Goal: Information Seeking & Learning: Learn about a topic

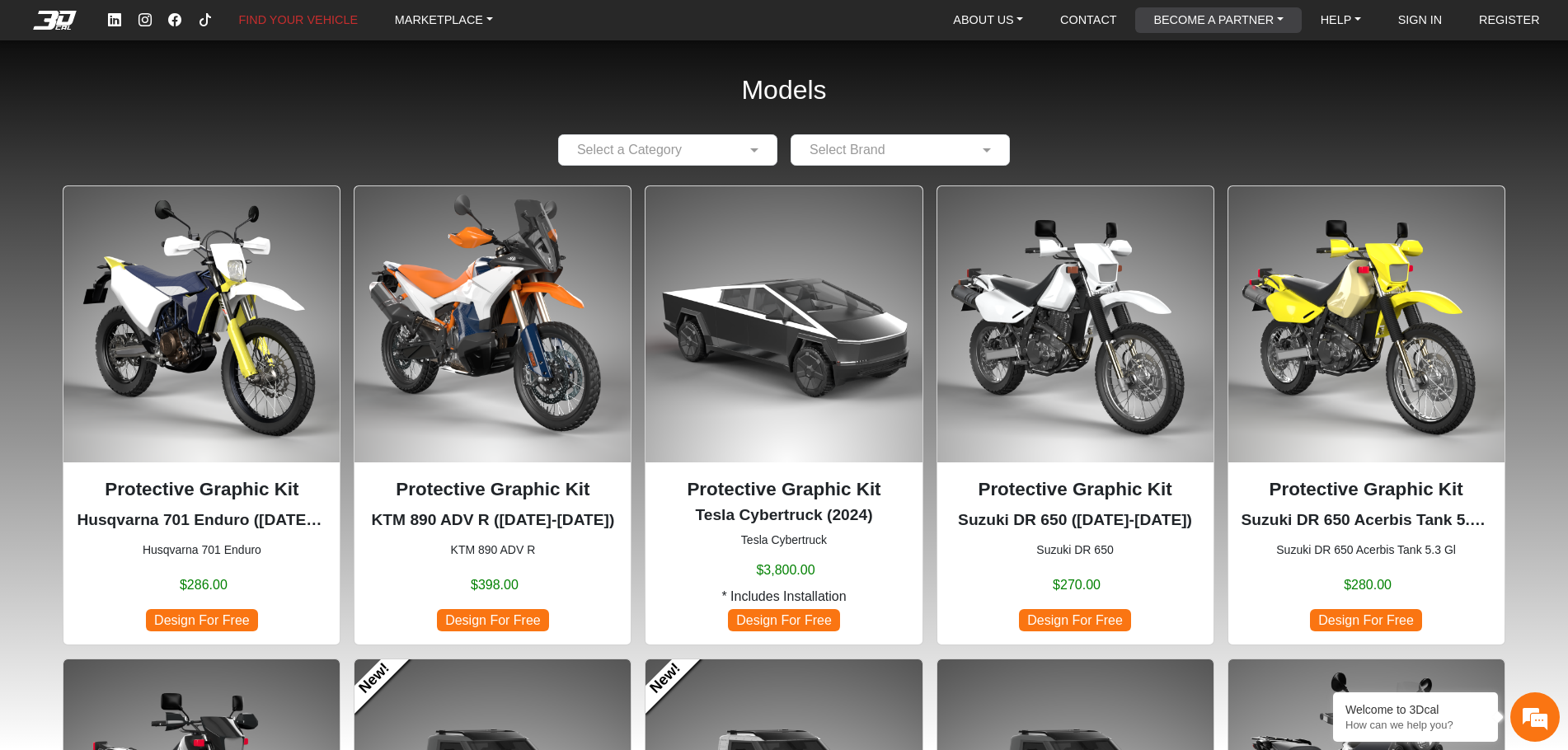
click at [1264, 23] on link "BECOME A PARTNER" at bounding box center [1218, 20] width 143 height 25
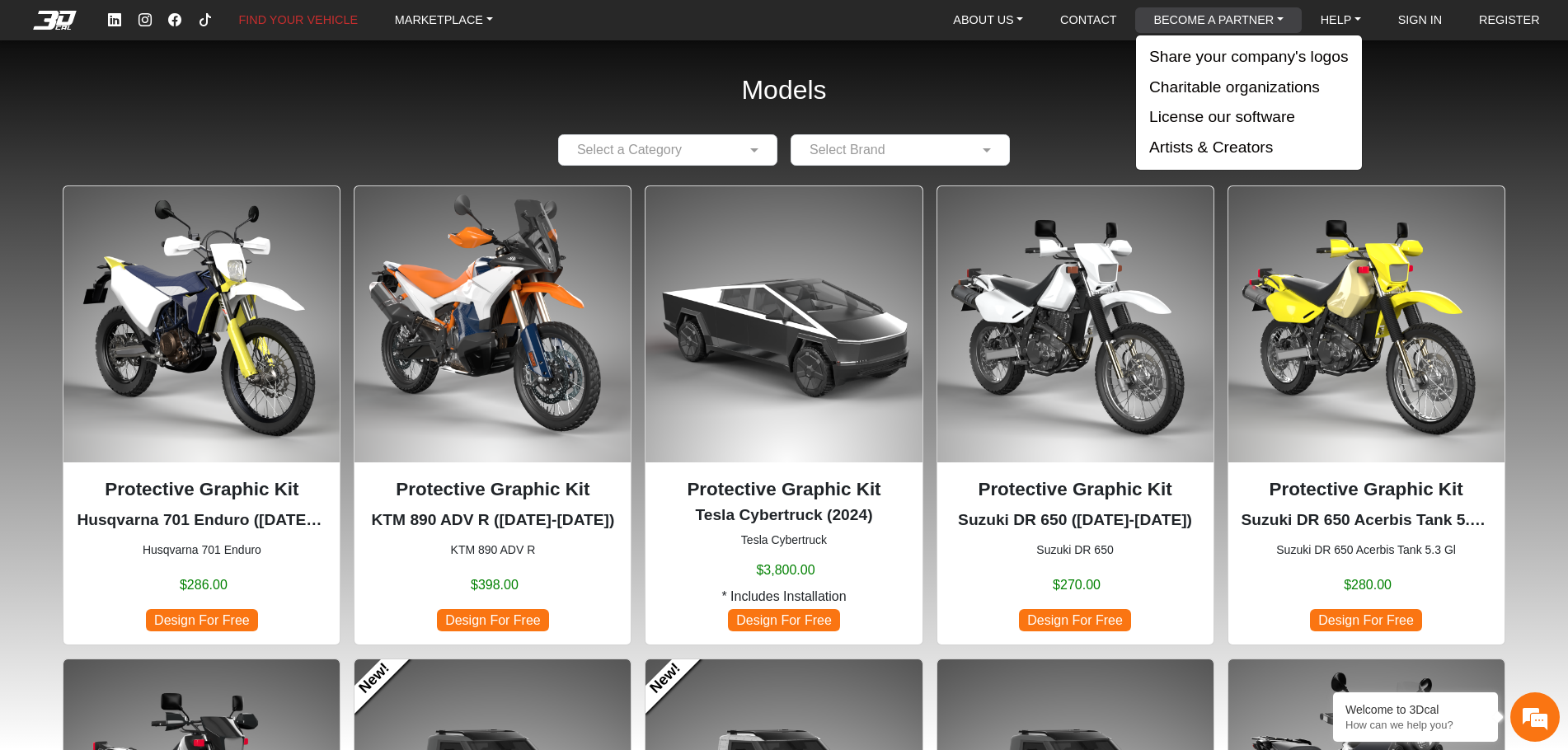
click at [1247, 21] on link "BECOME A PARTNER" at bounding box center [1218, 20] width 143 height 25
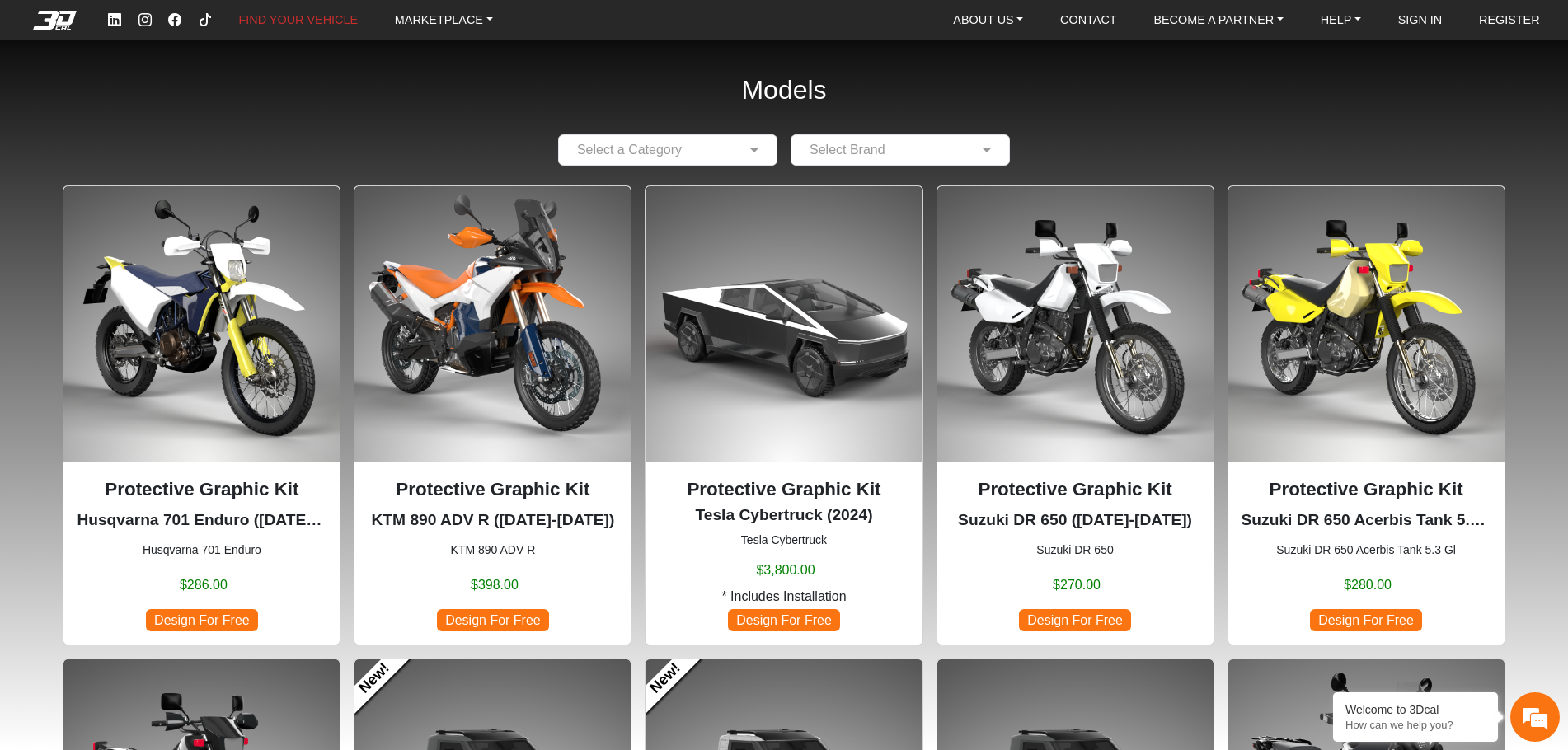
click at [731, 152] on input "text" at bounding box center [651, 150] width 168 height 20
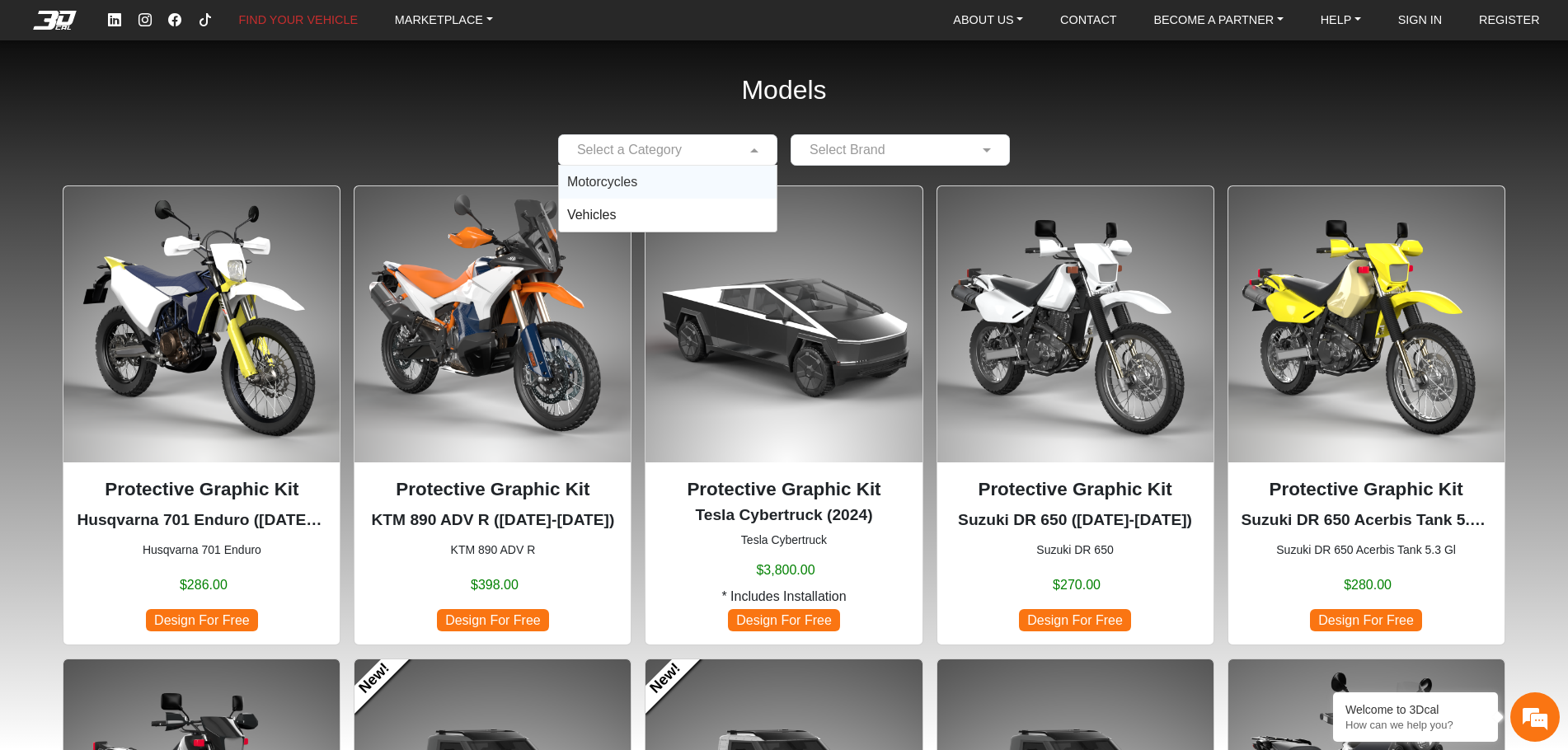
click at [689, 184] on div "Motorcycles" at bounding box center [667, 181] width 217 height 33
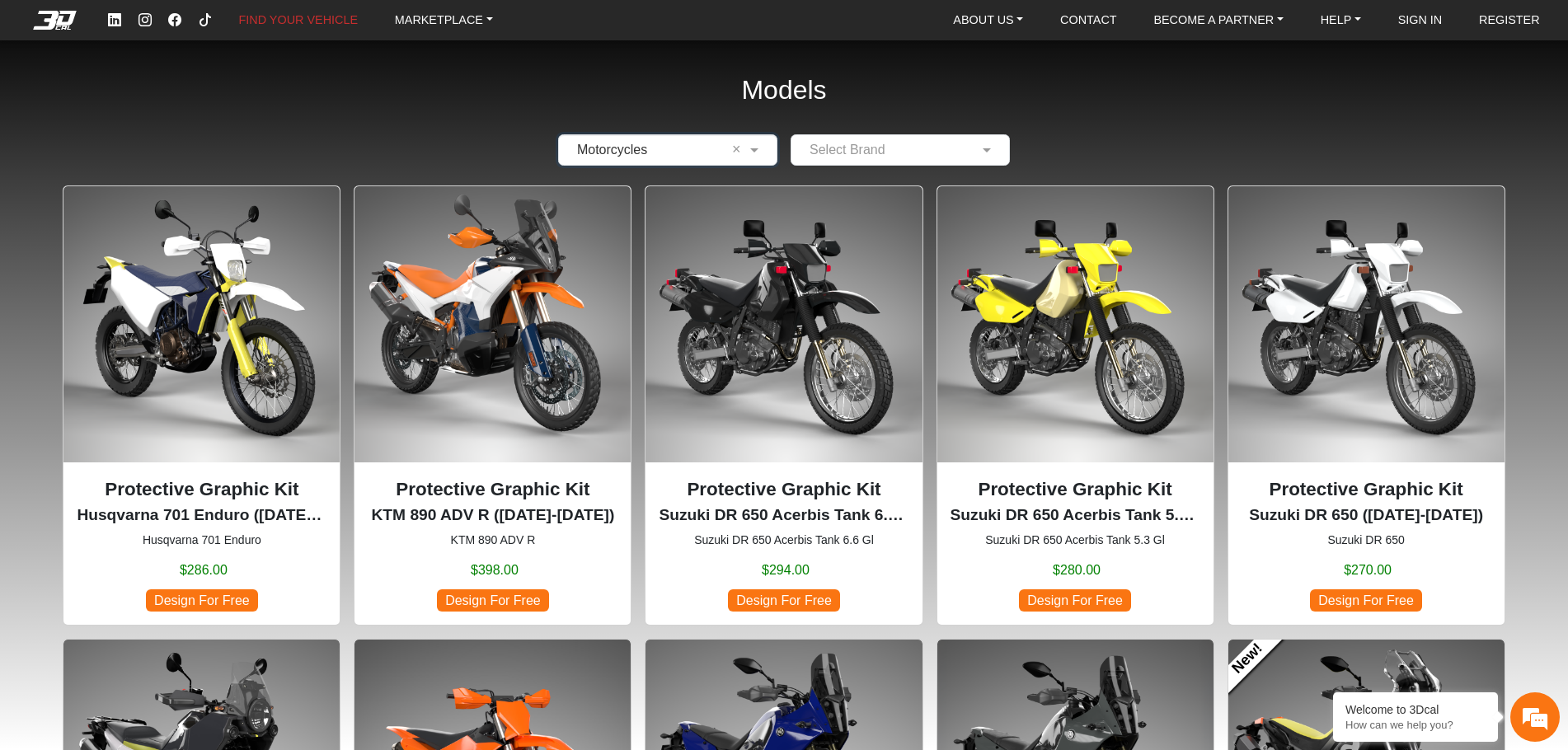
click at [863, 152] on input "text" at bounding box center [883, 150] width 168 height 20
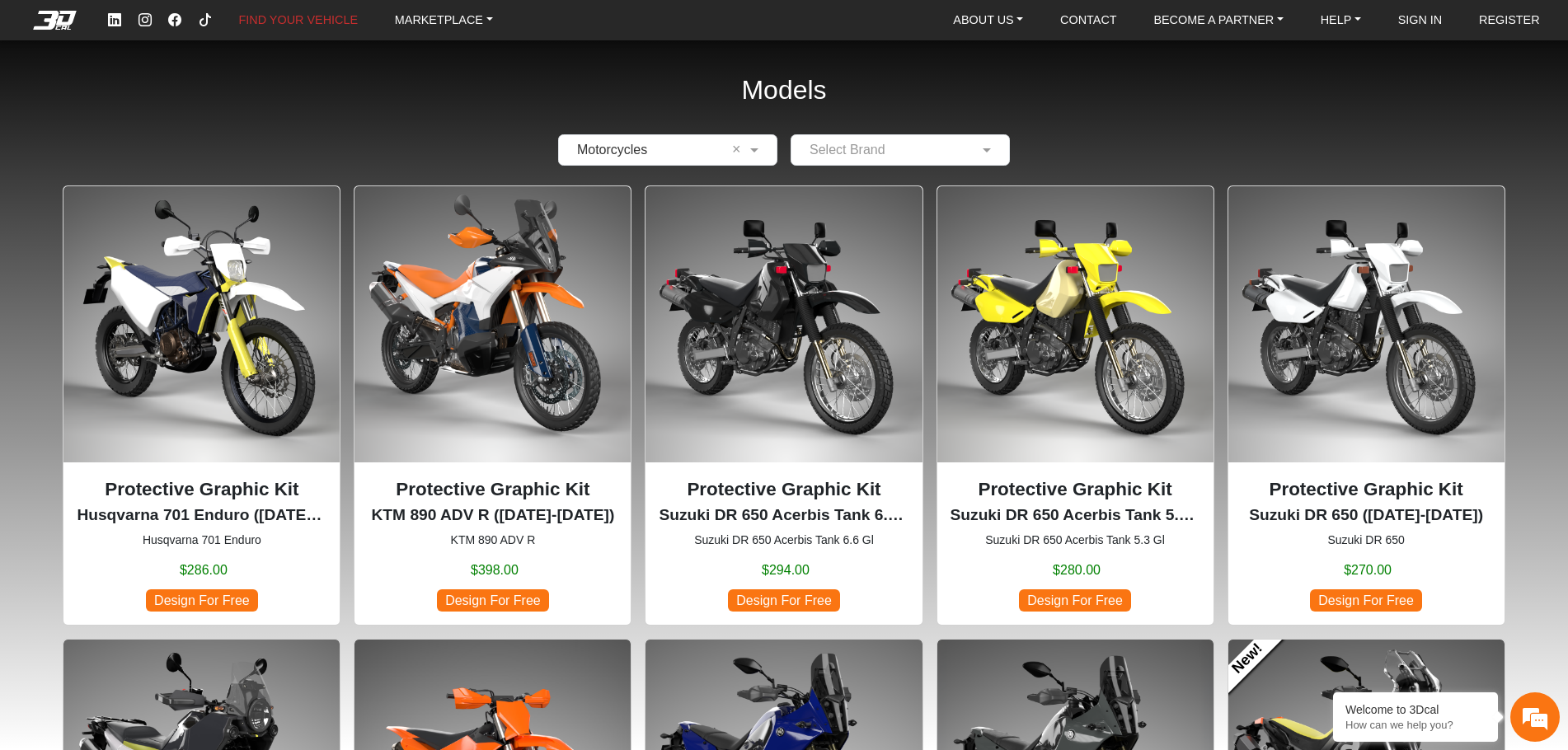
click at [1355, 301] on img at bounding box center [1366, 324] width 276 height 276
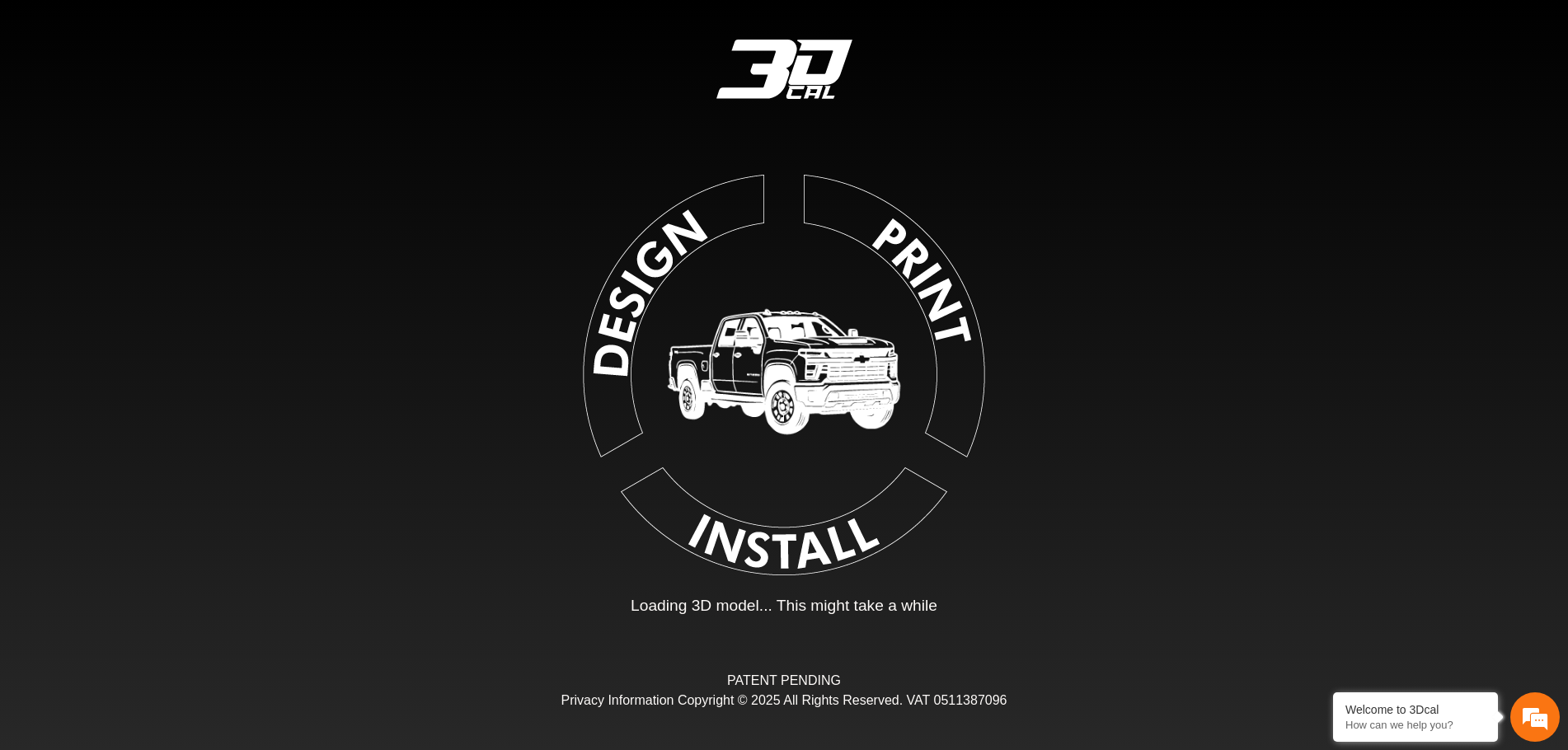
type input "*"
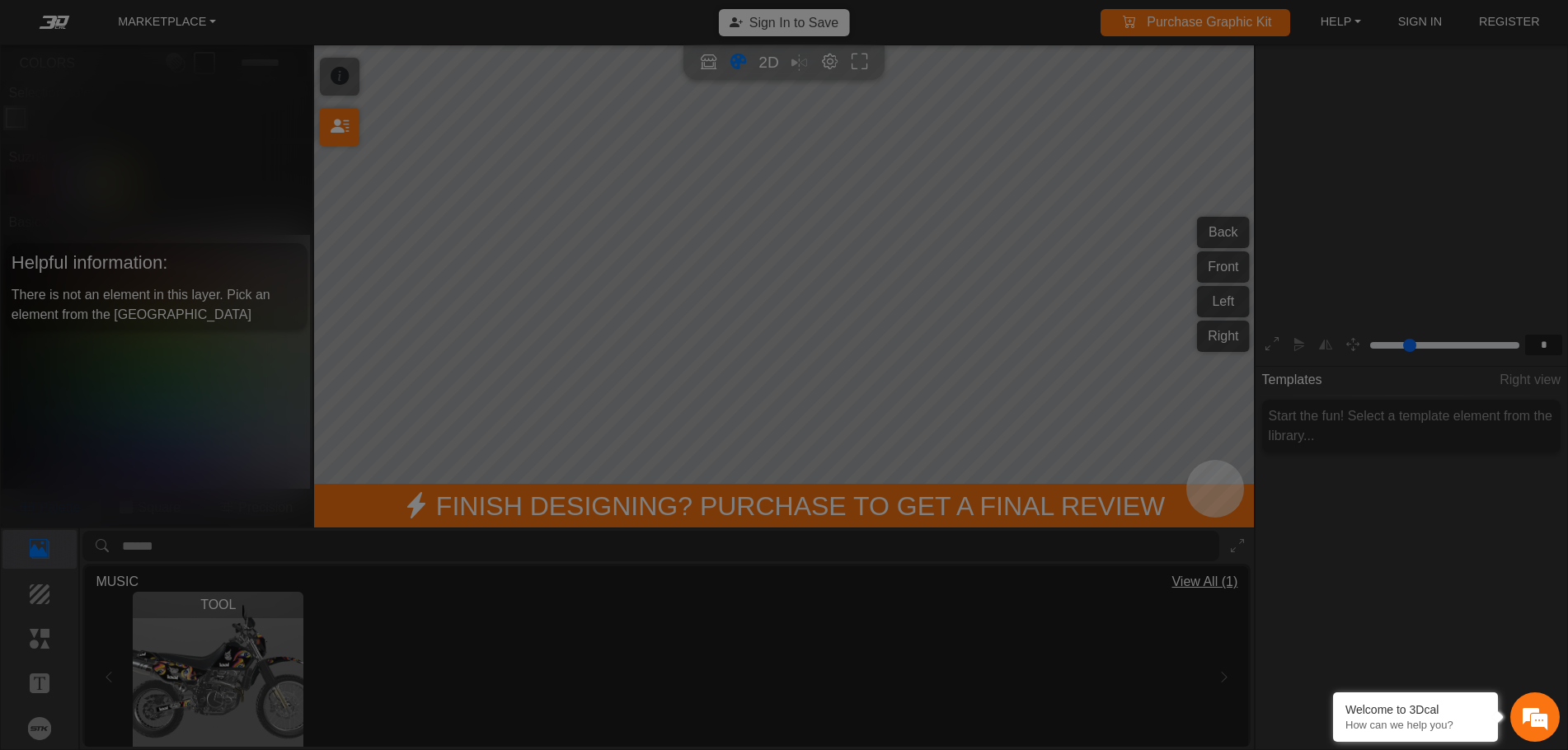
scroll to position [272, 256]
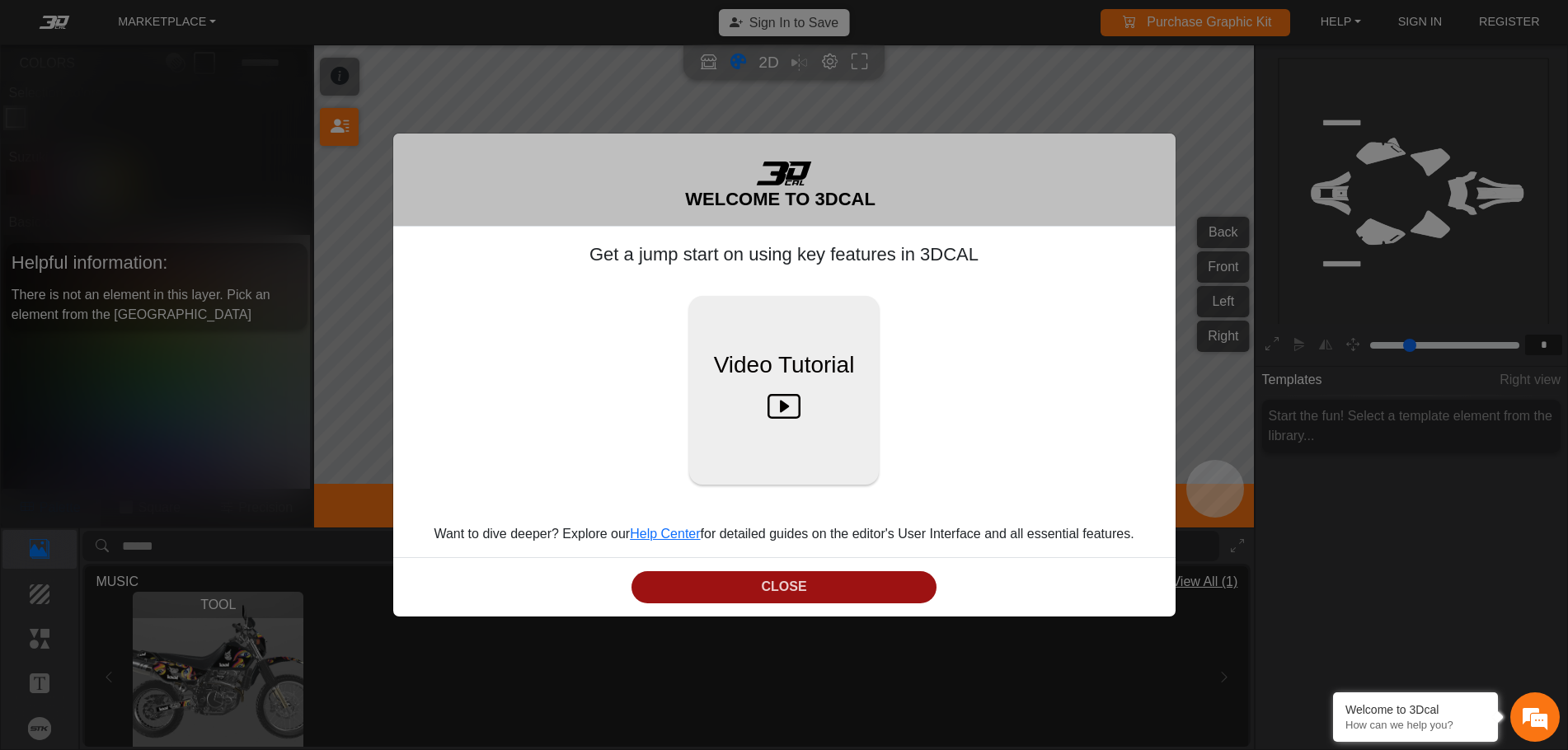
click at [847, 593] on button "CLOSE" at bounding box center [784, 587] width 305 height 32
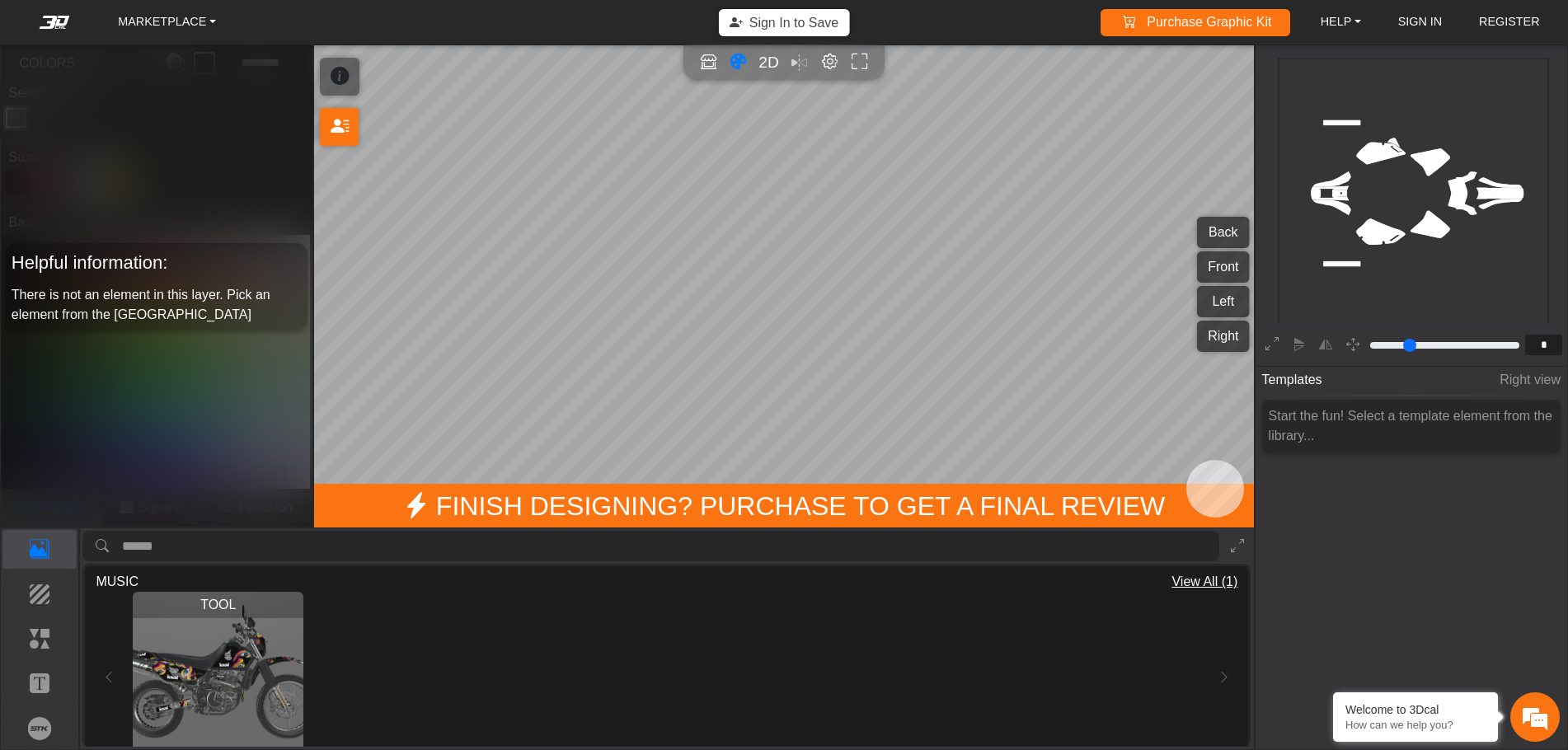
click at [234, 147] on div "Helpful information: There is not an element in this layer. Pick an element fro…" at bounding box center [156, 286] width 311 height 482
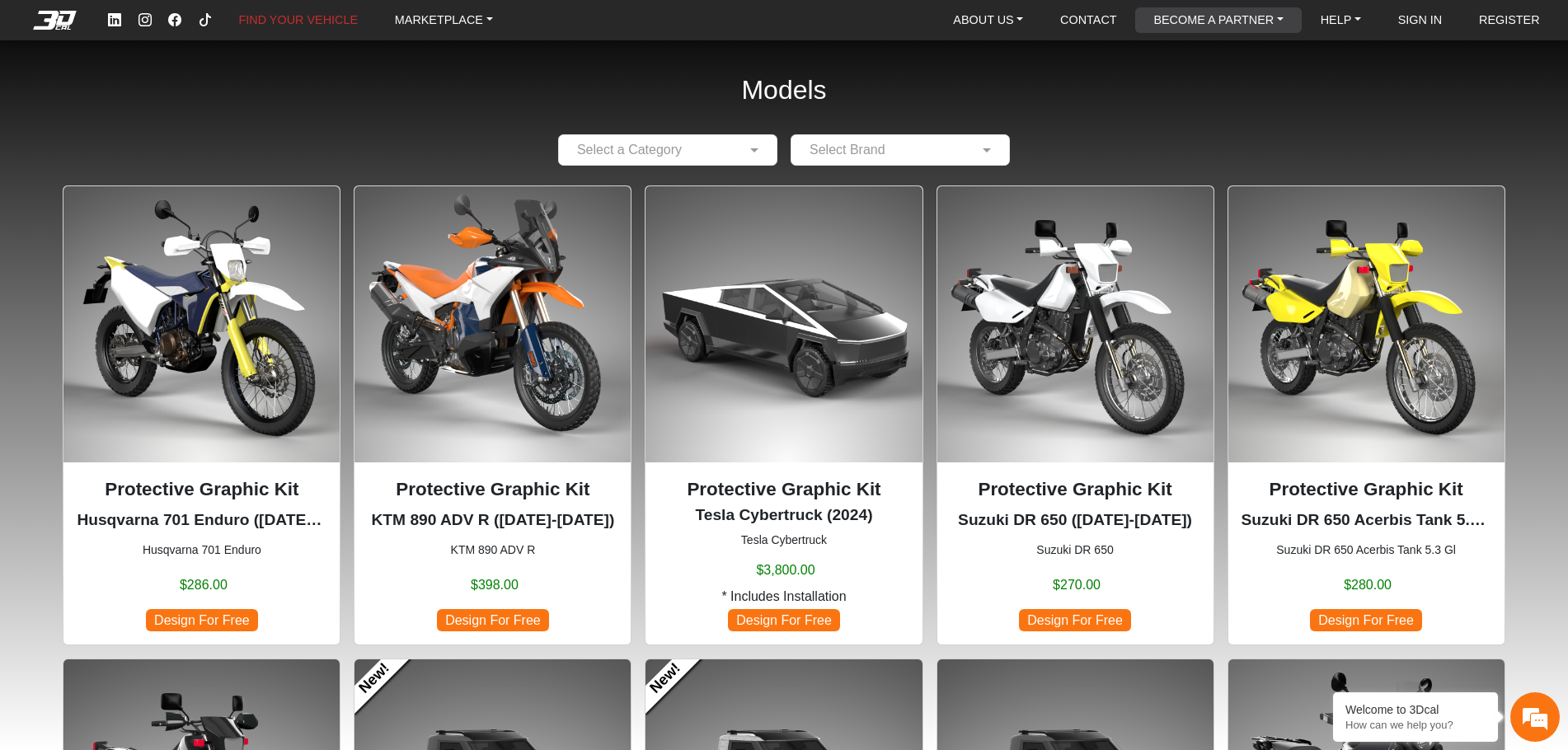
click at [1203, 24] on link "BECOME A PARTNER" at bounding box center [1218, 20] width 143 height 25
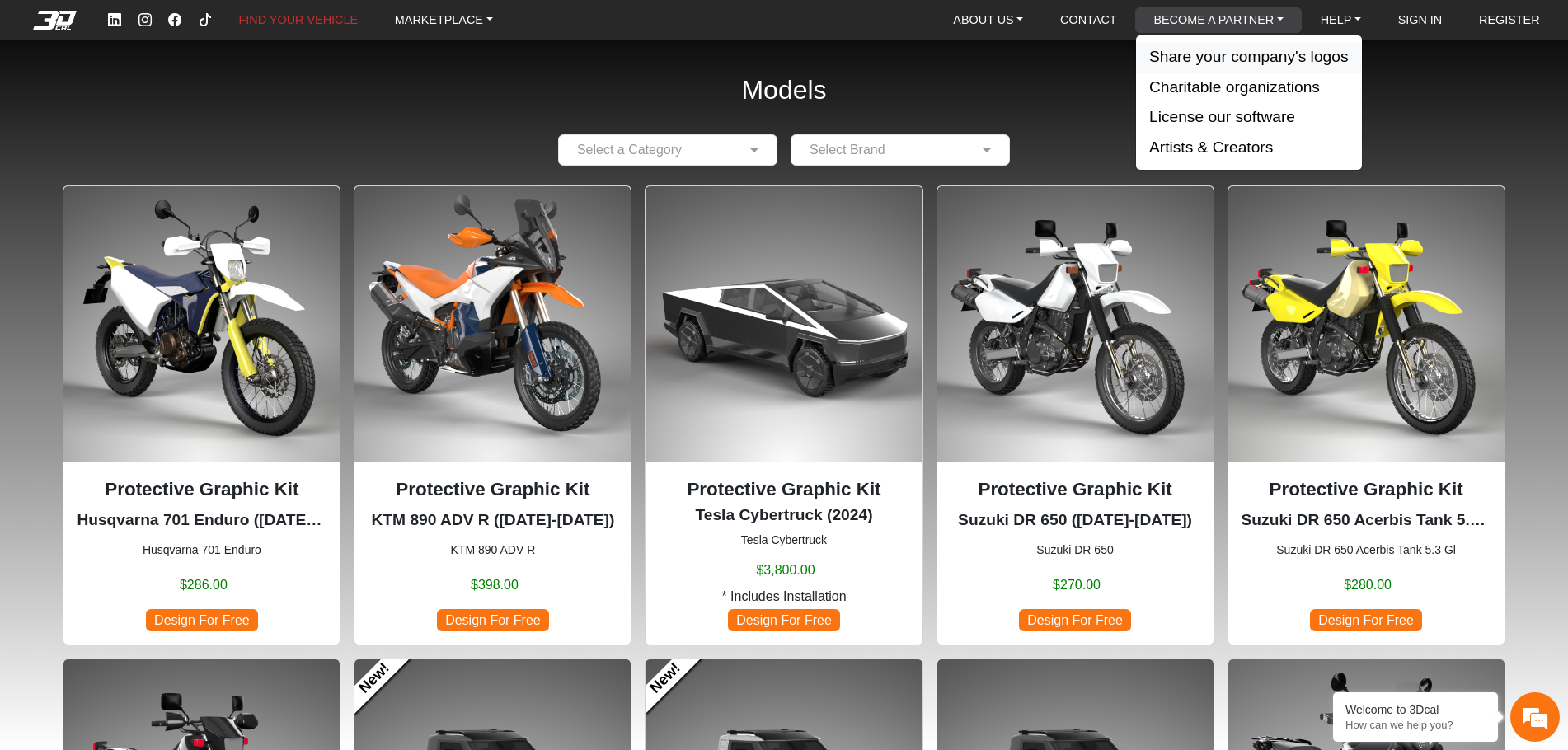
click at [1206, 52] on button "Share your company's logos" at bounding box center [1248, 57] width 226 height 30
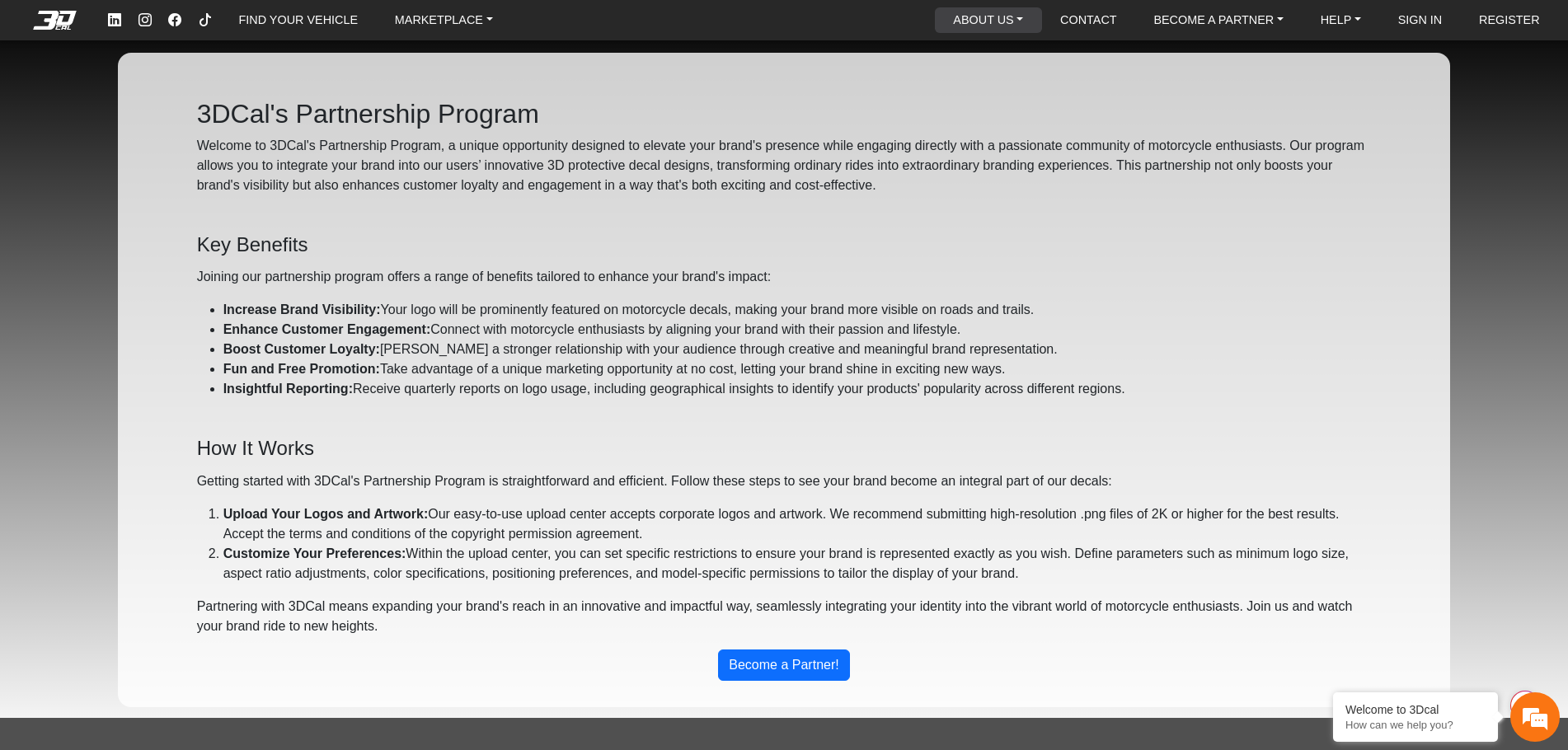
click at [1007, 20] on link "ABOUT US" at bounding box center [987, 20] width 83 height 25
click at [992, 55] on button "About Us" at bounding box center [1000, 57] width 130 height 30
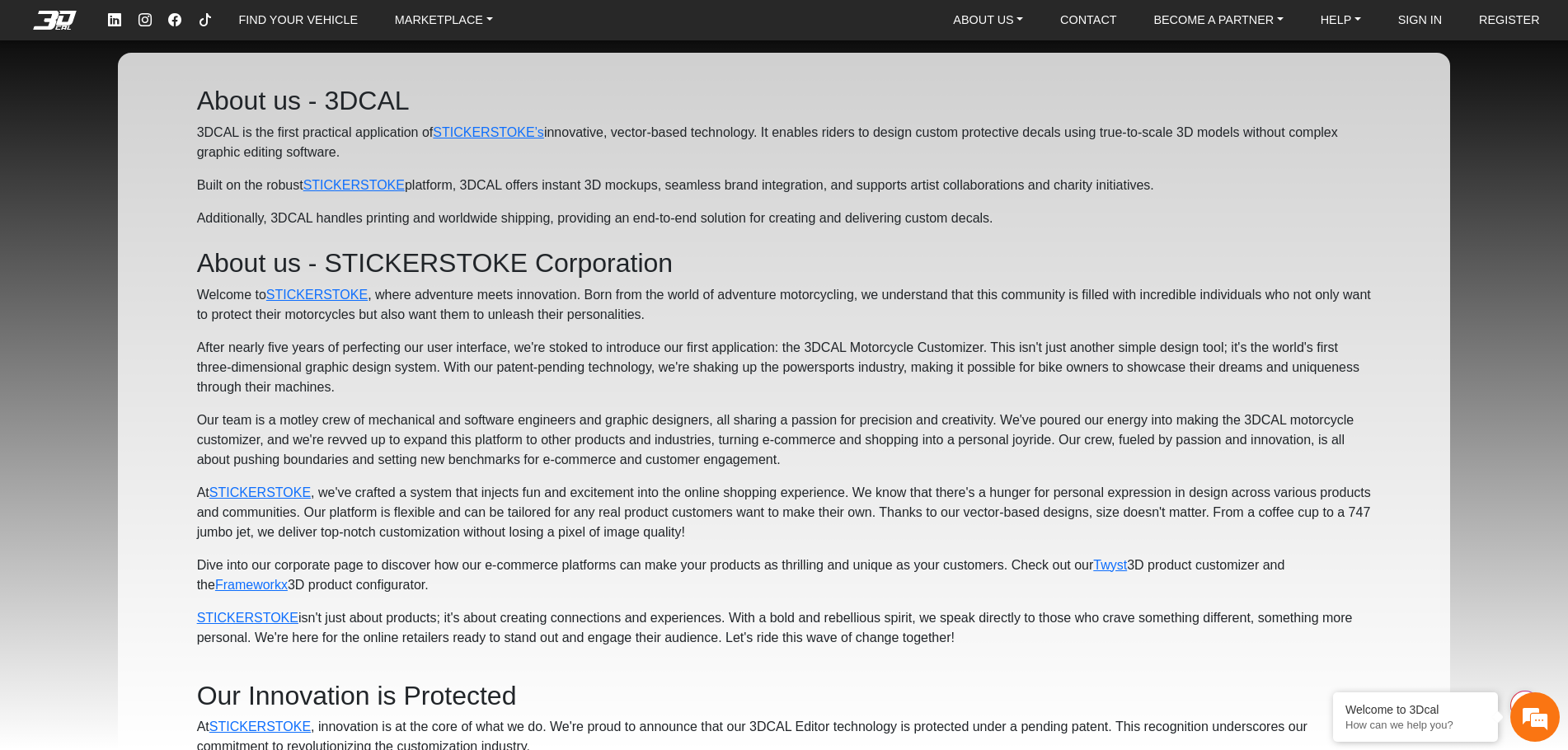
drag, startPoint x: 842, startPoint y: 170, endPoint x: 593, endPoint y: 101, distance: 258.4
click at [593, 101] on h2 "About us - 3DCAL" at bounding box center [784, 101] width 1175 height 30
click at [486, 126] on link "STICKERSTOKE’s" at bounding box center [488, 132] width 112 height 14
click at [1006, 20] on link "ABOUT US" at bounding box center [987, 20] width 83 height 25
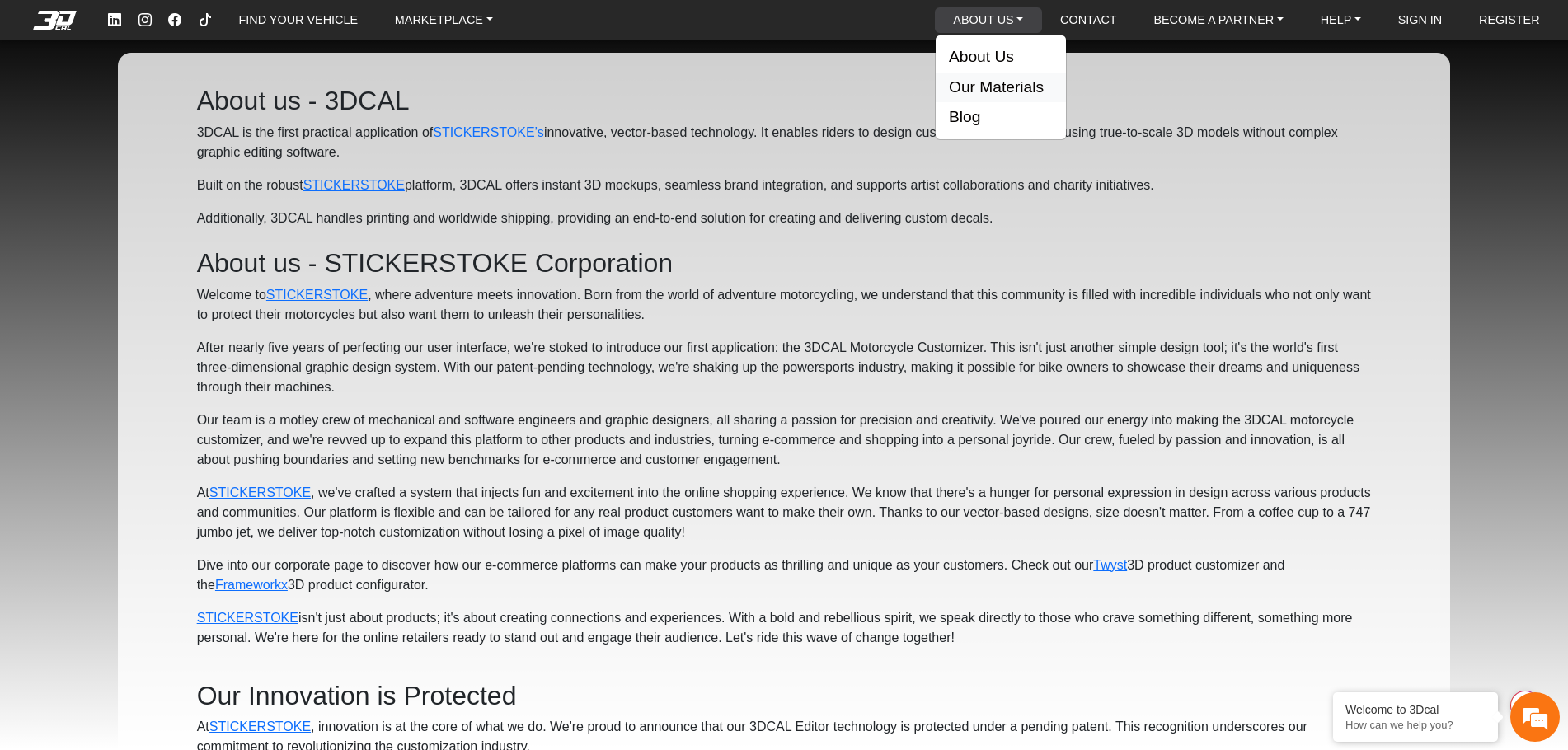
click at [986, 79] on button "Our Materials" at bounding box center [1000, 87] width 130 height 30
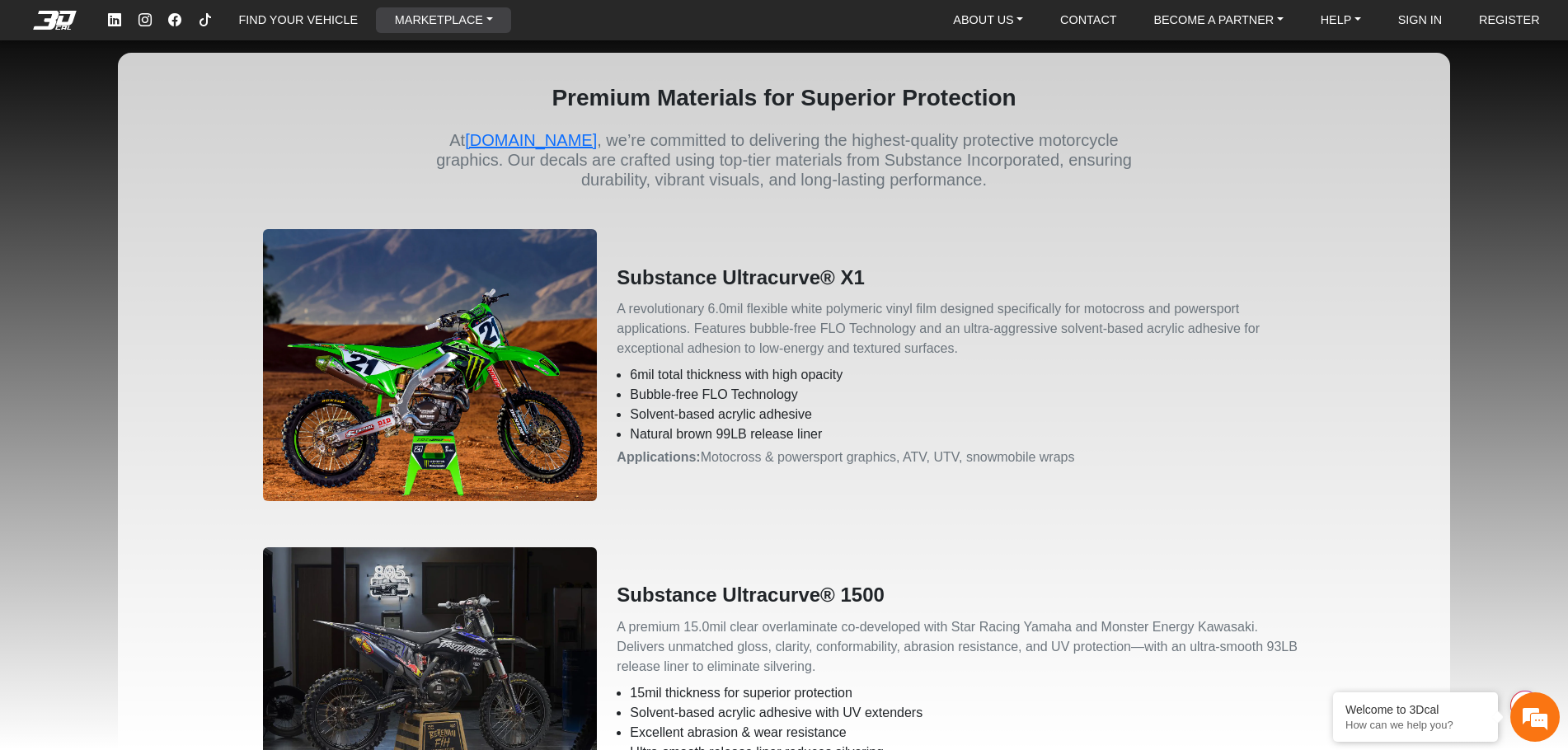
click at [459, 23] on link "MARKETPLACE" at bounding box center [444, 20] width 112 height 25
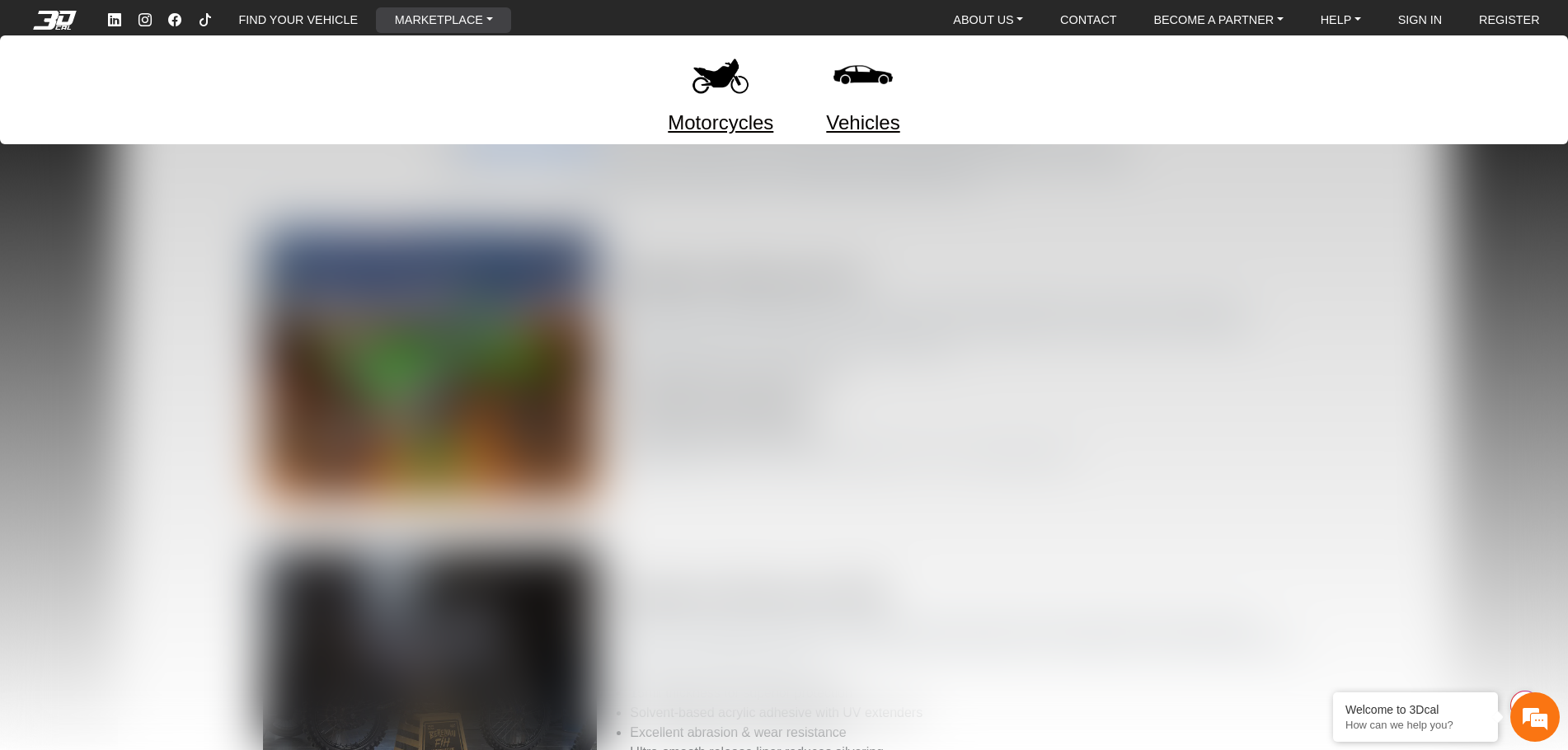
click at [700, 123] on link "Motorcycles" at bounding box center [721, 122] width 106 height 29
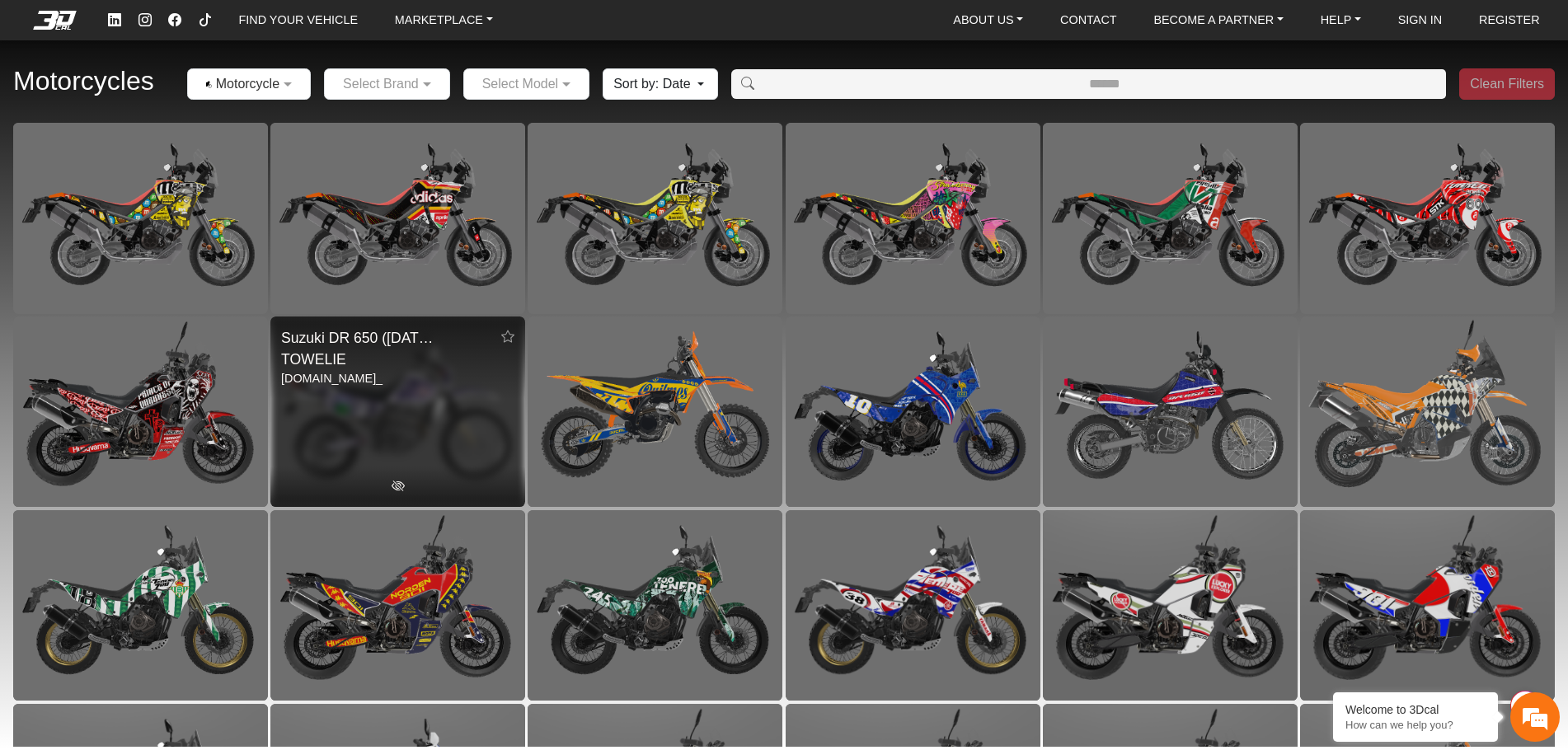
click at [429, 386] on div "MATURE CONTENT" at bounding box center [398, 412] width 255 height 191
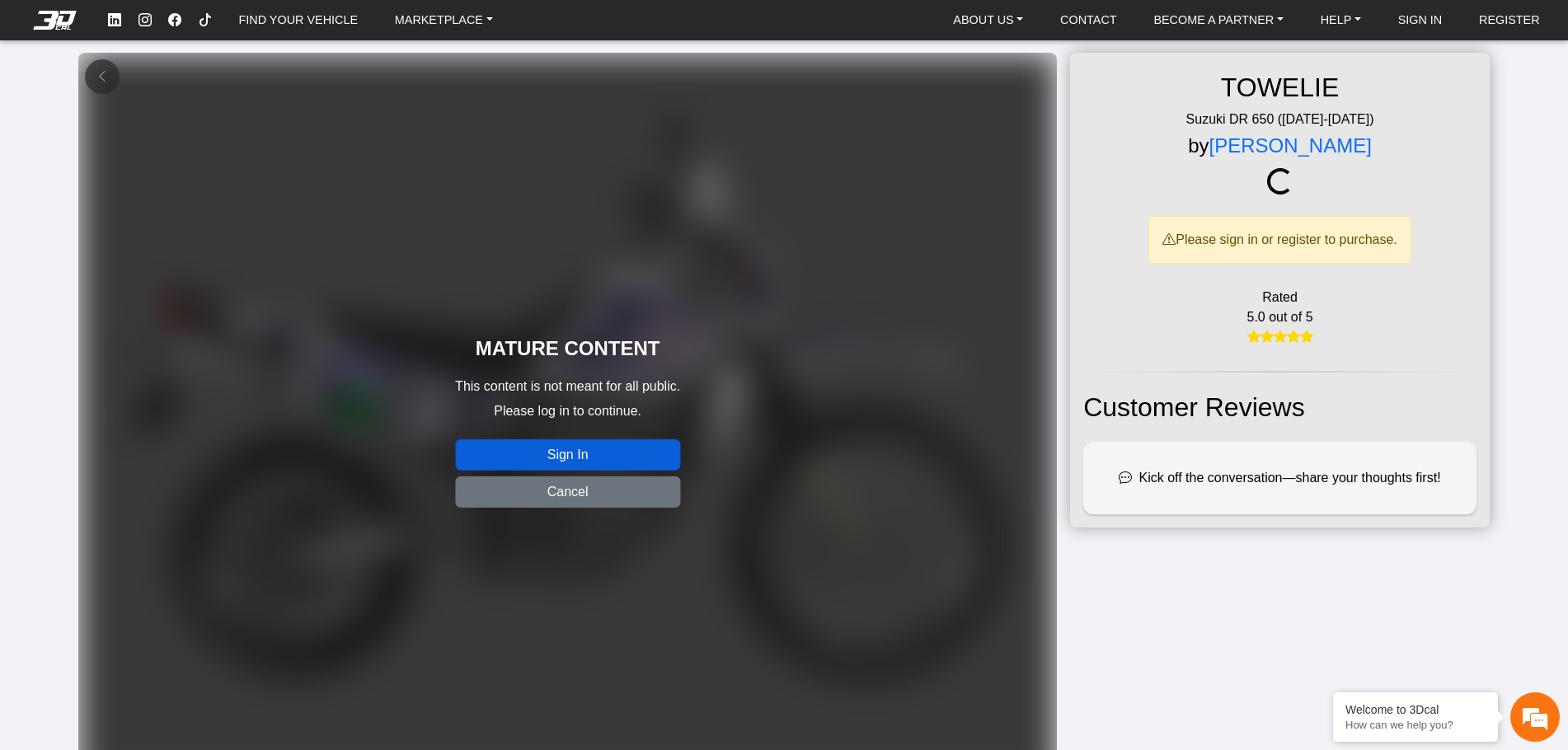
click at [560, 454] on button "Sign In" at bounding box center [567, 455] width 225 height 31
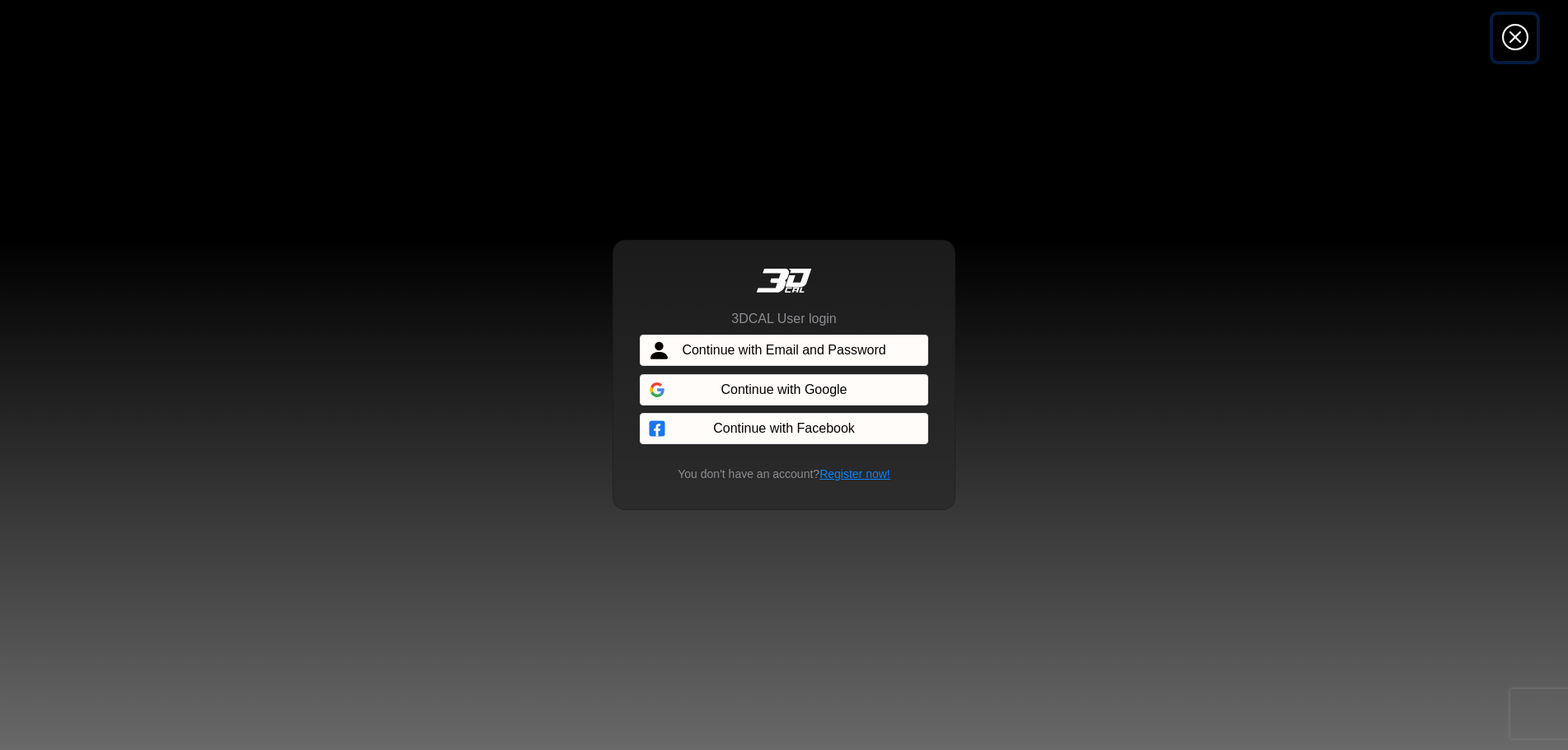
click at [1519, 39] on icon "Close" at bounding box center [1514, 38] width 26 height 29
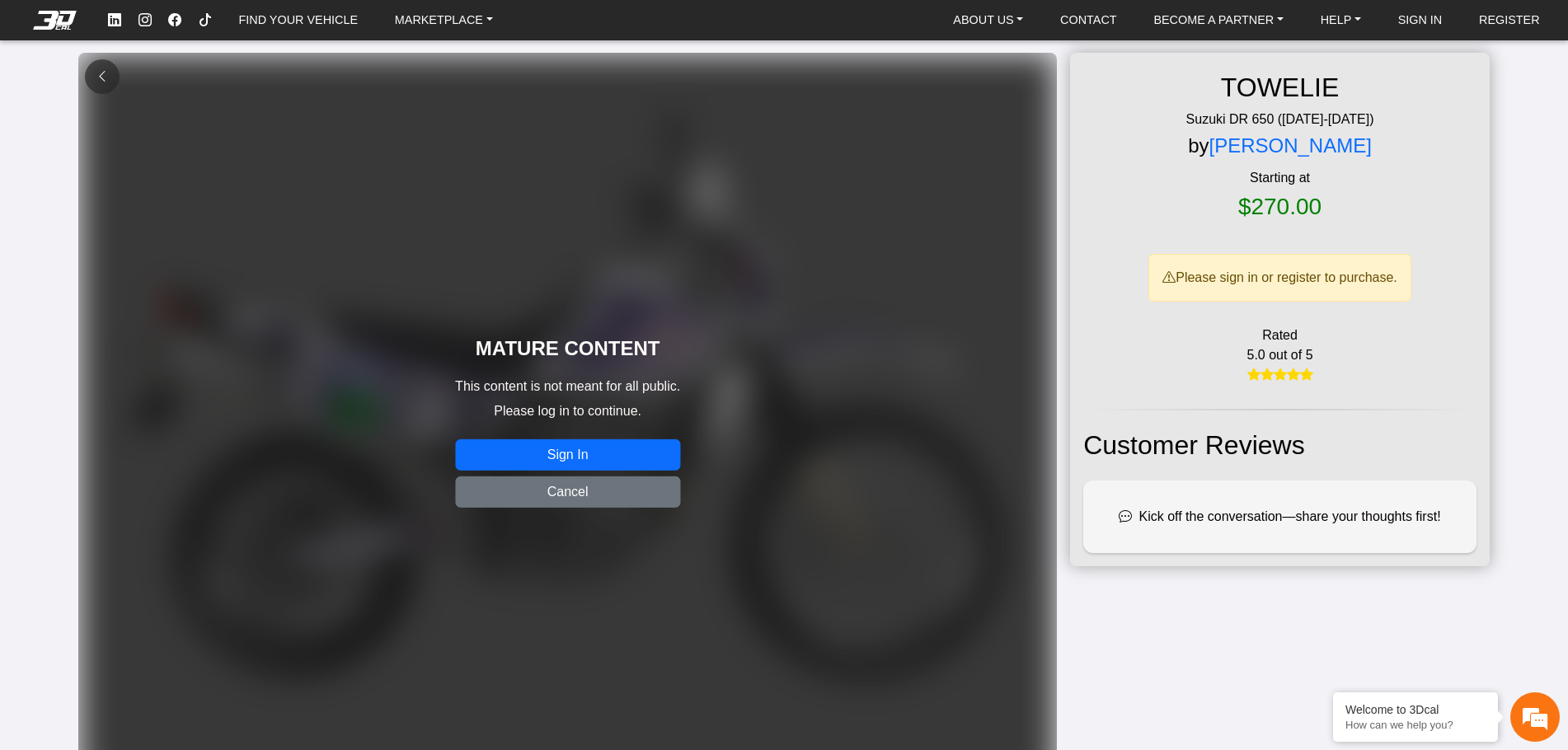
click at [98, 70] on em at bounding box center [102, 76] width 13 height 14
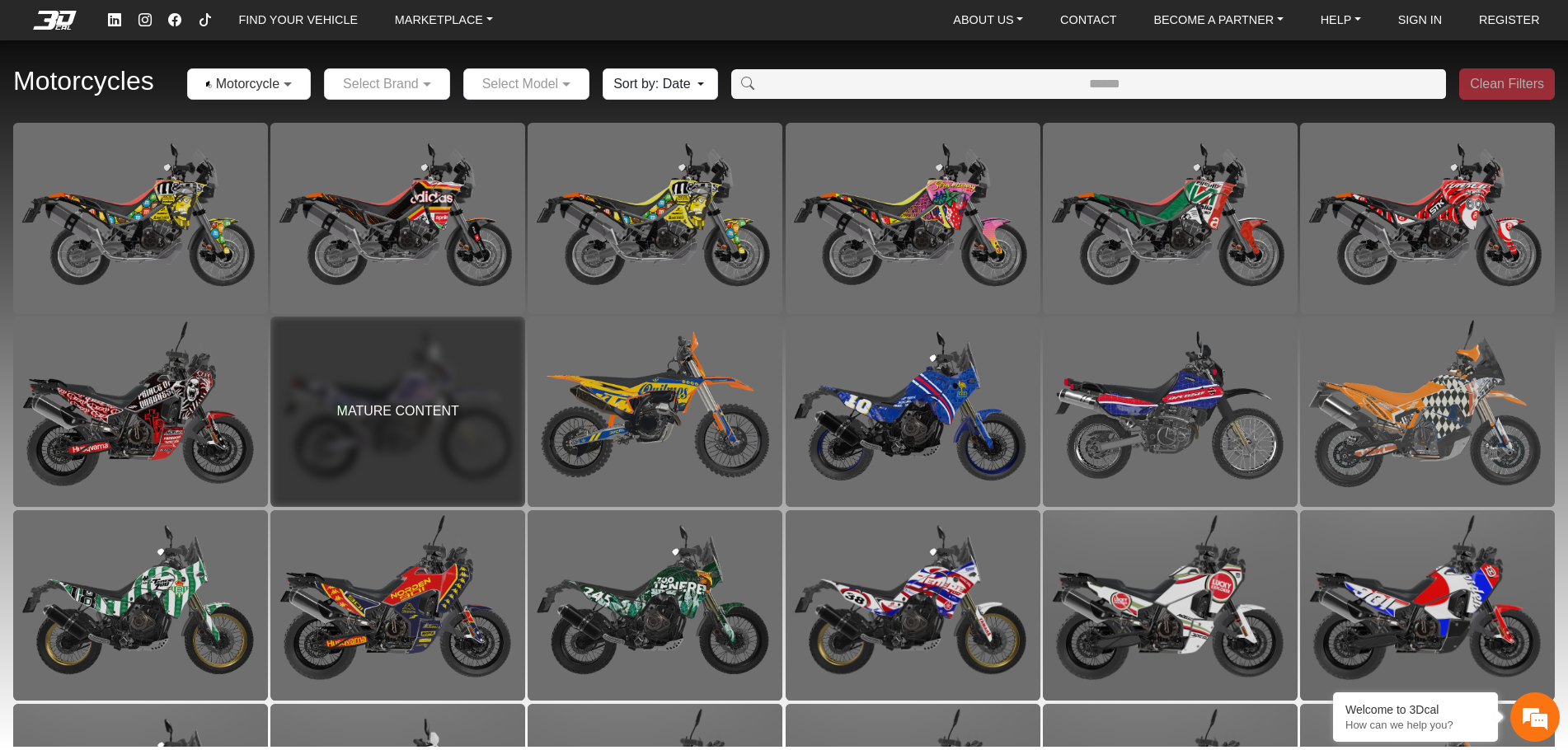
click at [290, 84] on span at bounding box center [289, 84] width 21 height 20
click at [289, 85] on span at bounding box center [289, 84] width 21 height 20
click at [408, 86] on div at bounding box center [387, 83] width 124 height 21
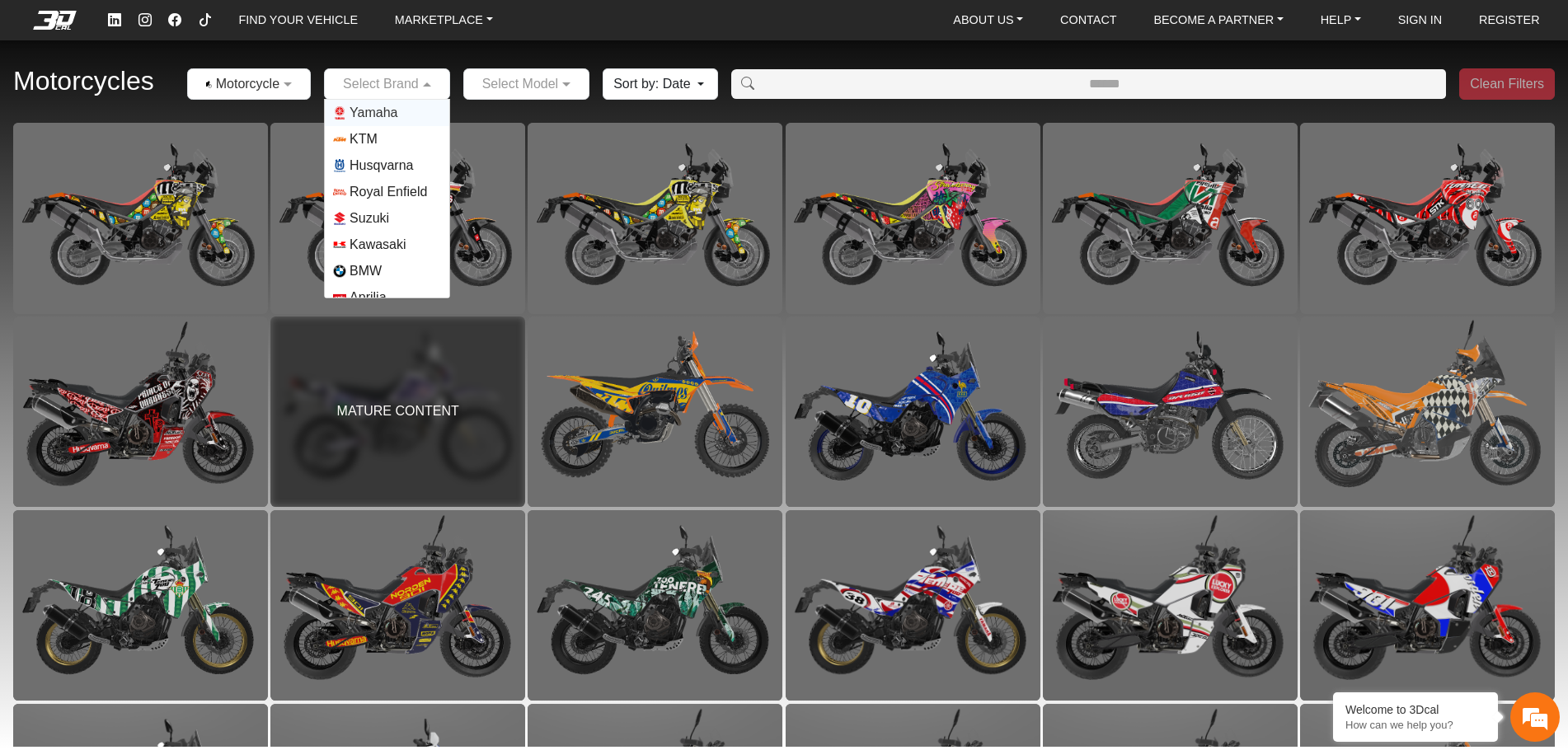
click at [565, 107] on div "Motorcycles × Motorcycles Select Brand Yamaha KTM Husqvarna Royal Enfield Suzuk…" at bounding box center [784, 84] width 1568 height 76
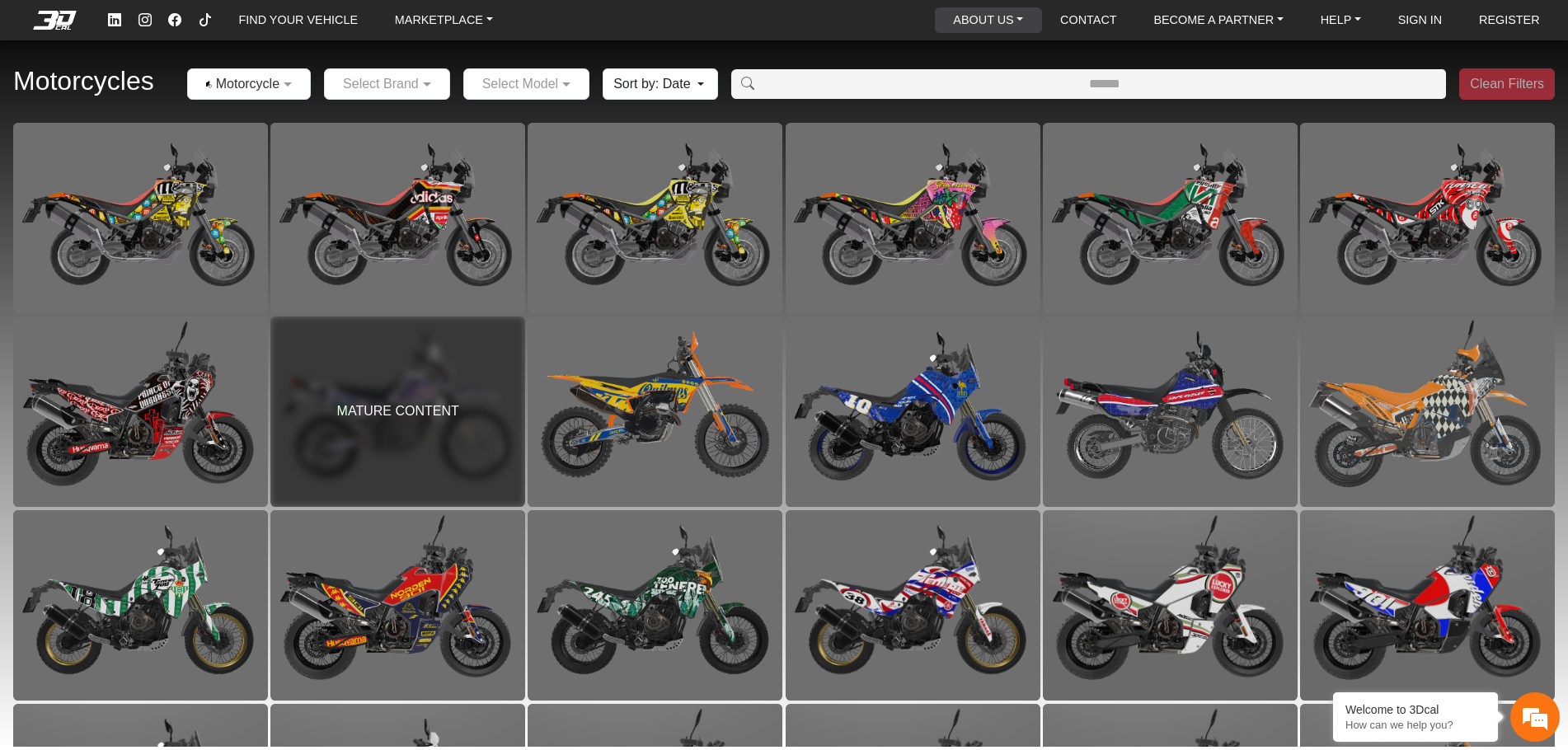
click at [1012, 16] on link "ABOUT US" at bounding box center [987, 20] width 83 height 25
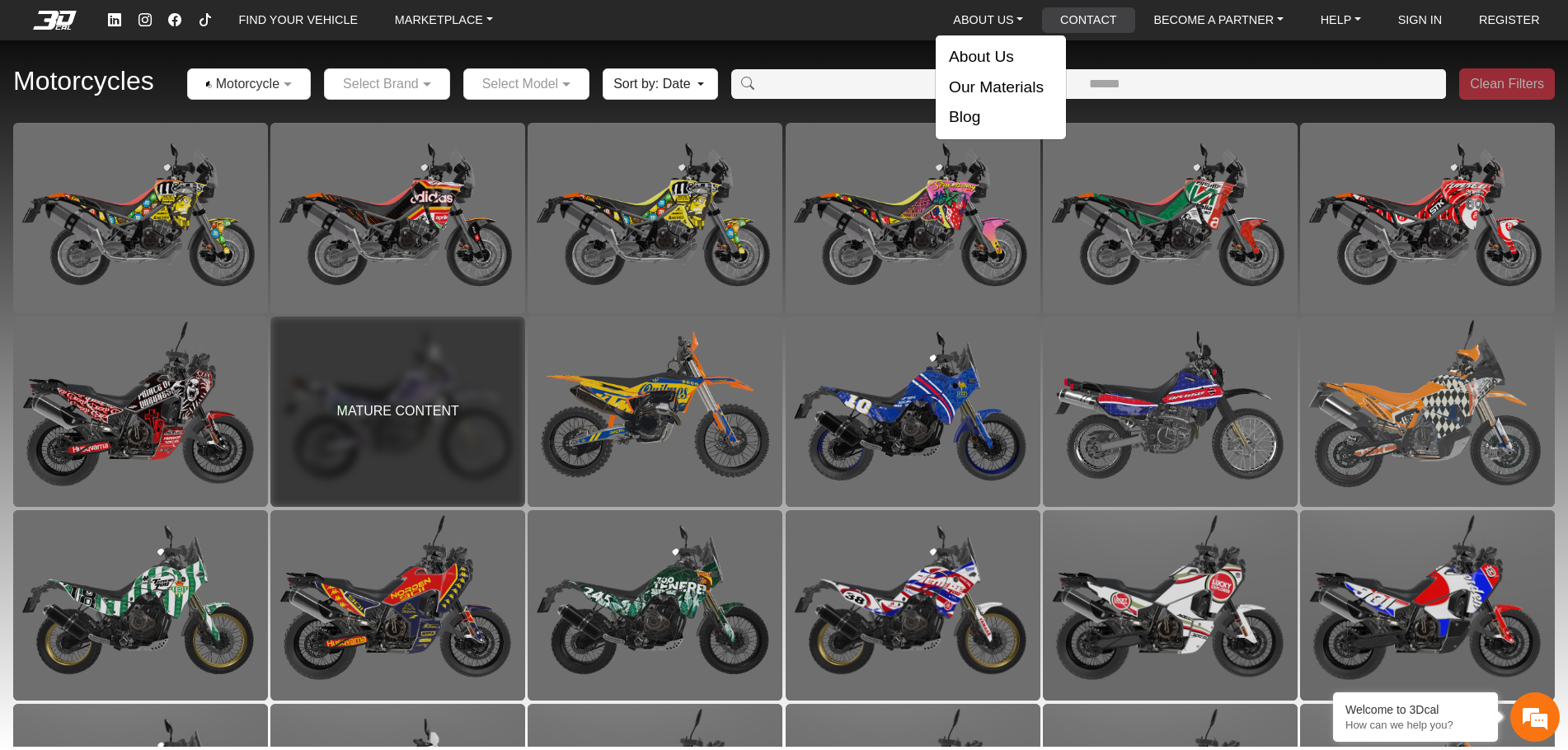
click at [1079, 15] on link "CONTACT" at bounding box center [1088, 20] width 70 height 25
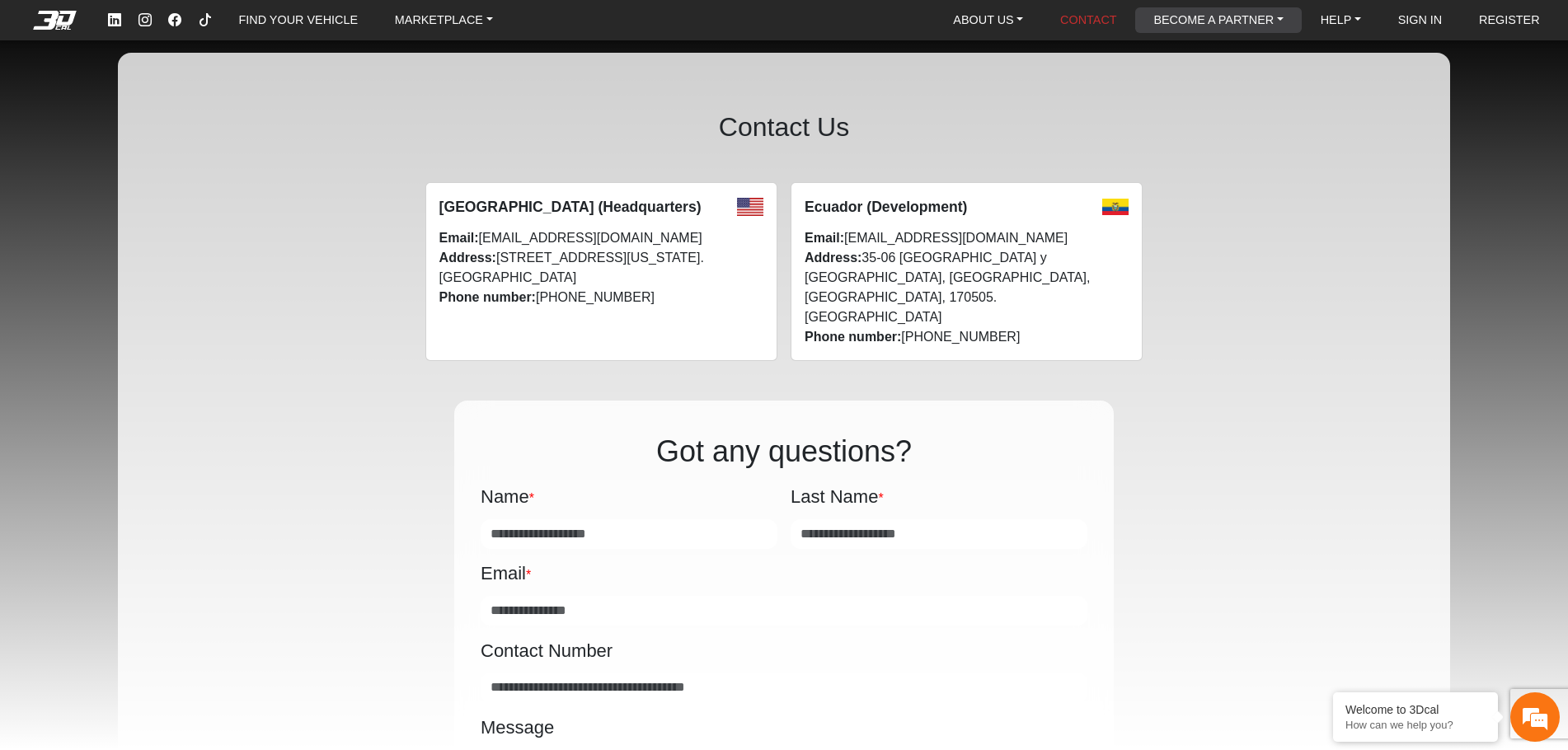
click at [1206, 23] on link "BECOME A PARTNER" at bounding box center [1218, 20] width 143 height 25
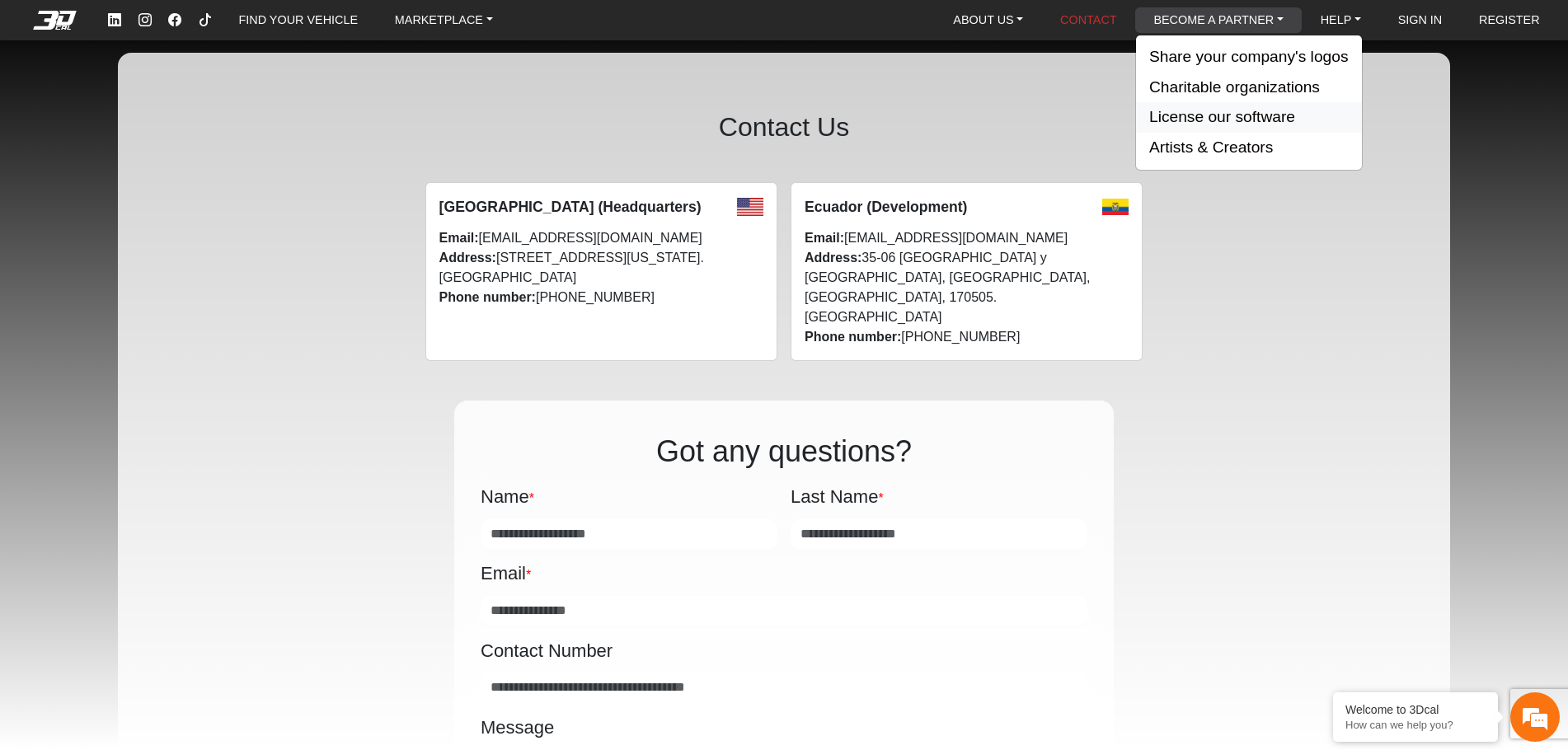
click at [1201, 124] on button "License our software" at bounding box center [1248, 117] width 226 height 30
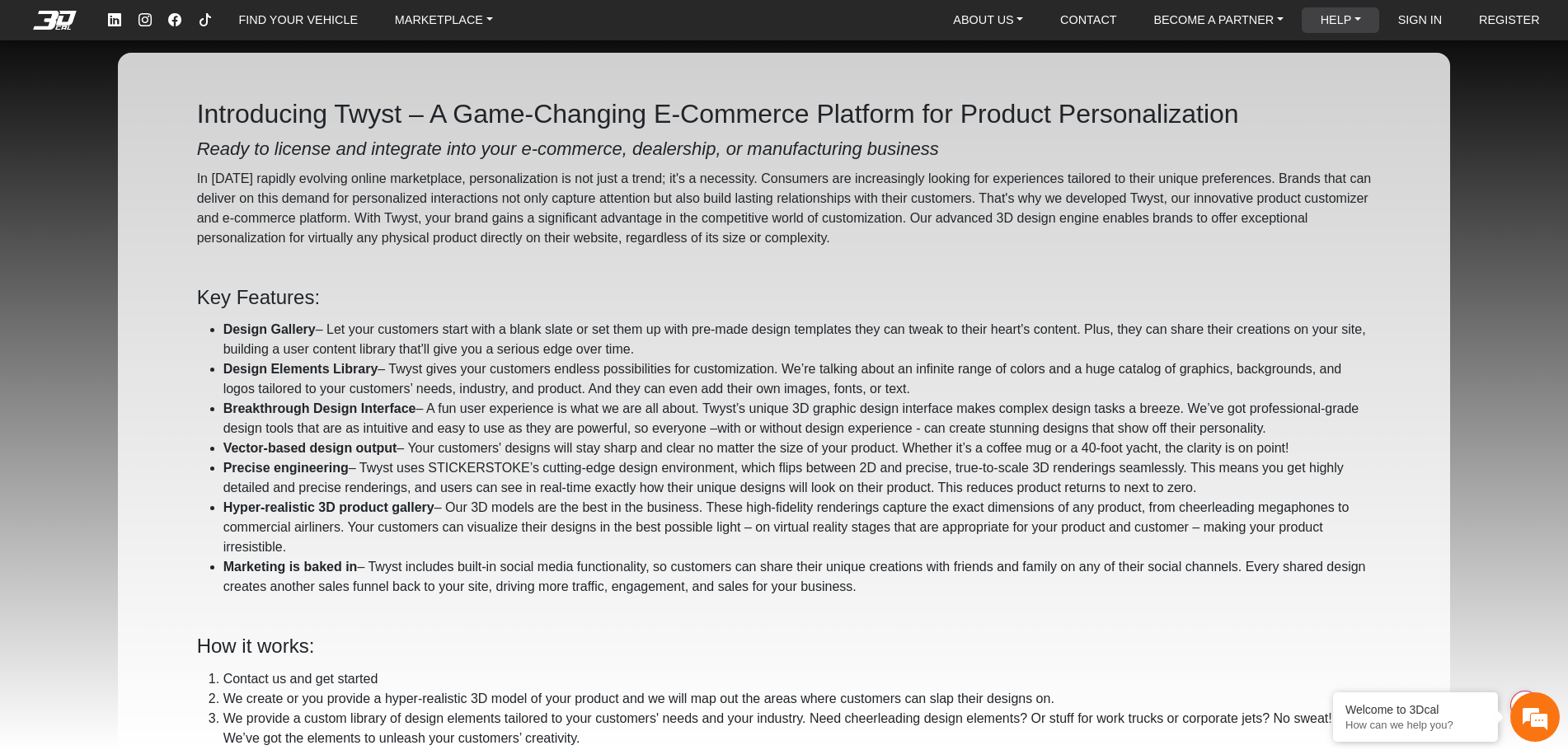
click at [1346, 18] on link "HELP" at bounding box center [1341, 20] width 54 height 25
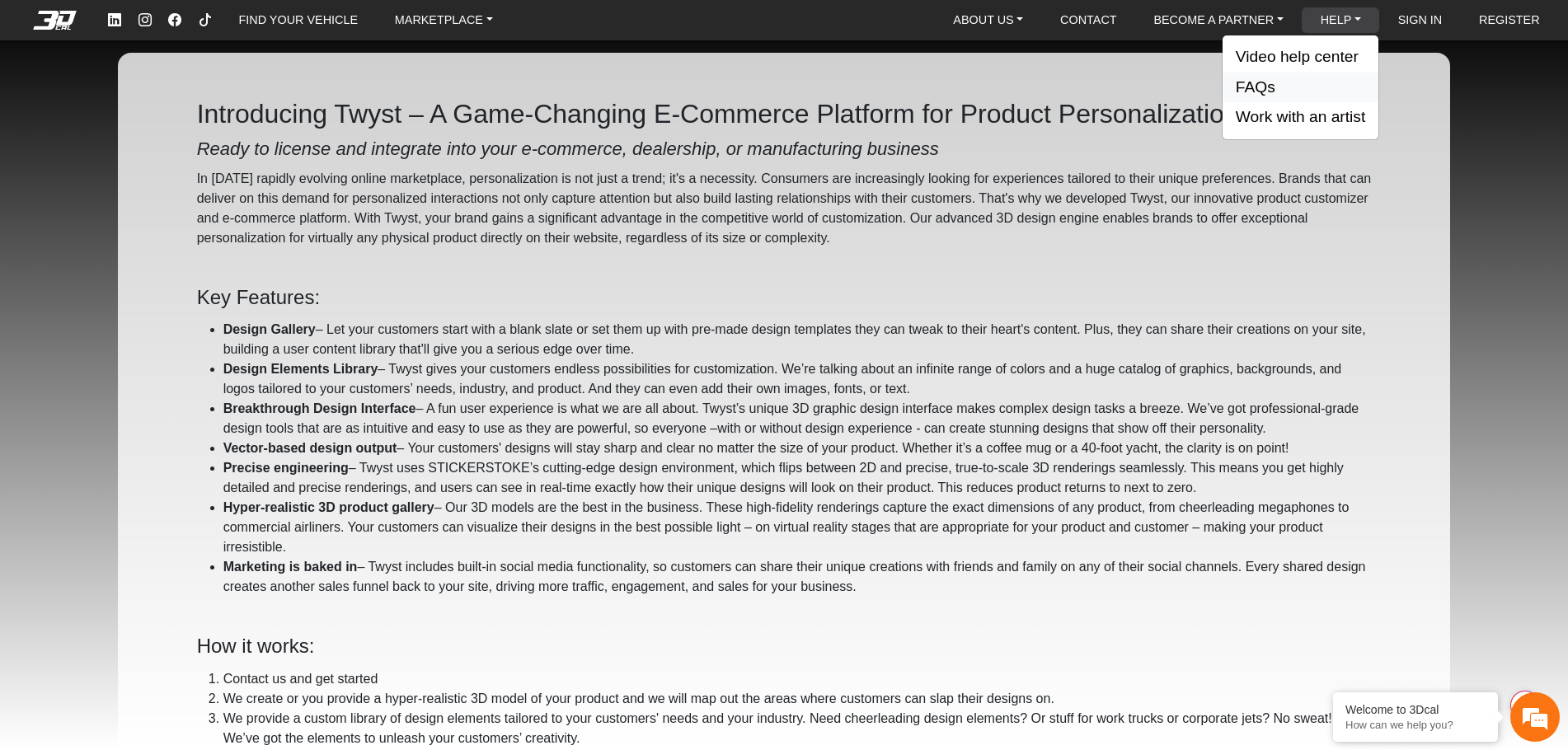
click at [1267, 80] on button "FAQs" at bounding box center [1300, 87] width 156 height 30
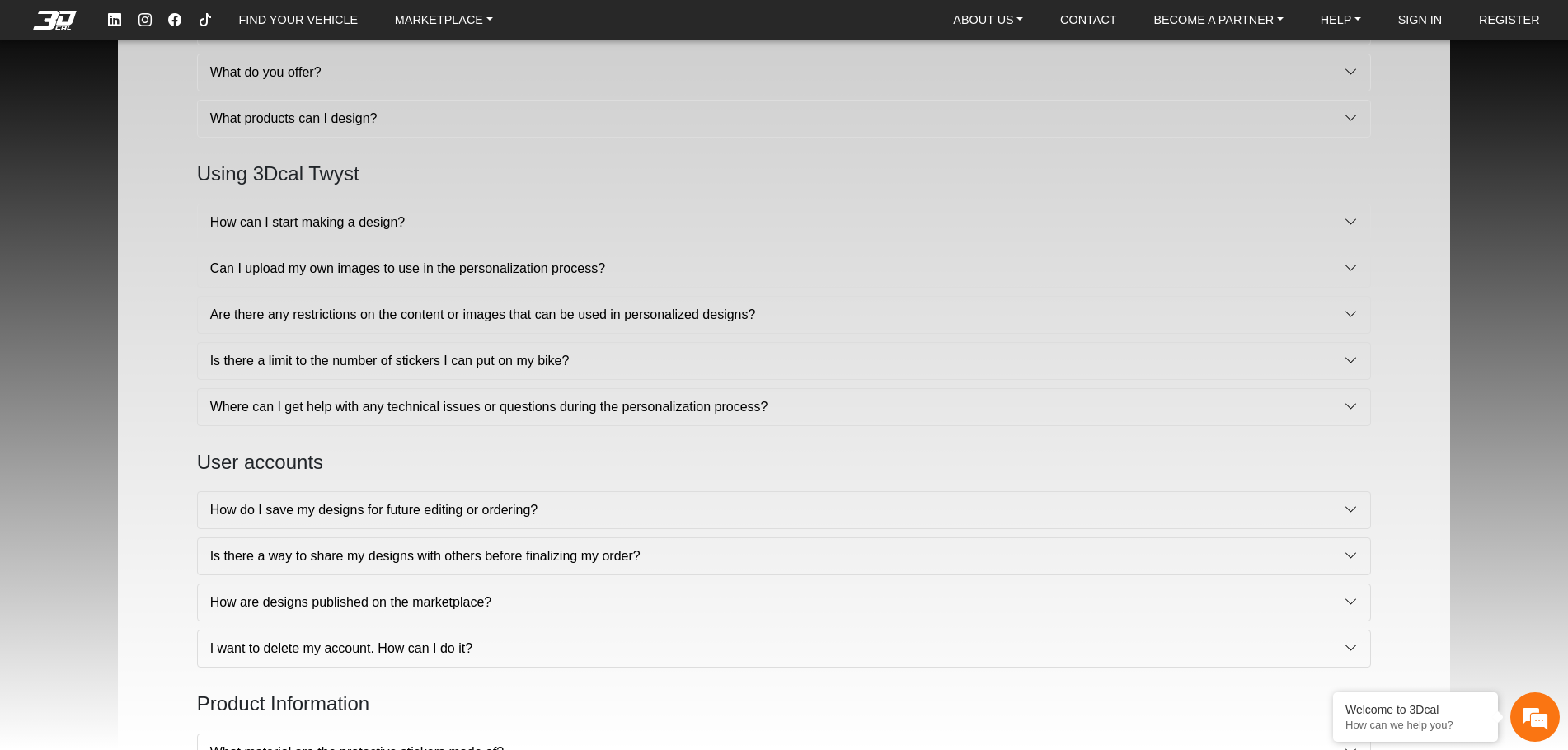
scroll to position [247, 0]
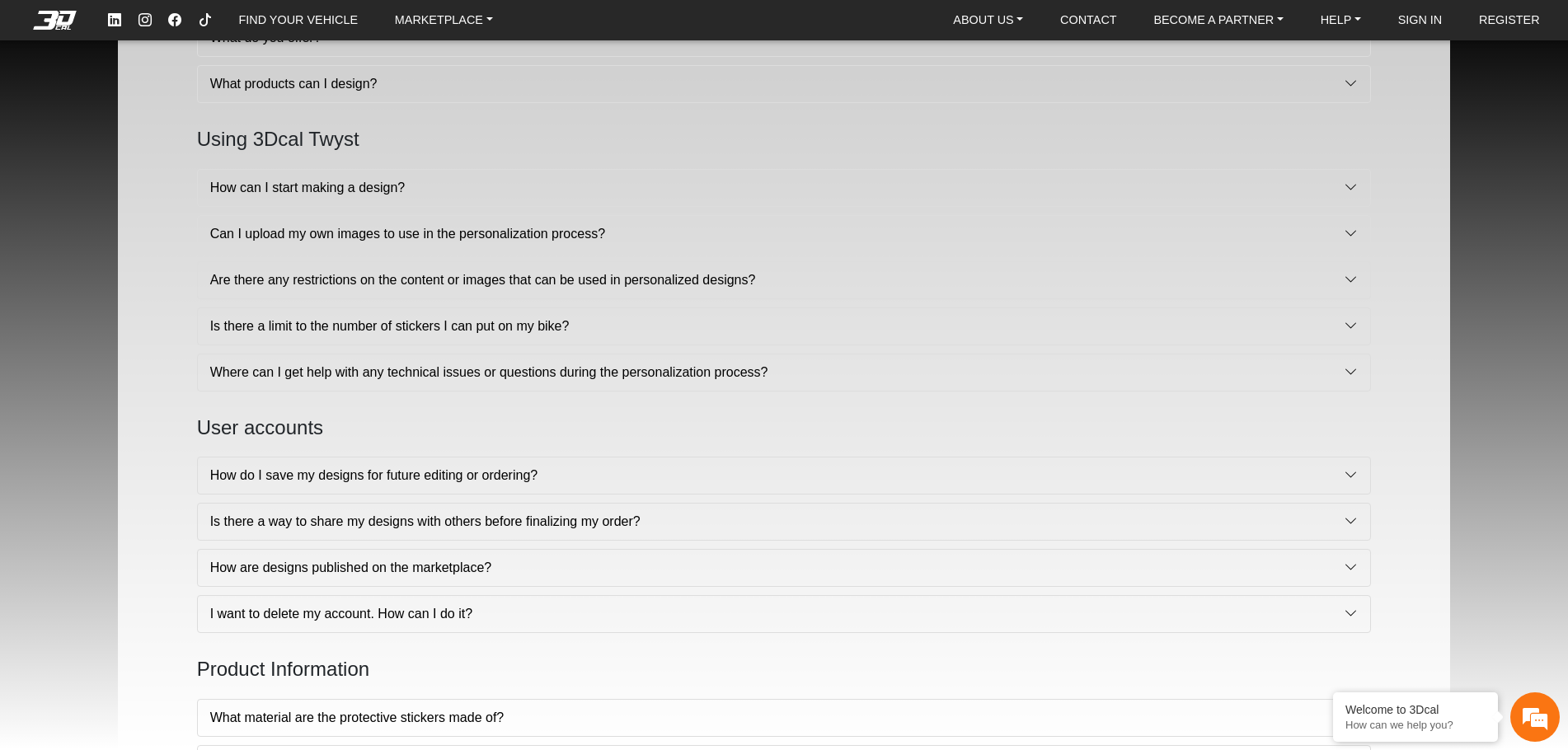
click at [596, 225] on button "Can I upload my own images to use in the personalization process?" at bounding box center [784, 233] width 1173 height 36
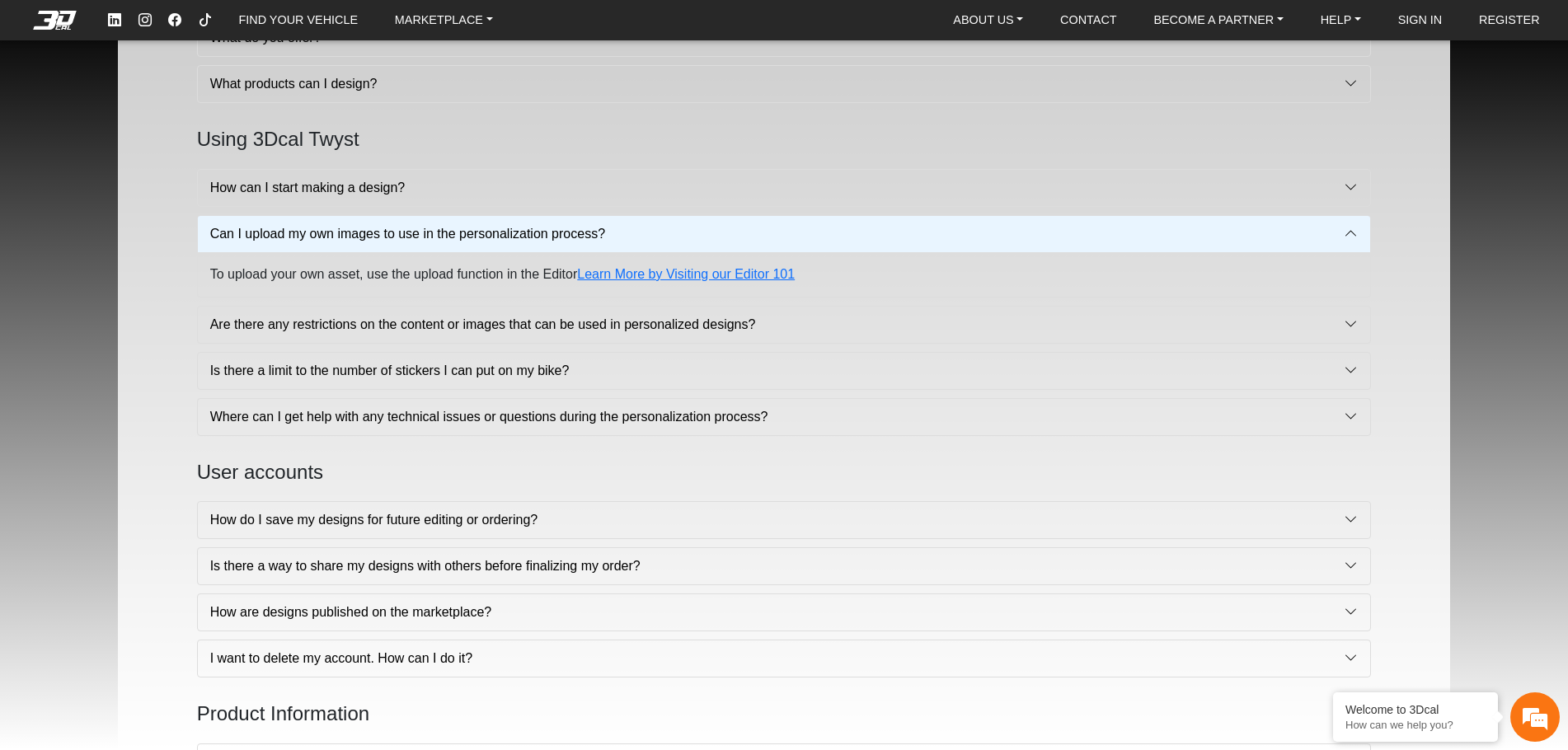
click at [596, 225] on button "Can I upload my own images to use in the personalization process?" at bounding box center [784, 233] width 1173 height 36
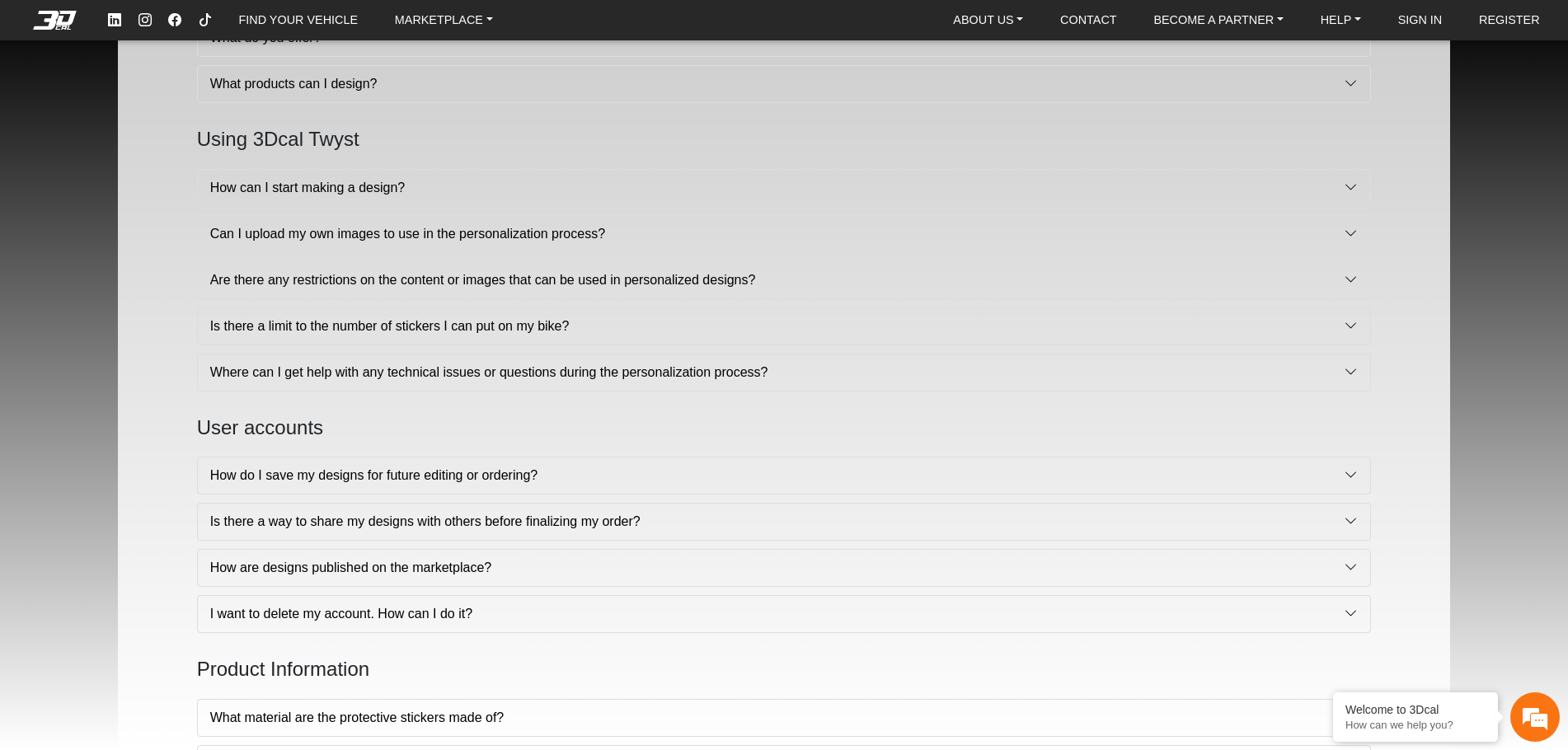
click at [571, 228] on button "Can I upload my own images to use in the personalization process?" at bounding box center [784, 233] width 1173 height 36
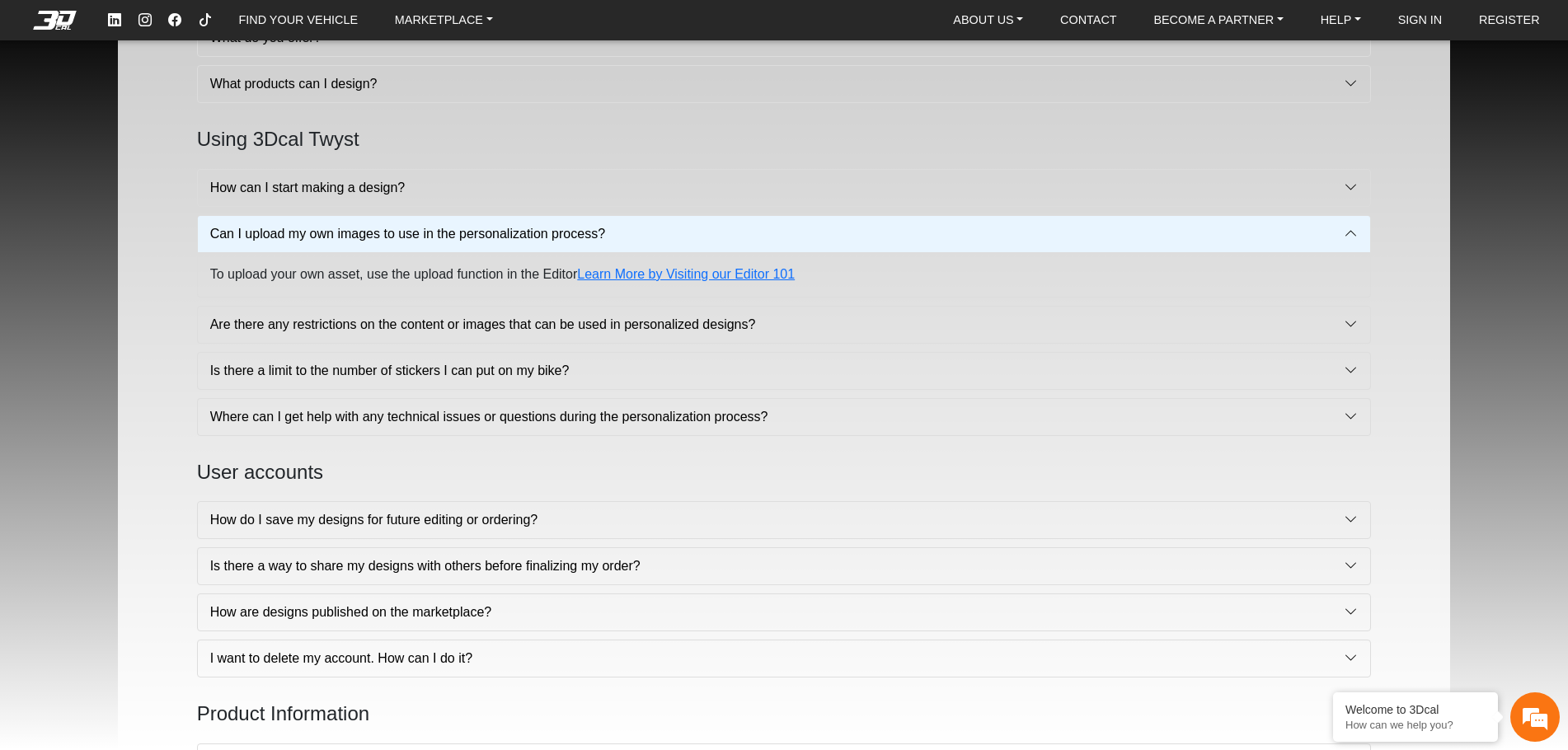
click at [571, 228] on button "Can I upload my own images to use in the personalization process?" at bounding box center [784, 233] width 1173 height 36
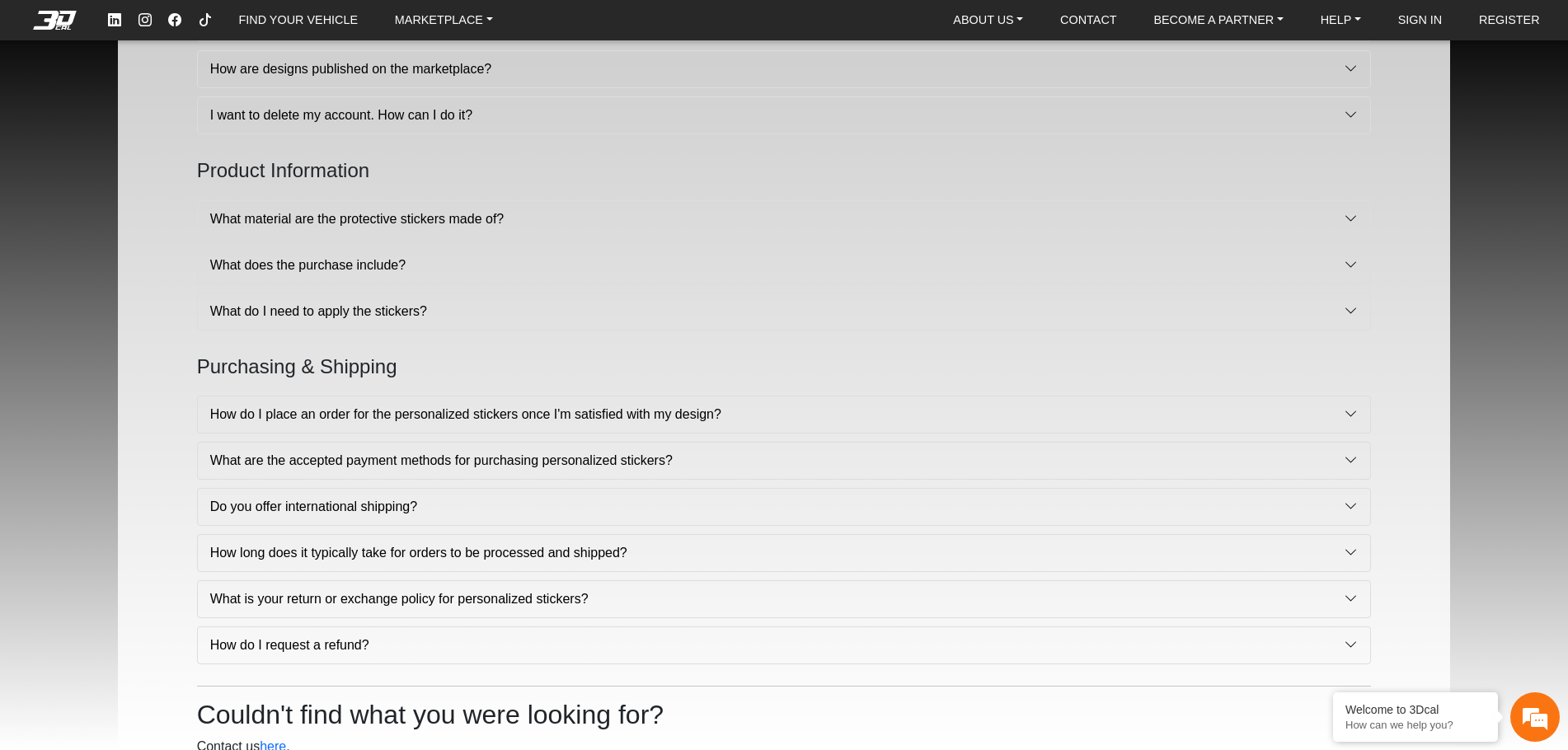
scroll to position [825, 0]
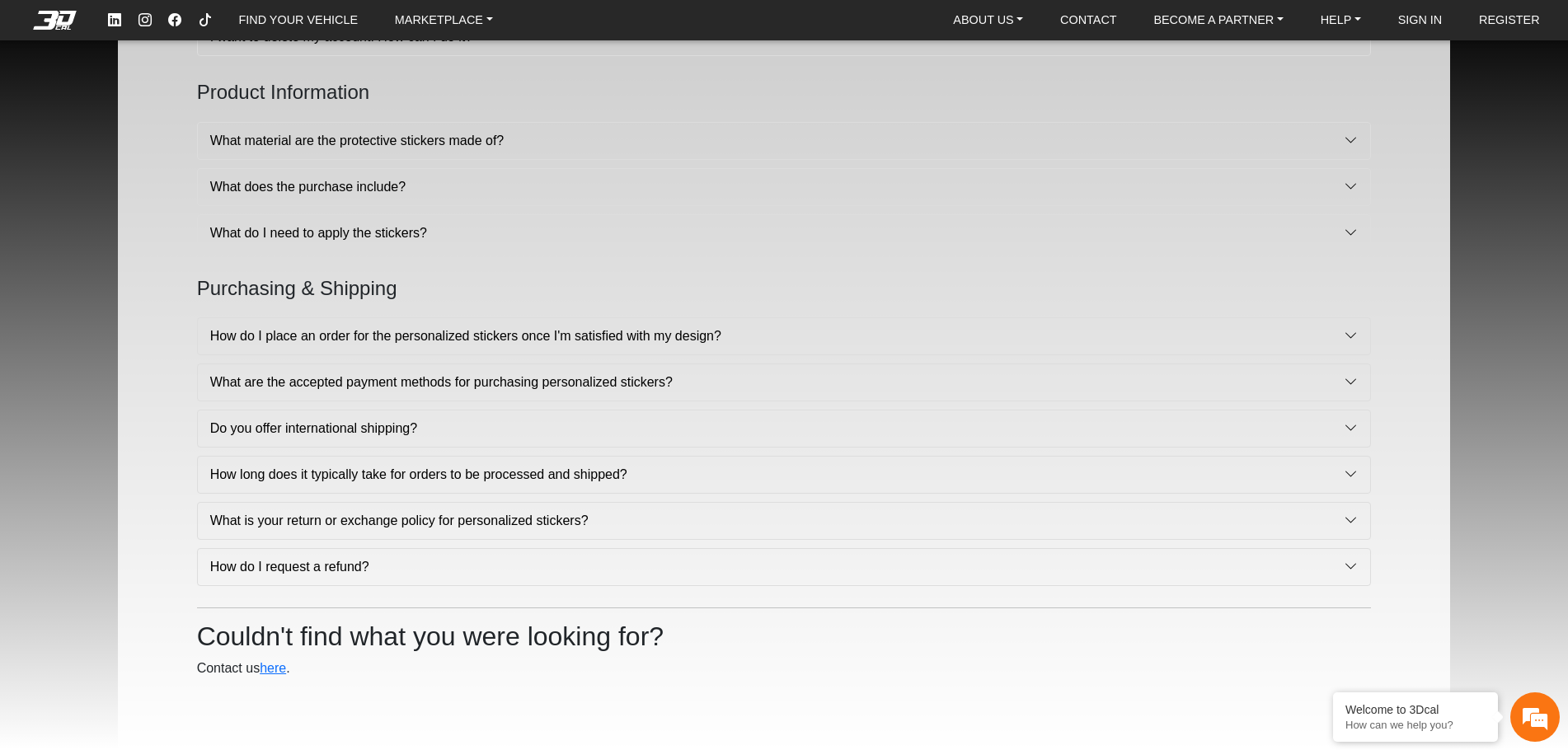
click at [454, 122] on div "What material are the protective stickers made of? Our protective stickers are …" at bounding box center [784, 140] width 1175 height 38
click at [452, 135] on button "What material are the protective stickers made of?" at bounding box center [784, 140] width 1173 height 36
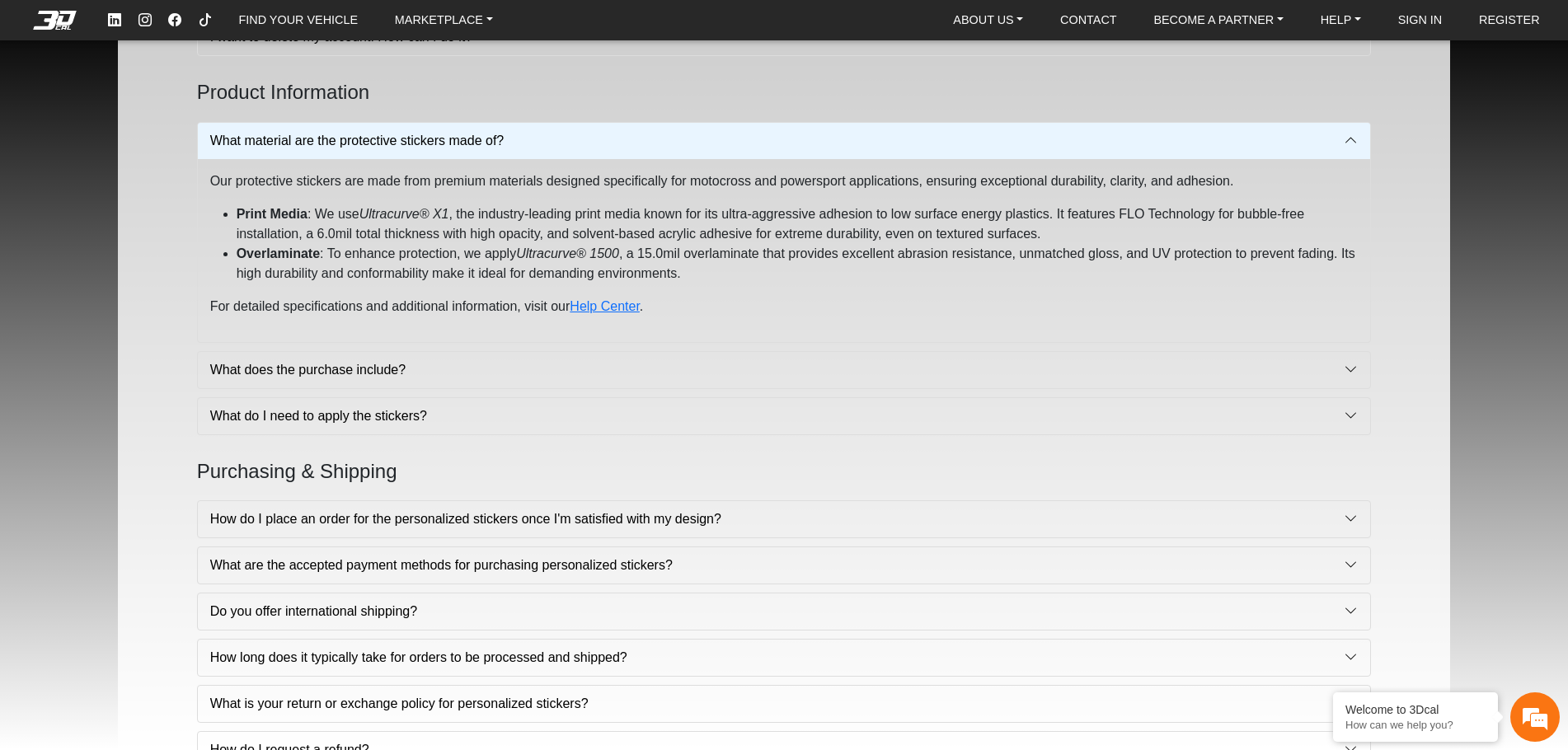
click at [452, 135] on button "What material are the protective stickers made of?" at bounding box center [784, 140] width 1173 height 36
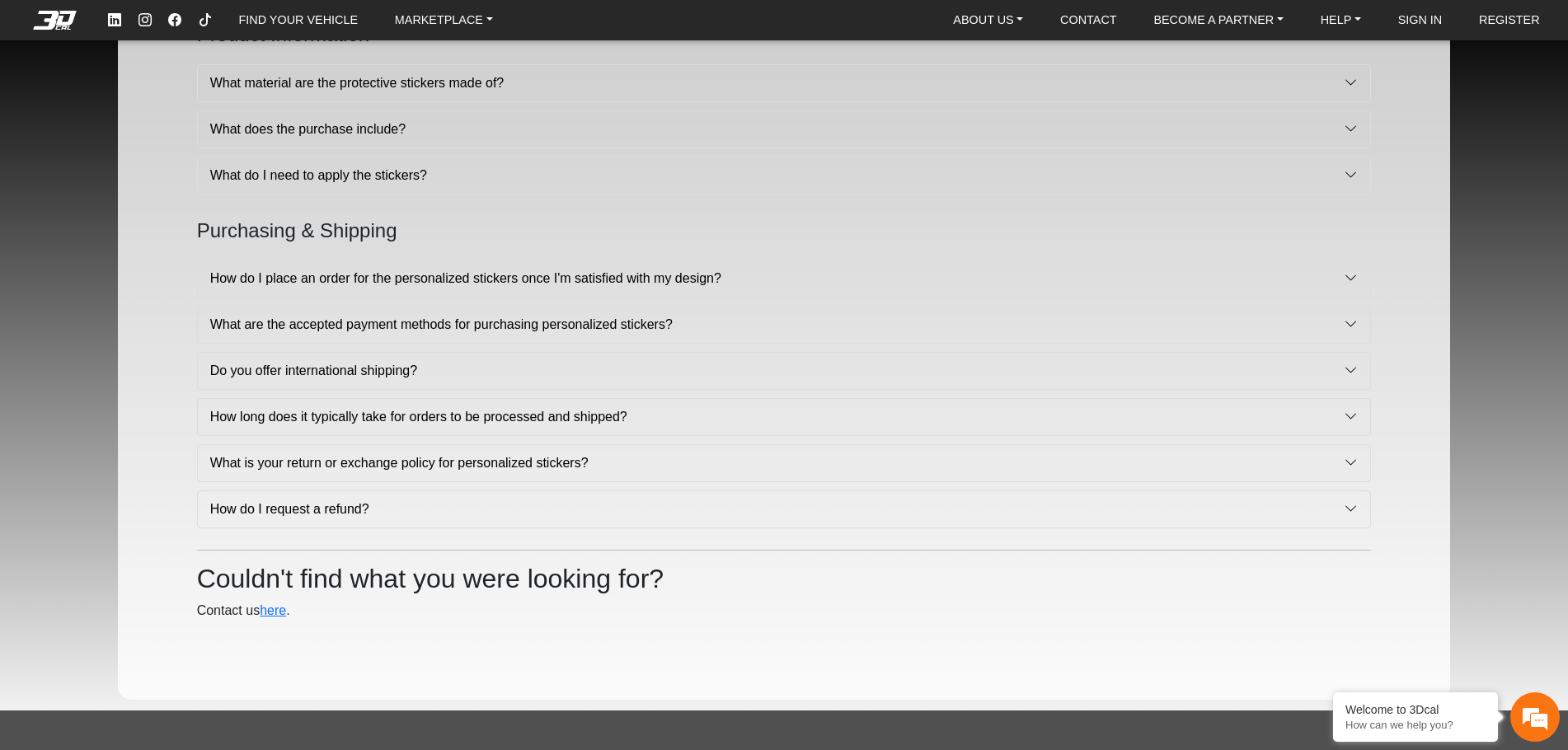
scroll to position [907, 0]
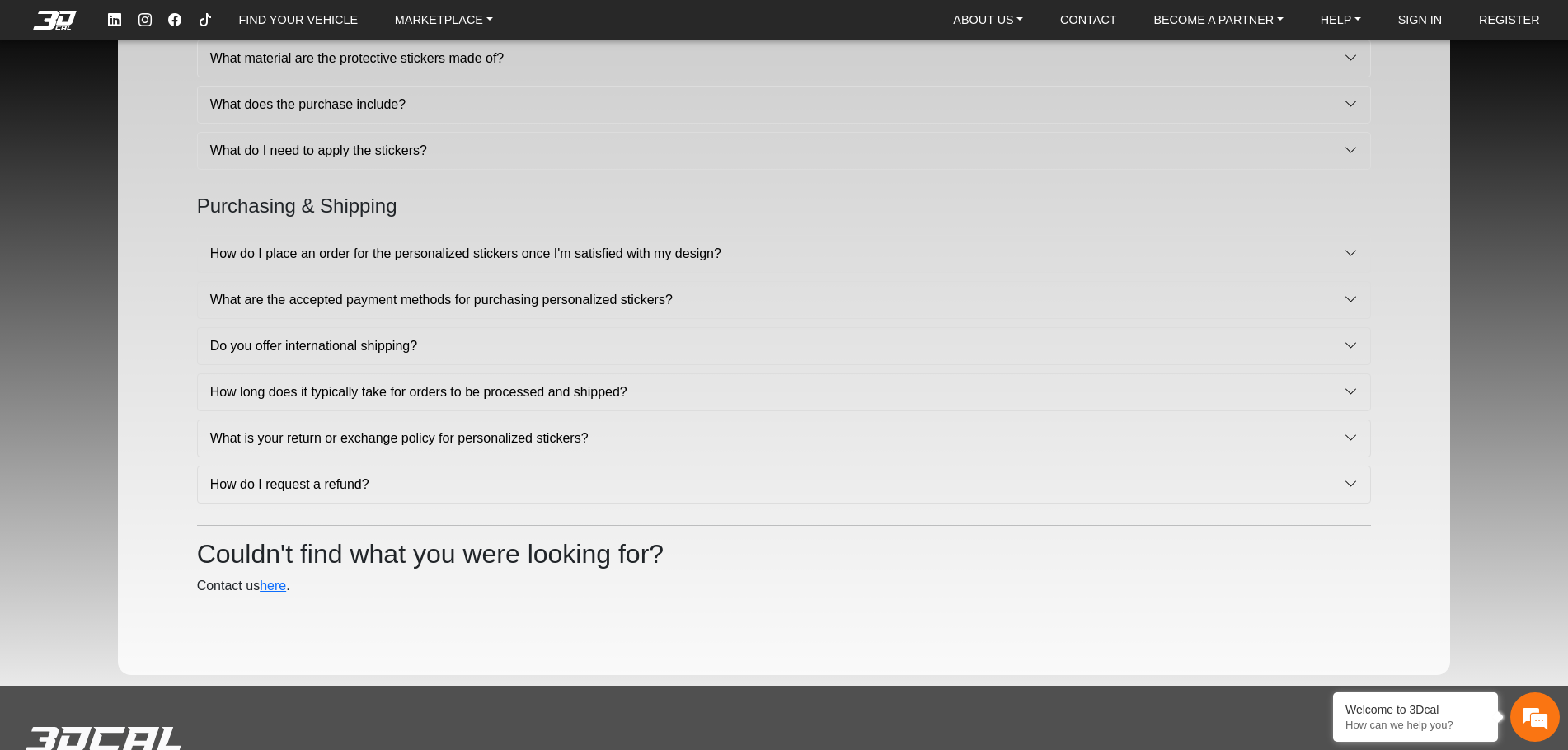
click at [539, 389] on button "How long does it typically take for orders to be processed and shipped?" at bounding box center [784, 392] width 1173 height 36
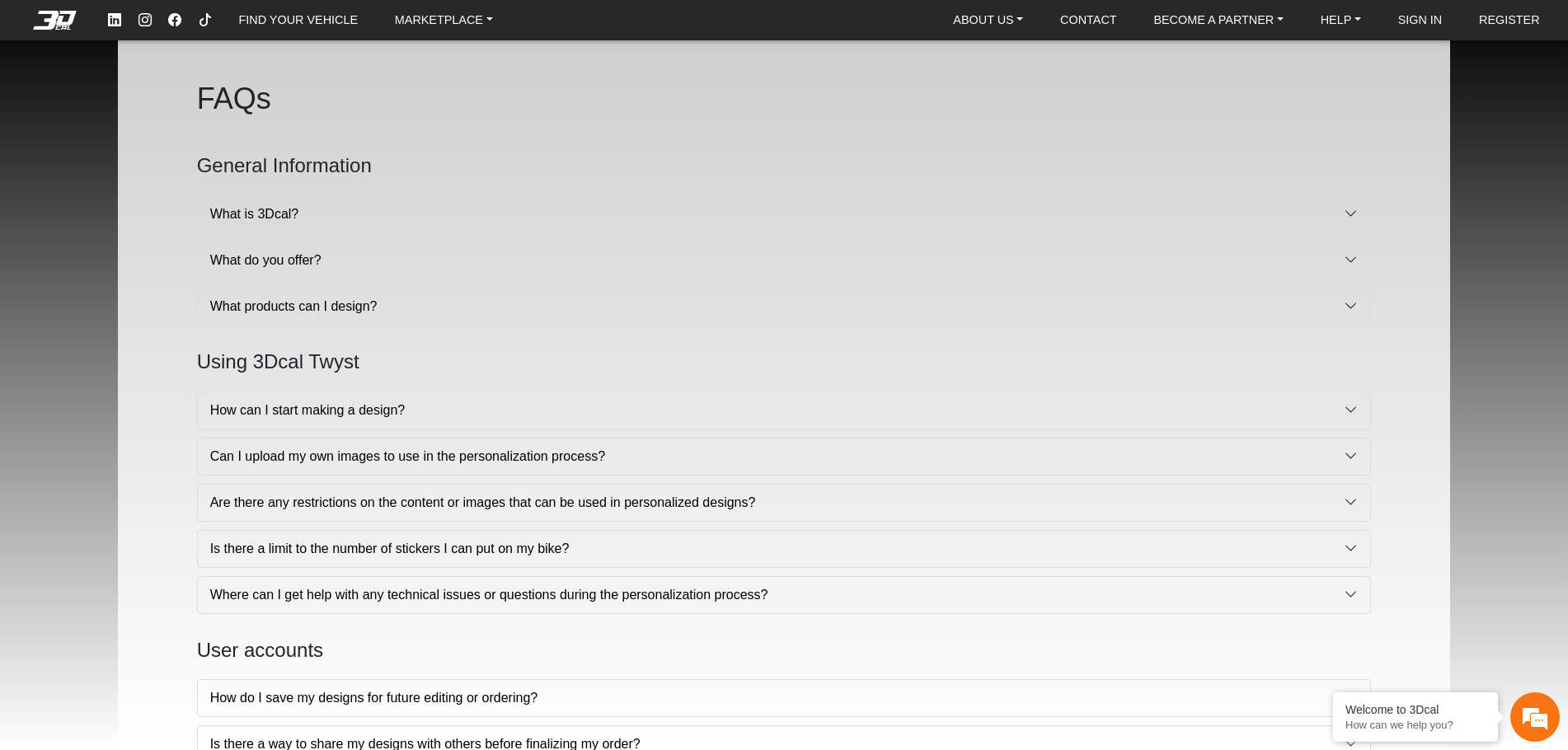
scroll to position [0, 0]
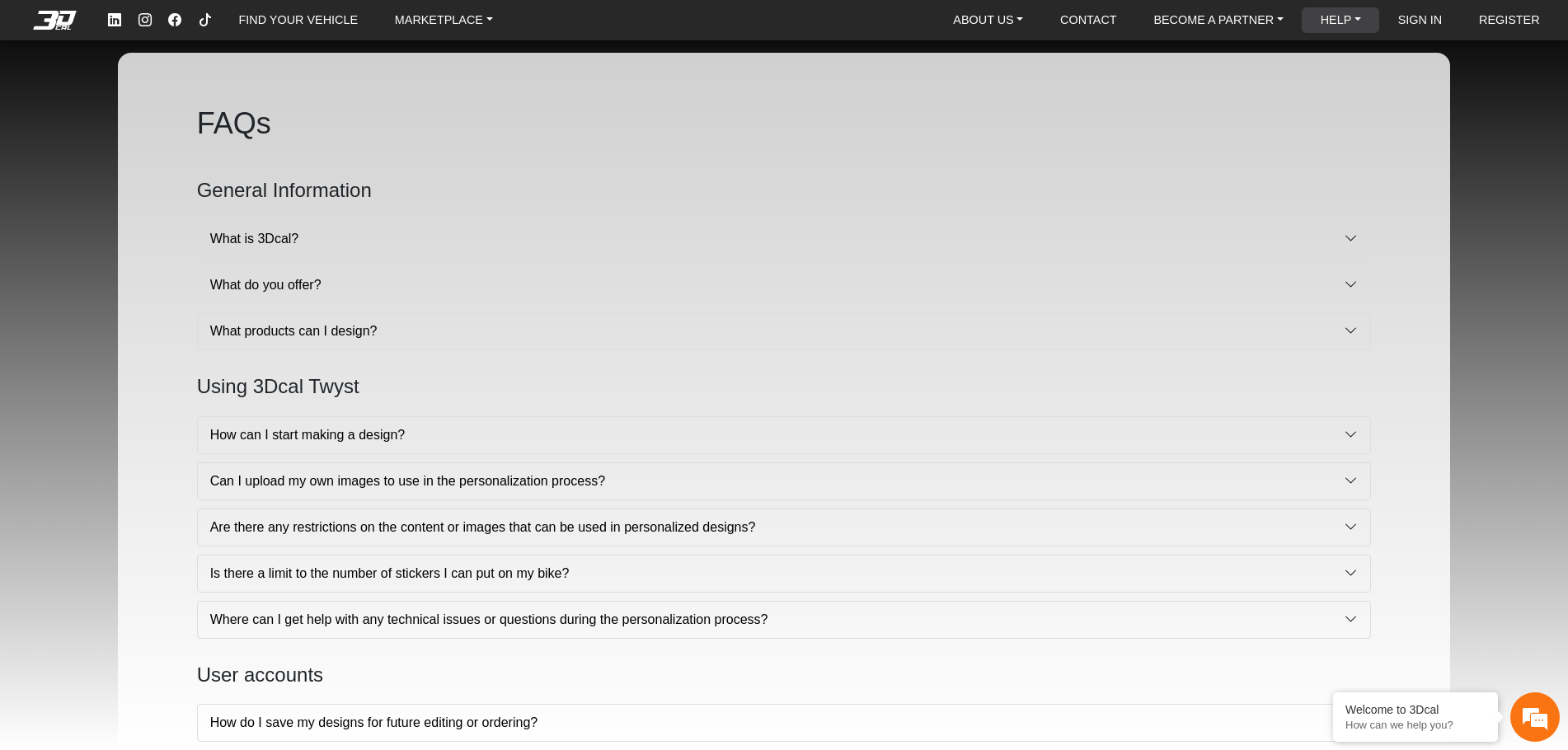
click at [1347, 19] on link "HELP" at bounding box center [1341, 20] width 54 height 25
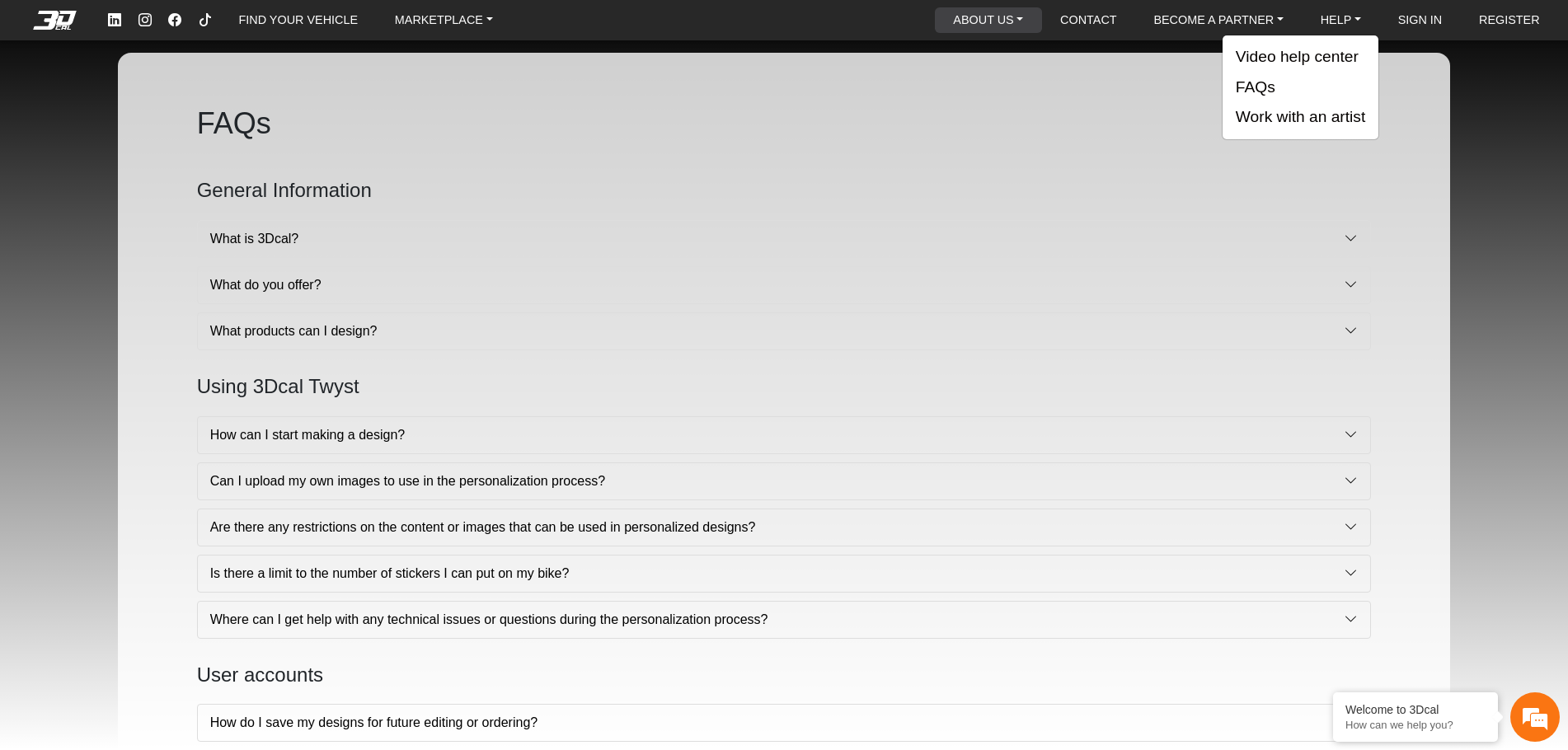
click at [966, 18] on link "ABOUT US" at bounding box center [987, 20] width 83 height 25
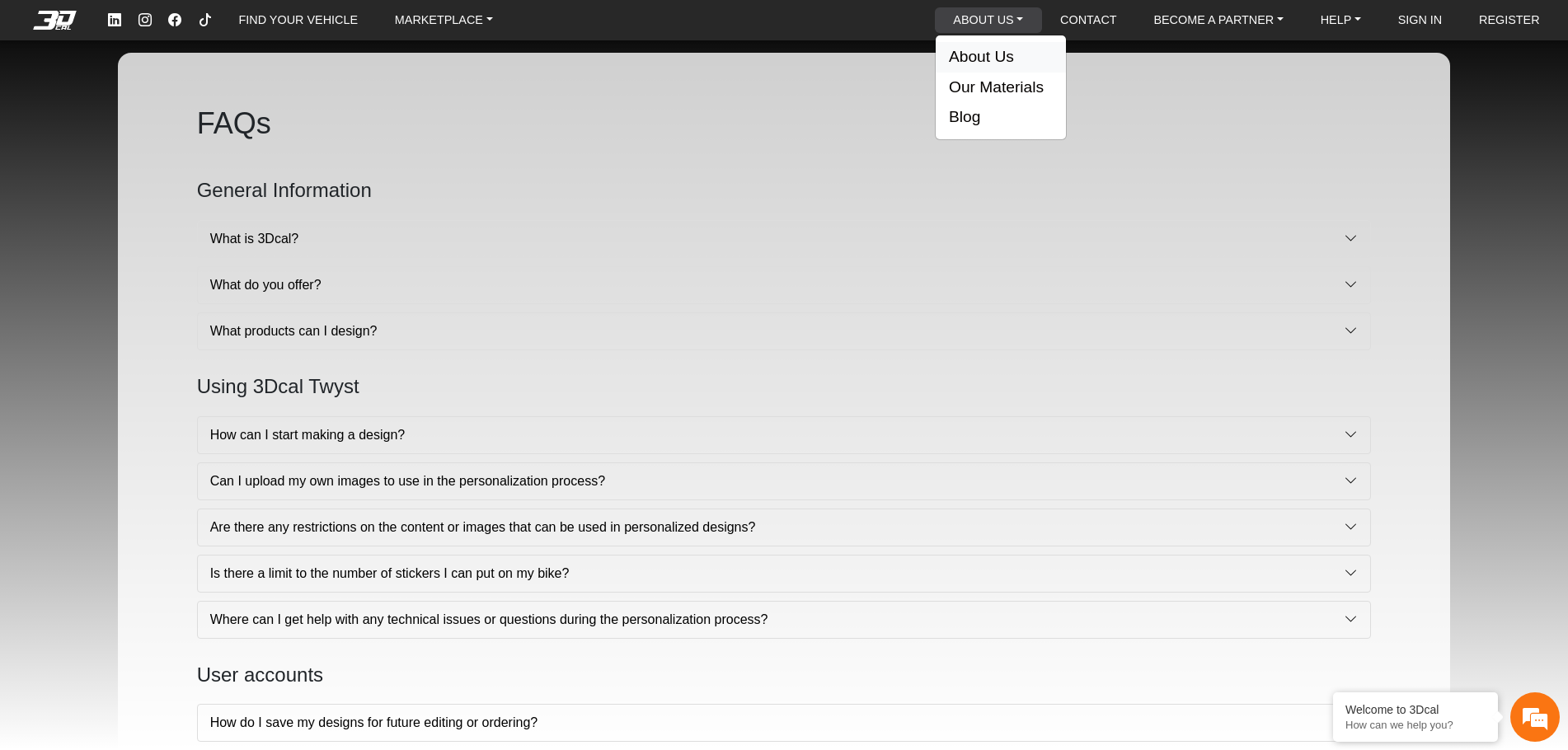
click at [970, 48] on button "About Us" at bounding box center [1000, 57] width 130 height 30
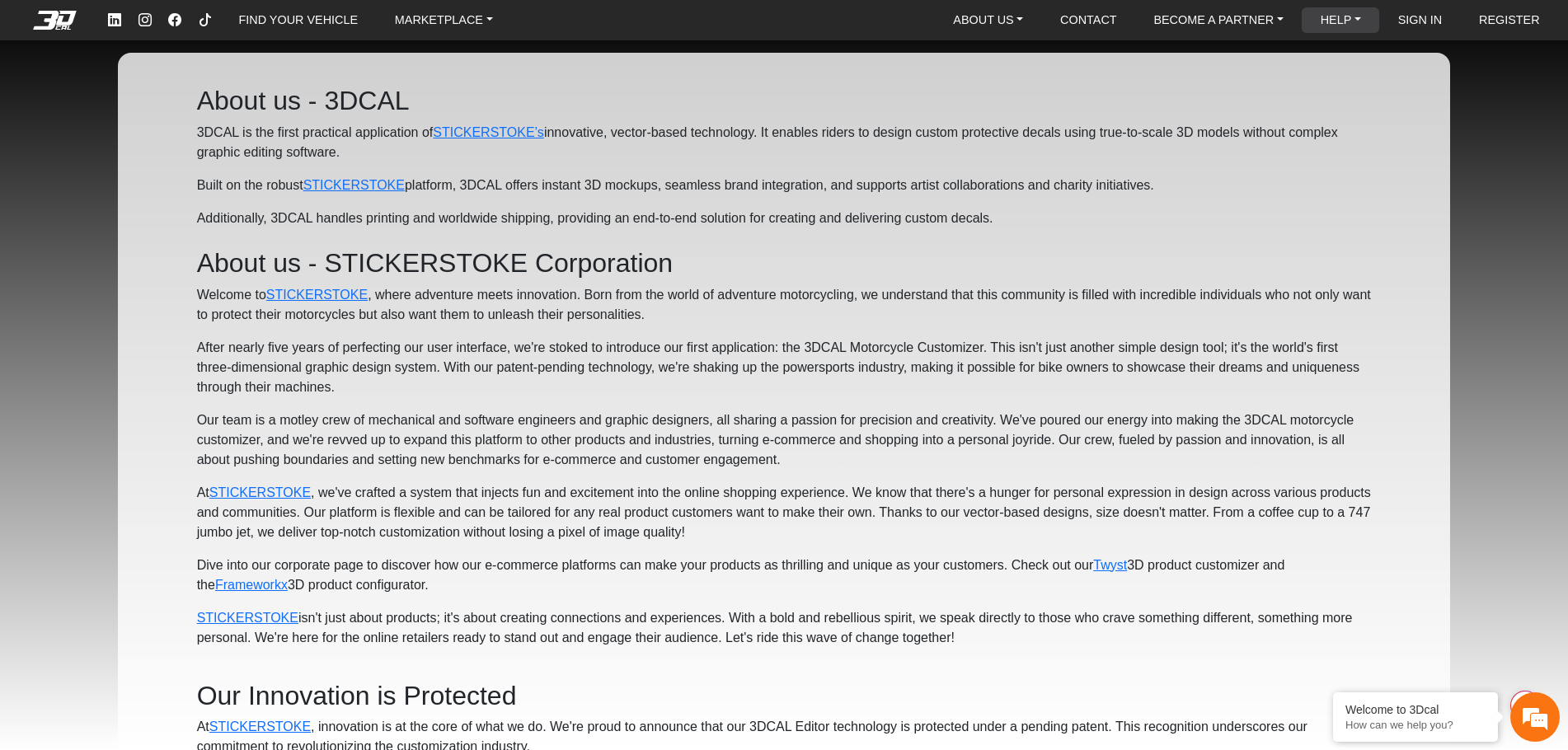
click at [1323, 19] on link "HELP" at bounding box center [1341, 20] width 54 height 25
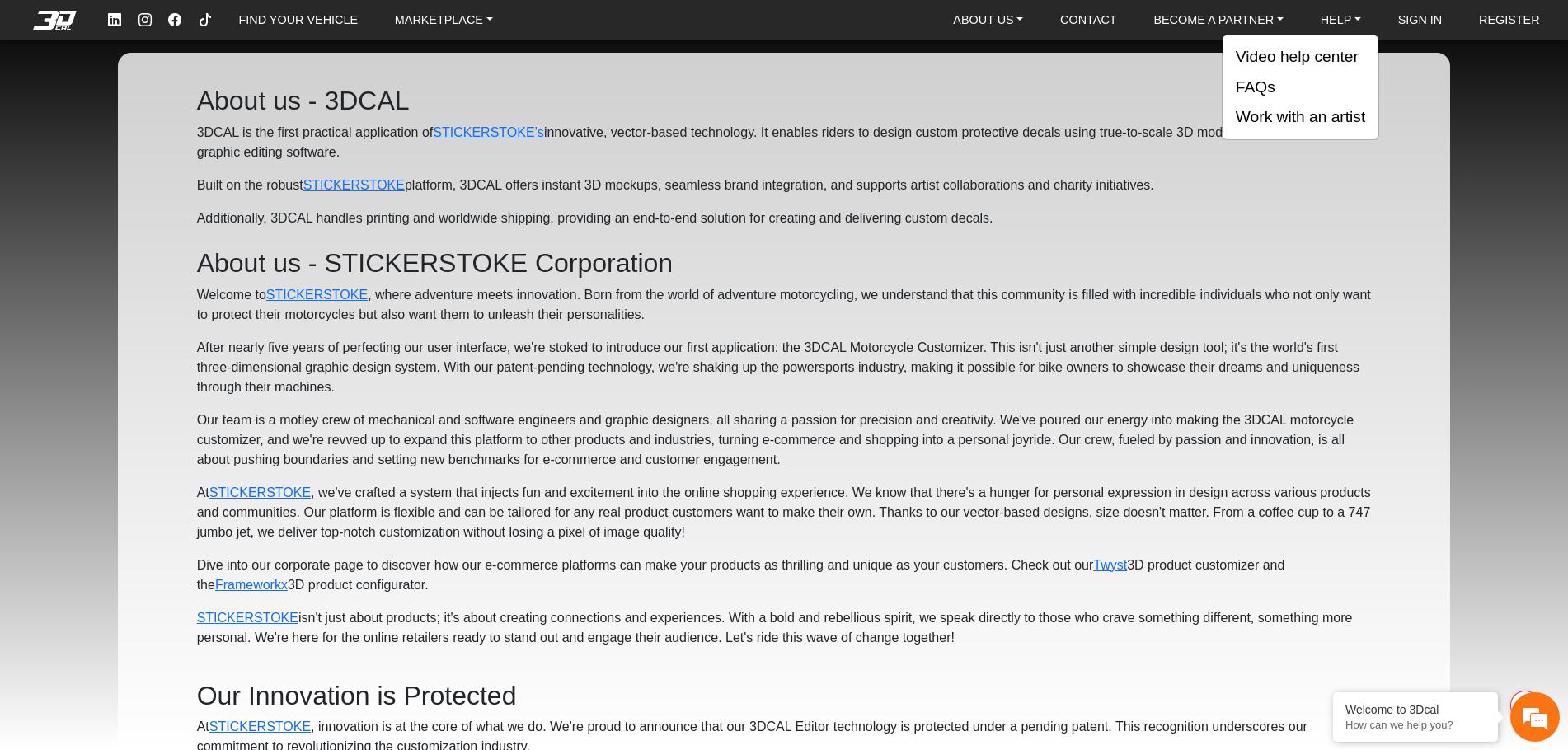
drag, startPoint x: 1323, startPoint y: 26, endPoint x: 1263, endPoint y: 82, distance: 82.1
click at [1301, 33] on li "HELP Video help center FAQs Work with an artist" at bounding box center [1340, 20] width 77 height 25
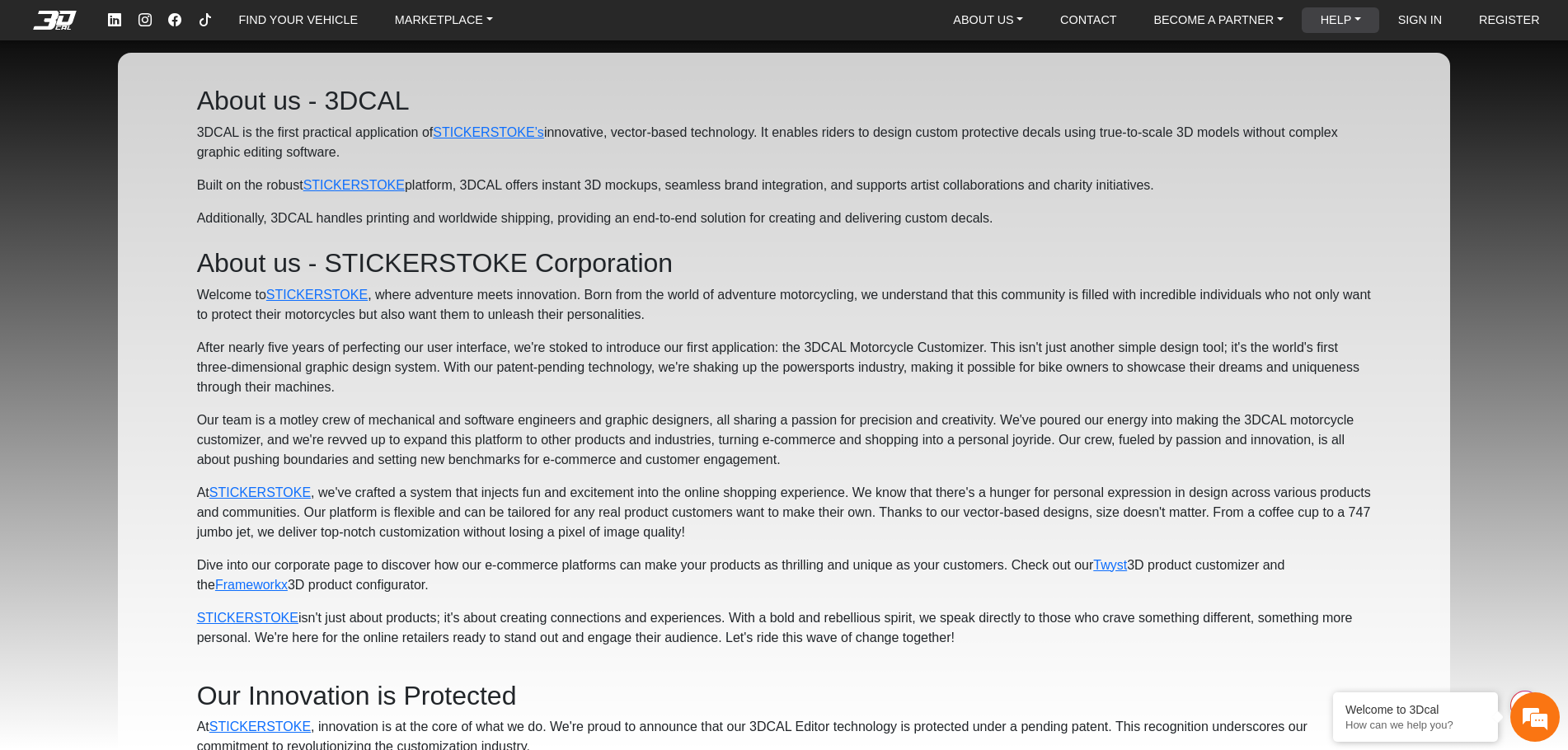
click at [1332, 18] on link "HELP" at bounding box center [1341, 20] width 54 height 25
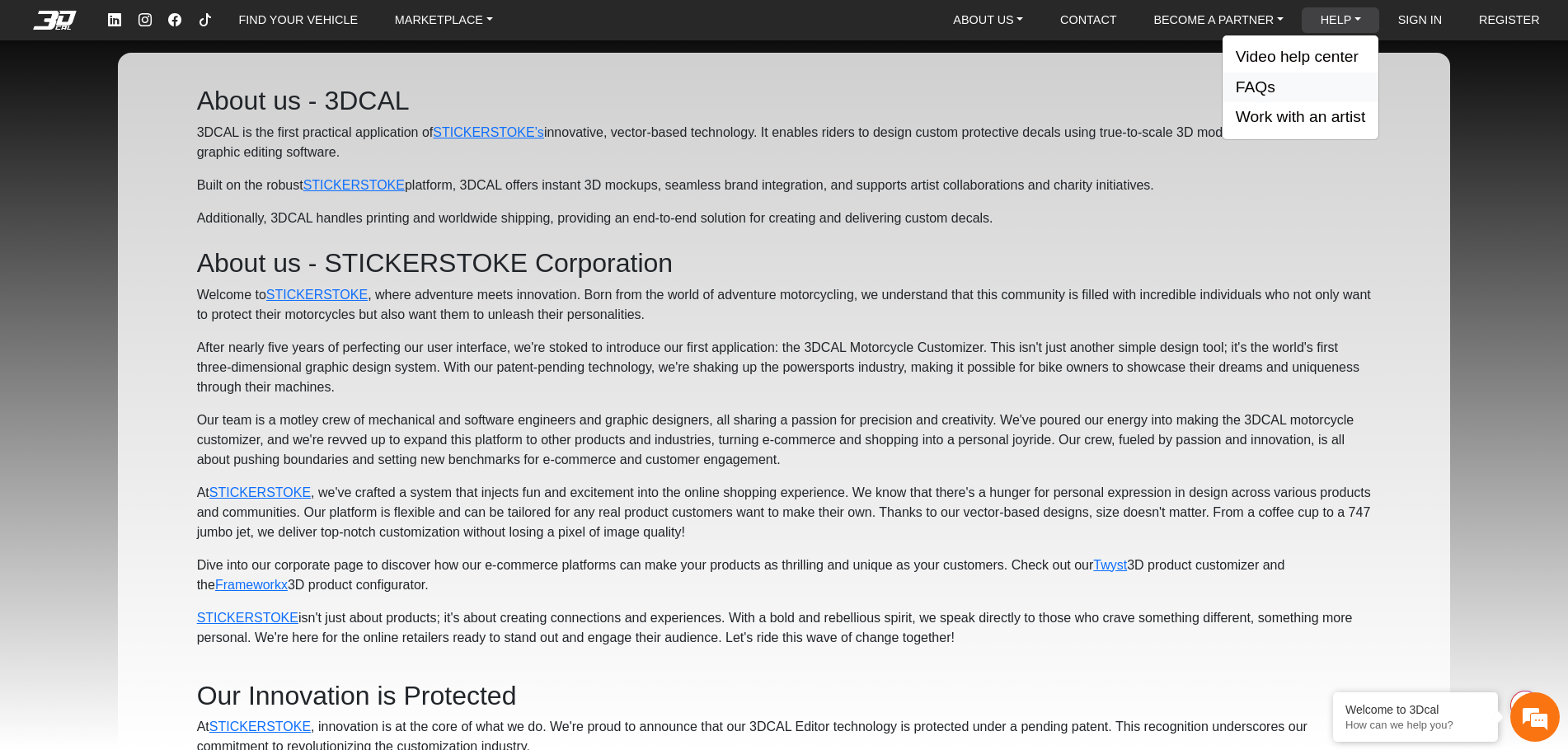
click at [1273, 80] on button "FAQs" at bounding box center [1300, 87] width 156 height 30
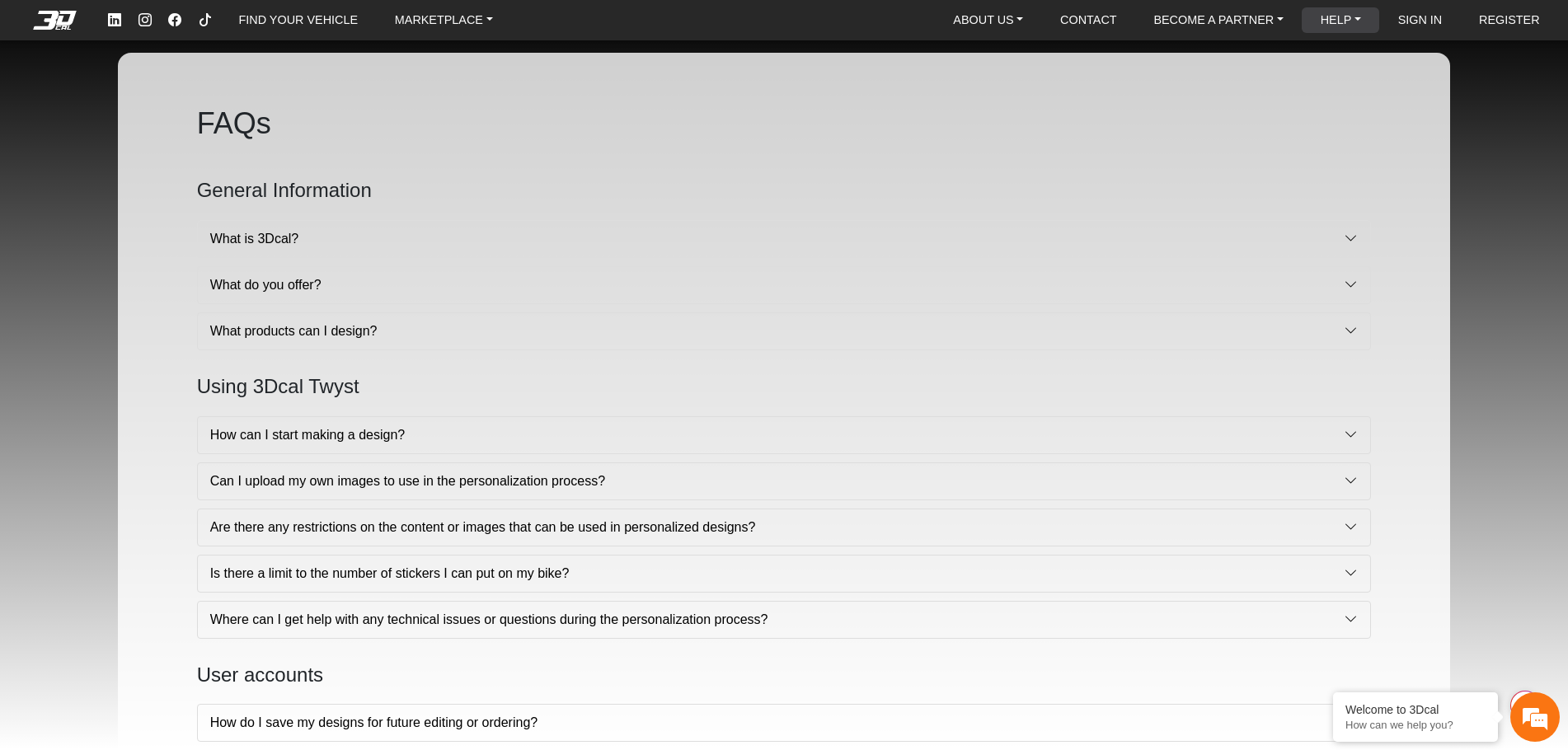
click at [1343, 24] on link "HELP" at bounding box center [1341, 20] width 54 height 25
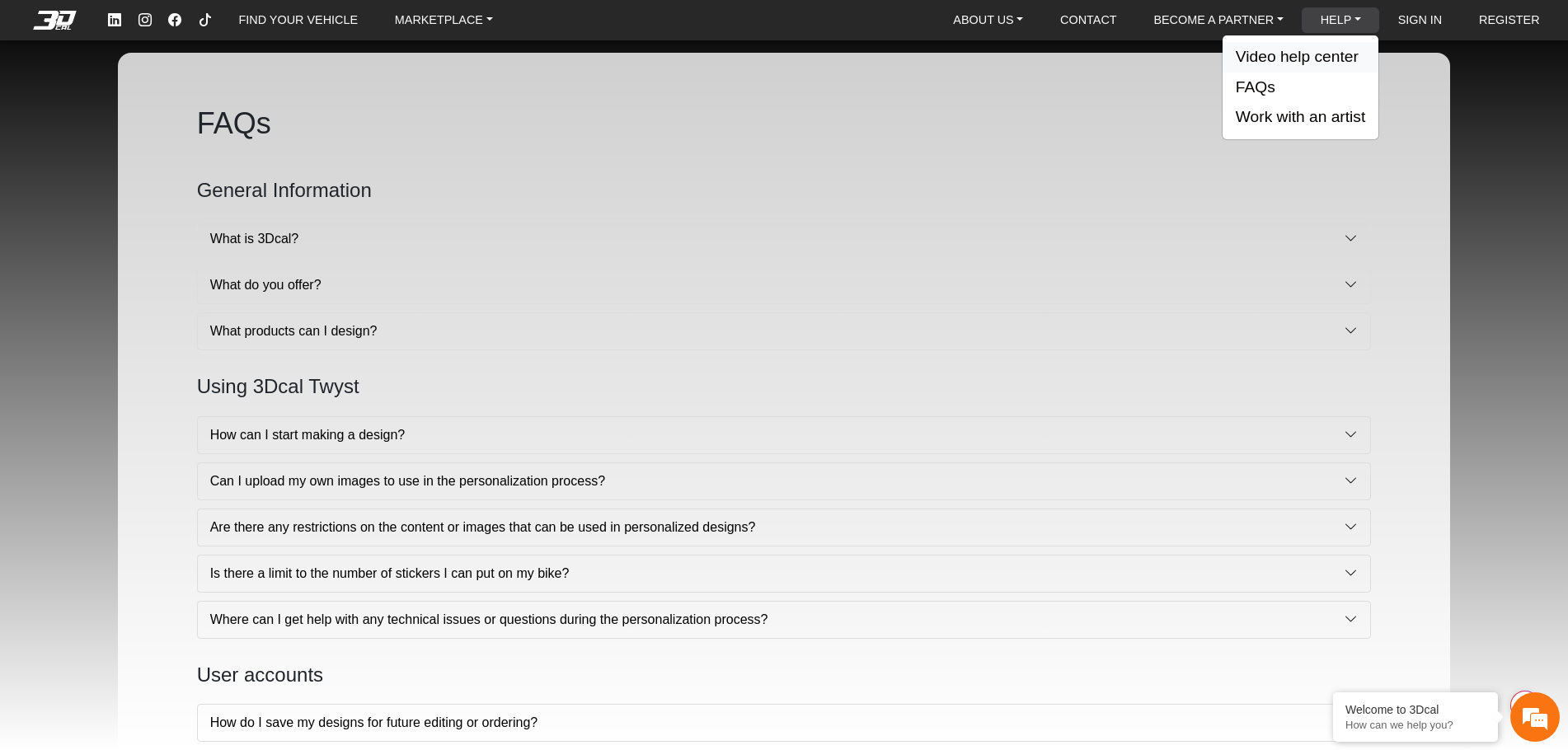
click at [1319, 48] on button "Video help center" at bounding box center [1300, 57] width 156 height 30
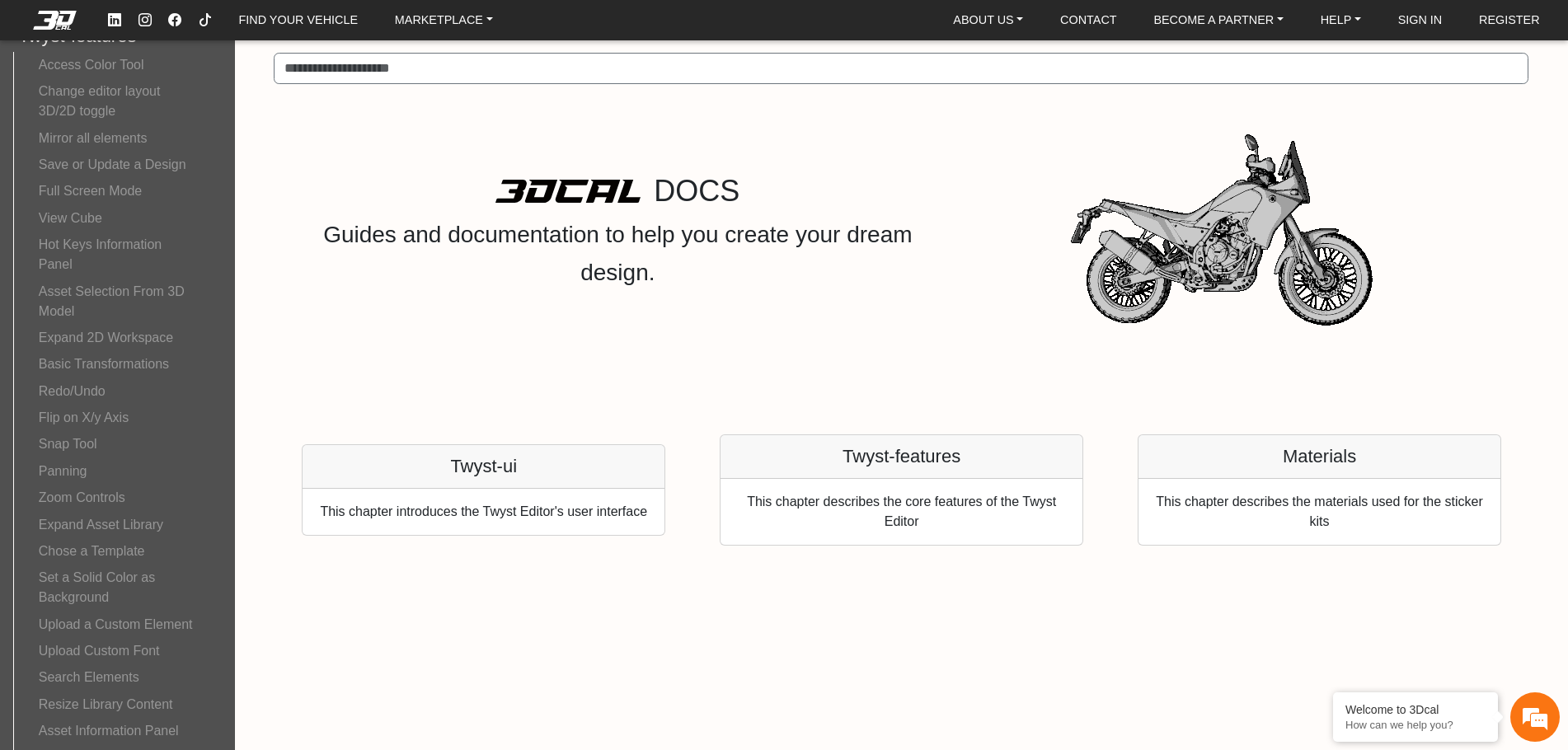
scroll to position [330, 0]
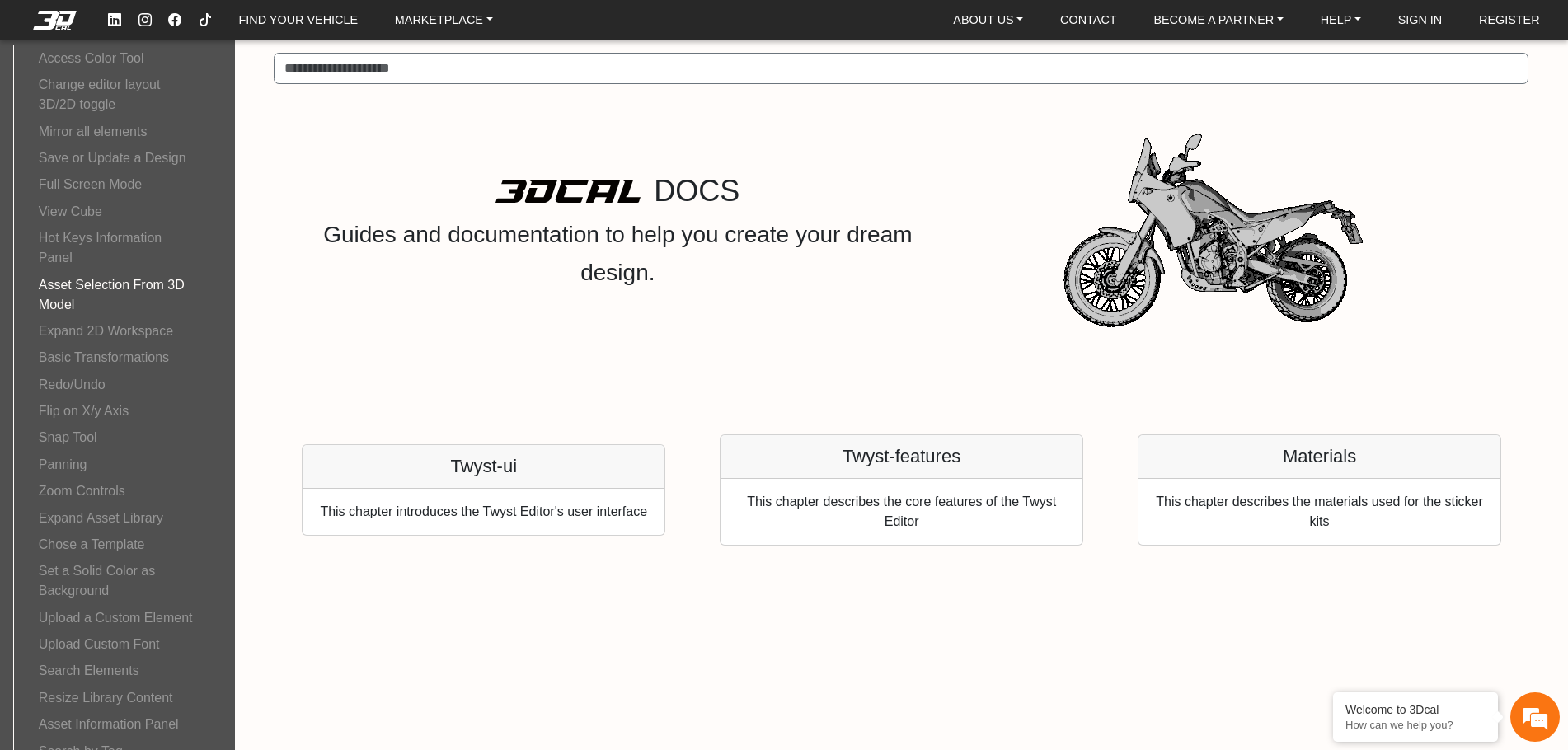
click at [103, 284] on button "Asset Selection From 3D Model" at bounding box center [117, 294] width 181 height 46
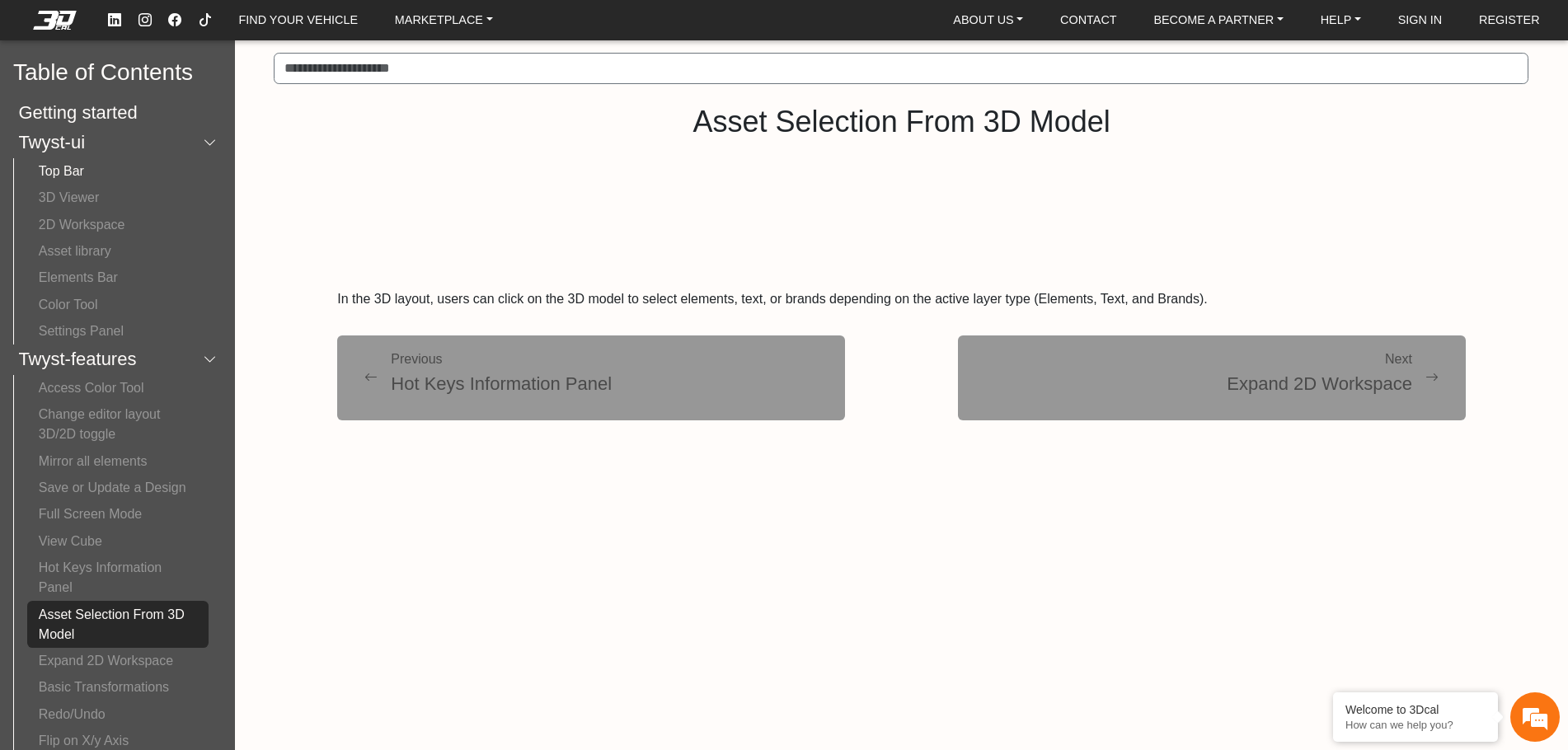
click at [60, 172] on button "Top Bar" at bounding box center [117, 171] width 181 height 26
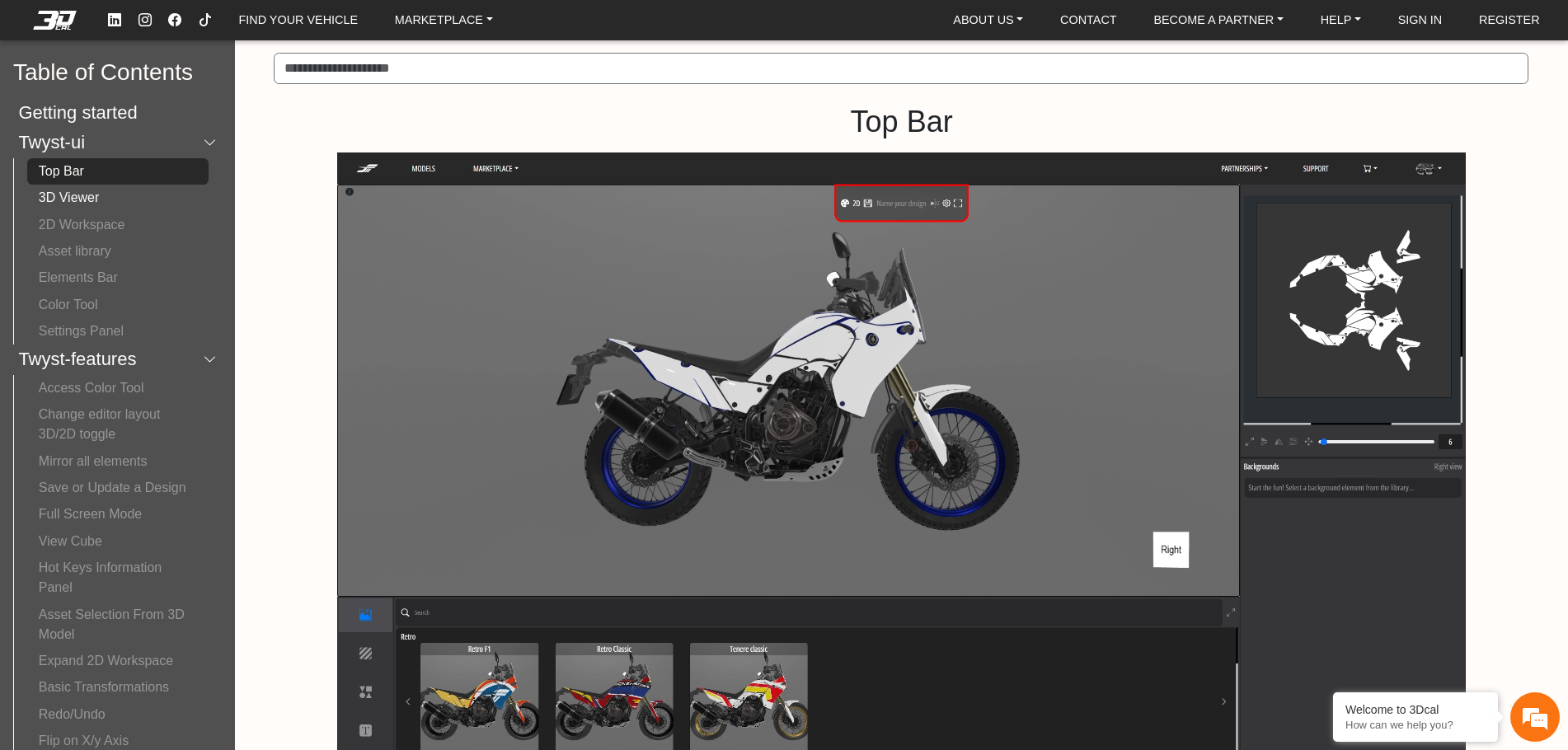
click at [69, 198] on button "3D Viewer" at bounding box center [117, 197] width 181 height 26
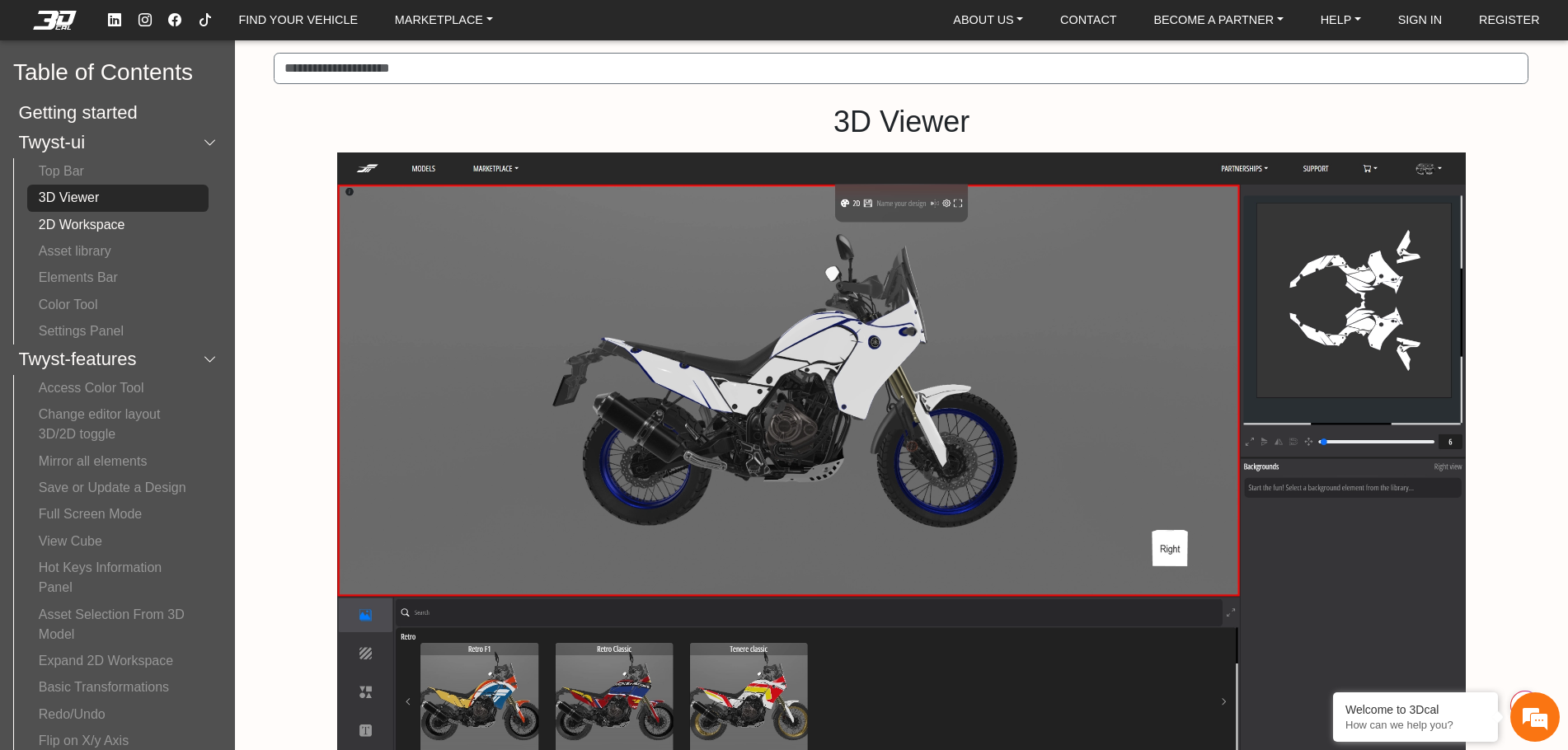
click at [76, 216] on button "2D Workspace" at bounding box center [117, 225] width 181 height 26
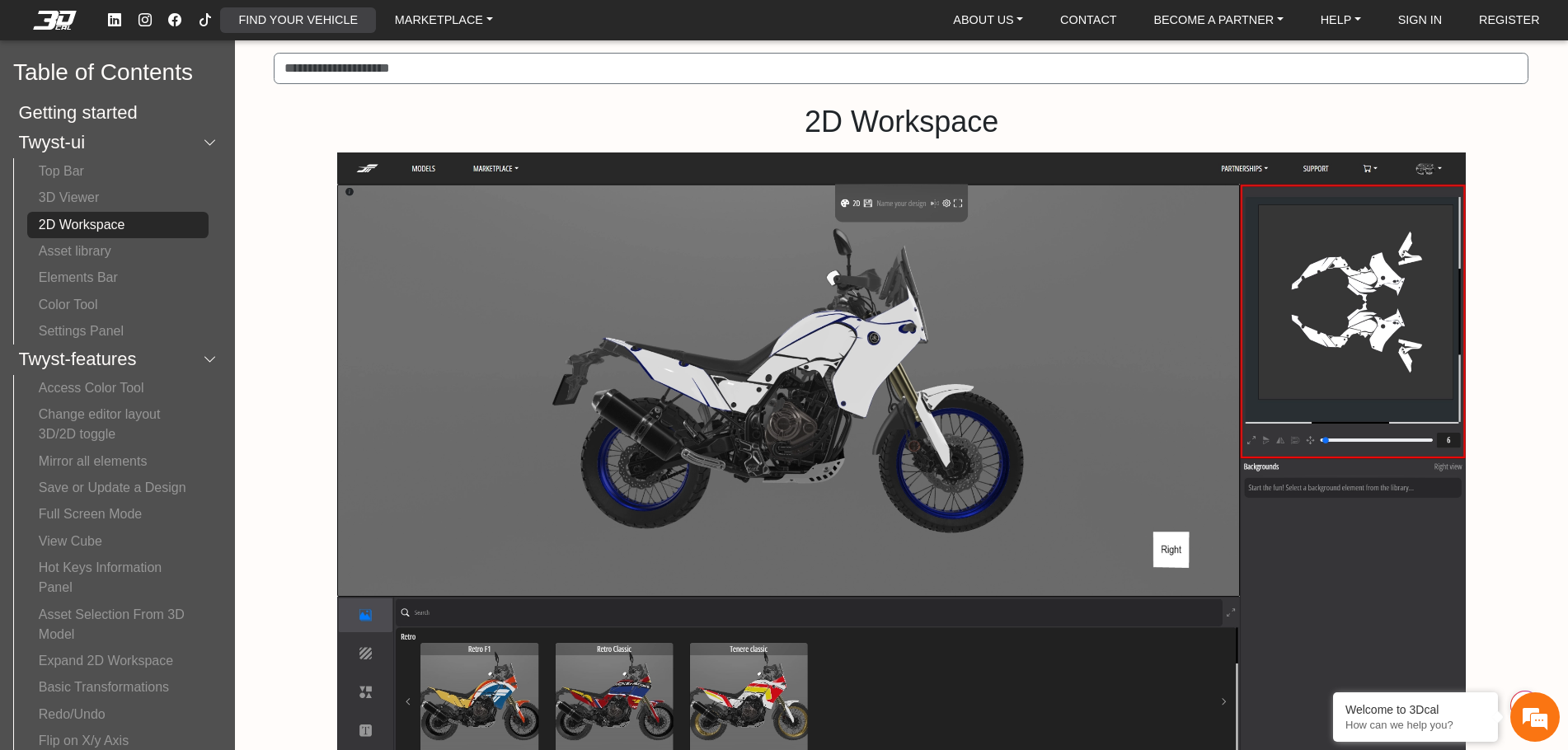
click at [315, 23] on link "FIND YOUR VEHICLE" at bounding box center [298, 20] width 132 height 25
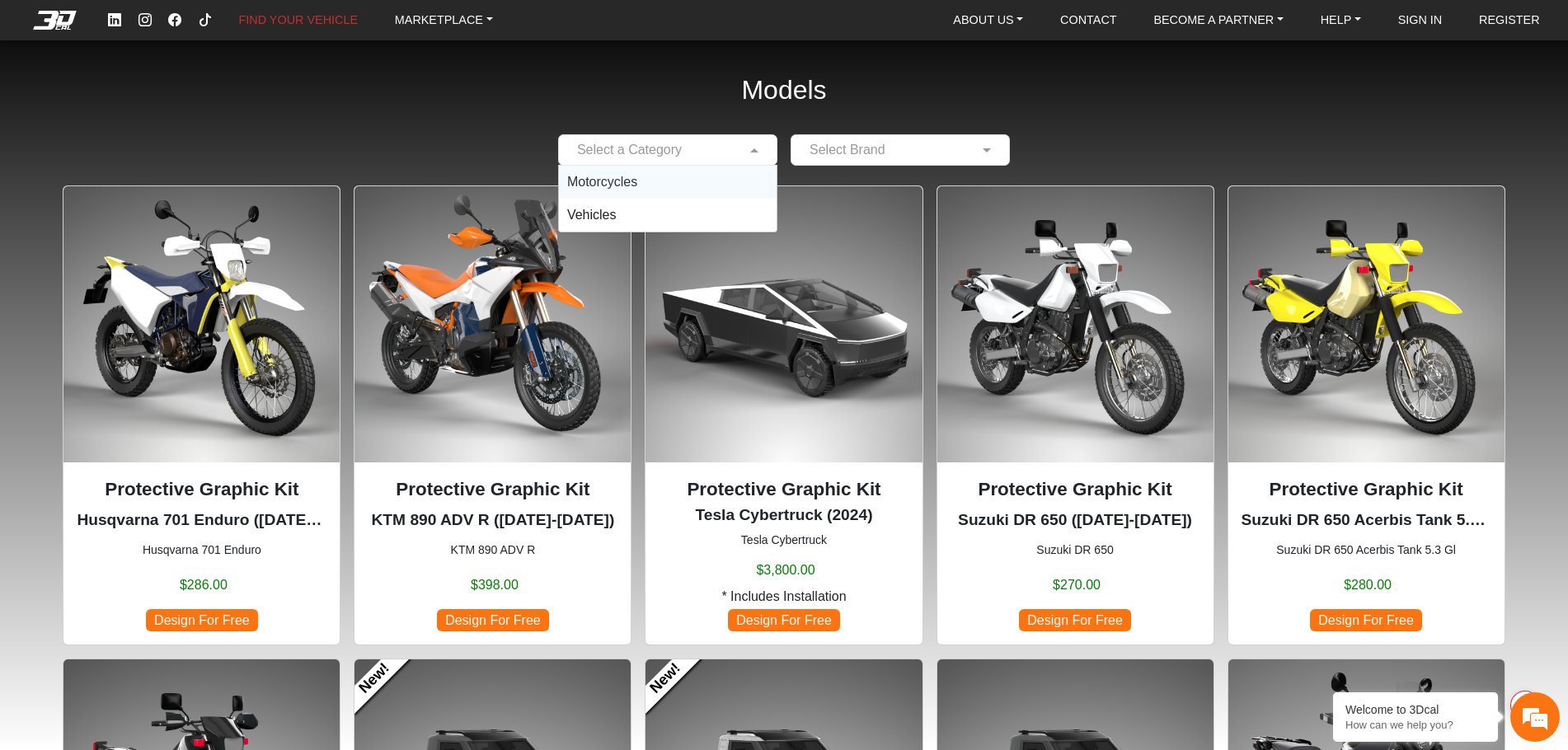
click at [722, 161] on div "Select a Category" at bounding box center [667, 149] width 219 height 31
click at [706, 177] on div "Motorcycles" at bounding box center [667, 181] width 217 height 33
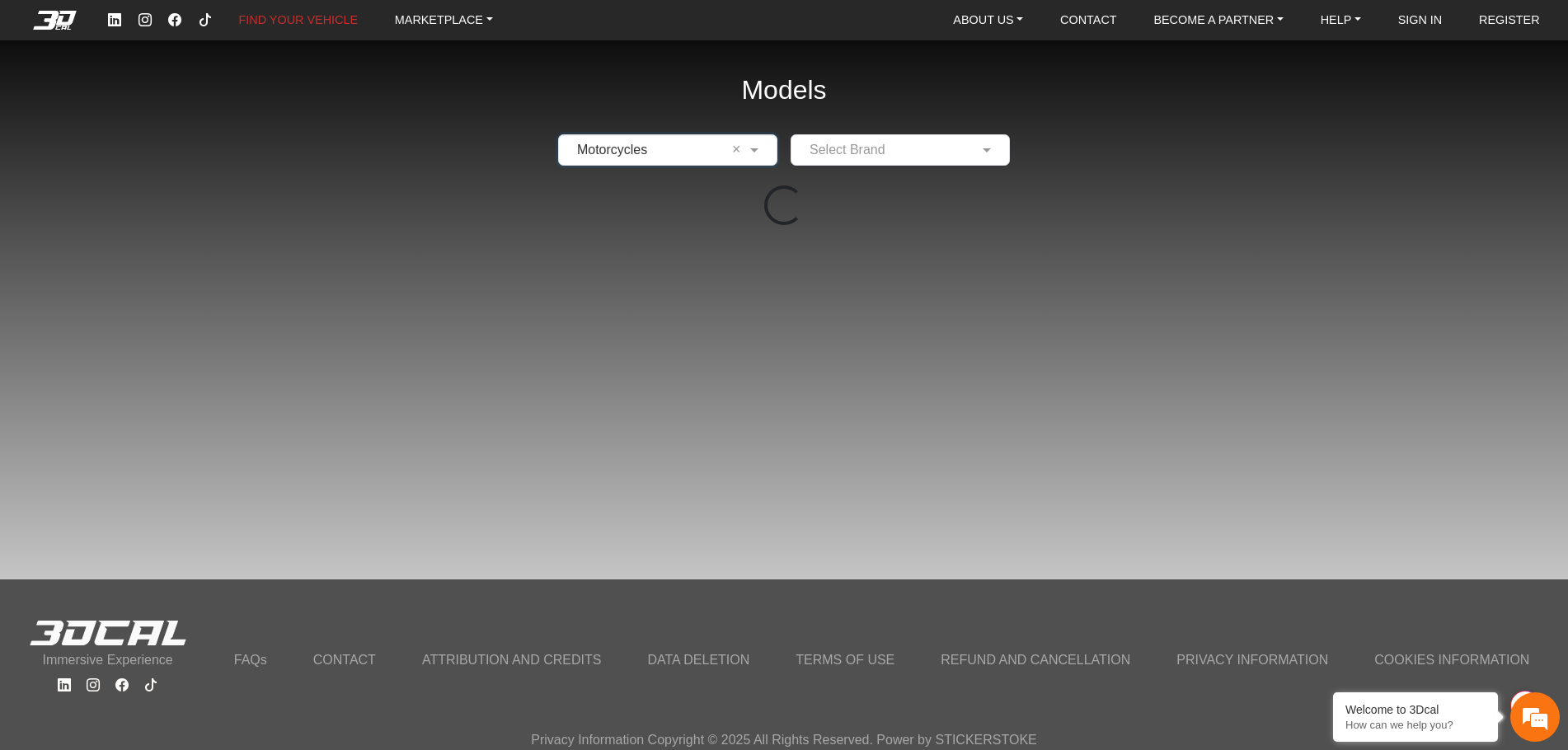
click at [854, 148] on input "text" at bounding box center [883, 150] width 168 height 20
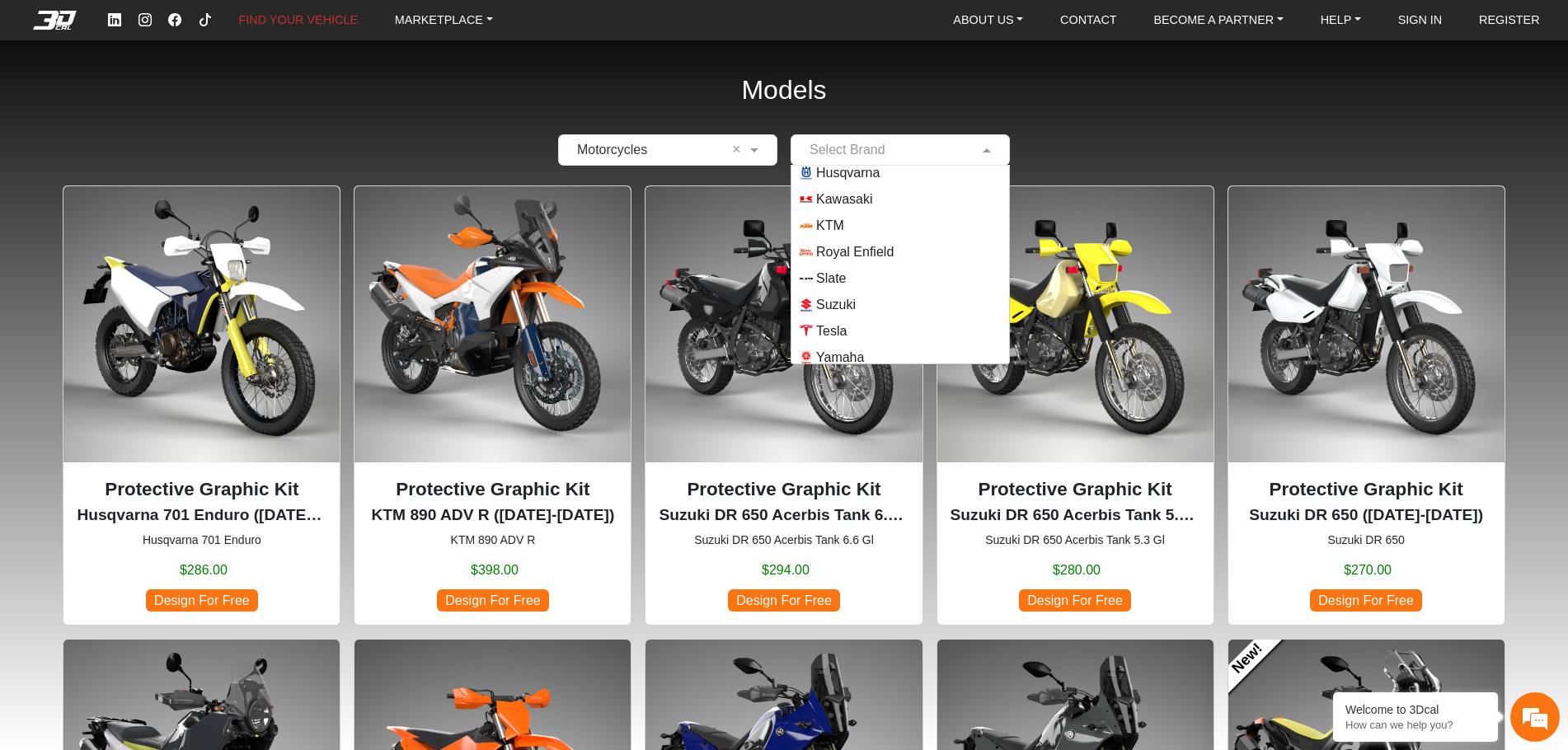
scroll to position [118, 0]
click at [834, 355] on span "Yamaha" at bounding box center [840, 351] width 48 height 20
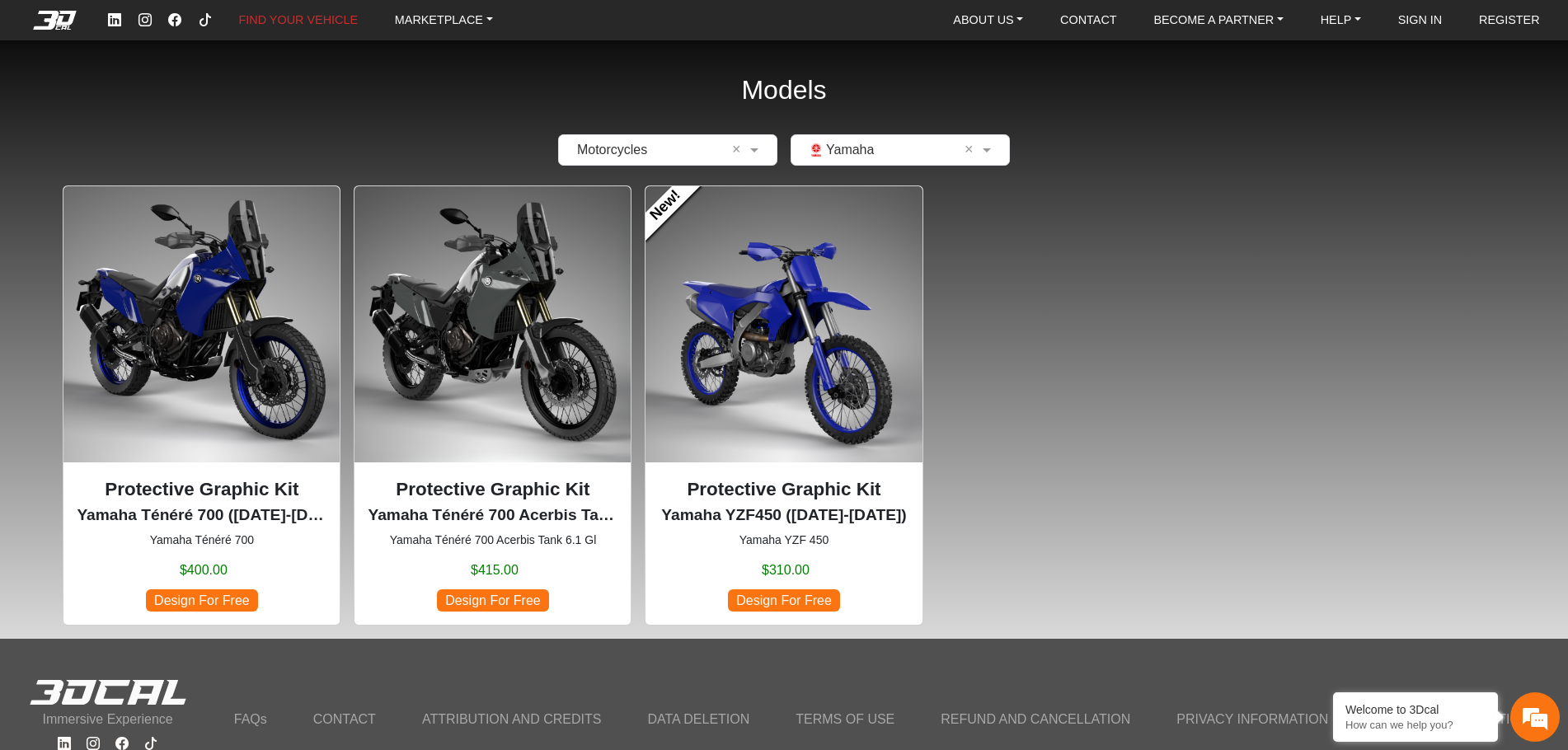
click at [265, 111] on div "Models × Motorcycles × × Yamaha × Protective Graphic Kit Yamaha Ténéré 700 (201…" at bounding box center [784, 319] width 1568 height 638
click at [753, 152] on span at bounding box center [756, 150] width 21 height 20
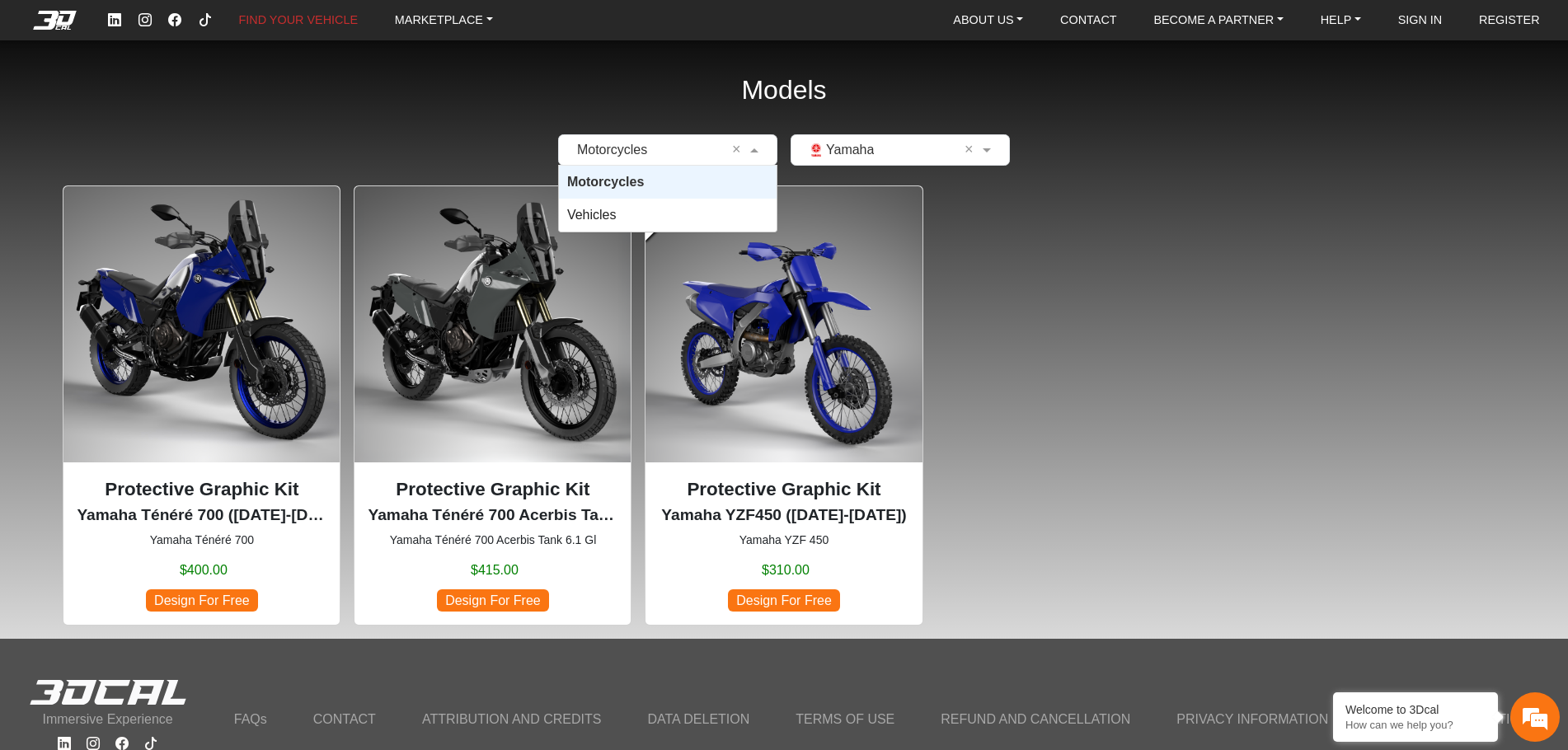
click at [753, 152] on span at bounding box center [756, 150] width 21 height 20
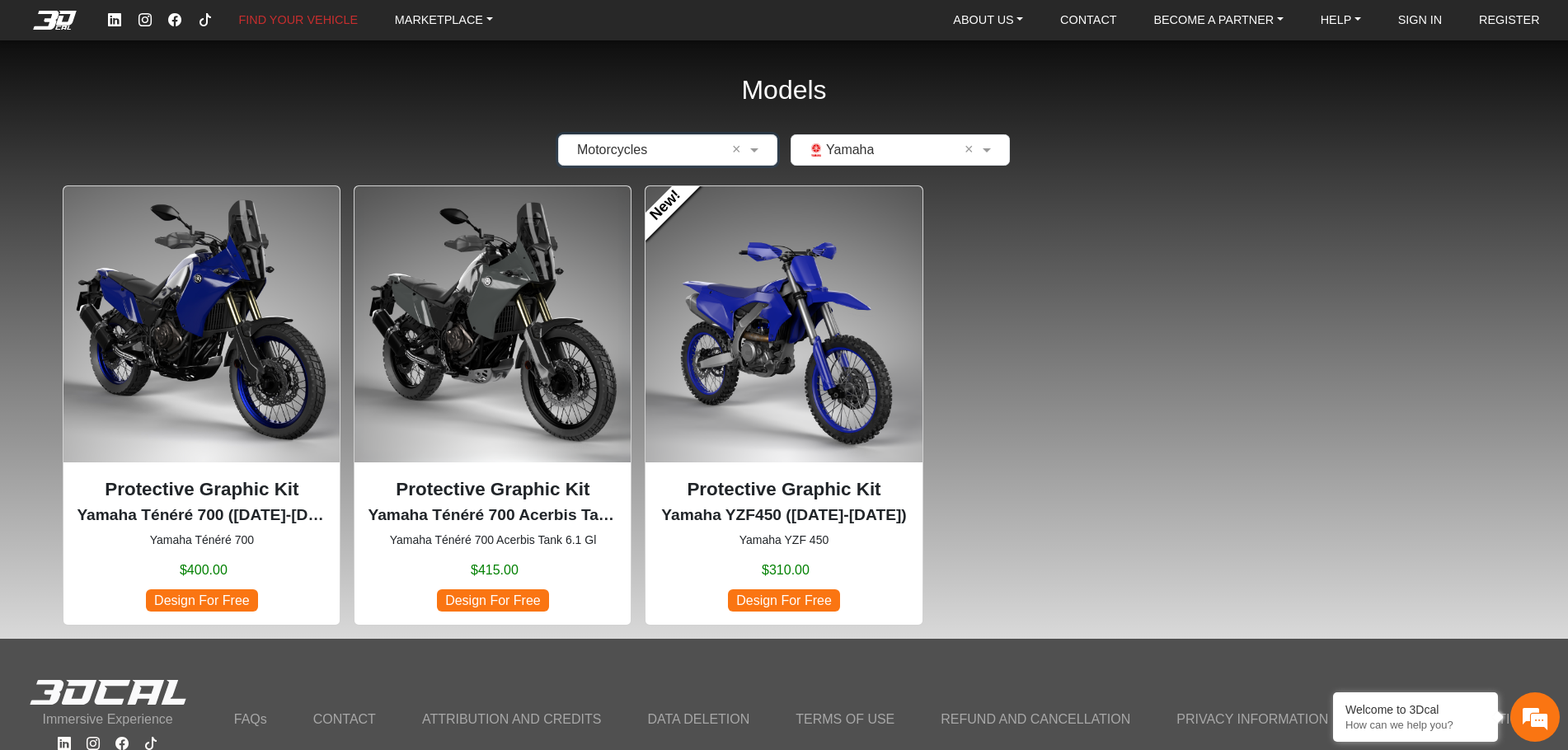
click at [876, 153] on input "text" at bounding box center [883, 150] width 168 height 20
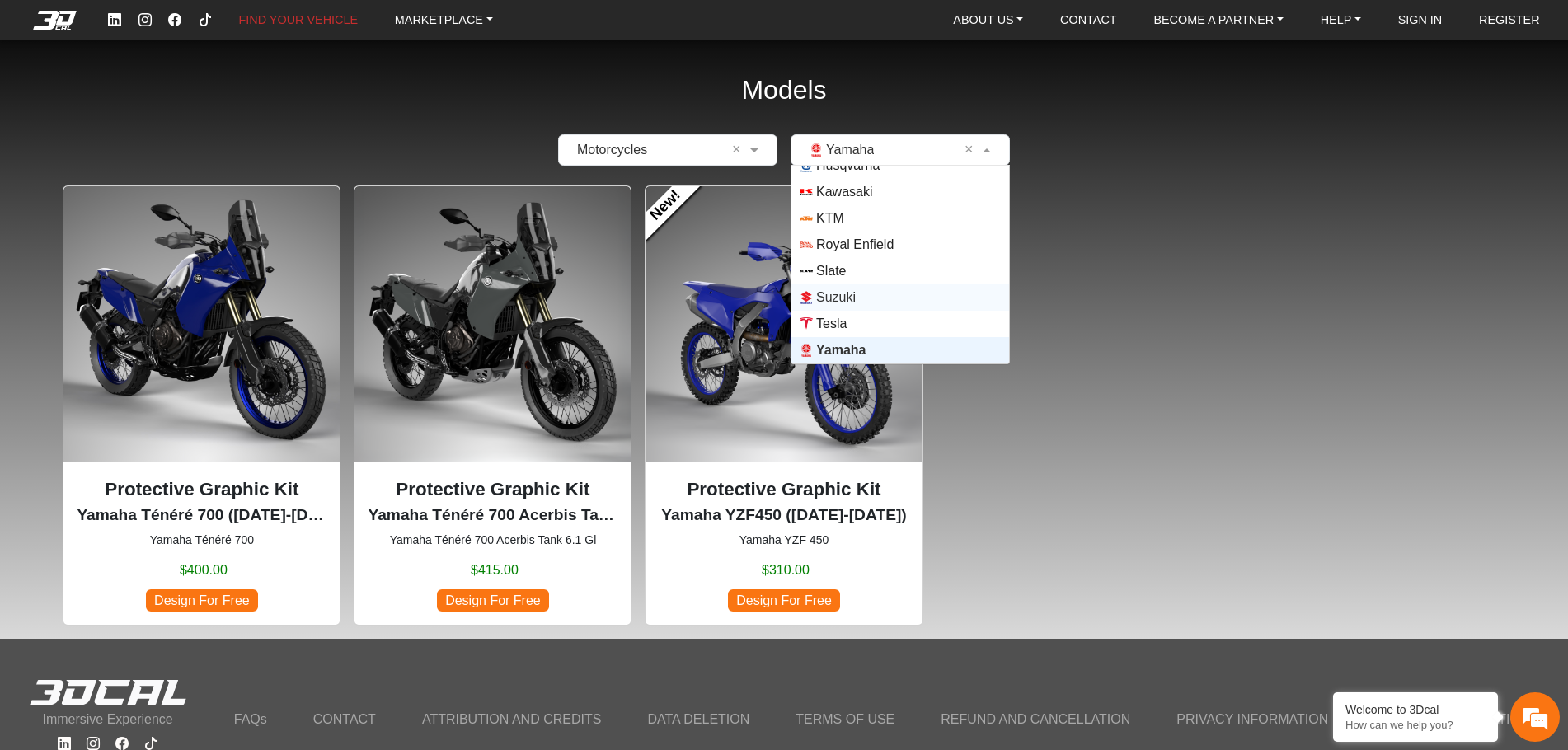
click at [1074, 379] on div "Protective Graphic Kit Yamaha Ténéré 700 (2019-2024) Yamaha Ténéré 700 $400.00 …" at bounding box center [784, 405] width 1462 height 440
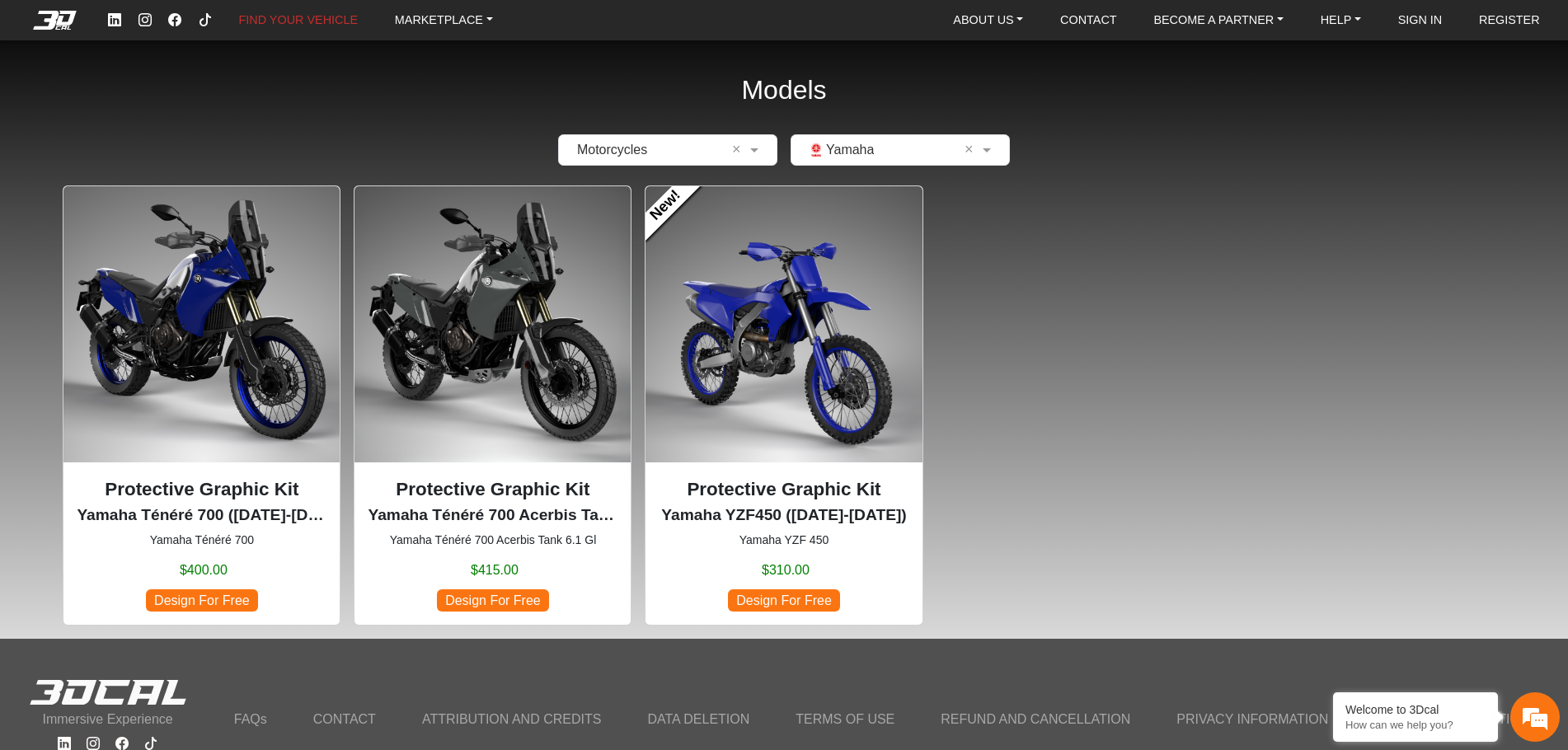
click at [793, 592] on span "Design For Free" at bounding box center [784, 600] width 112 height 23
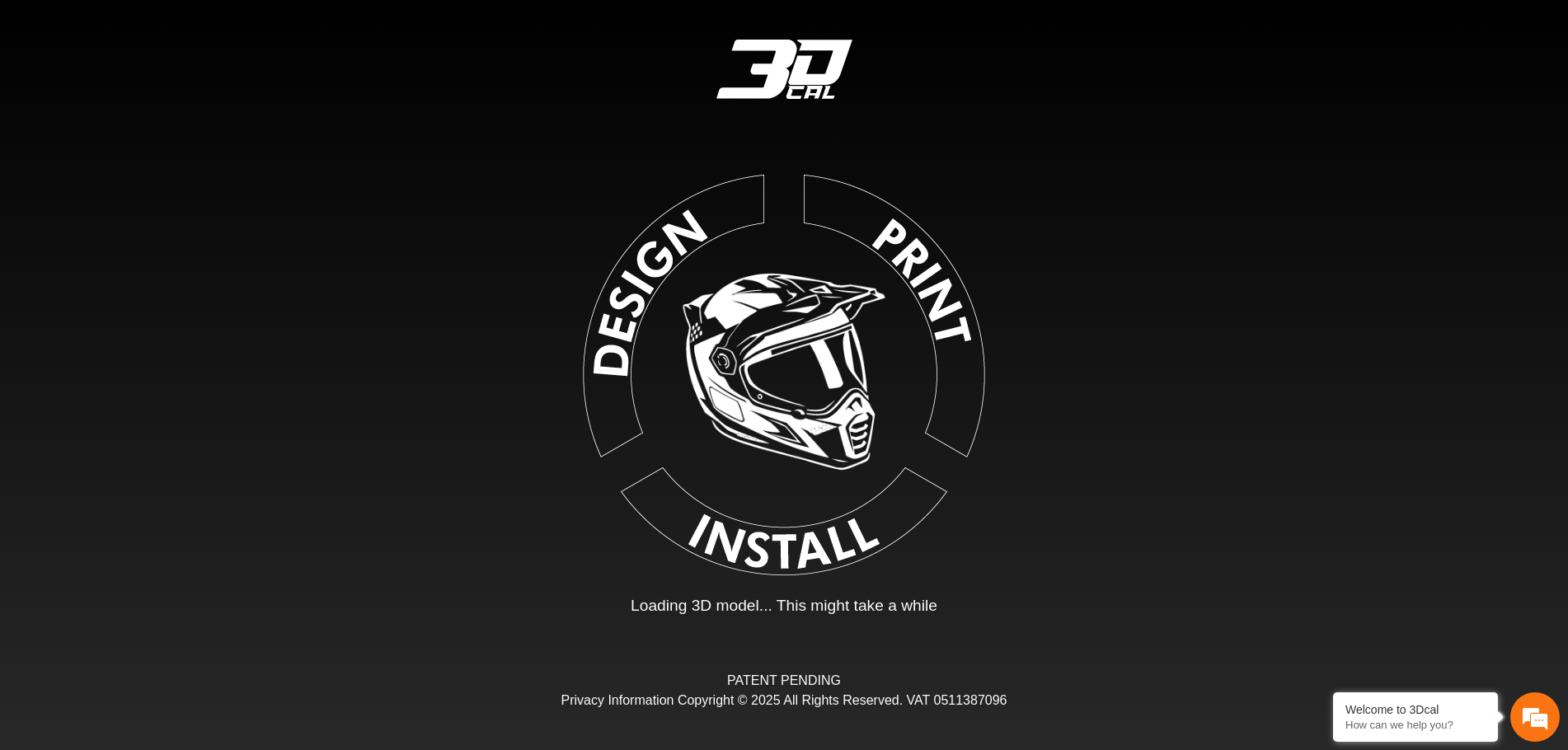
type input "*"
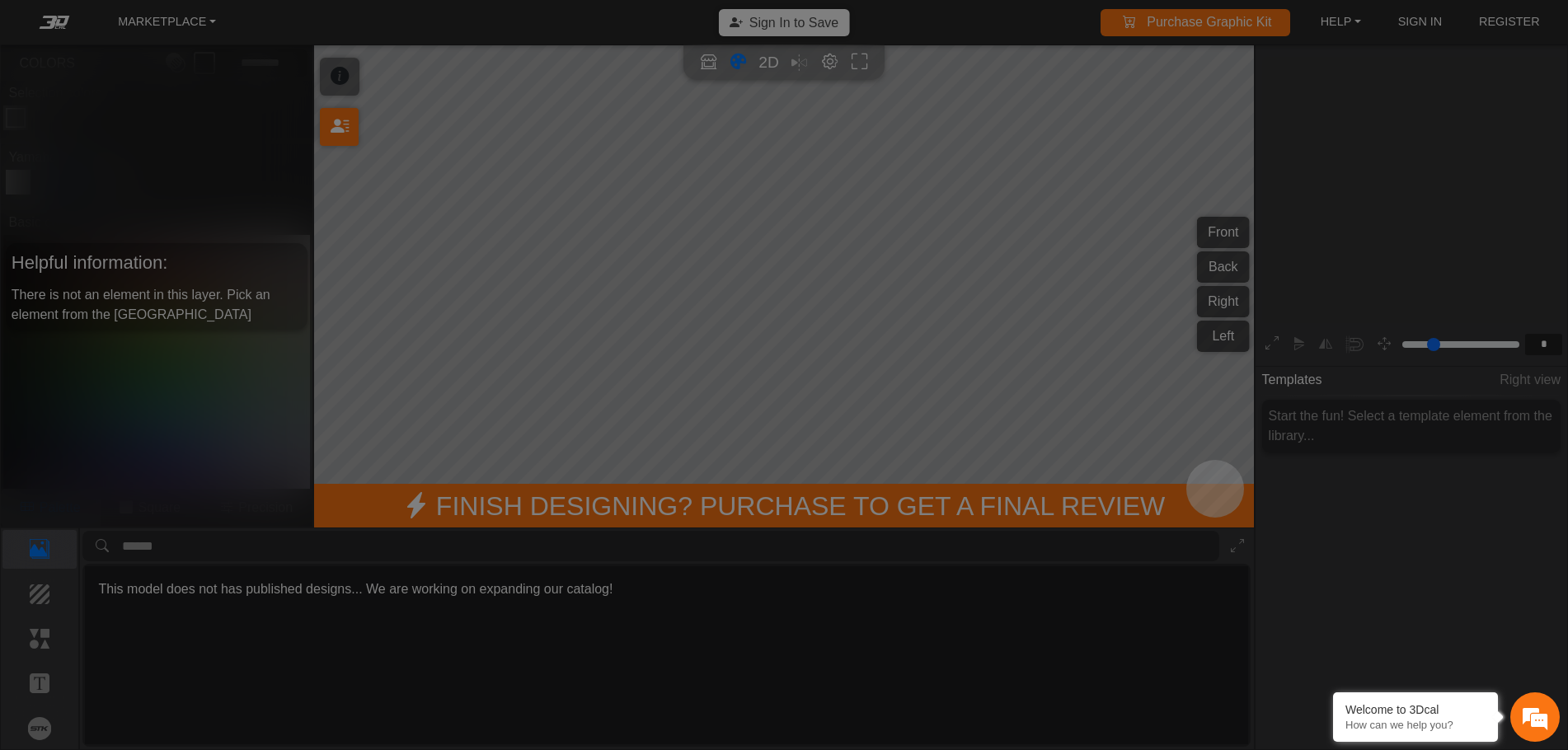
scroll to position [272, 256]
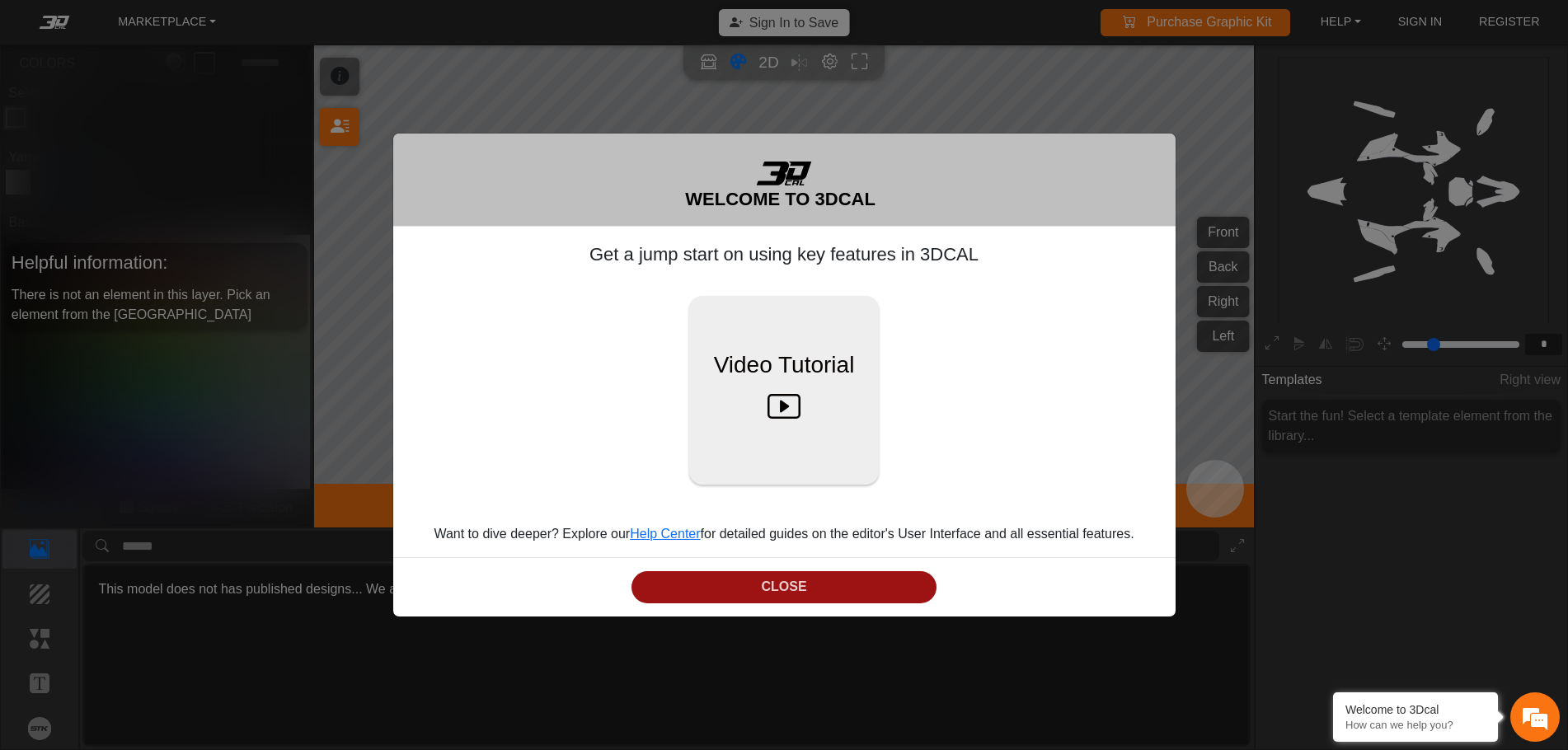
click at [746, 602] on button "CLOSE" at bounding box center [784, 587] width 305 height 32
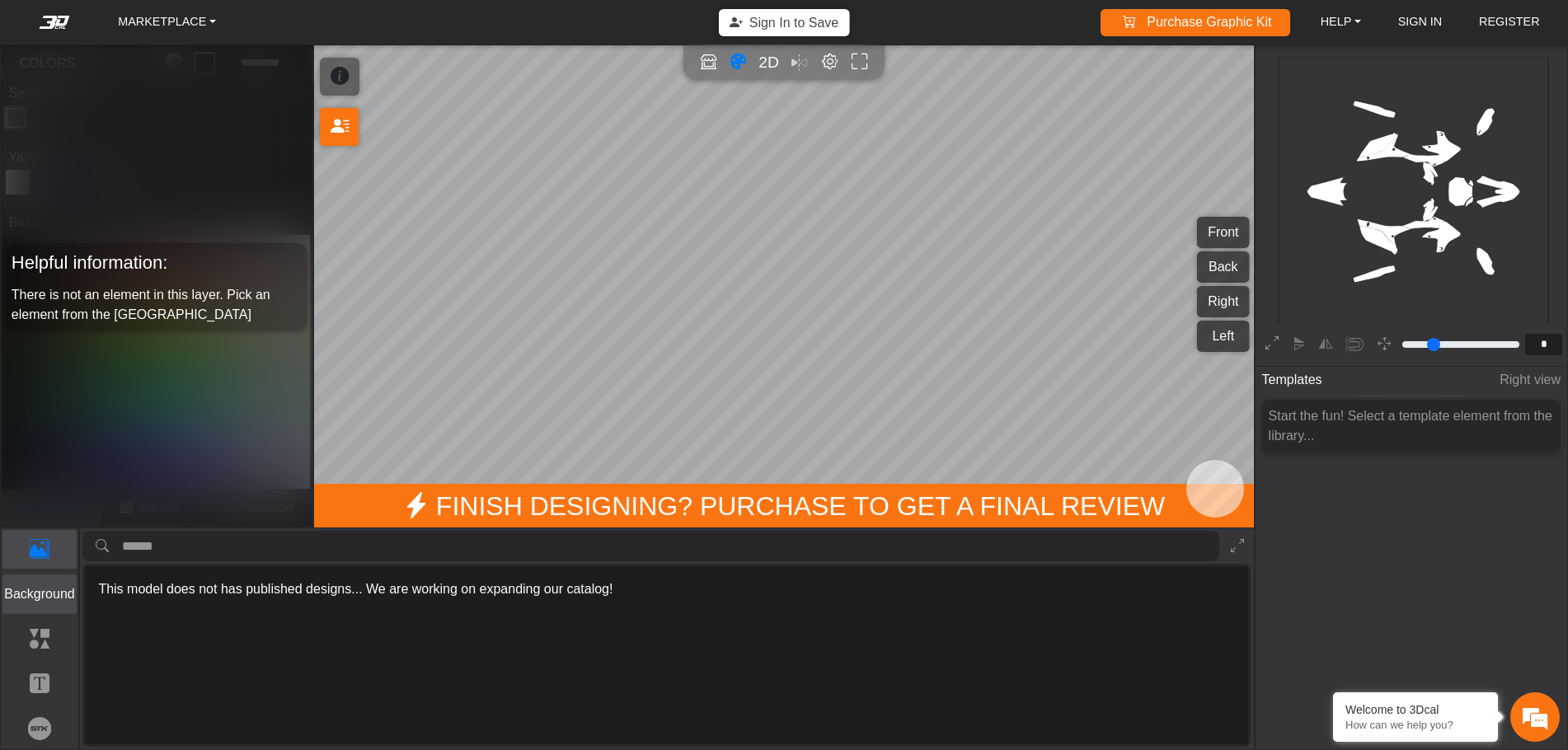
click at [53, 590] on p "Background" at bounding box center [39, 595] width 73 height 20
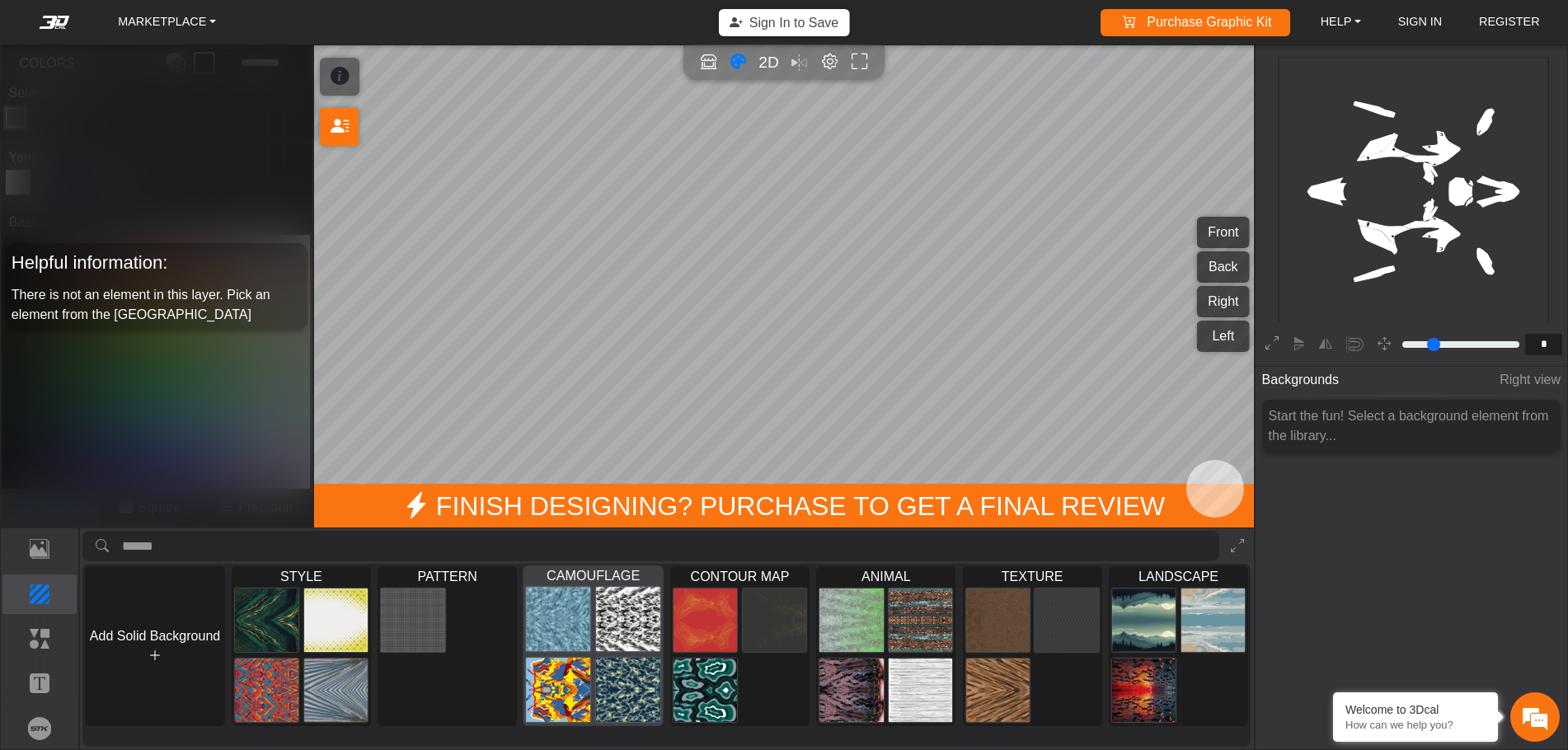
click at [623, 629] on img at bounding box center [628, 620] width 65 height 65
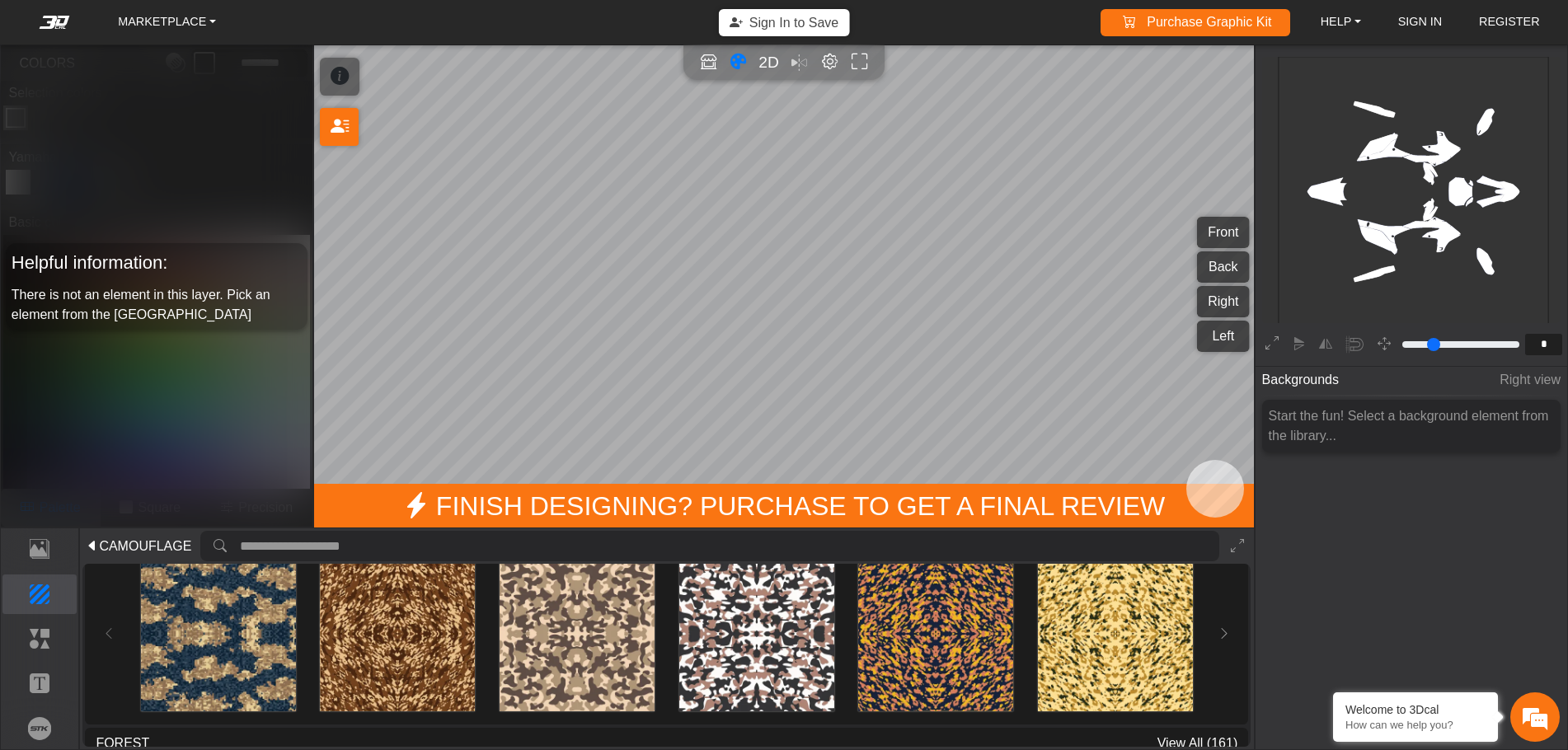
scroll to position [427, 0]
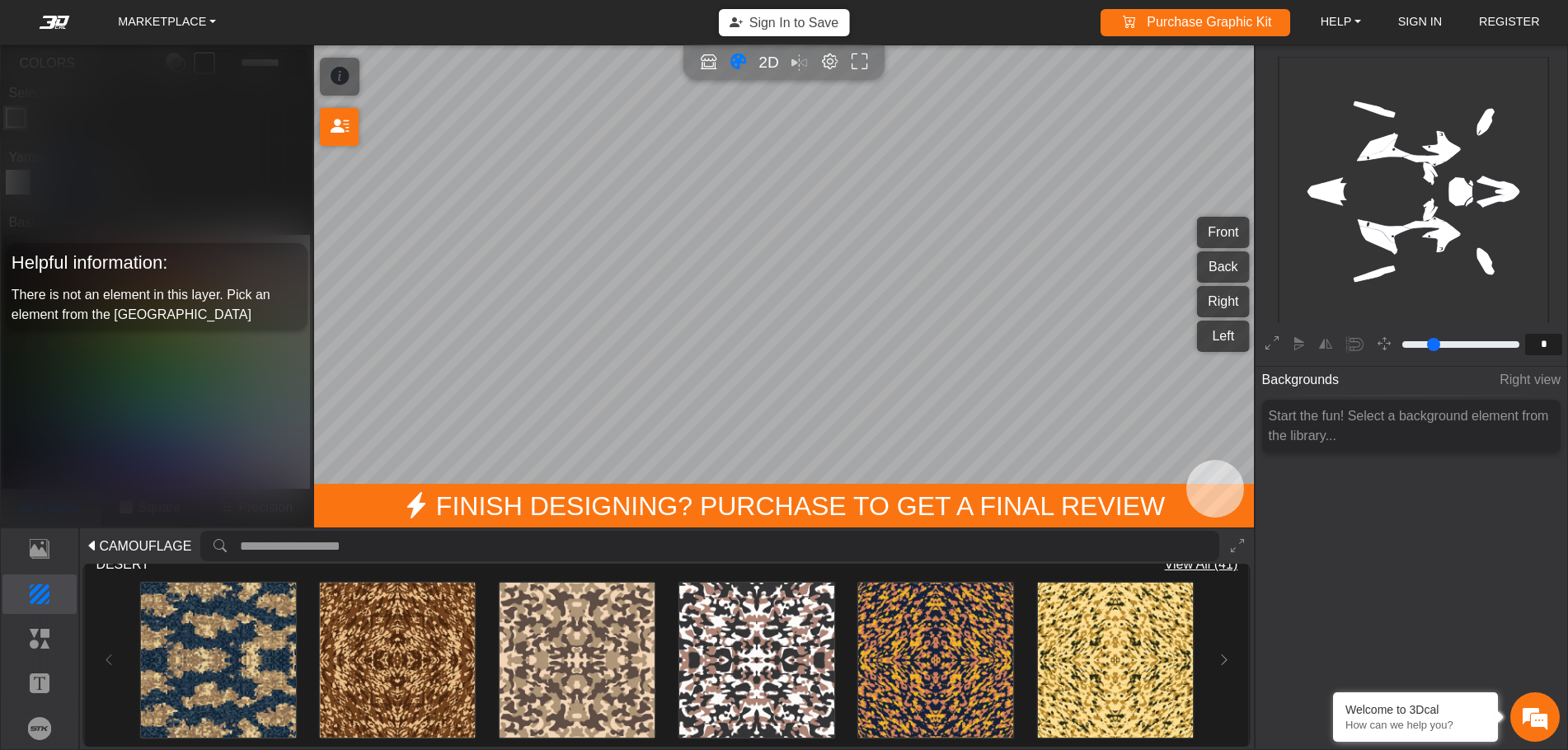
click at [459, 549] on input "search asset" at bounding box center [729, 546] width 979 height 30
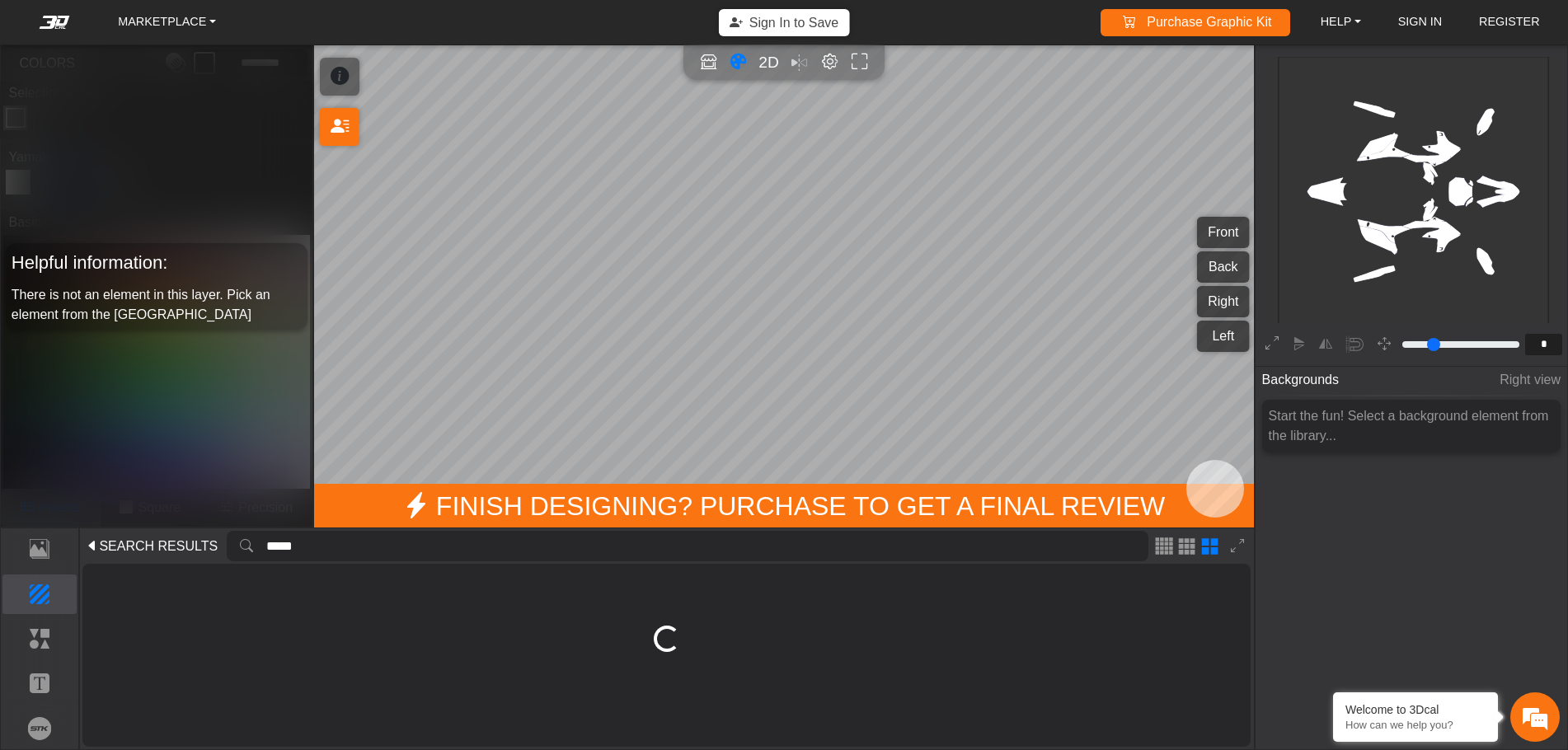
scroll to position [0, 0]
type input "*"
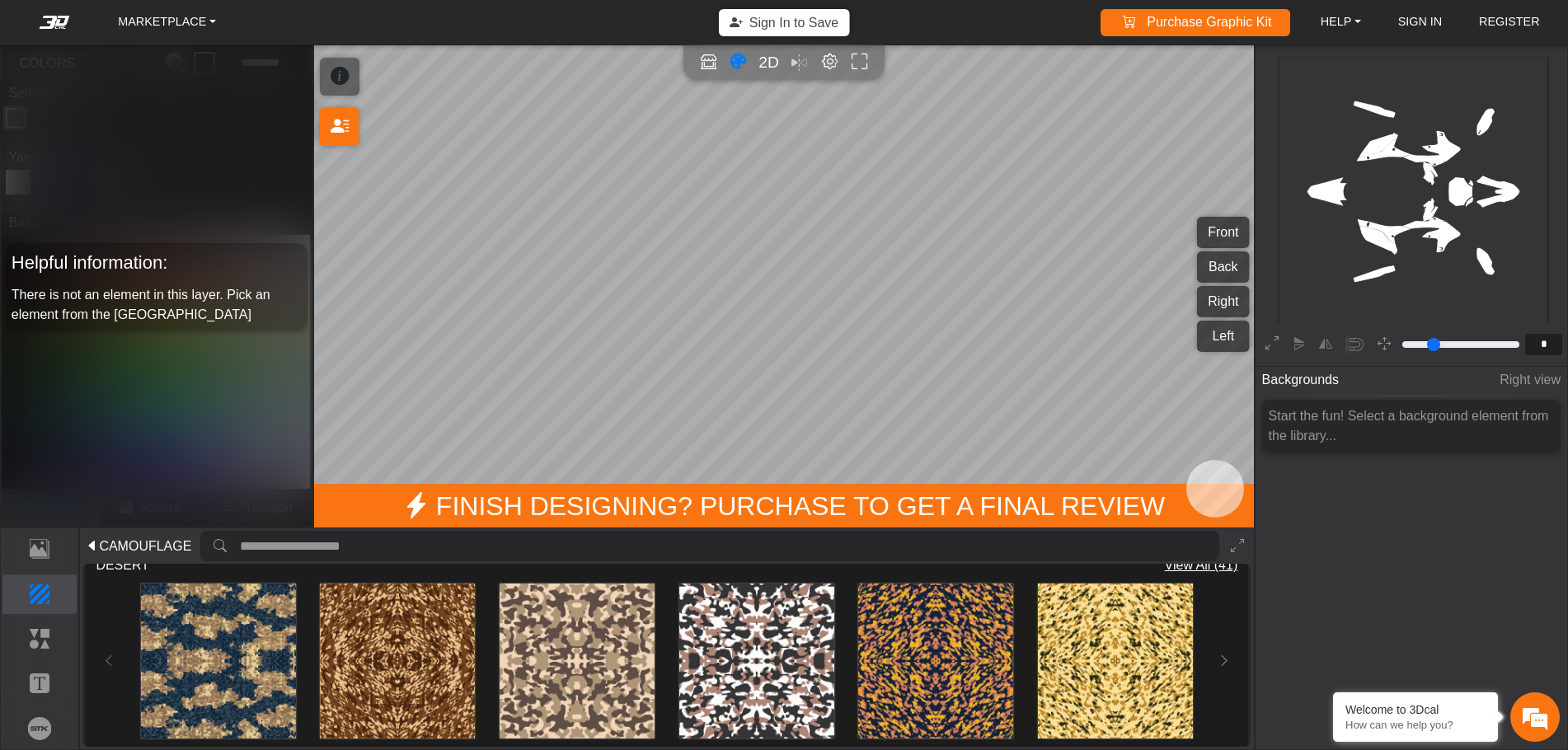
scroll to position [412, 0]
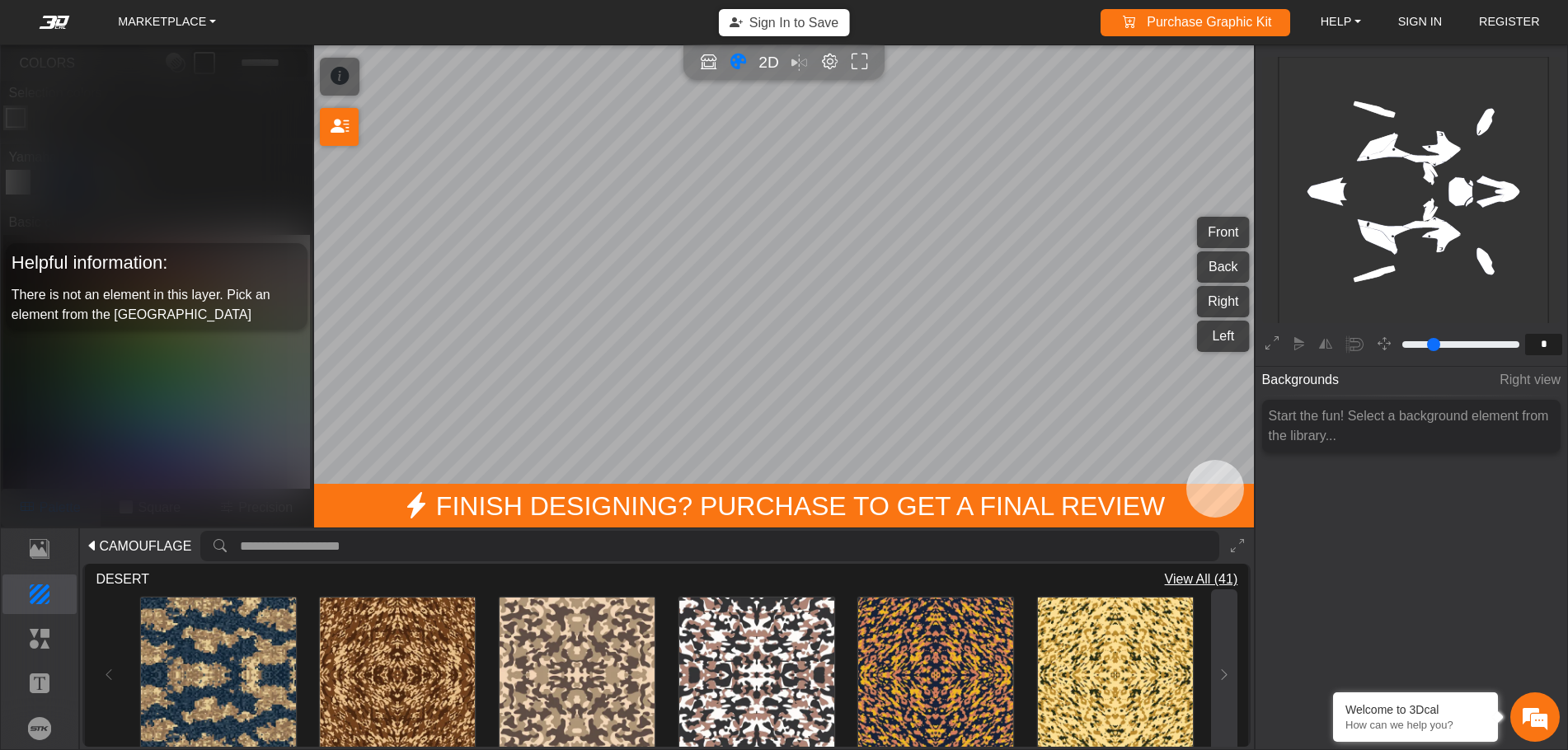
click at [1219, 668] on icon at bounding box center [1224, 674] width 13 height 14
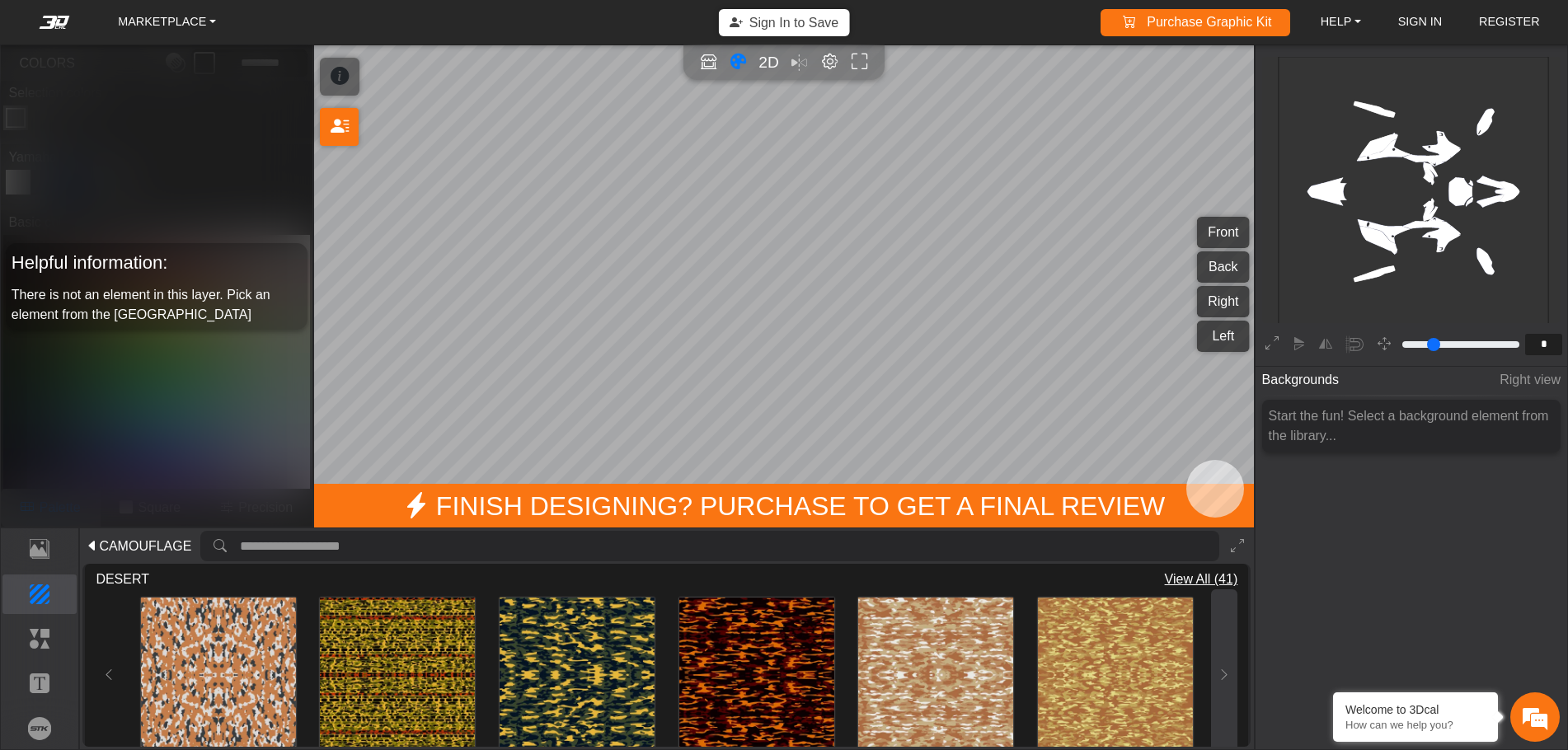
click at [1219, 668] on icon at bounding box center [1224, 674] width 13 height 14
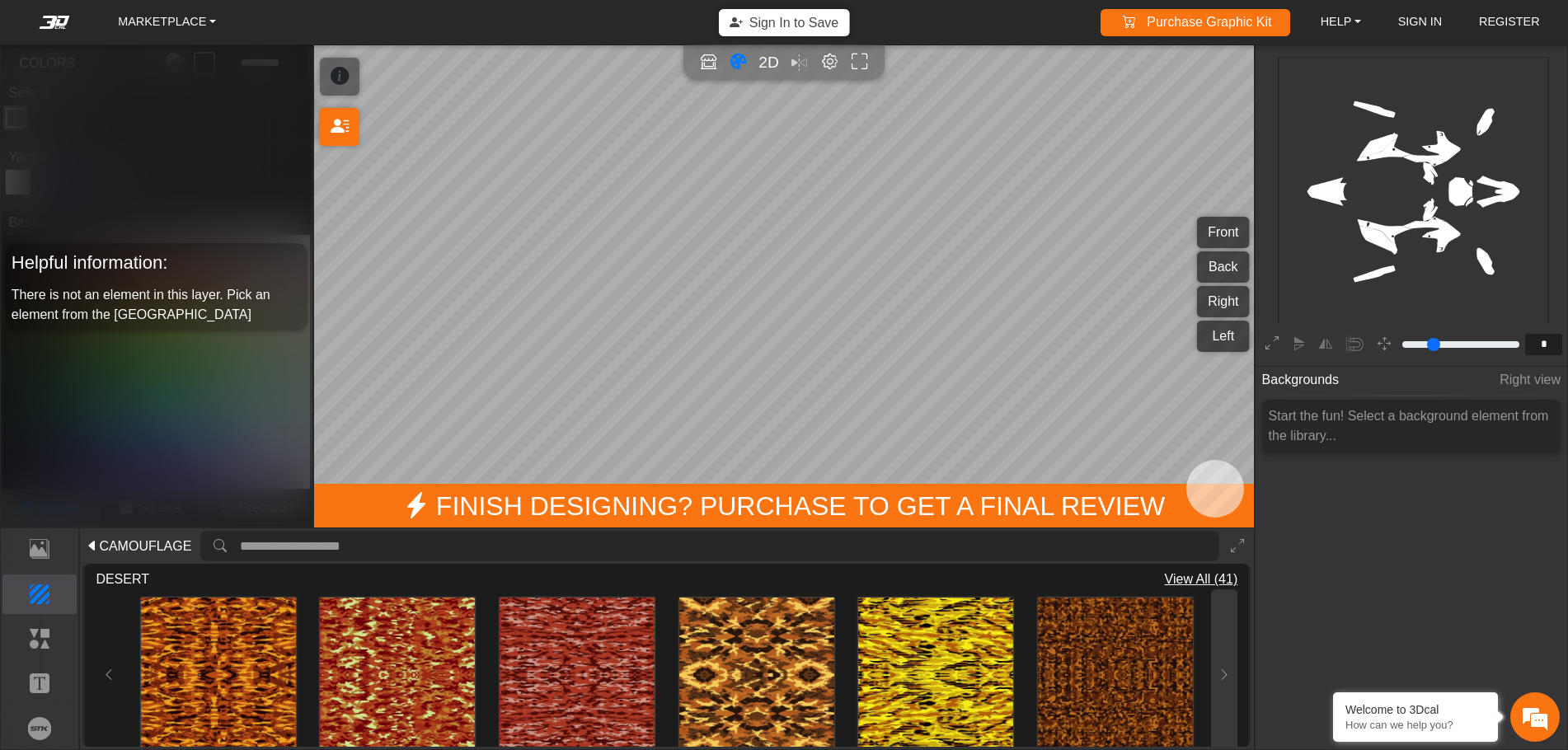
click at [1219, 668] on icon at bounding box center [1224, 674] width 13 height 14
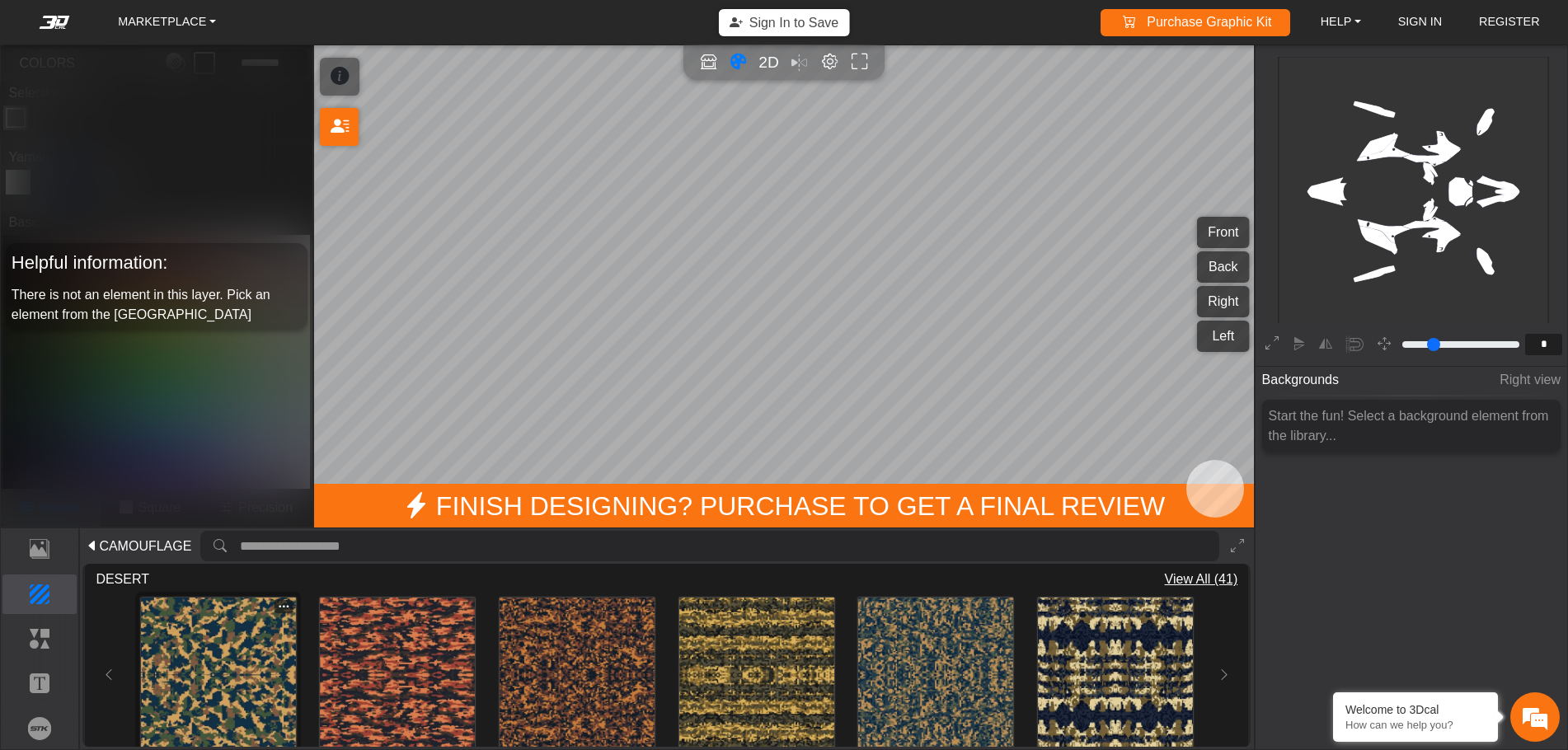
click at [206, 692] on img at bounding box center [218, 674] width 155 height 155
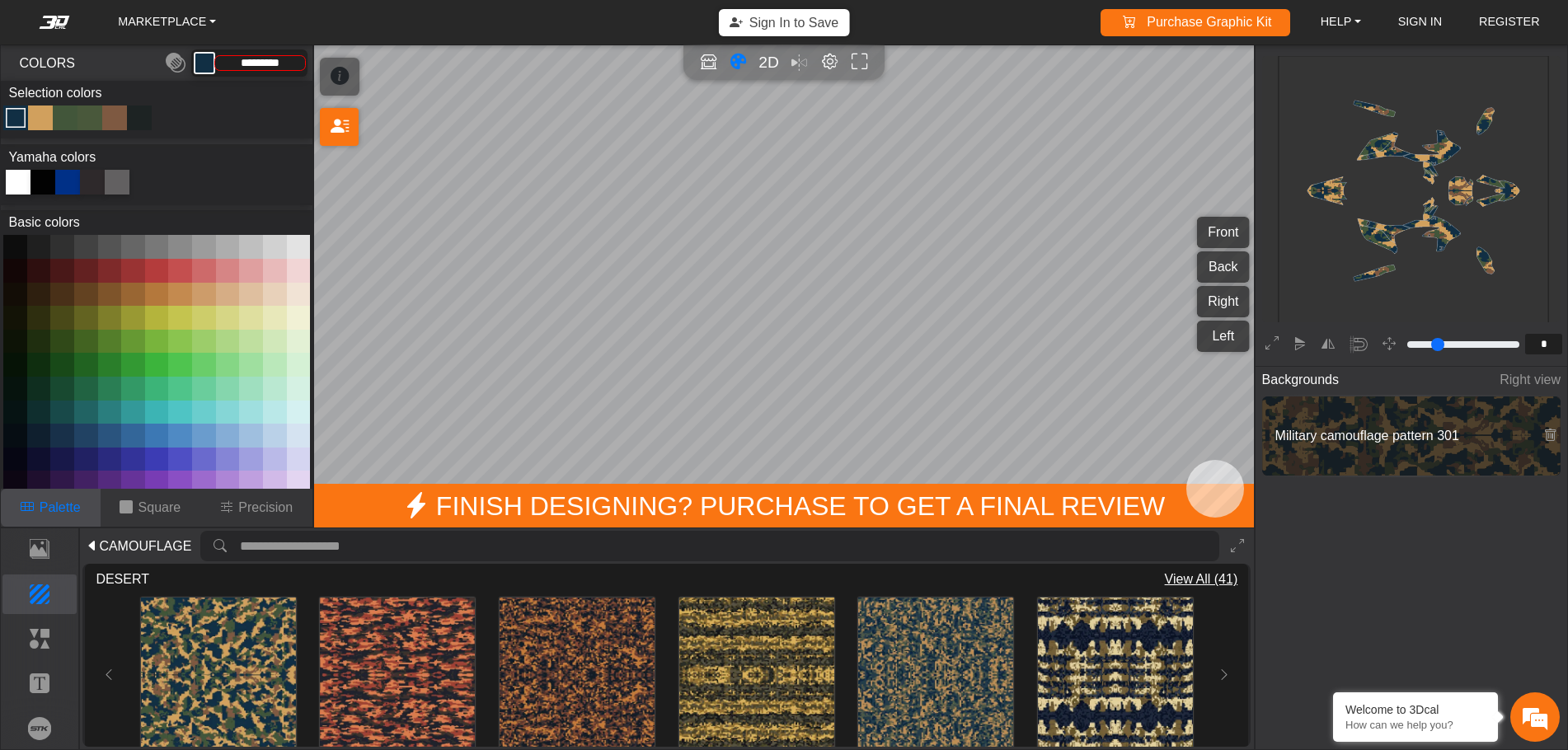
click at [9, 179] on div at bounding box center [18, 181] width 24 height 24
type input "*********"
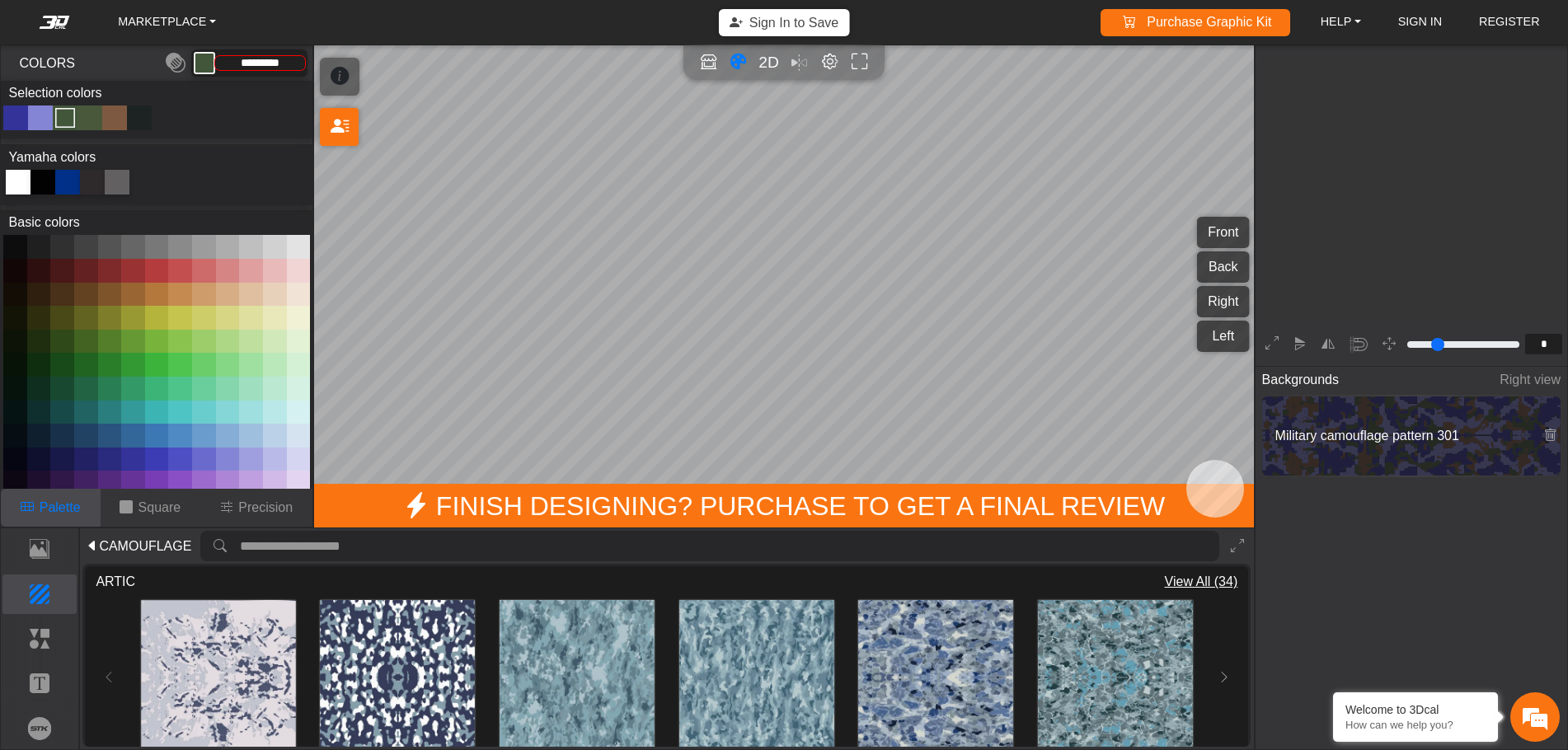
scroll to position [272, 256]
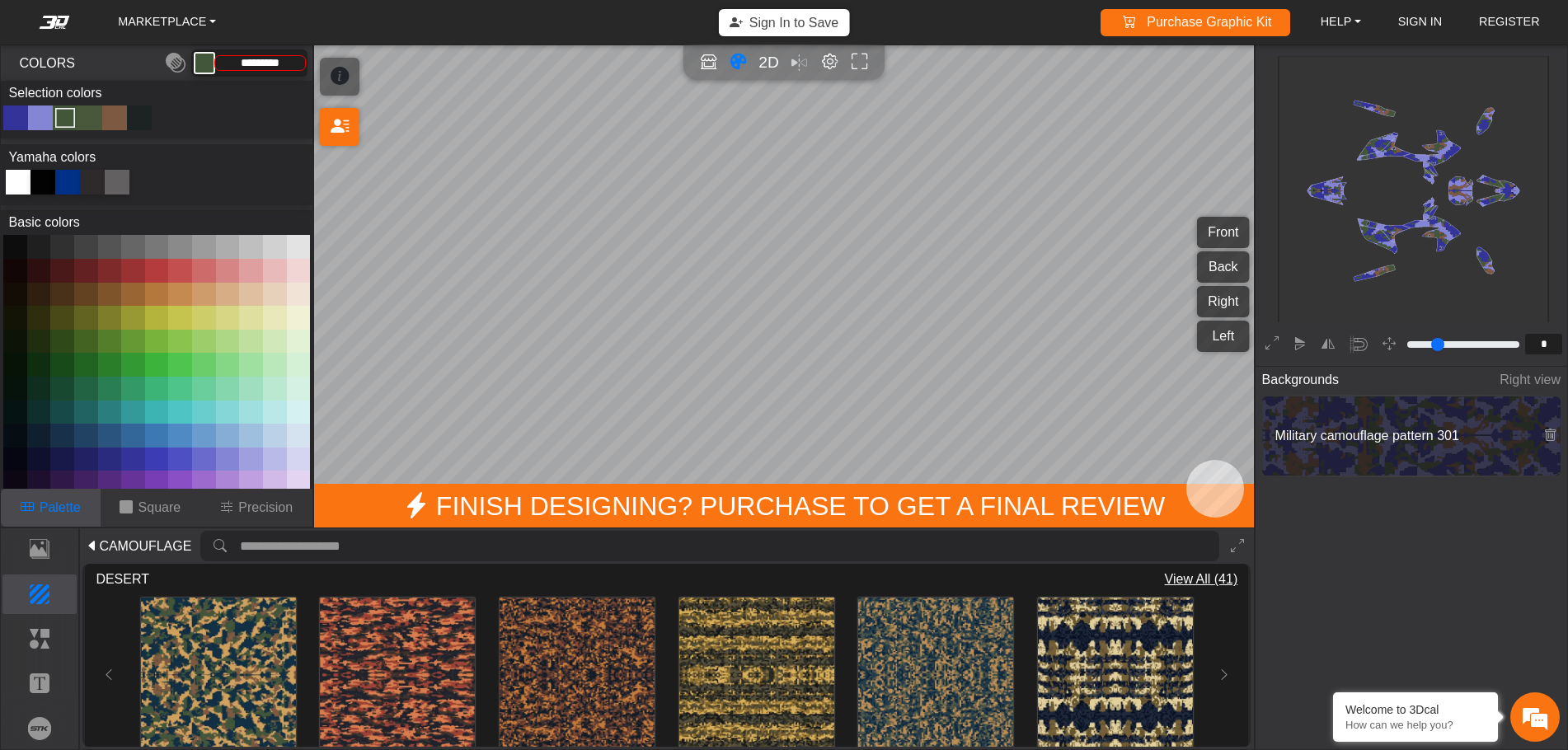
click at [74, 451] on button at bounding box center [86, 460] width 23 height 23
click at [92, 117] on div "Color Toggle" at bounding box center [90, 118] width 20 height 20
click at [47, 458] on button at bounding box center [39, 460] width 23 height 23
click at [122, 117] on div "Color Toggle" at bounding box center [115, 118] width 20 height 20
click at [216, 456] on button at bounding box center [227, 460] width 23 height 23
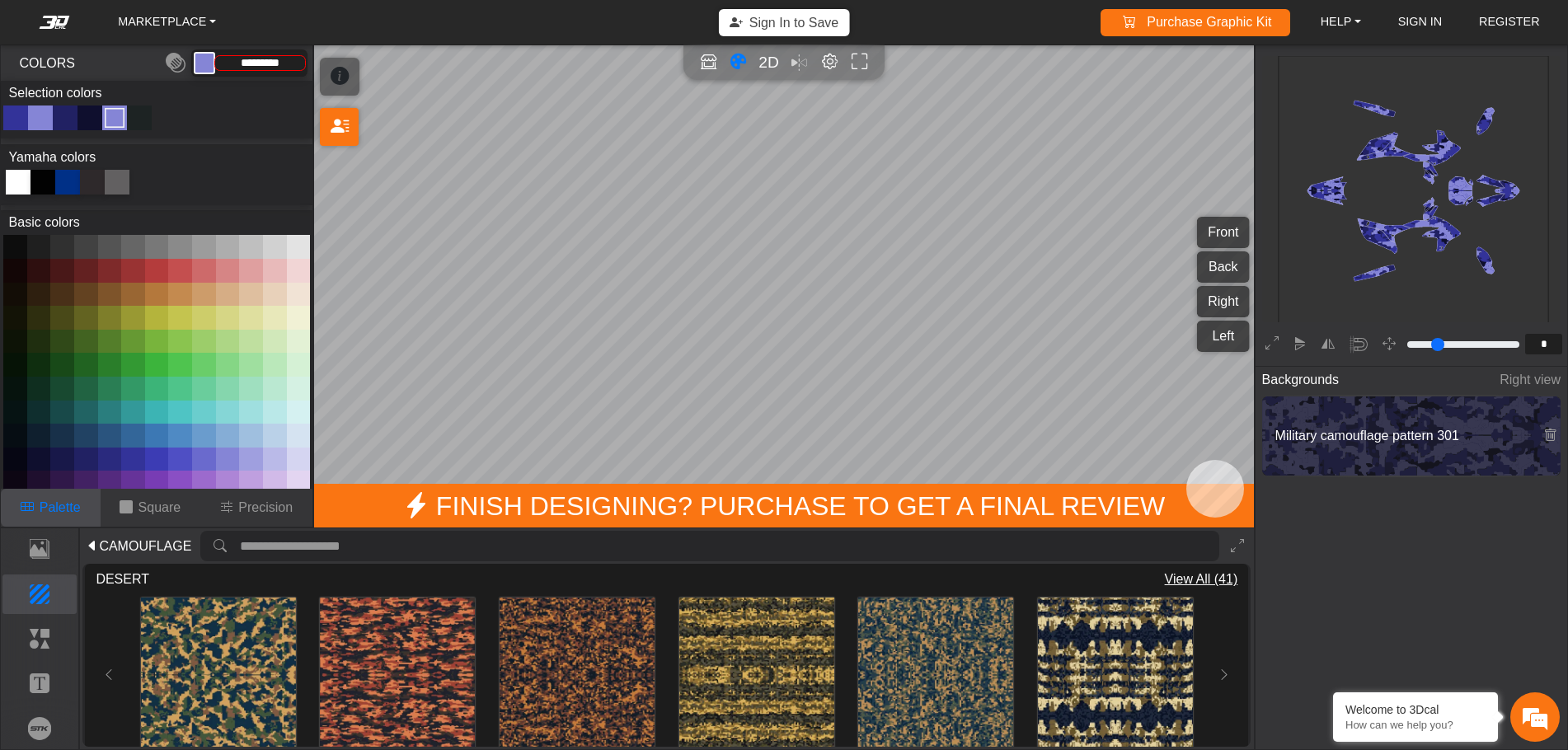
click at [138, 119] on div "Color Toggle" at bounding box center [139, 118] width 20 height 20
click at [98, 454] on button at bounding box center [110, 460] width 23 height 23
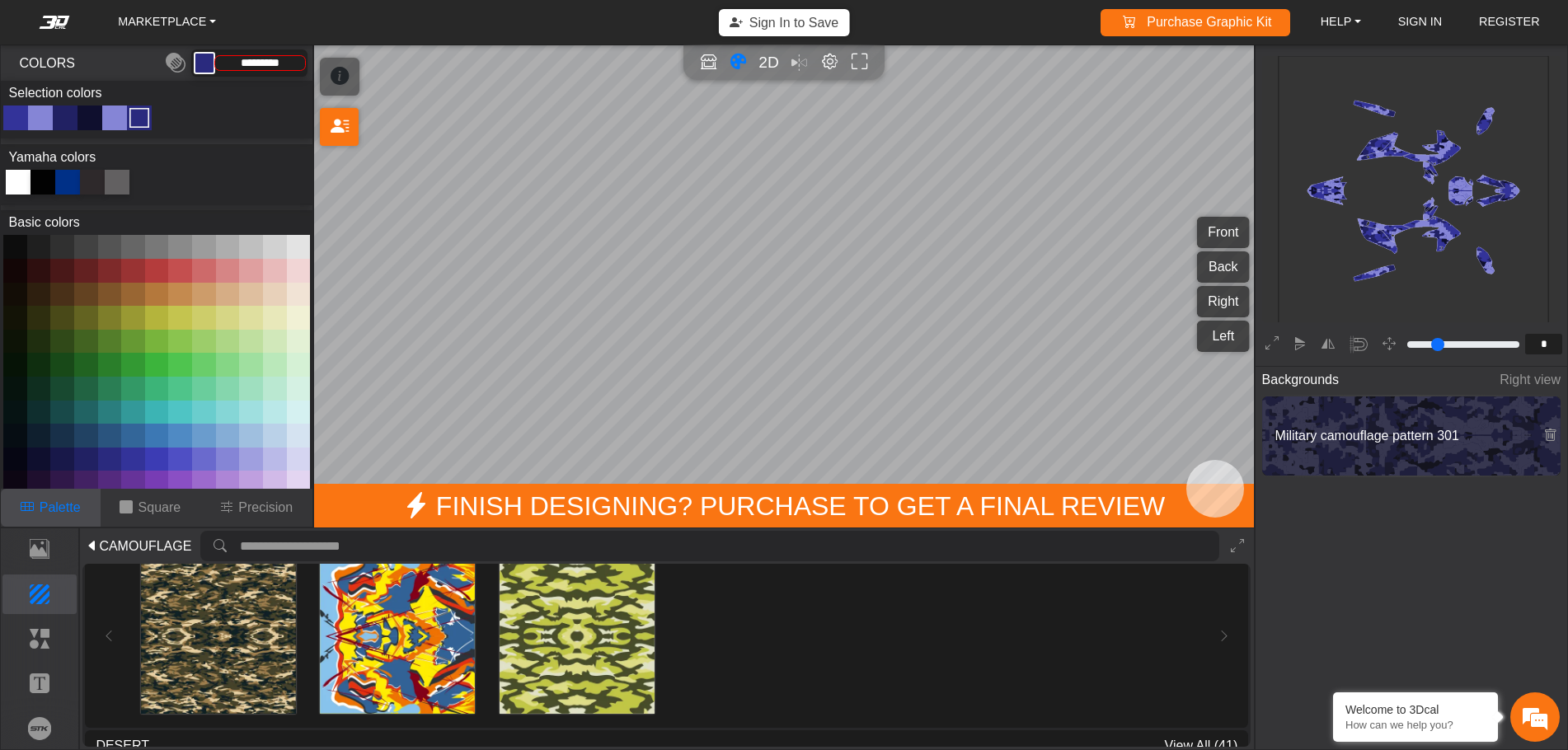
scroll to position [247, 0]
click at [117, 626] on div "Loading... Loading... Loading..." at bounding box center [666, 634] width 1142 height 170
click at [115, 628] on div "Loading... Loading... Loading..." at bounding box center [666, 634] width 1142 height 170
click at [110, 631] on div "Loading... Loading... Loading..." at bounding box center [666, 634] width 1142 height 170
click at [108, 632] on div "Loading... Loading... Loading..." at bounding box center [666, 634] width 1142 height 170
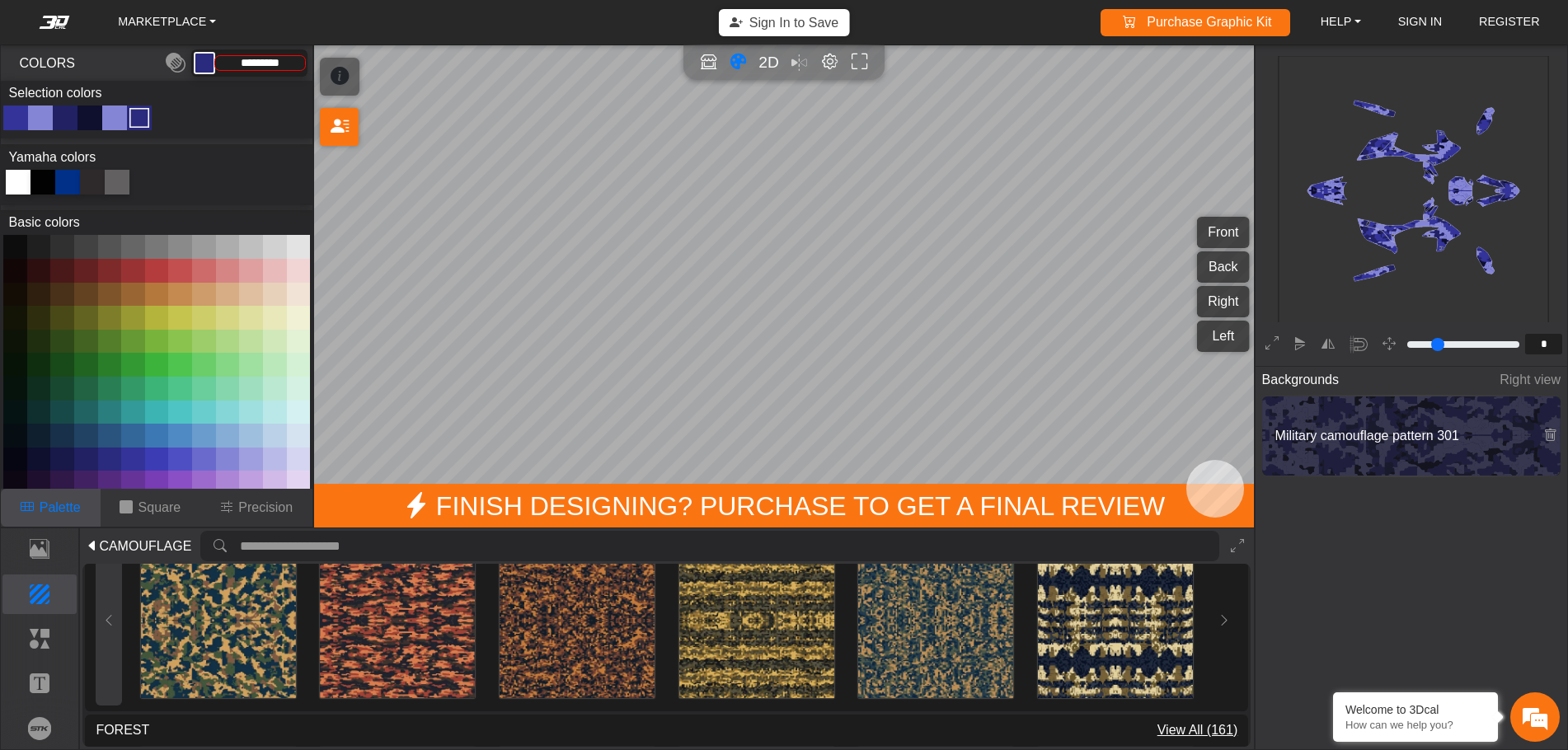
scroll to position [495, 0]
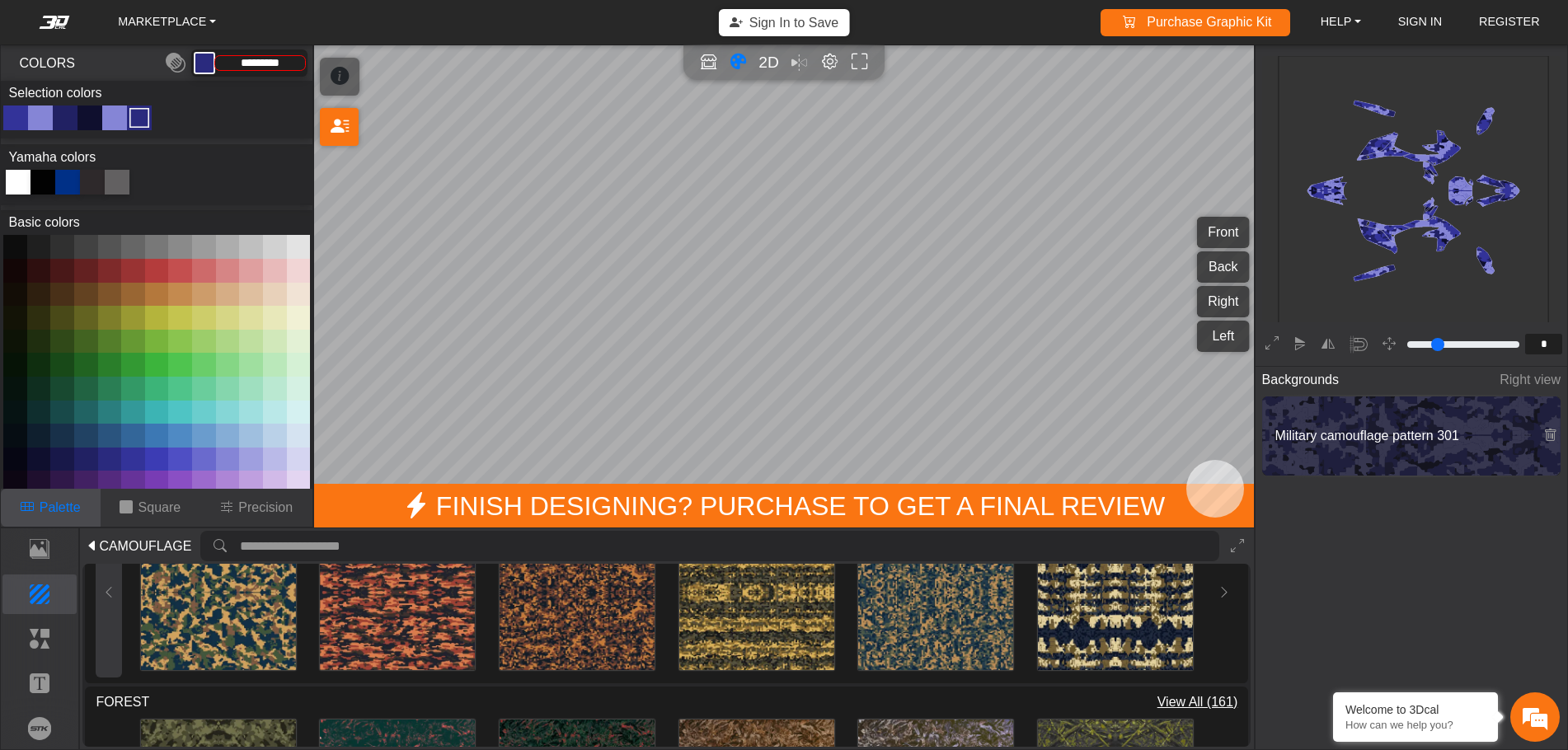
click at [109, 597] on button at bounding box center [108, 591] width 26 height 170
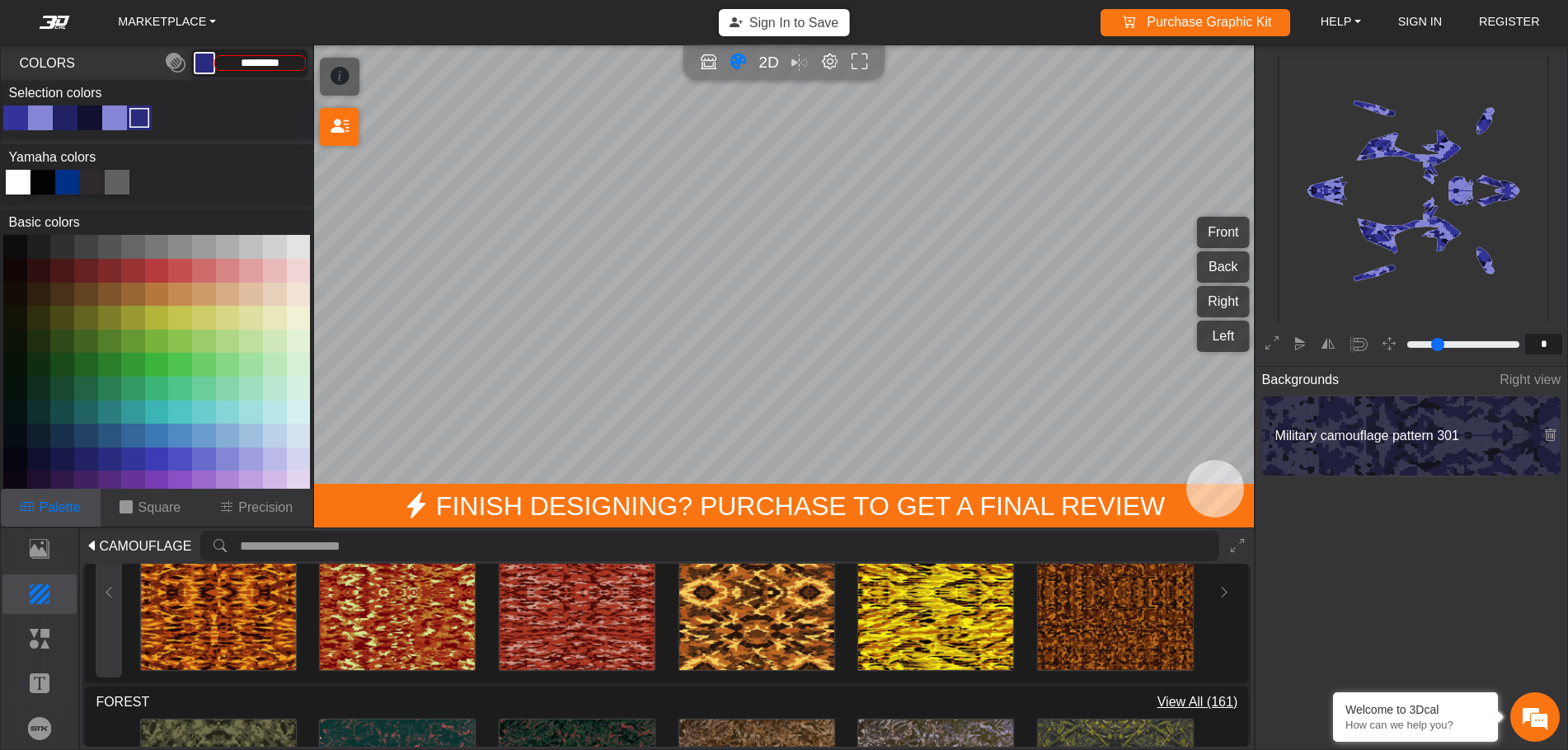
click at [109, 597] on button at bounding box center [108, 591] width 26 height 170
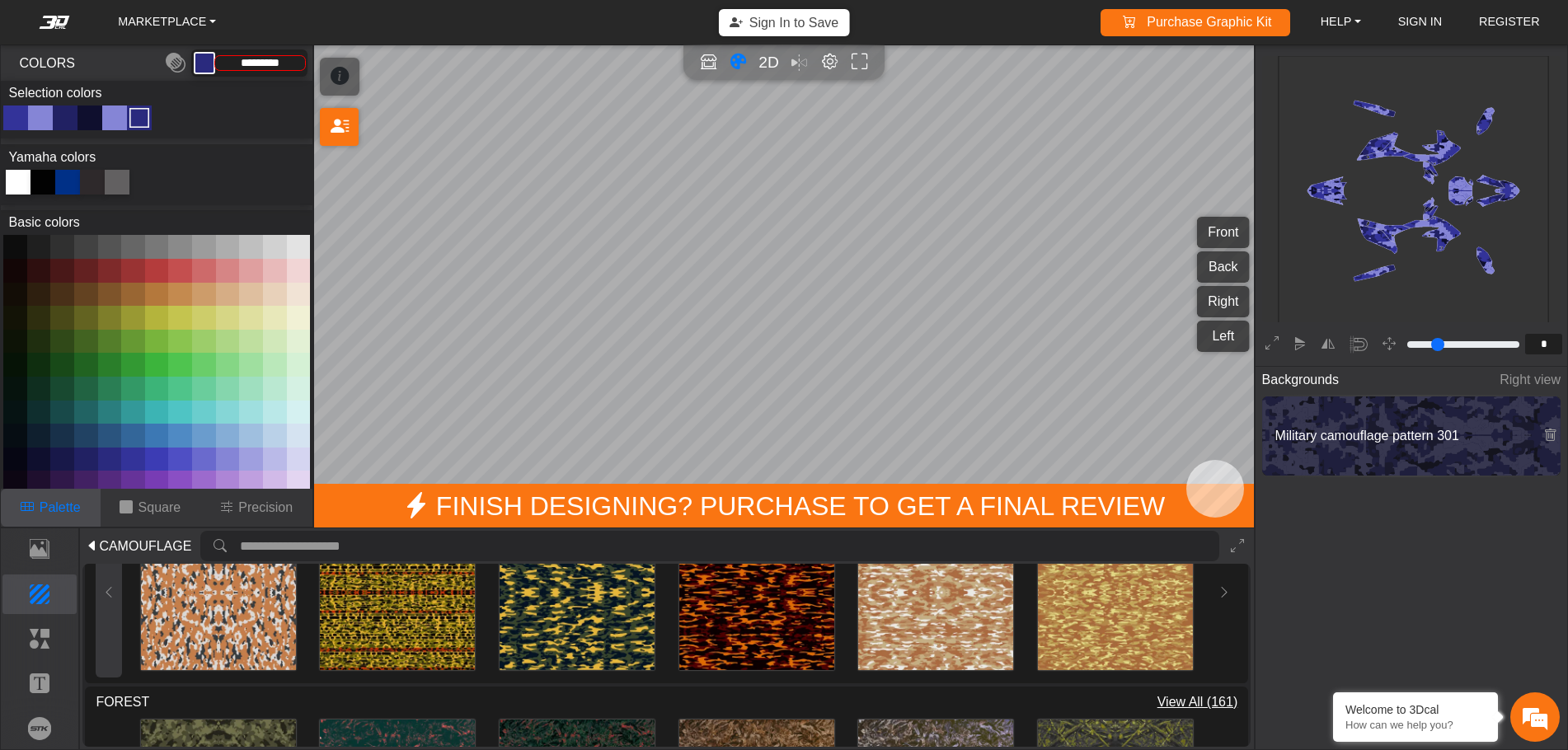
click at [109, 597] on button at bounding box center [108, 591] width 26 height 170
click at [109, 597] on div "Loading... Loading... Loading... Loading... Loading... Loading..." at bounding box center [666, 591] width 1142 height 170
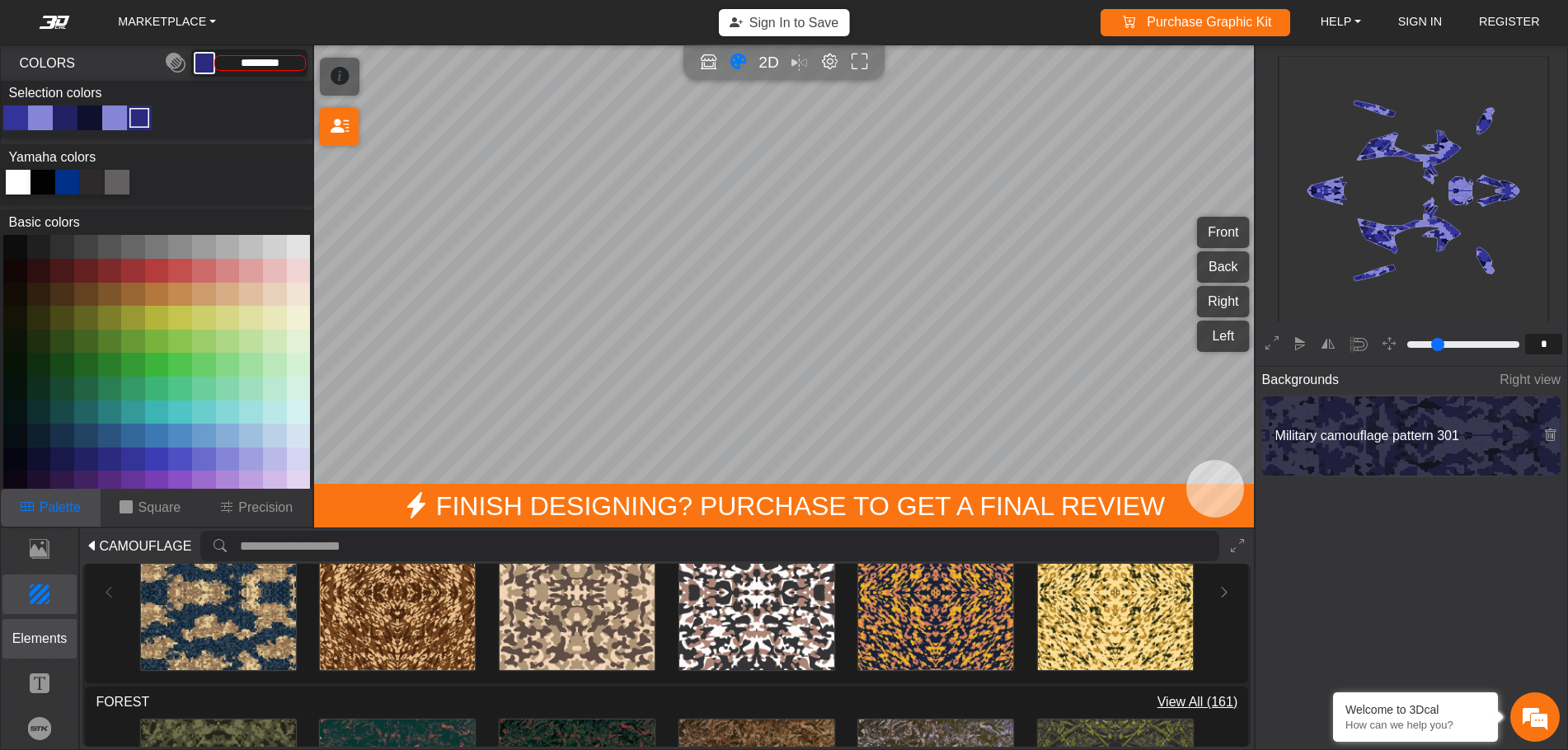
click at [58, 636] on p "Elements" at bounding box center [39, 639] width 73 height 20
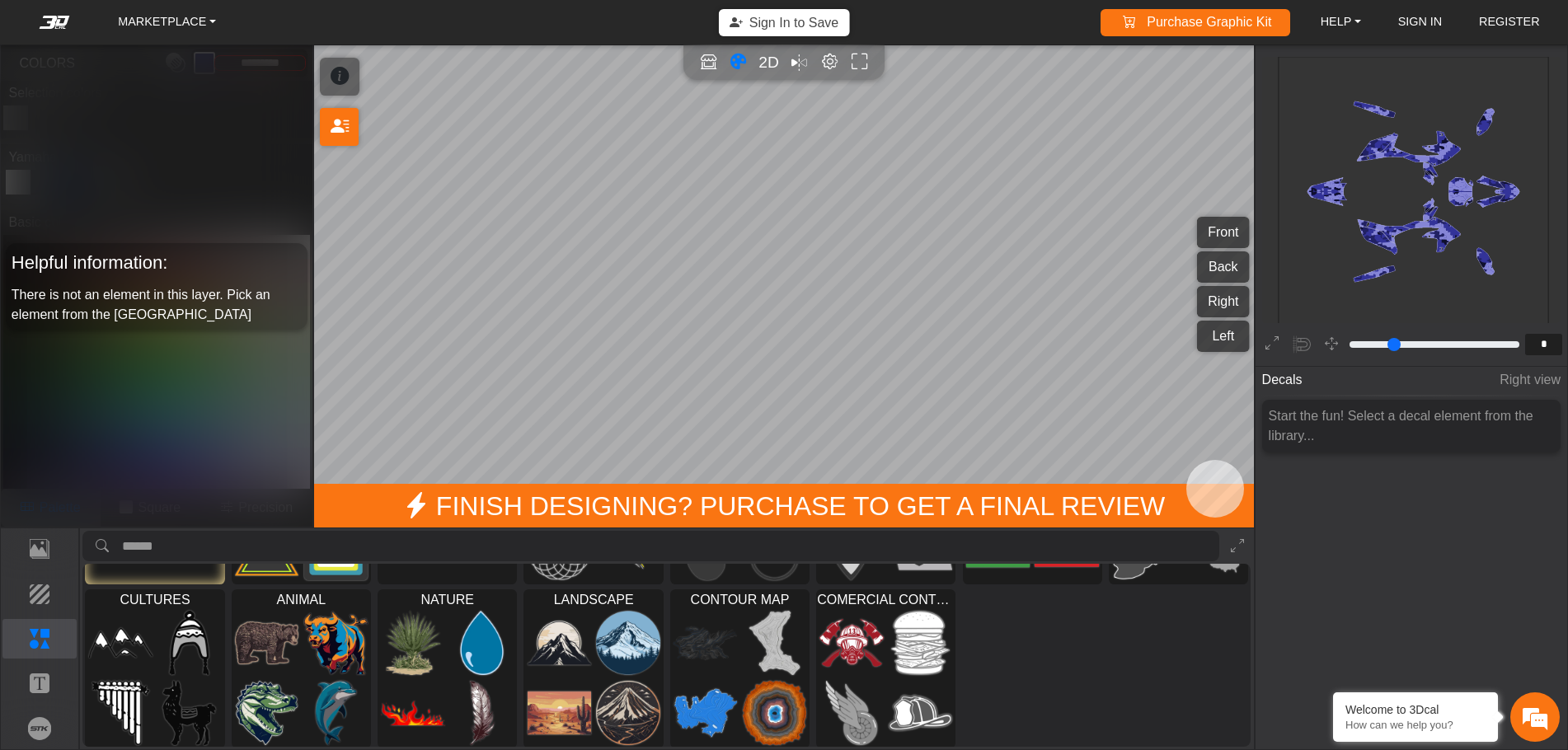
scroll to position [148, 0]
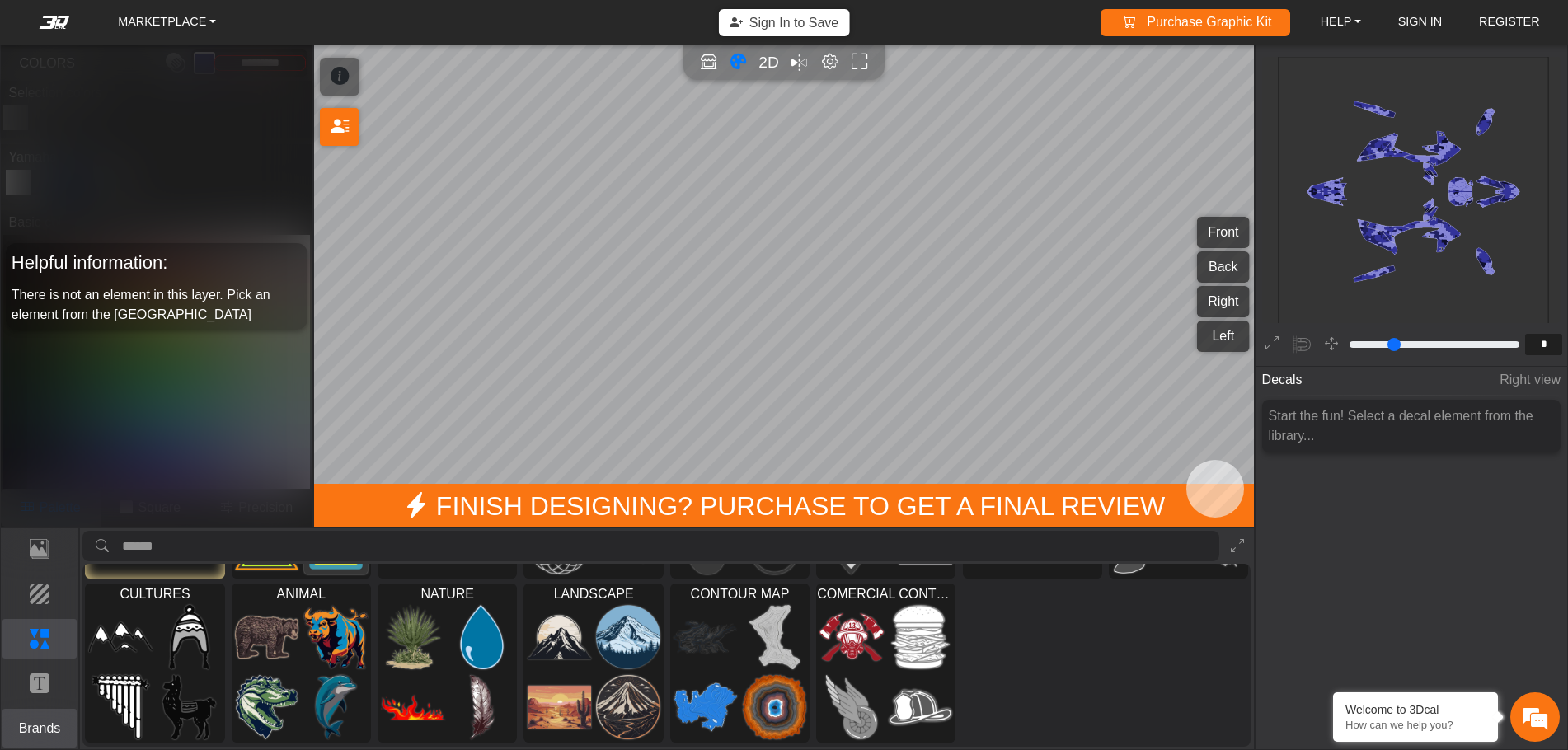
click at [48, 724] on p "Brands" at bounding box center [39, 729] width 73 height 20
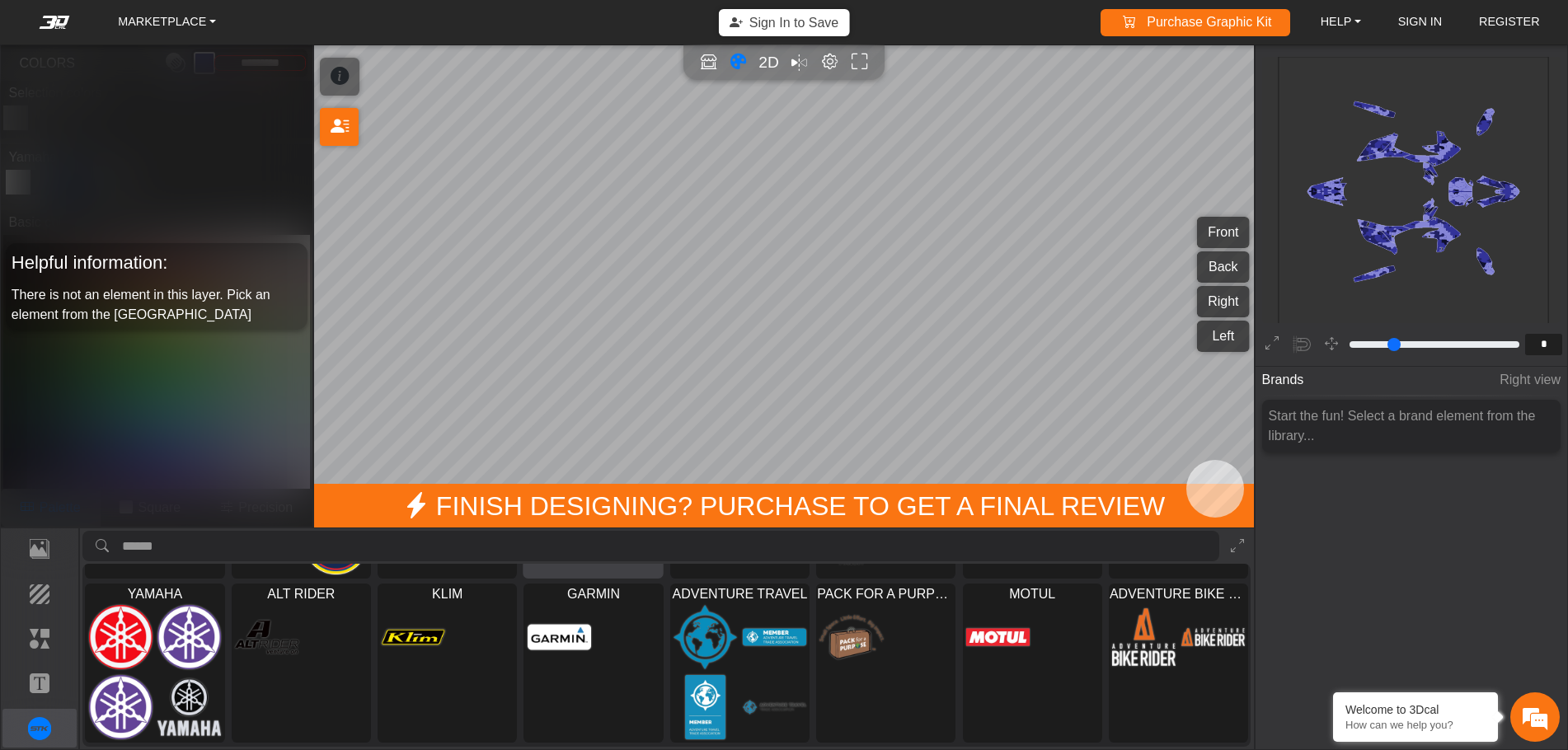
scroll to position [0, 0]
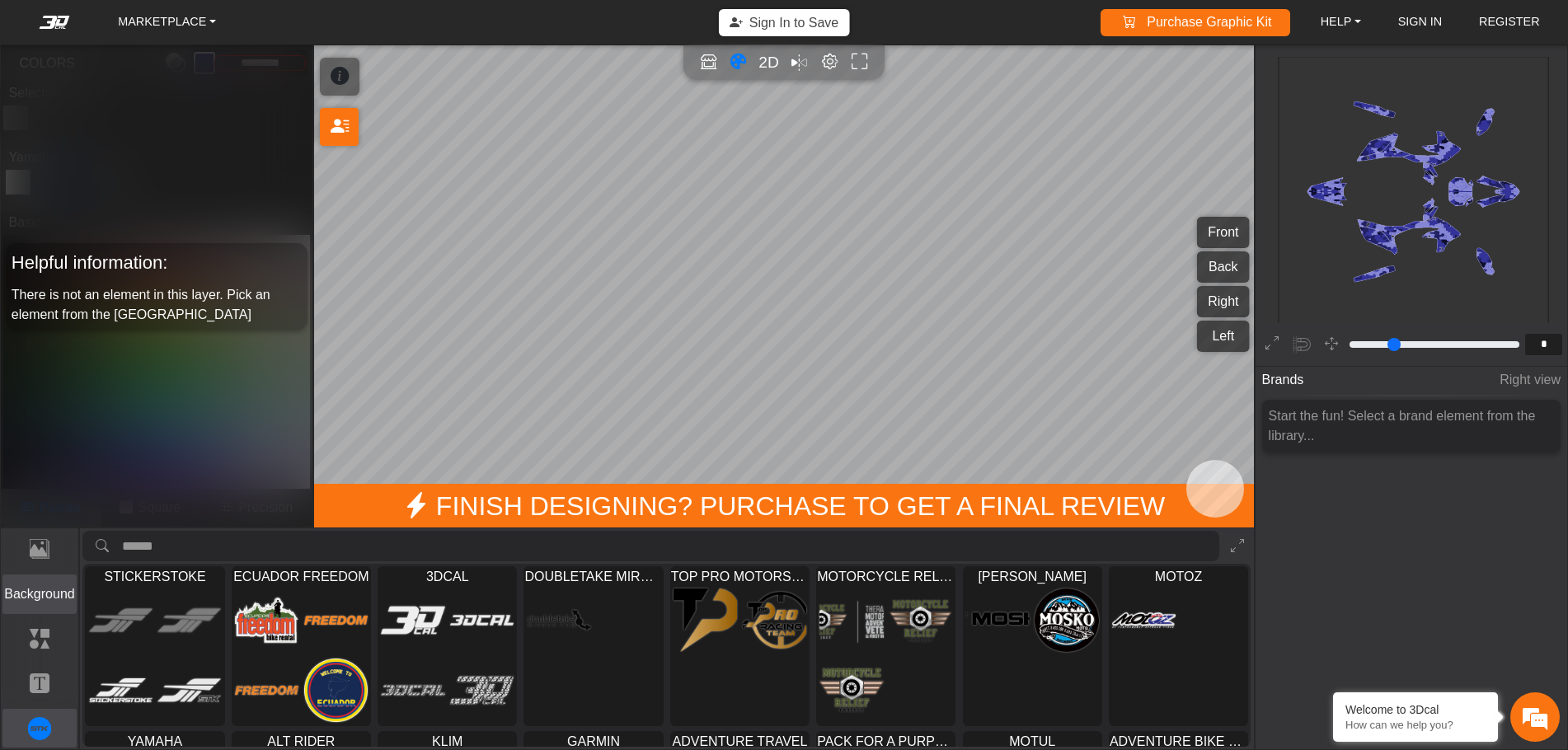
click at [53, 593] on p "Background" at bounding box center [39, 595] width 73 height 20
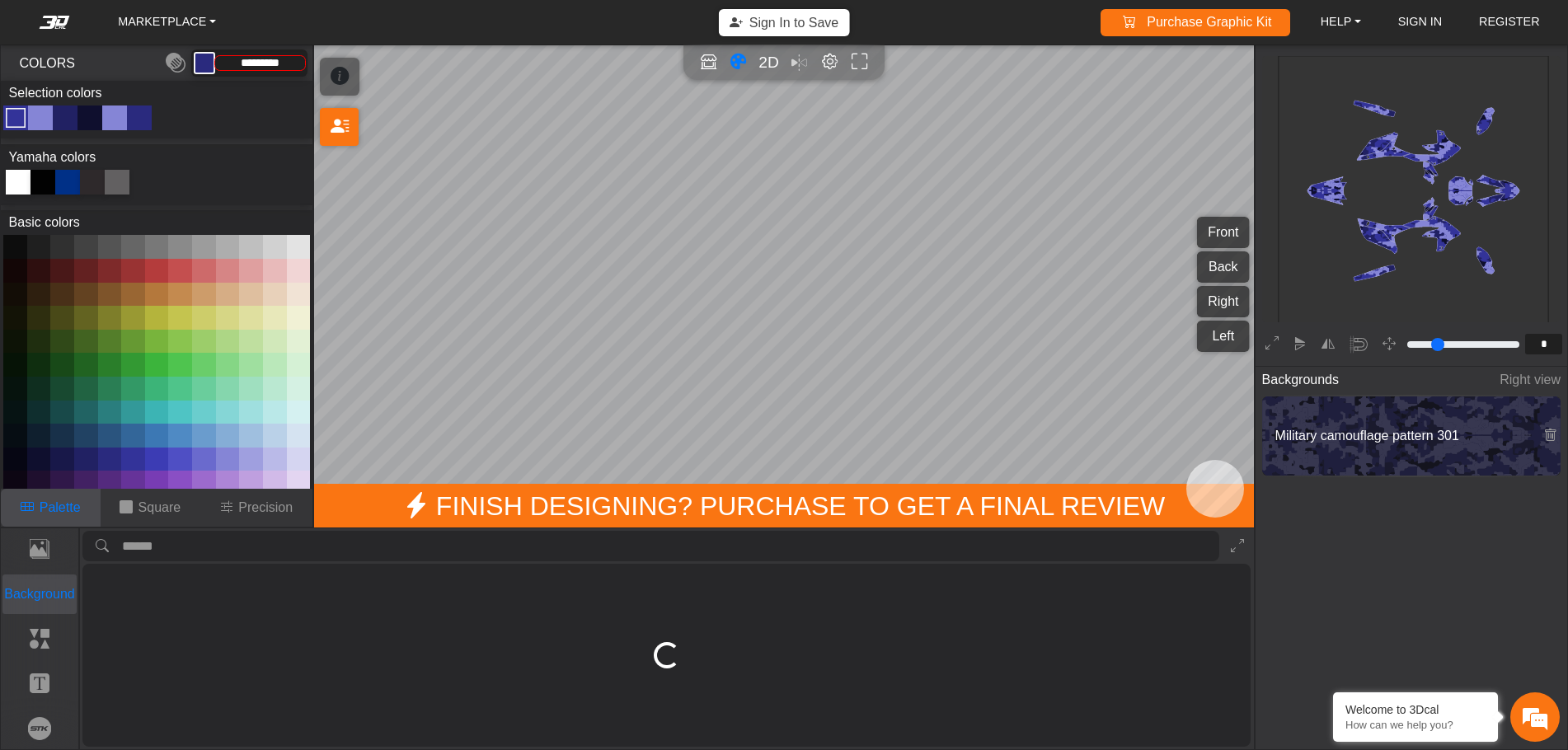
type input "*********"
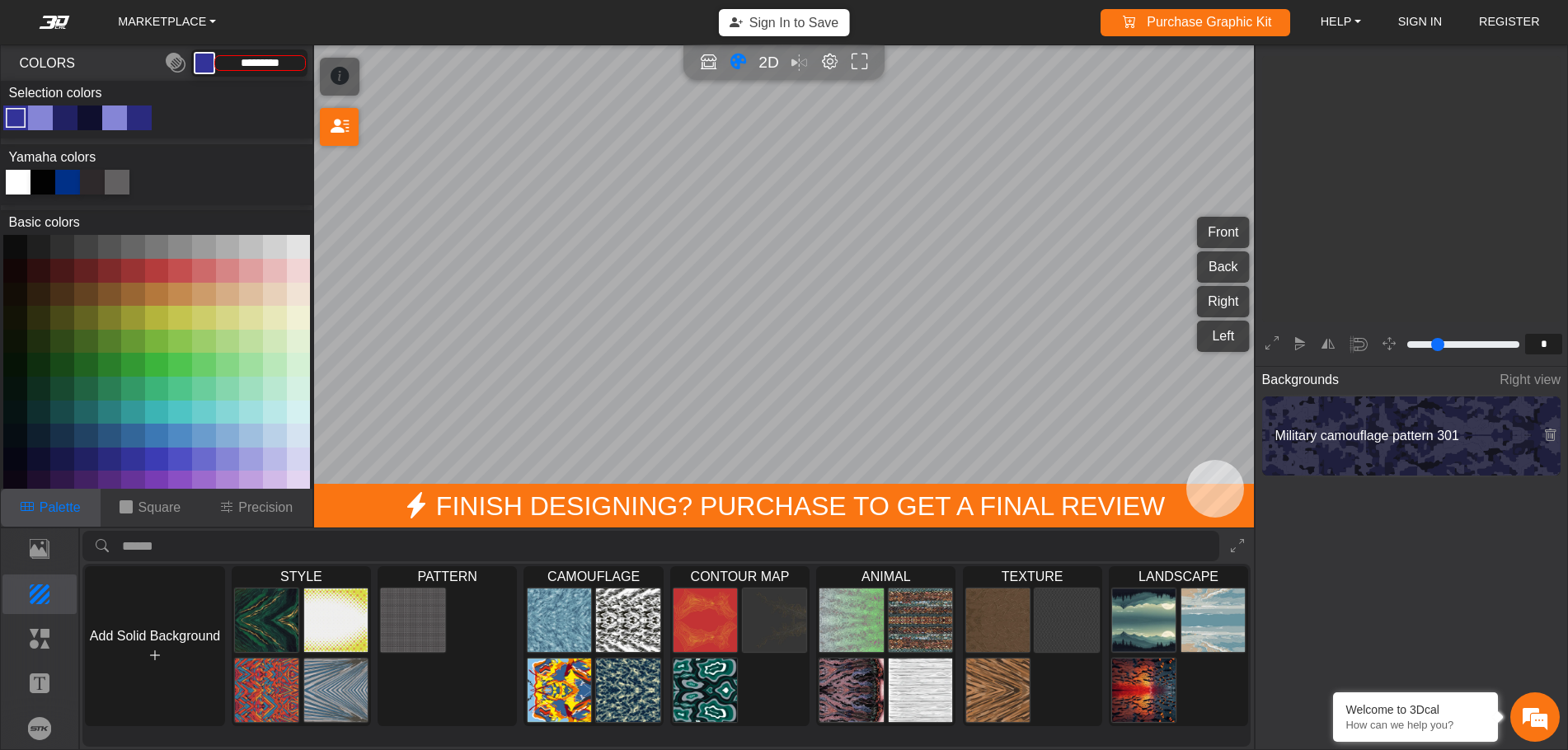
click at [868, 670] on img at bounding box center [852, 690] width 64 height 65
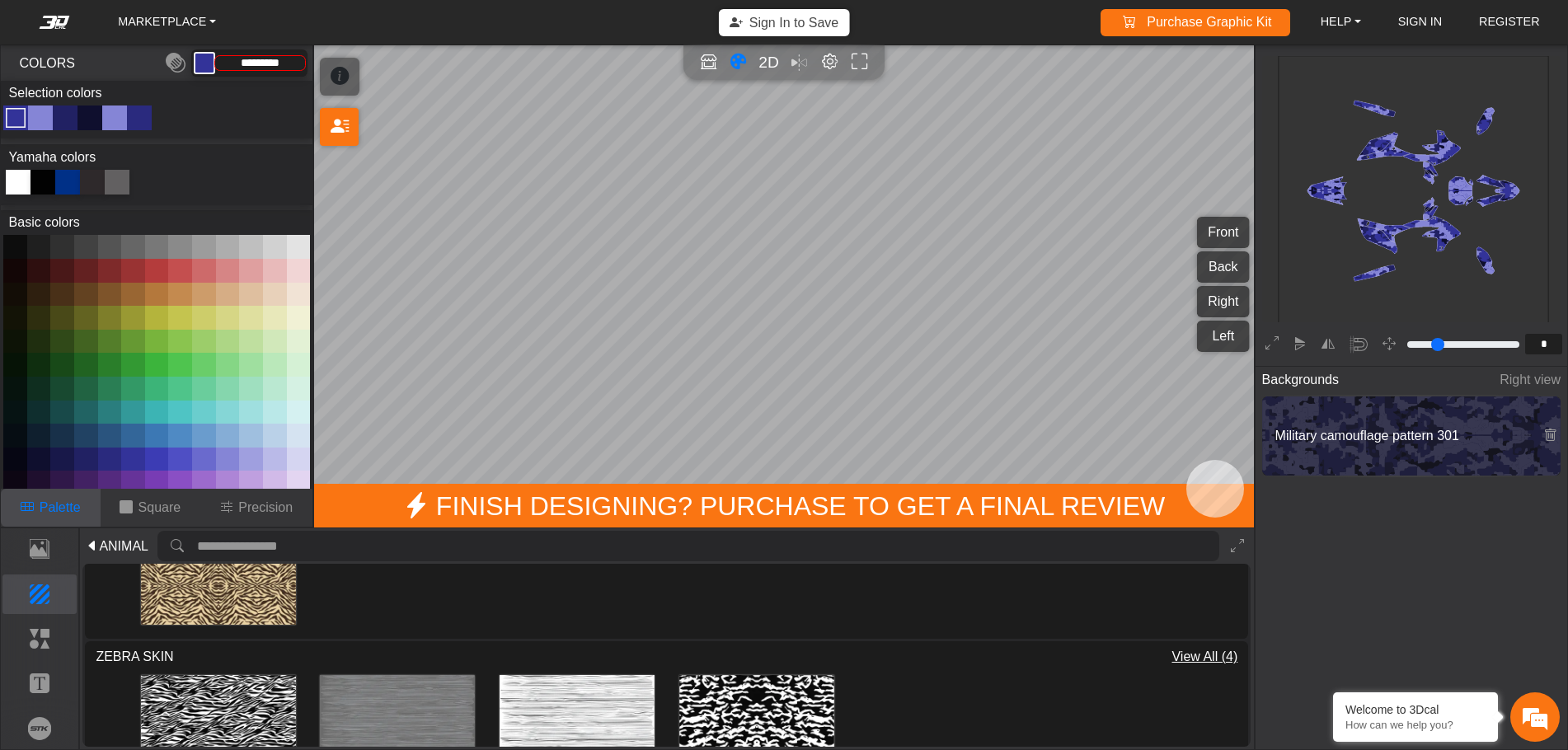
scroll to position [1237, 0]
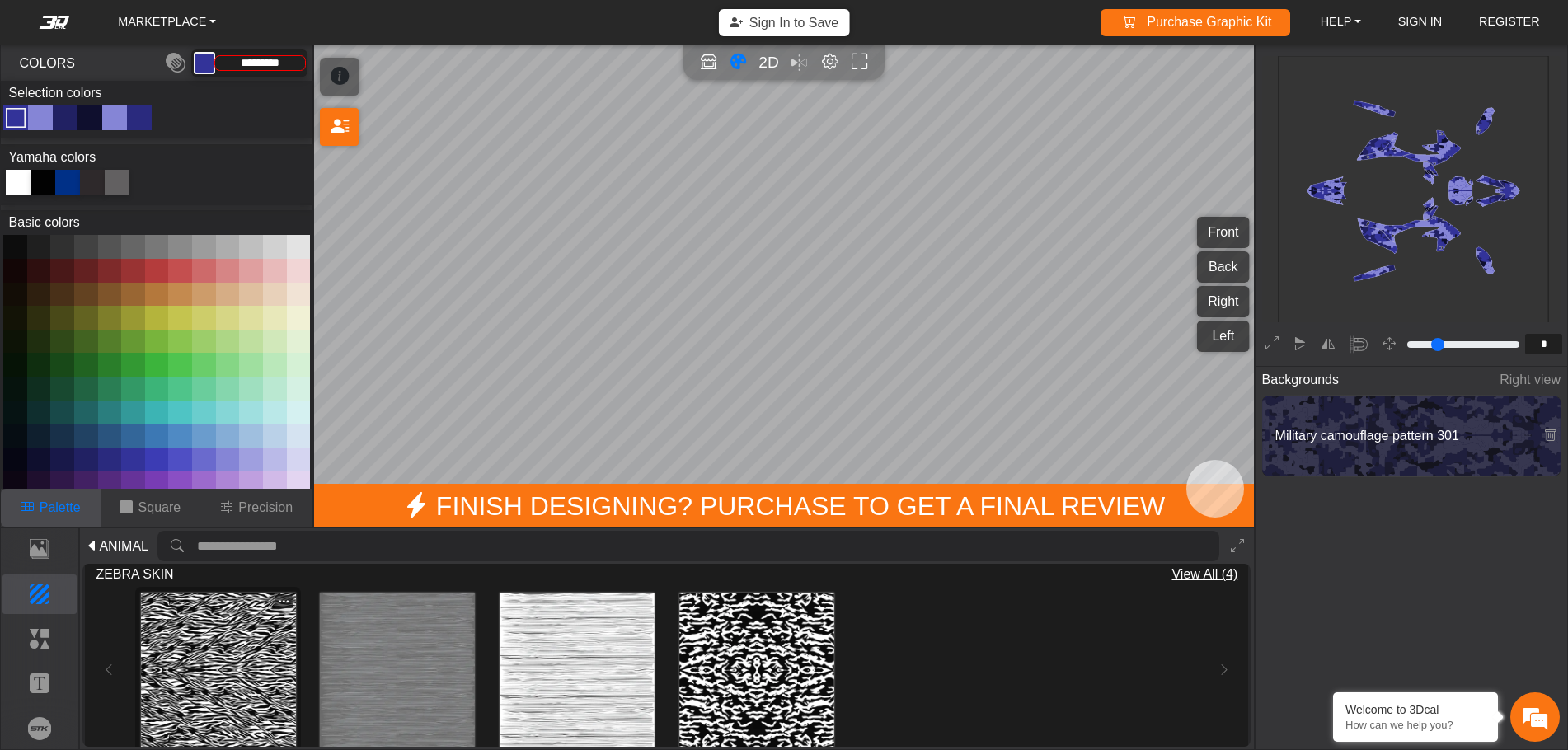
click at [211, 670] on img at bounding box center [218, 669] width 155 height 155
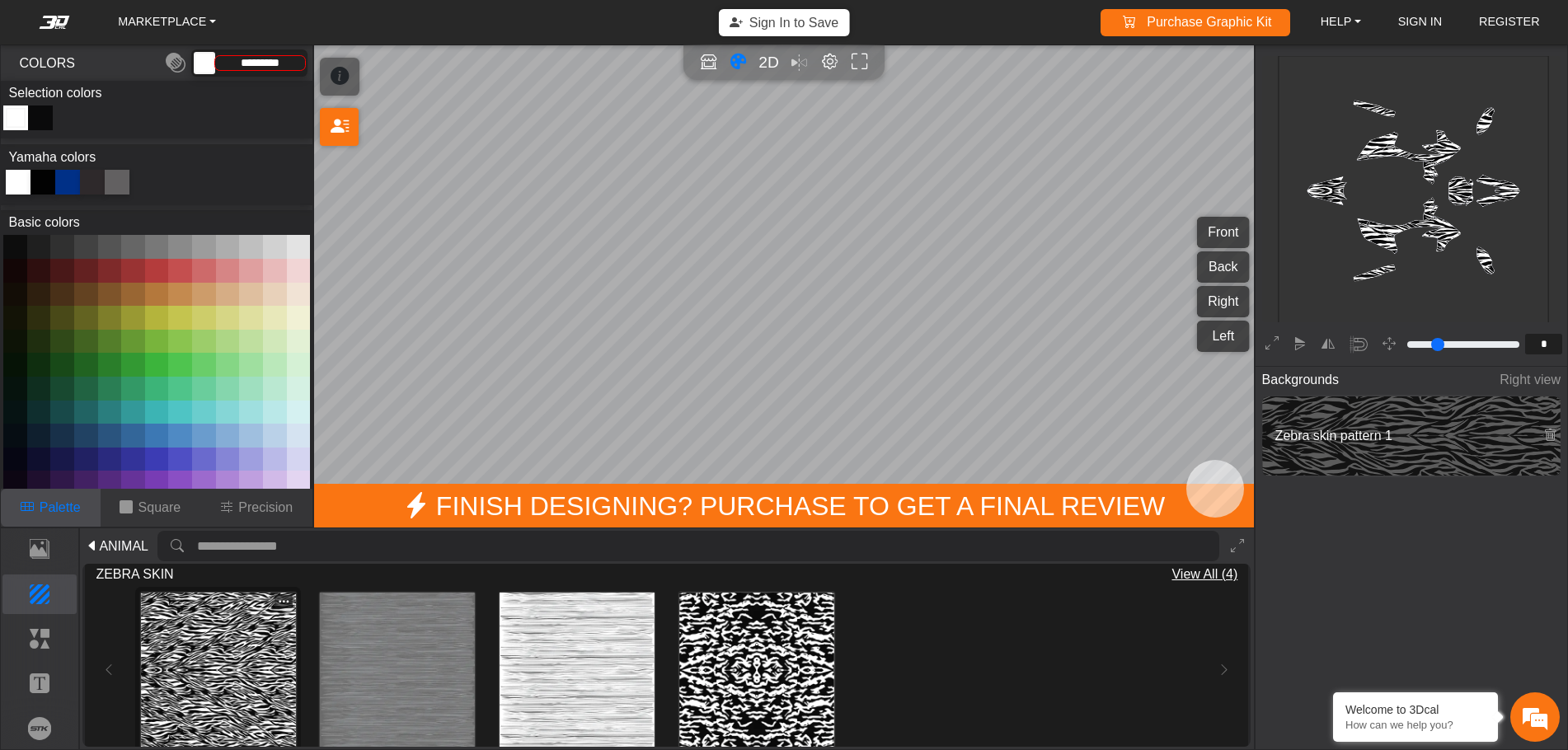
type input "*********"
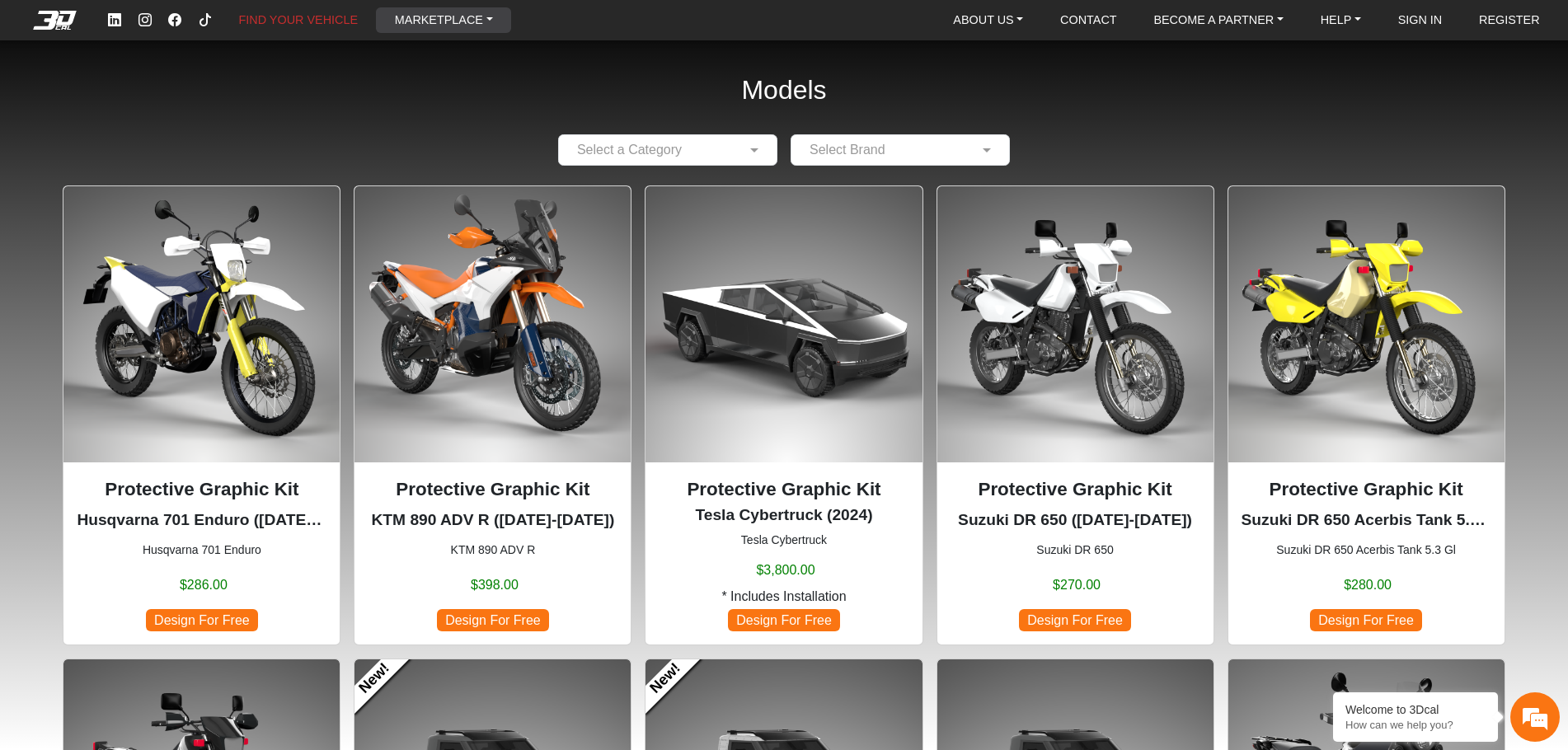
click at [489, 23] on link "MARKETPLACE" at bounding box center [444, 20] width 112 height 25
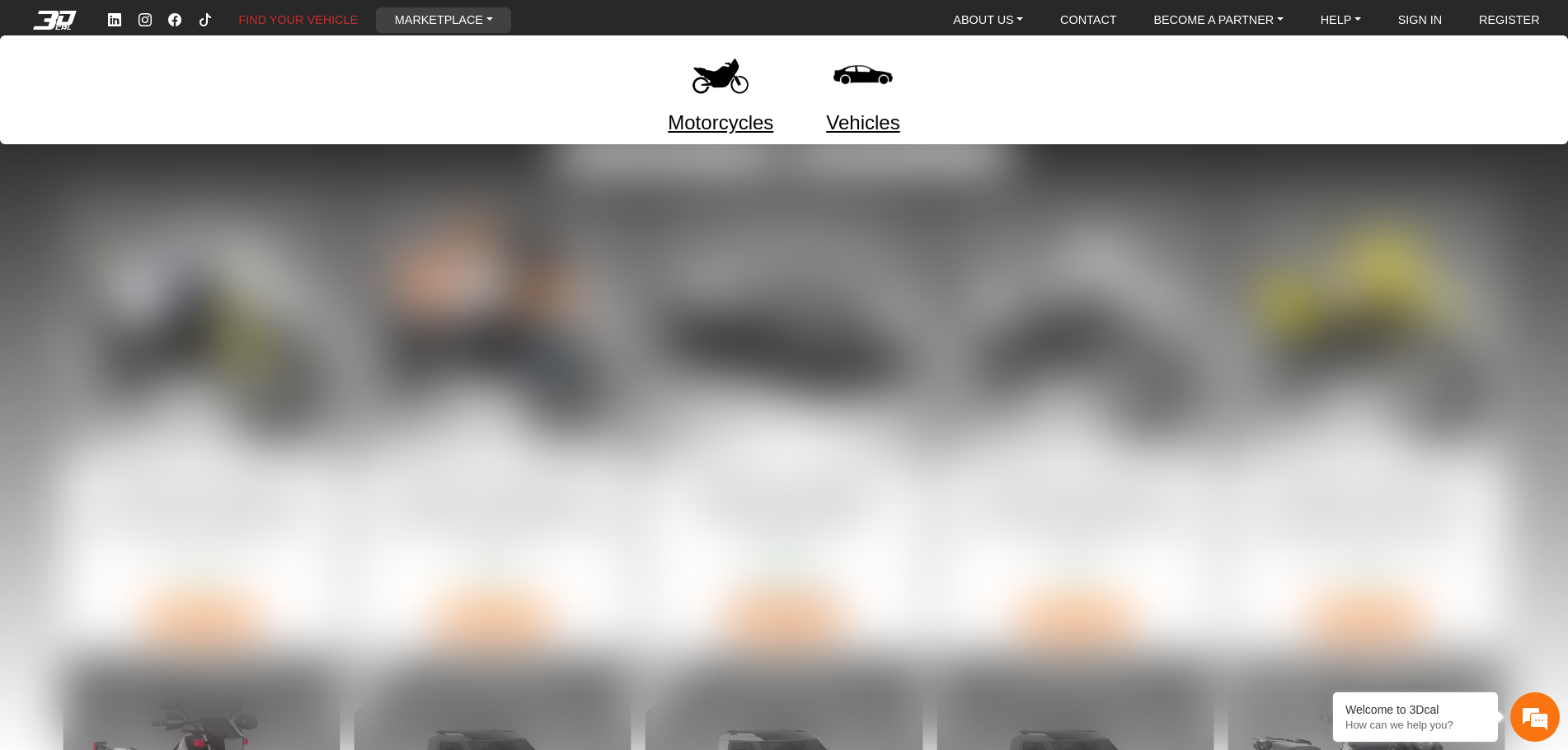
click at [489, 23] on link "MARKETPLACE" at bounding box center [444, 20] width 112 height 25
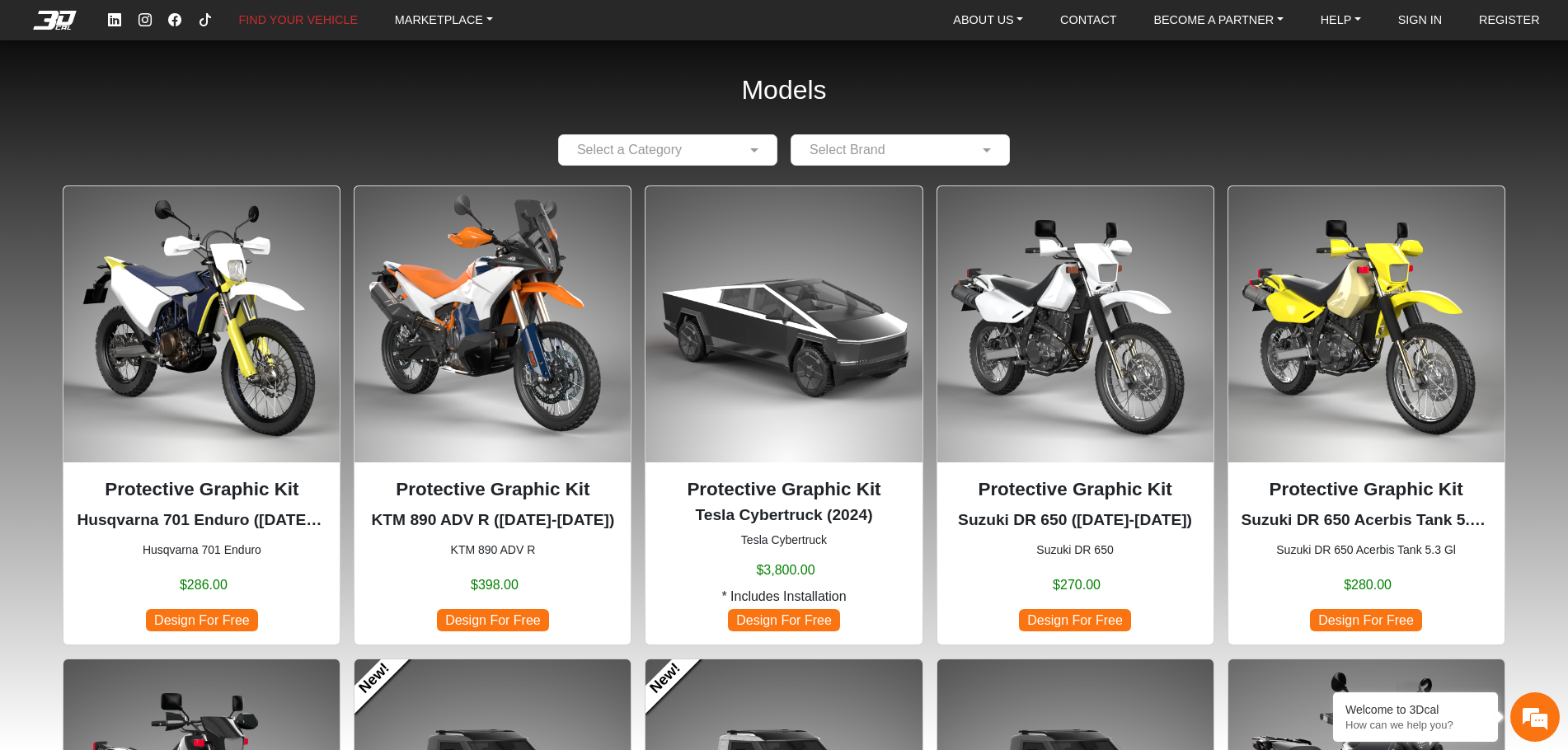
drag, startPoint x: 489, startPoint y: 23, endPoint x: 430, endPoint y: 55, distance: 67.1
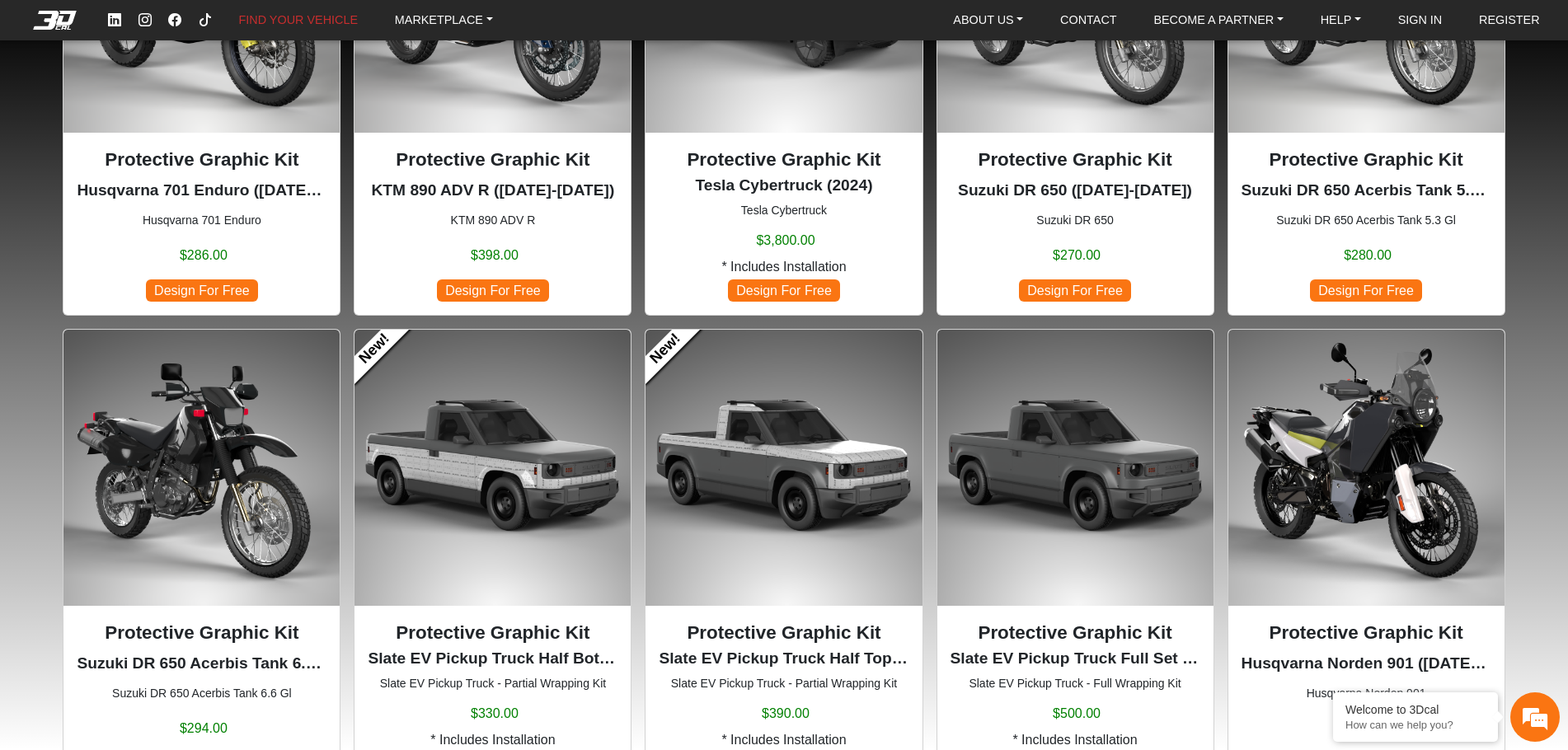
scroll to position [495, 0]
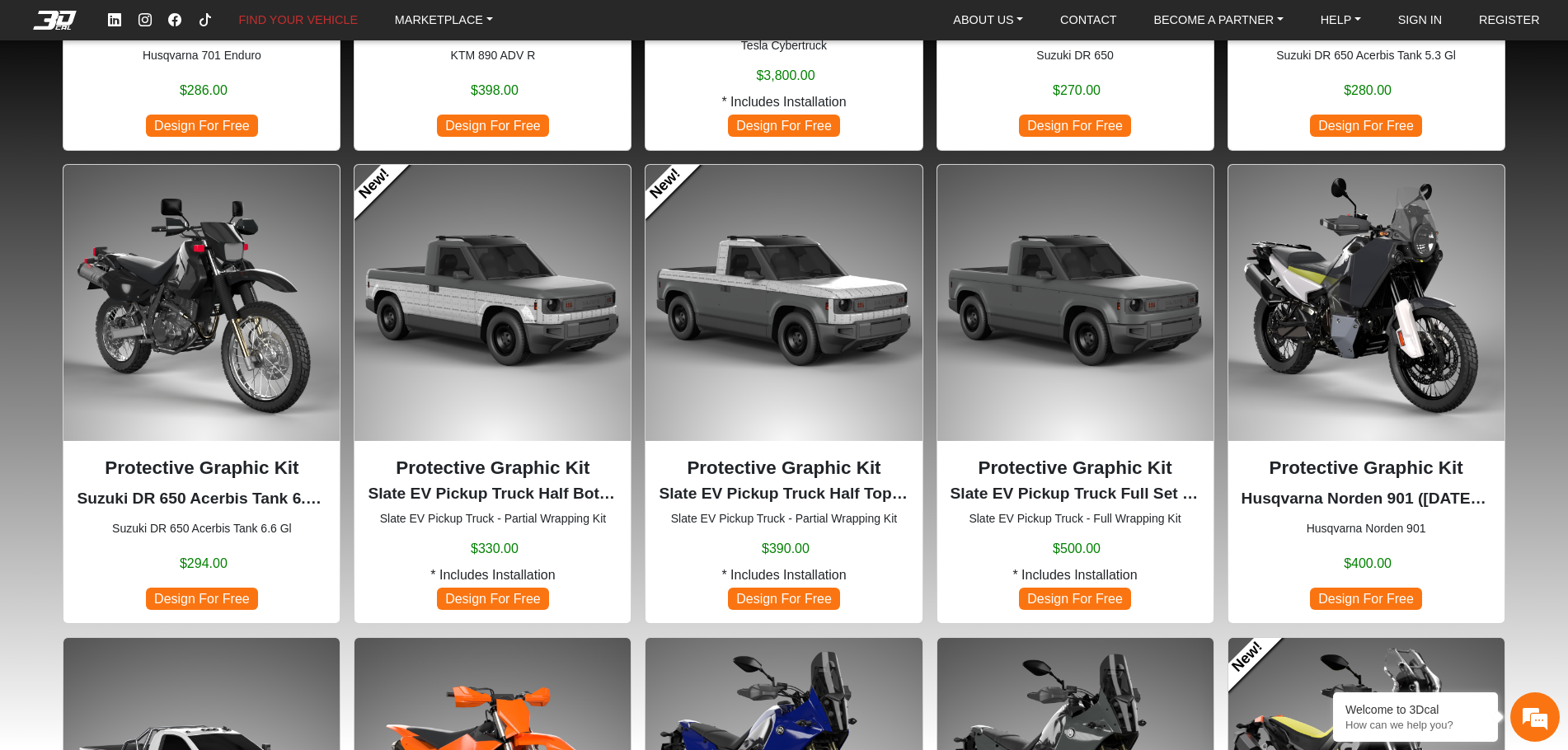
click at [1051, 357] on img at bounding box center [1075, 303] width 276 height 276
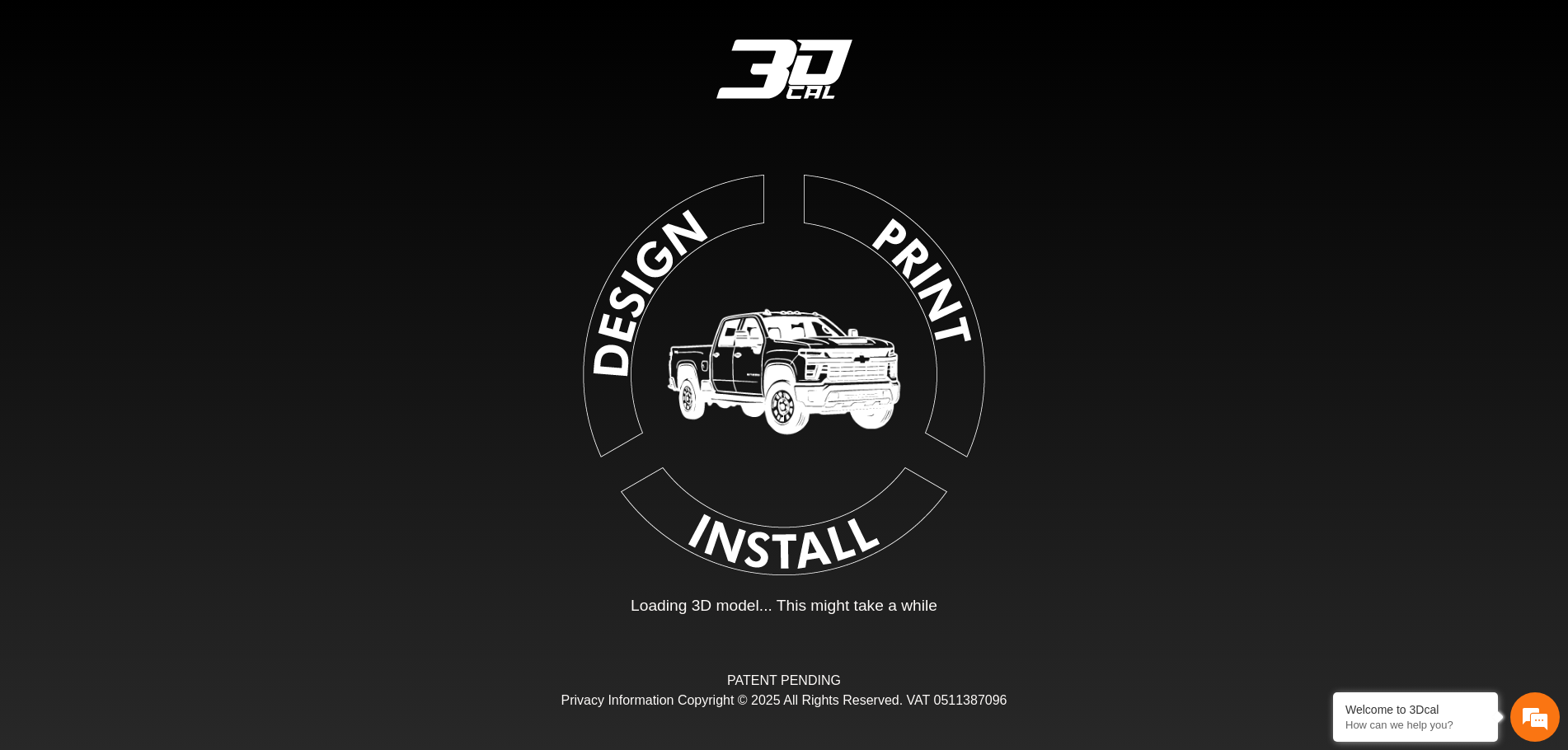
type input "*"
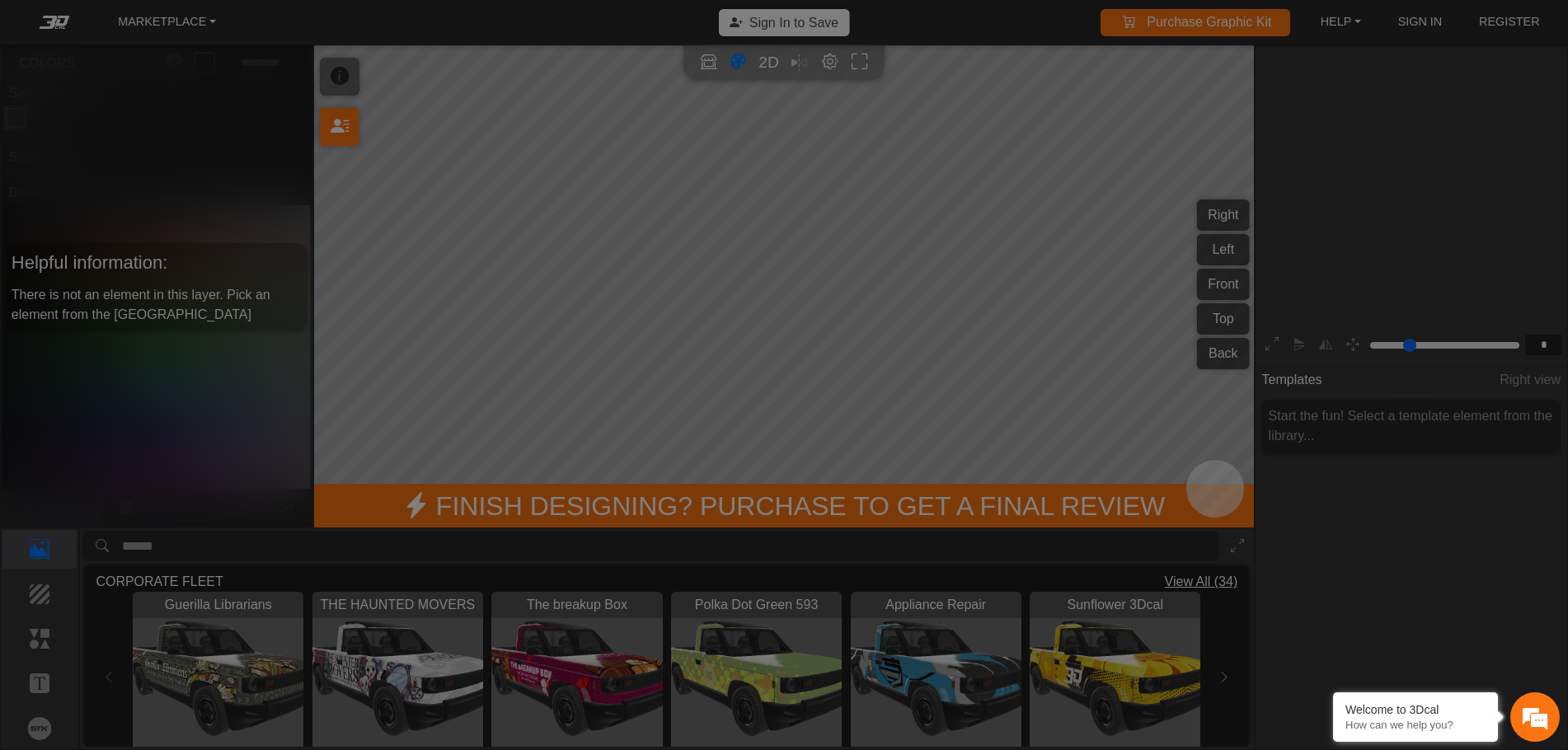
scroll to position [272, 256]
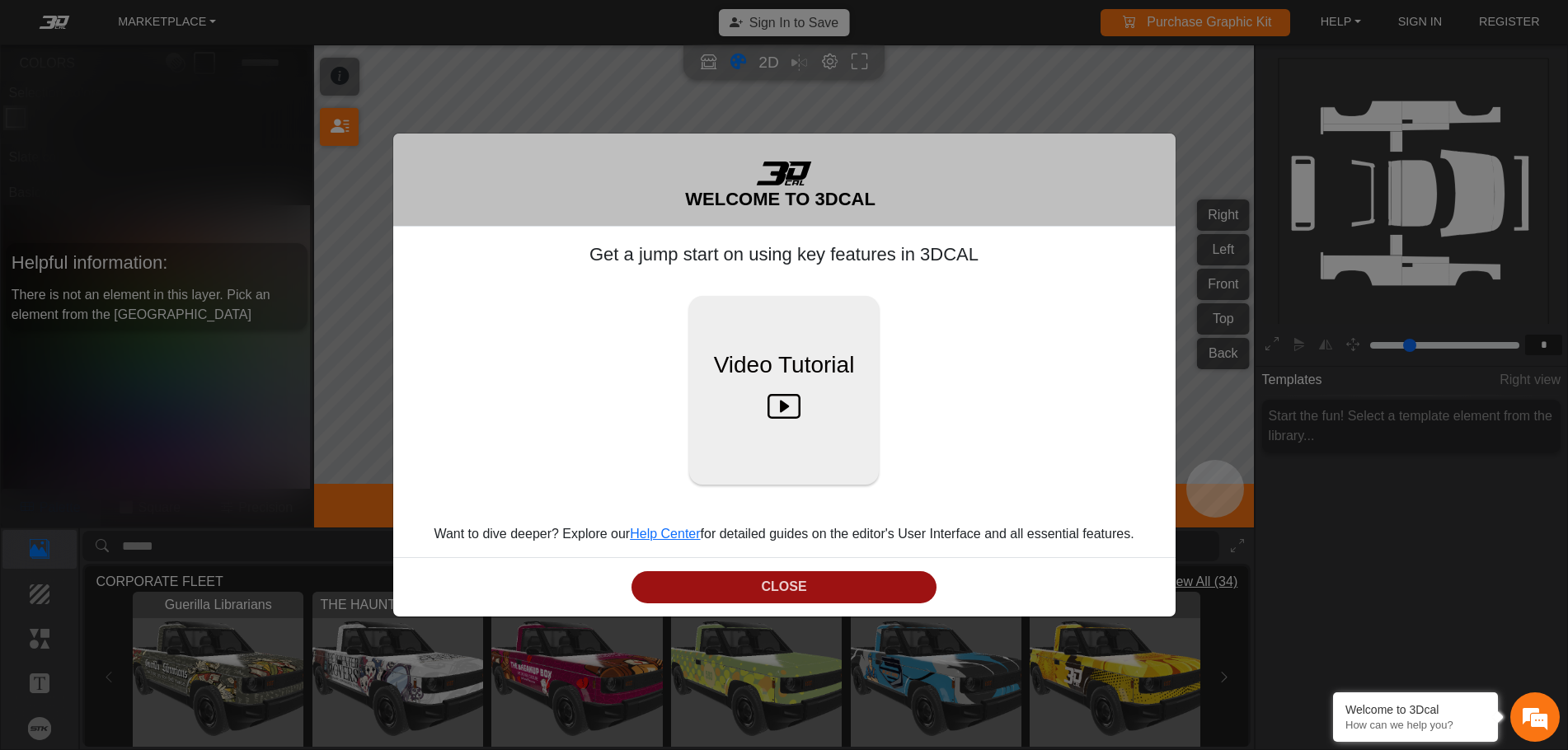
click at [768, 576] on button "CLOSE" at bounding box center [784, 587] width 305 height 32
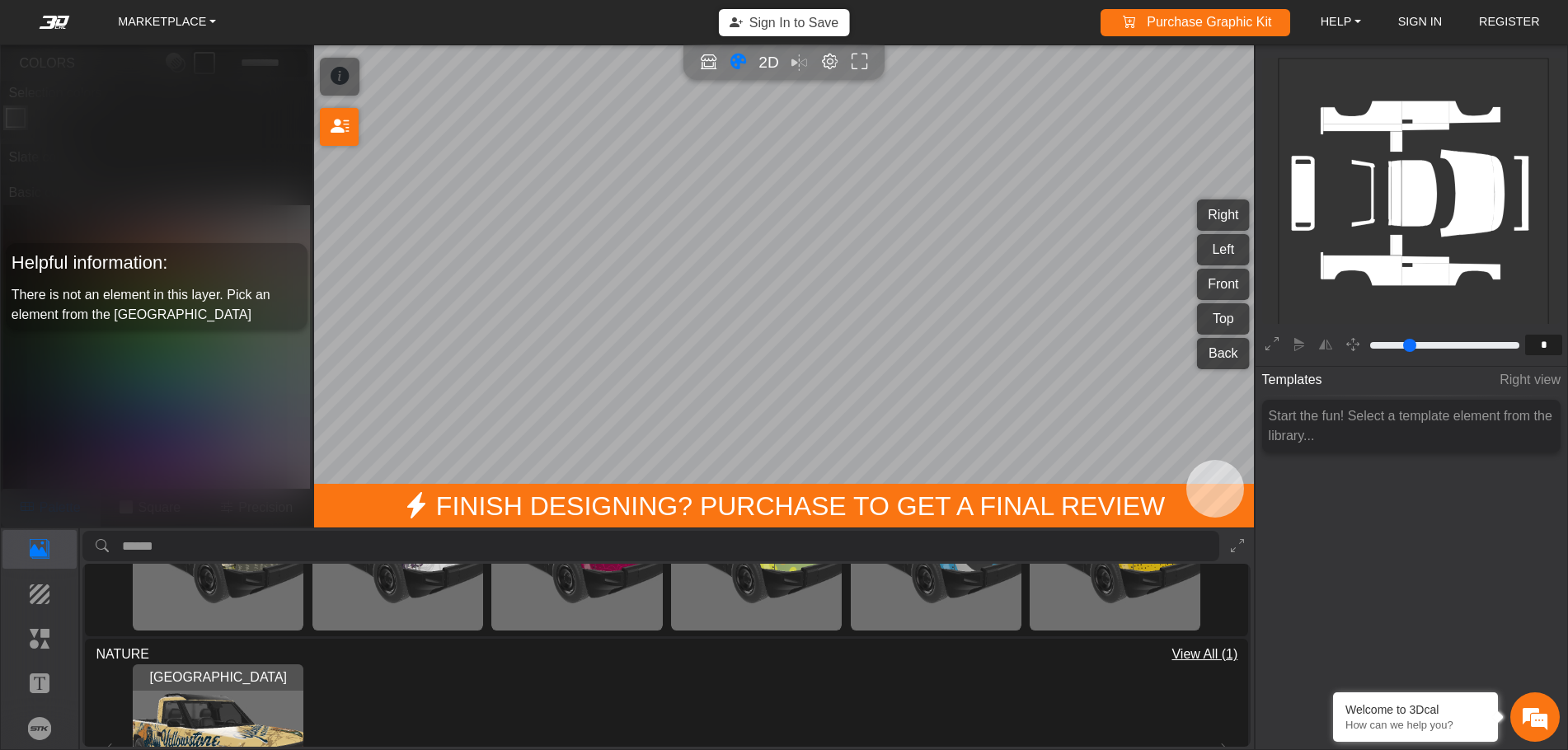
scroll to position [0, 0]
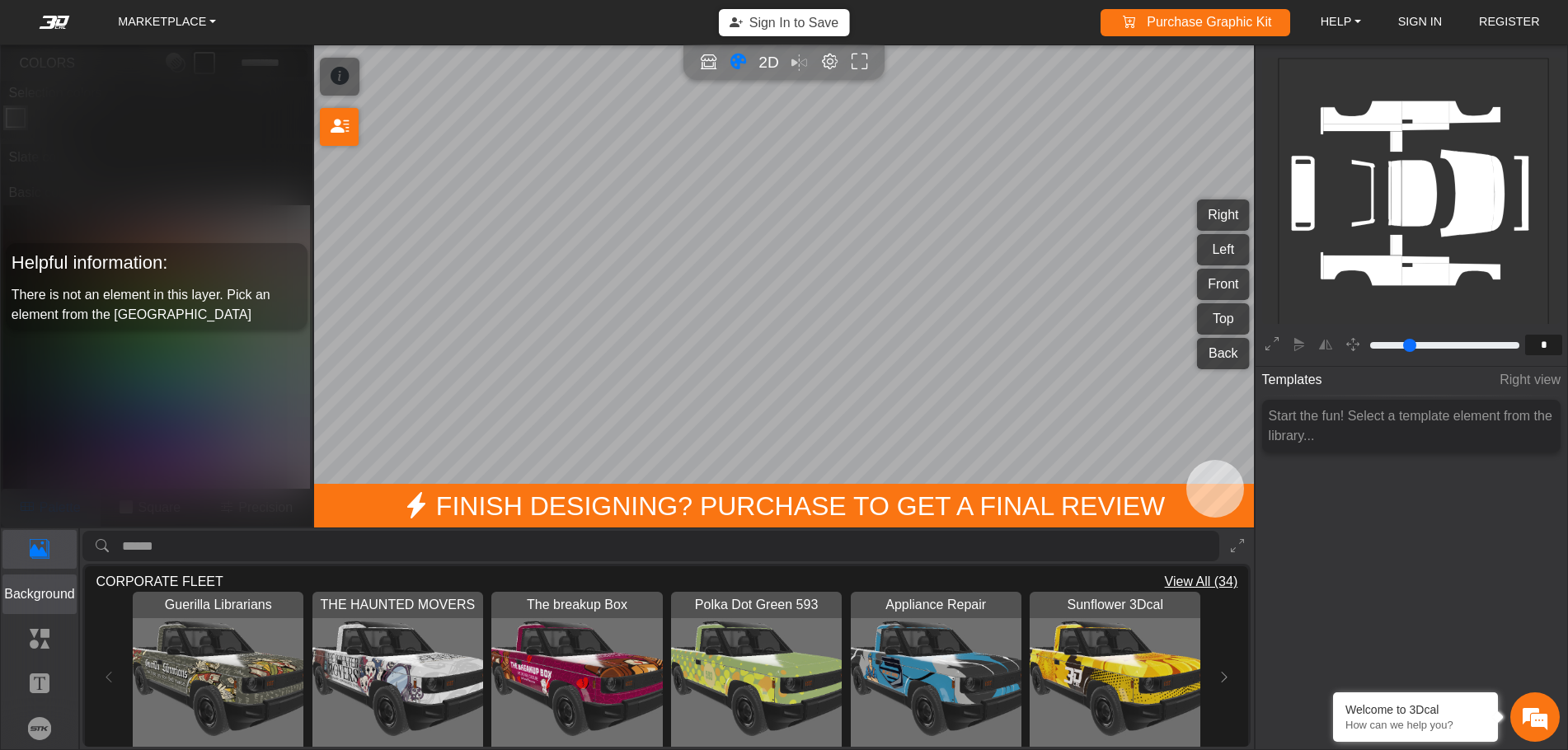
click at [27, 589] on p "Background" at bounding box center [39, 595] width 73 height 20
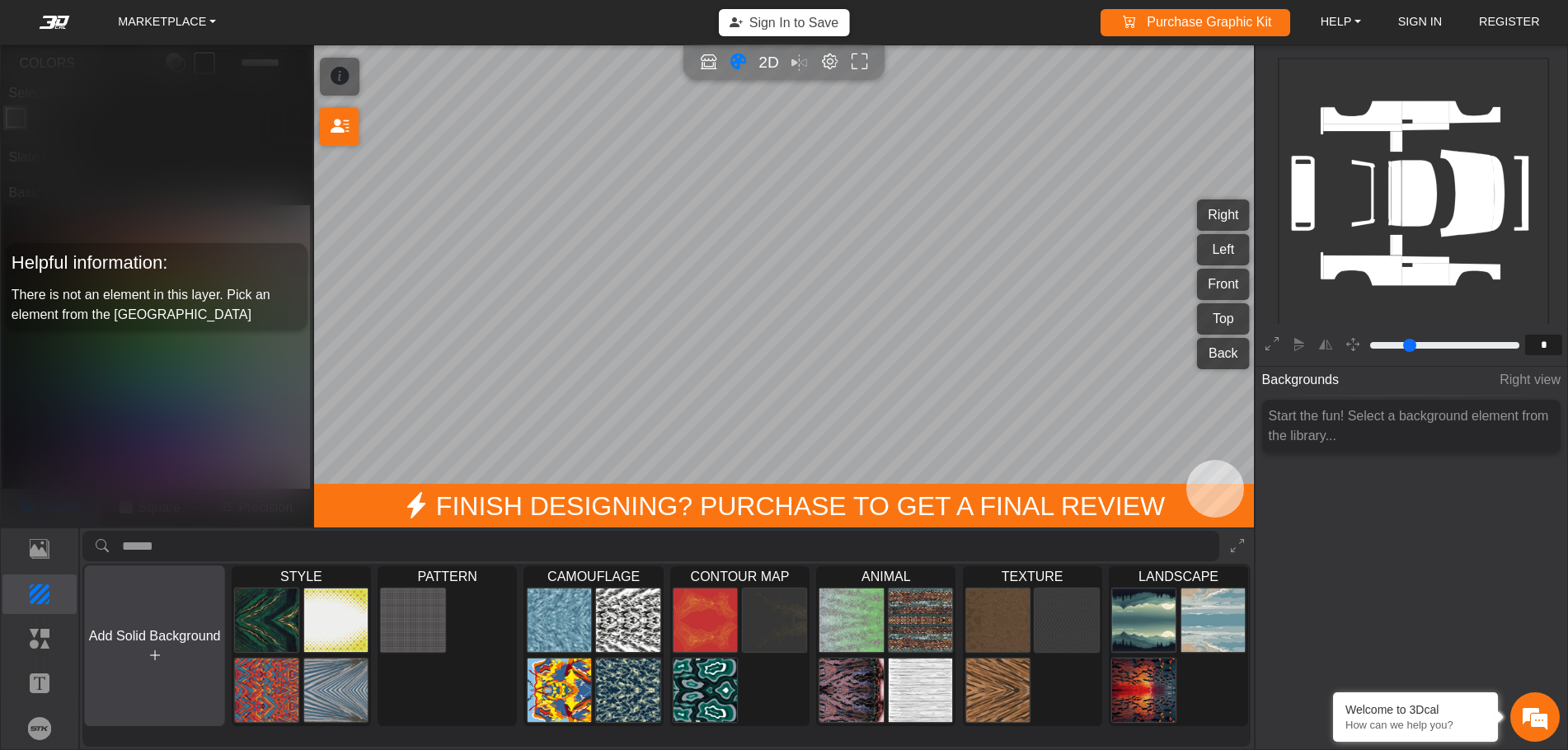
click at [153, 641] on span "Add Solid Background" at bounding box center [154, 636] width 132 height 14
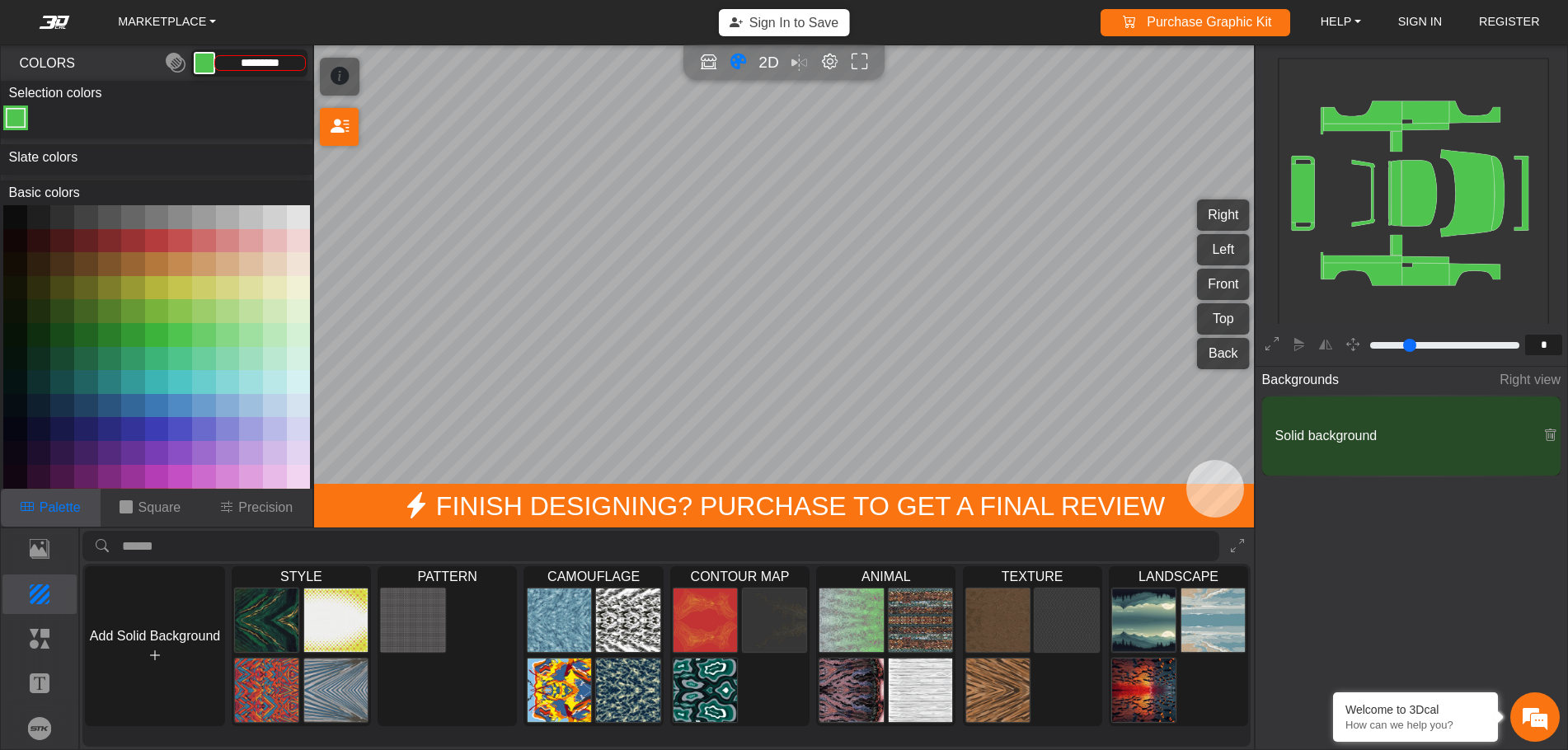
click at [130, 239] on button at bounding box center [133, 241] width 23 height 23
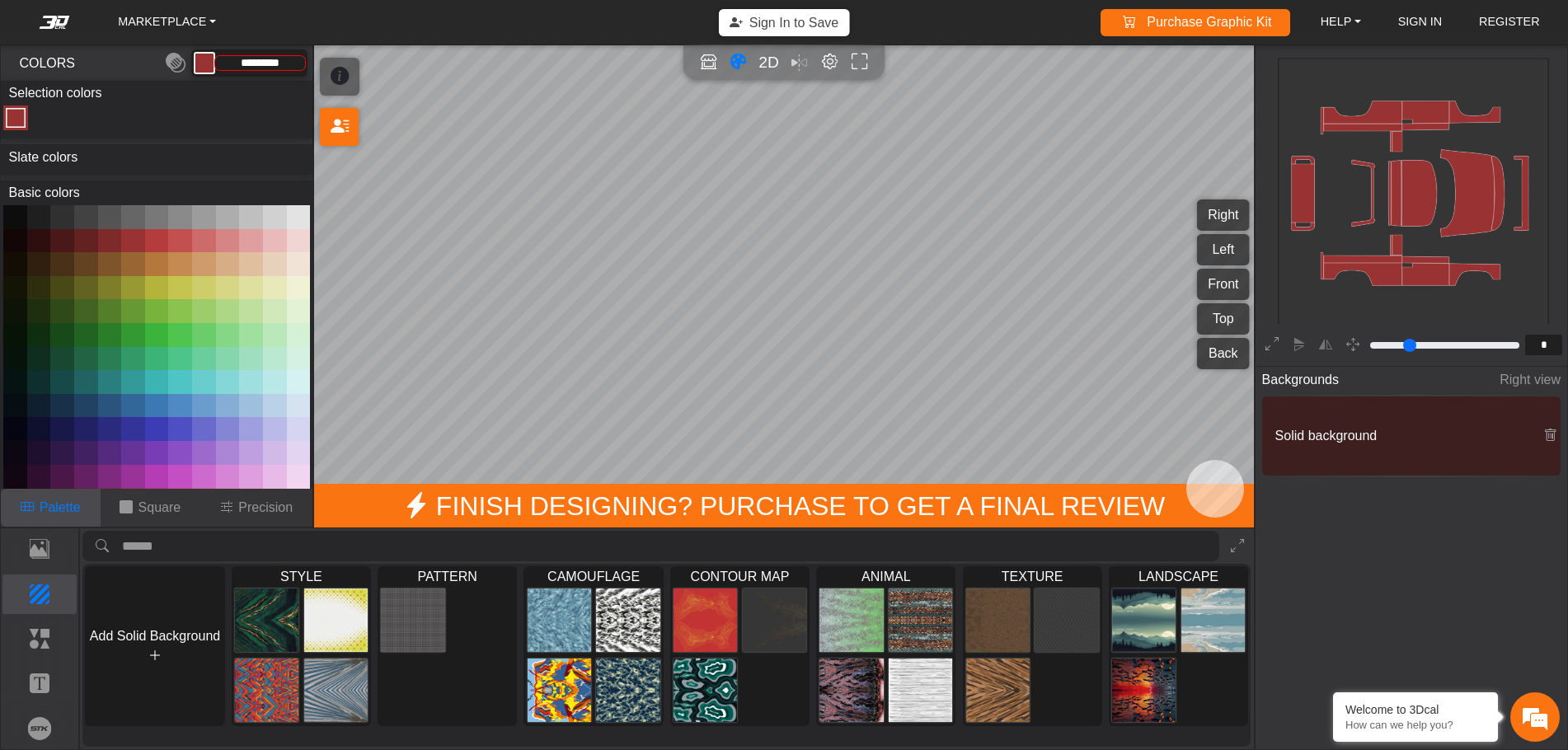
click at [116, 238] on button at bounding box center [110, 241] width 23 height 23
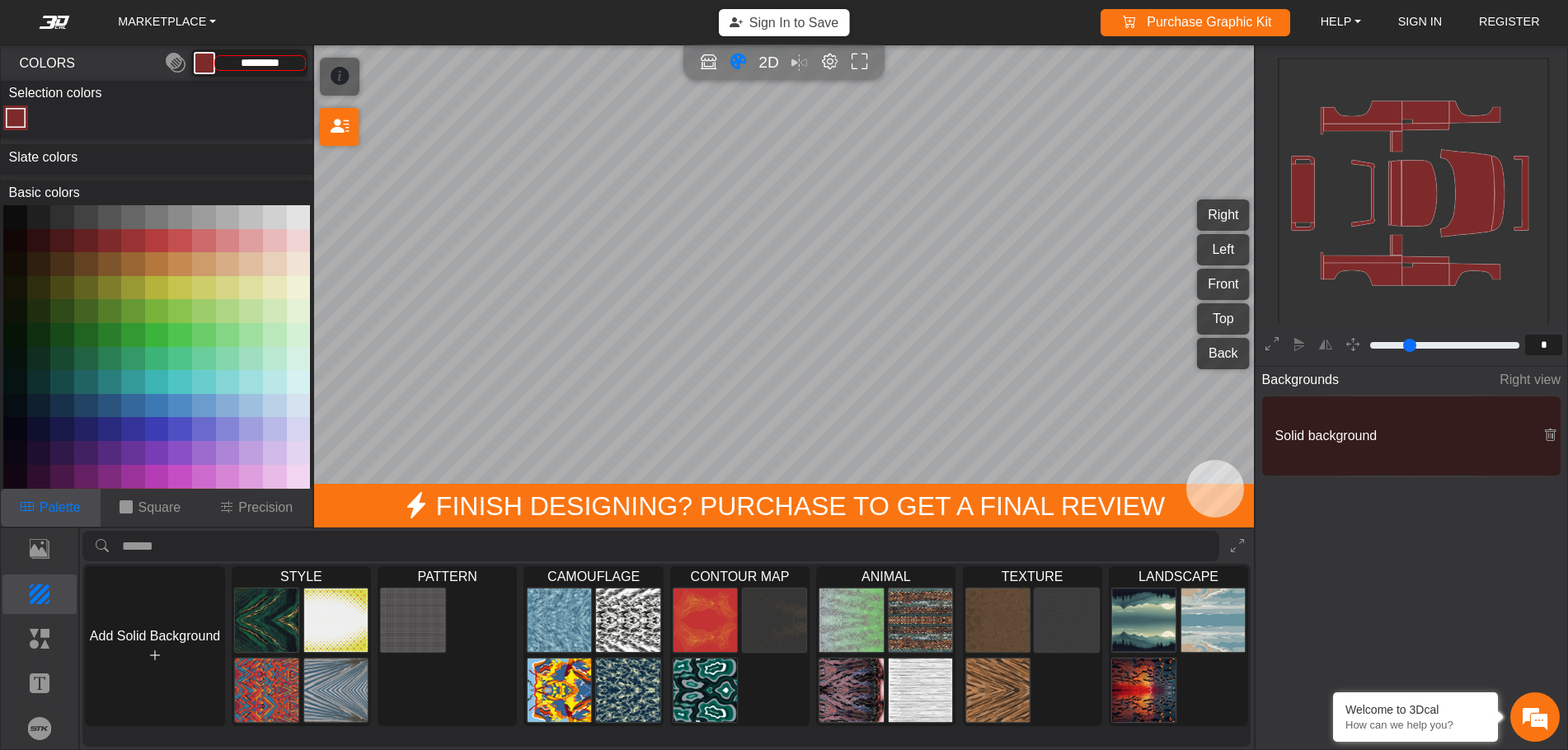
click at [211, 242] on button at bounding box center [204, 241] width 23 height 23
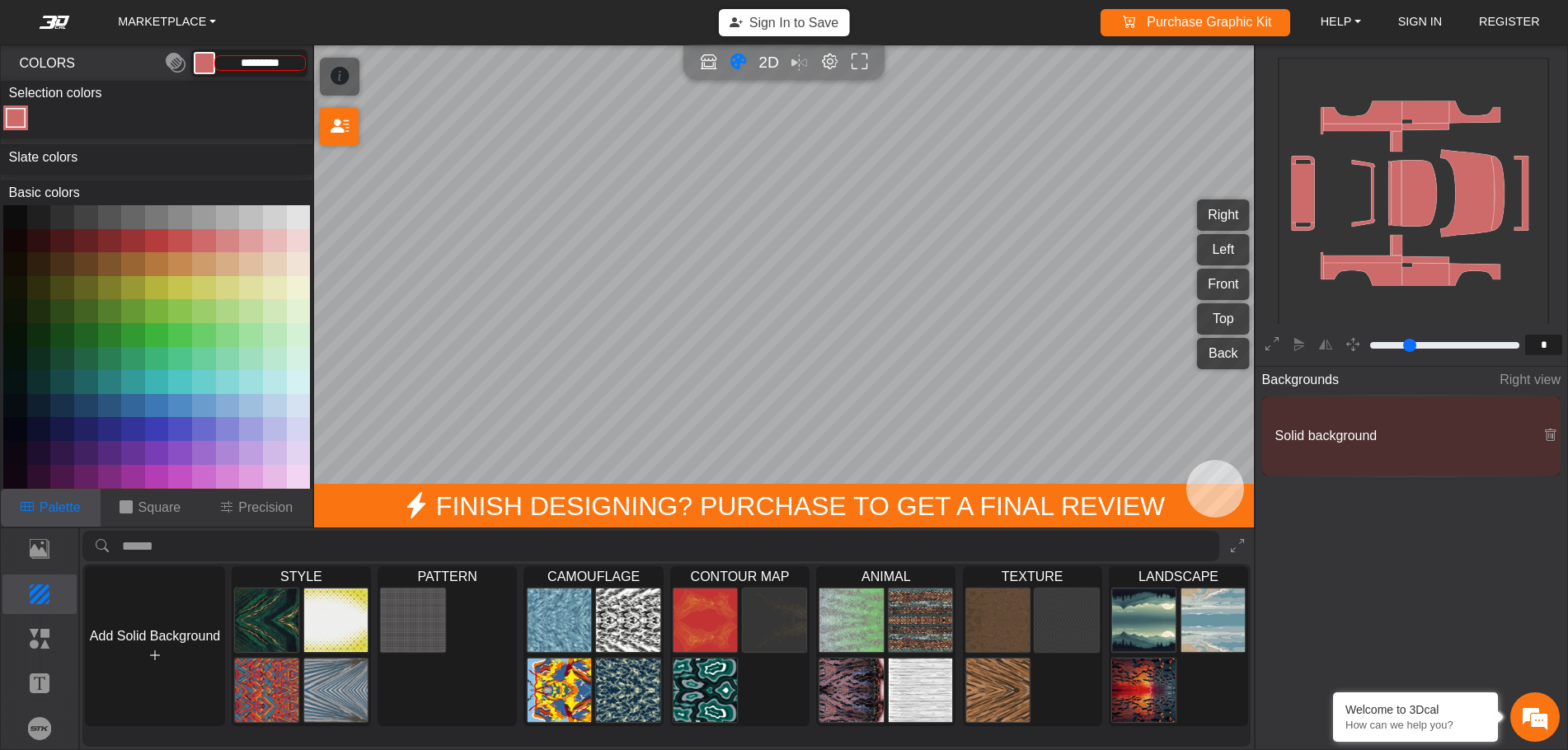
click at [181, 237] on button at bounding box center [180, 241] width 23 height 23
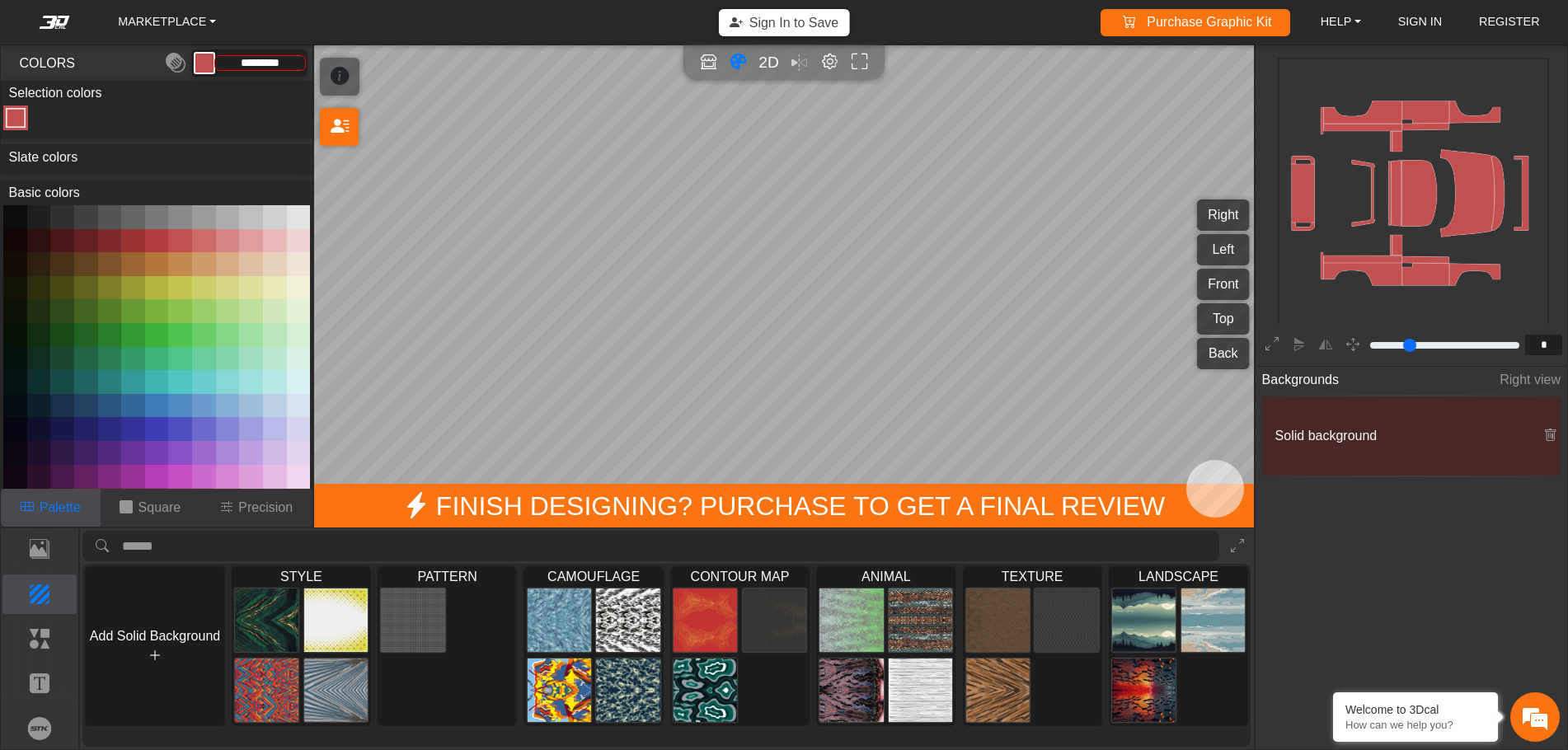
click at [156, 237] on button at bounding box center [157, 241] width 23 height 23
click at [125, 240] on button at bounding box center [133, 241] width 23 height 23
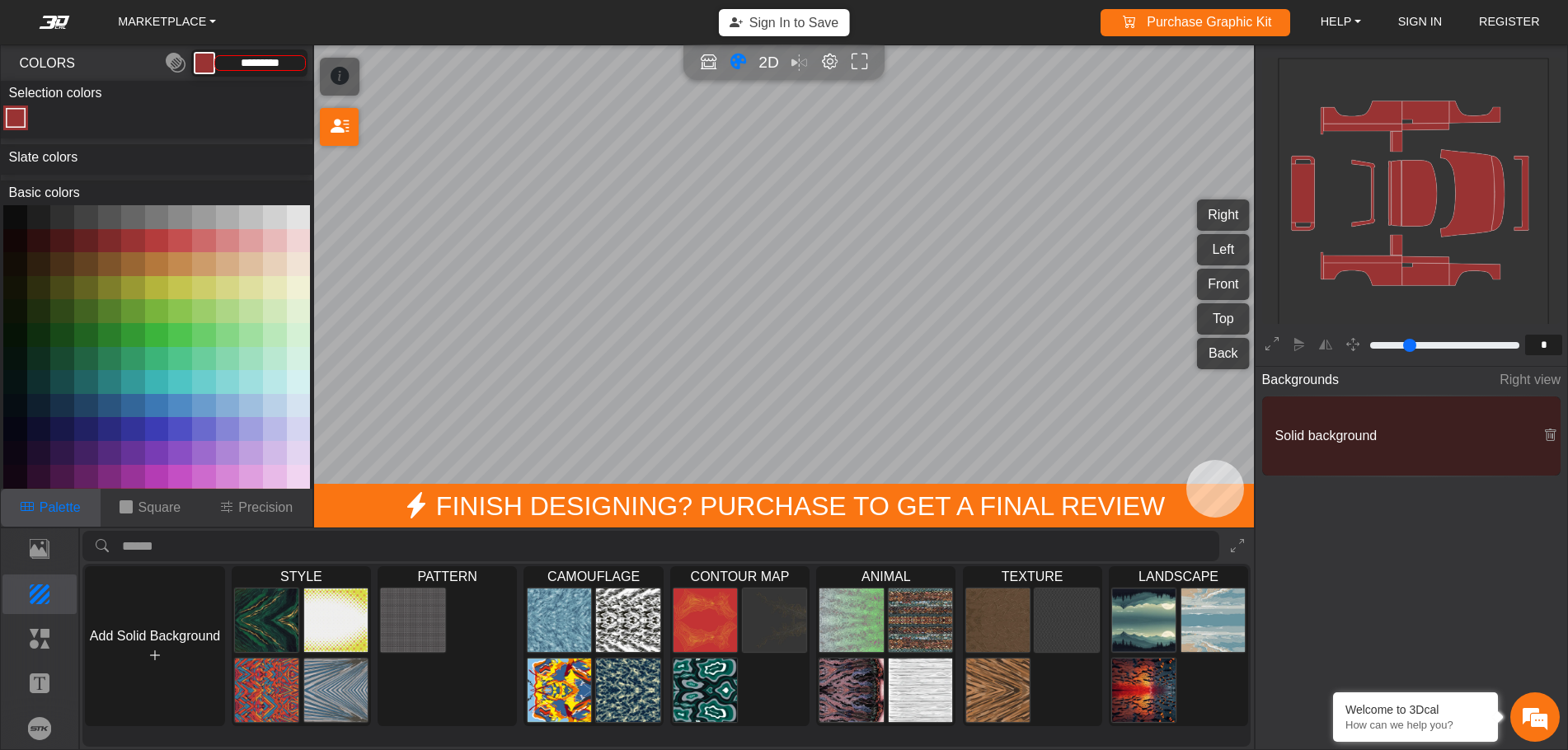
click at [98, 240] on button at bounding box center [110, 241] width 23 height 23
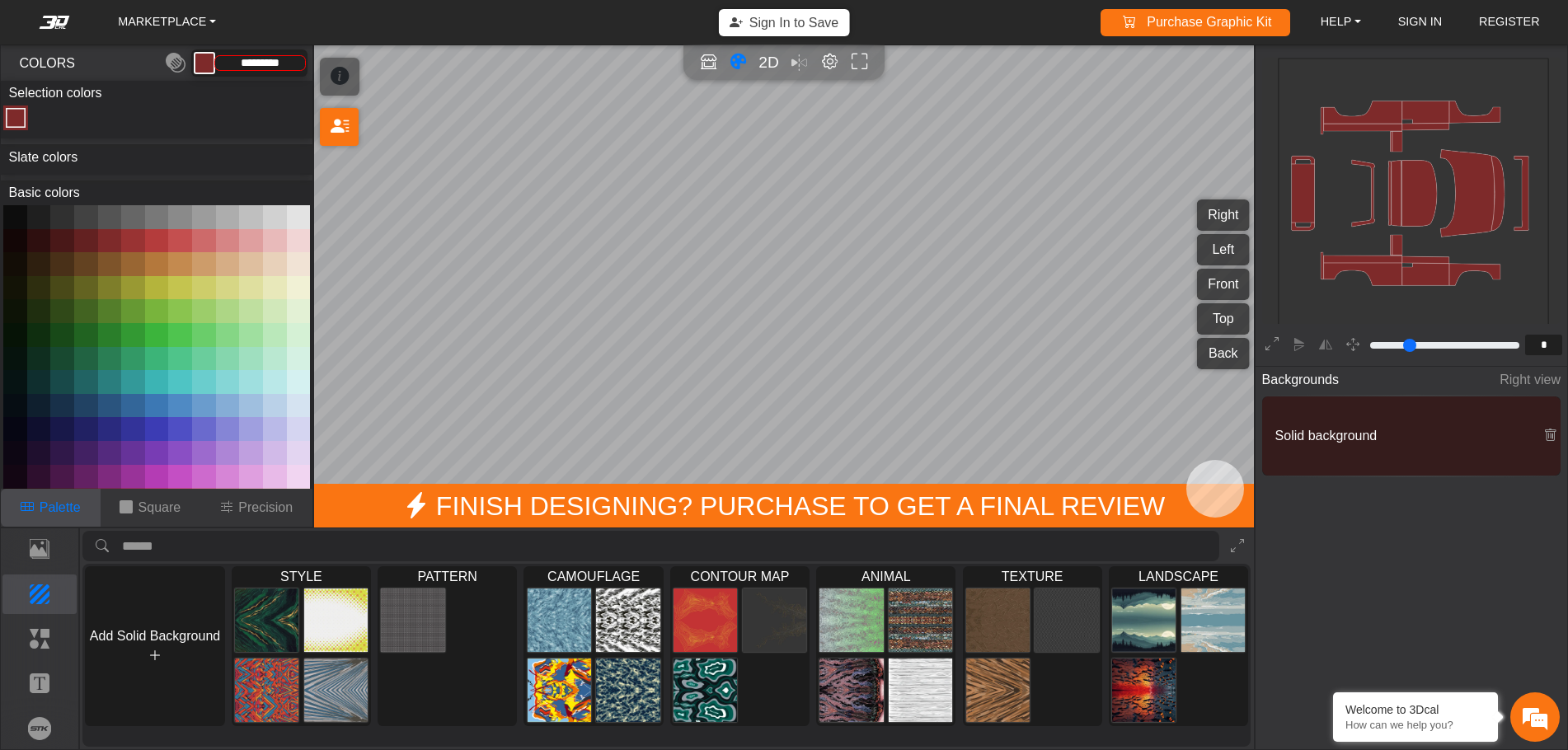
click at [70, 237] on button at bounding box center [62, 241] width 23 height 23
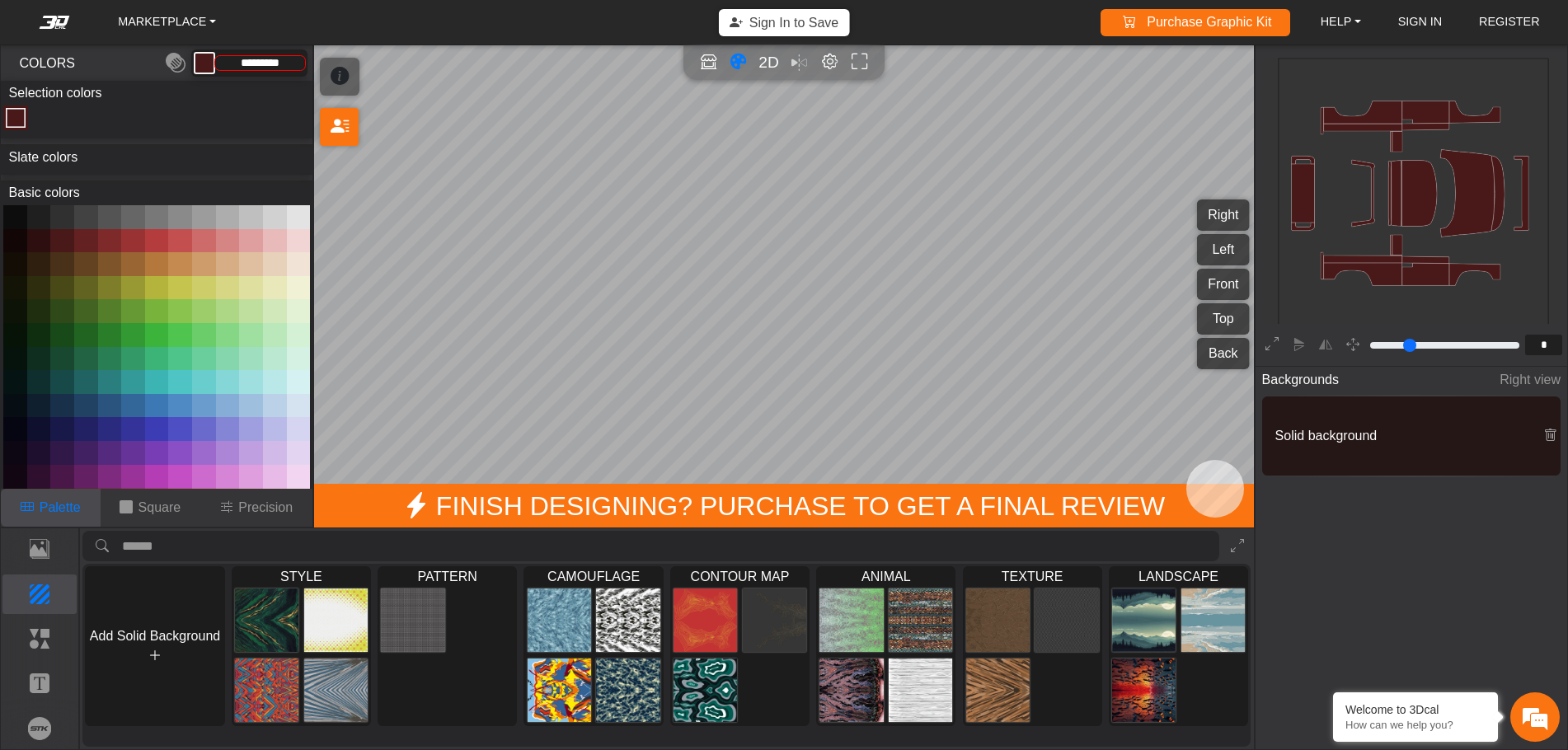
click at [35, 237] on button at bounding box center [39, 241] width 23 height 23
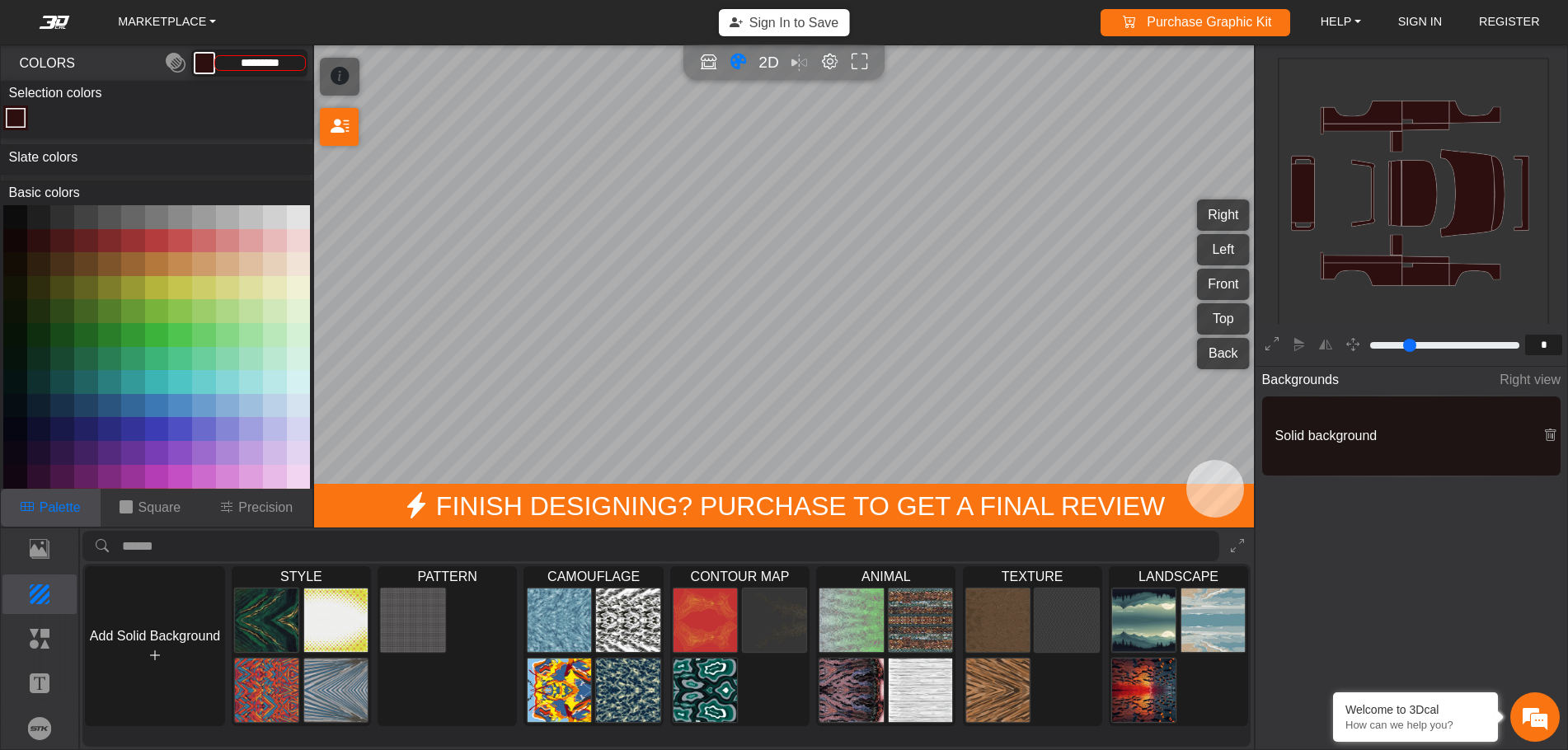
click at [98, 235] on button at bounding box center [110, 241] width 23 height 23
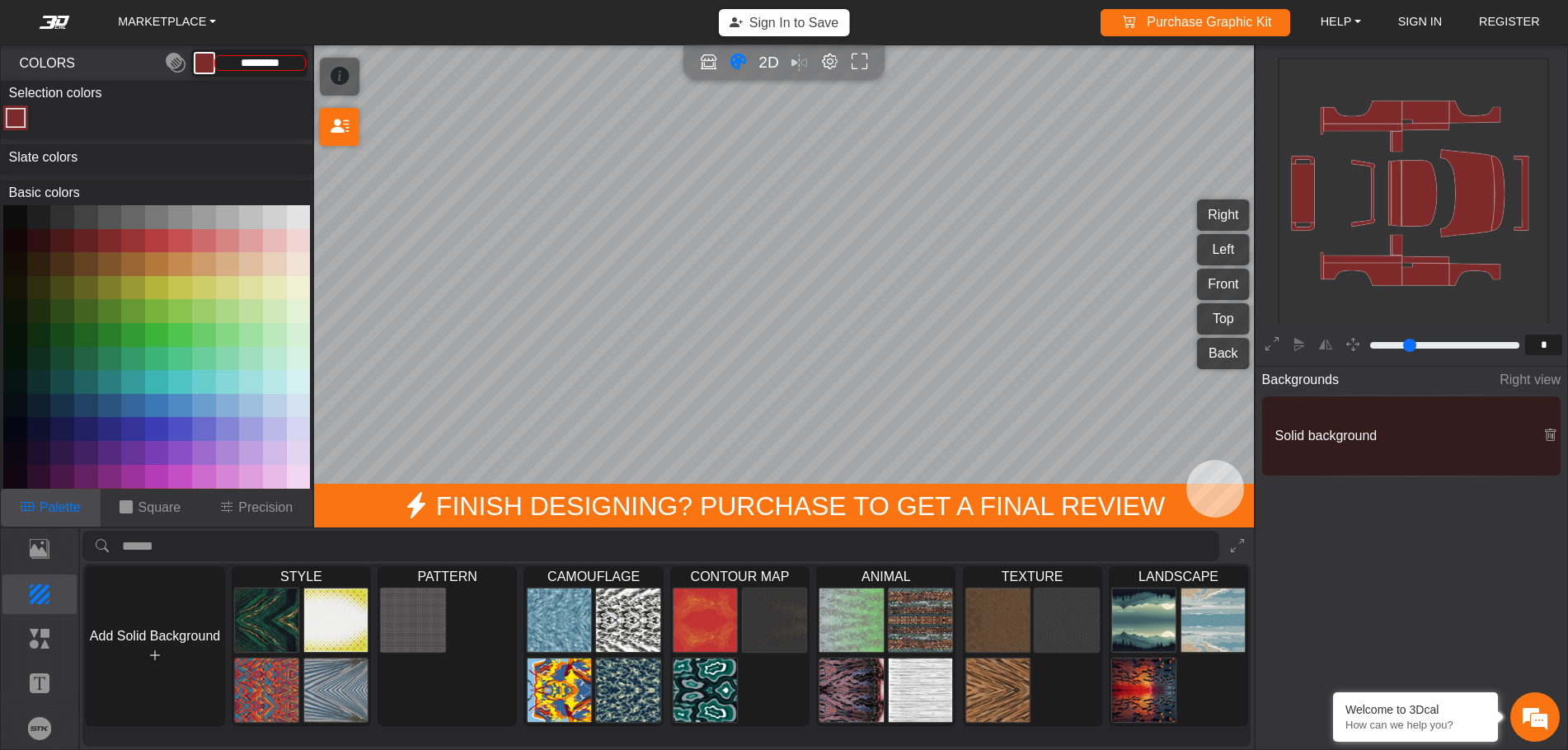
click at [128, 235] on button at bounding box center [133, 241] width 23 height 23
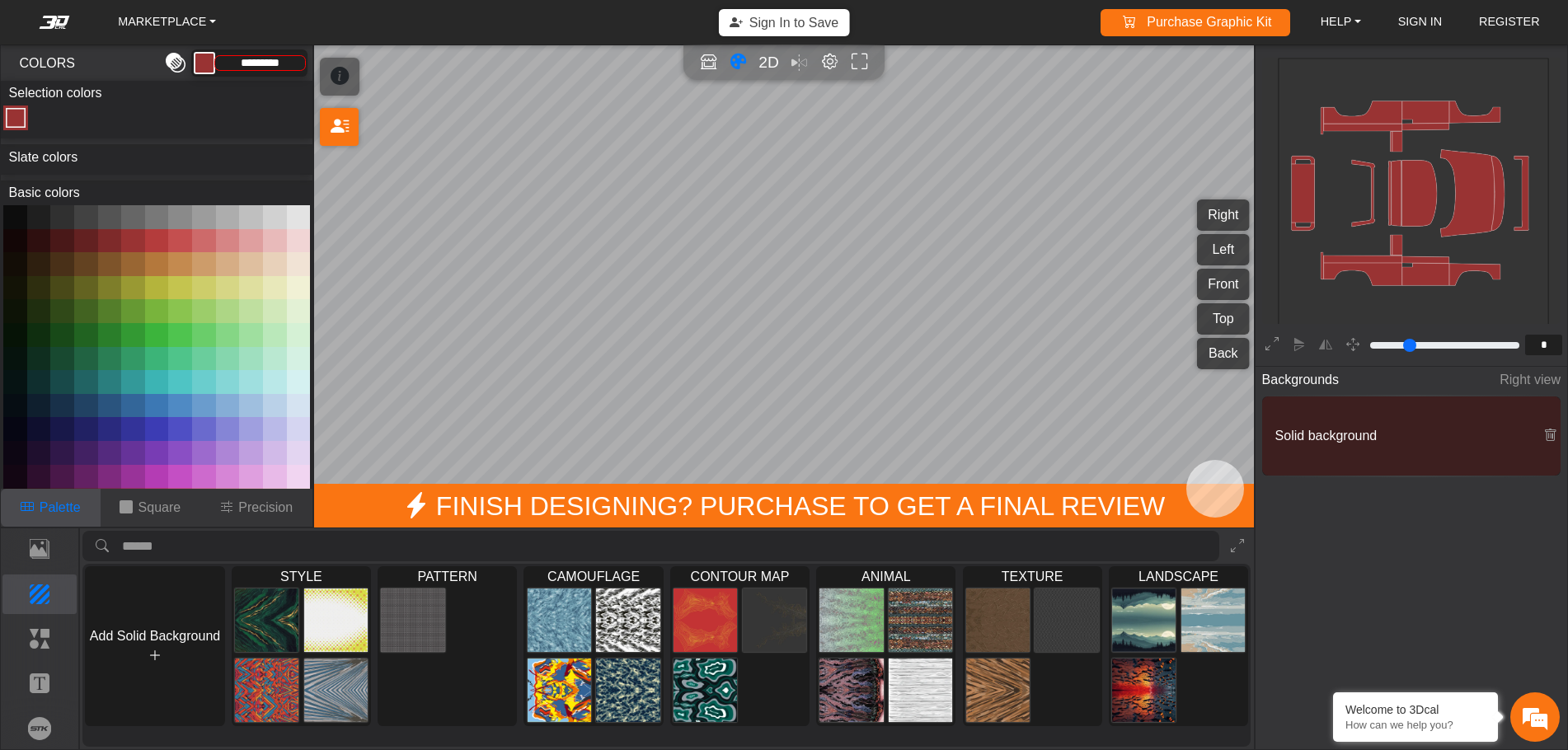
click at [180, 61] on em at bounding box center [175, 63] width 20 height 29
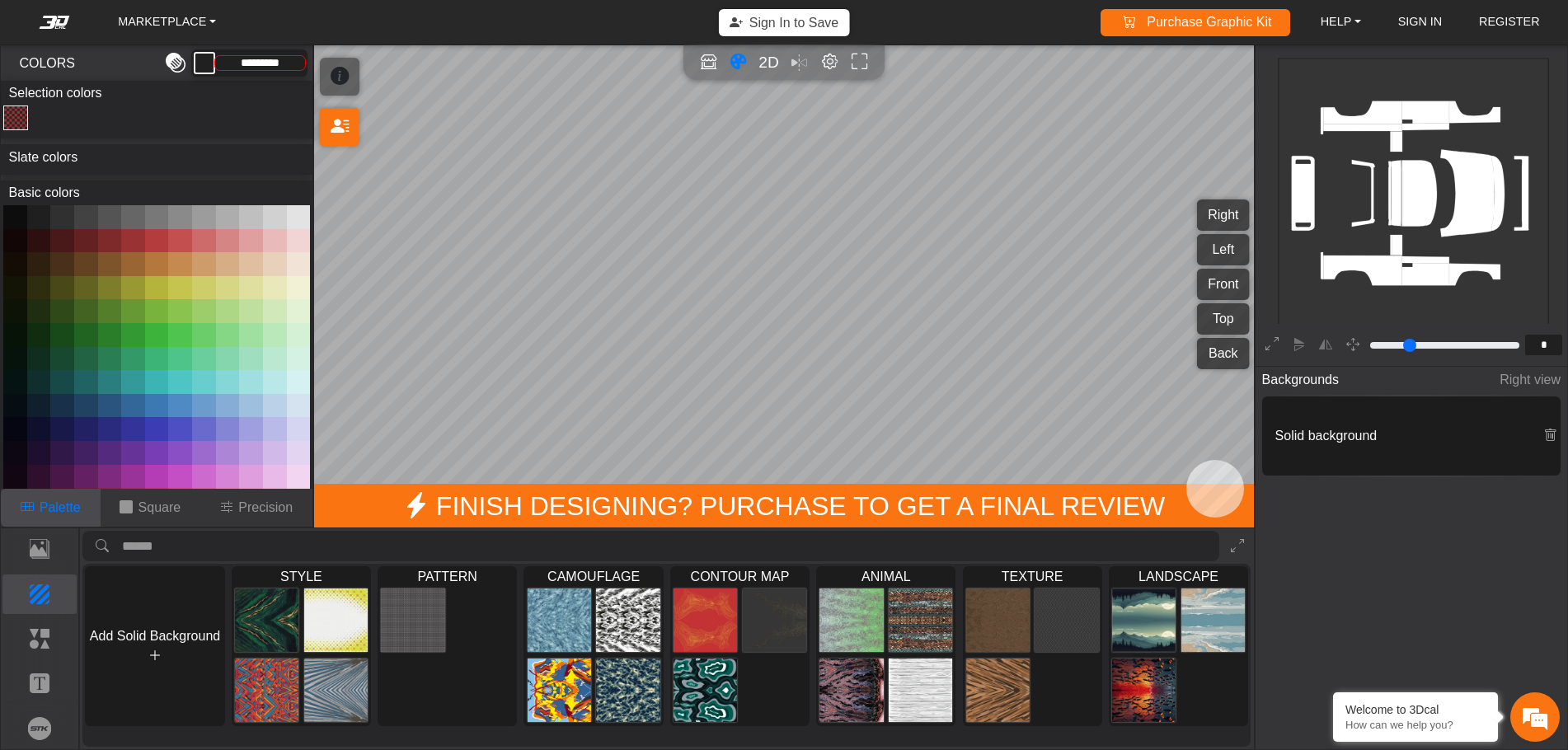
click at [178, 65] on em at bounding box center [175, 63] width 20 height 29
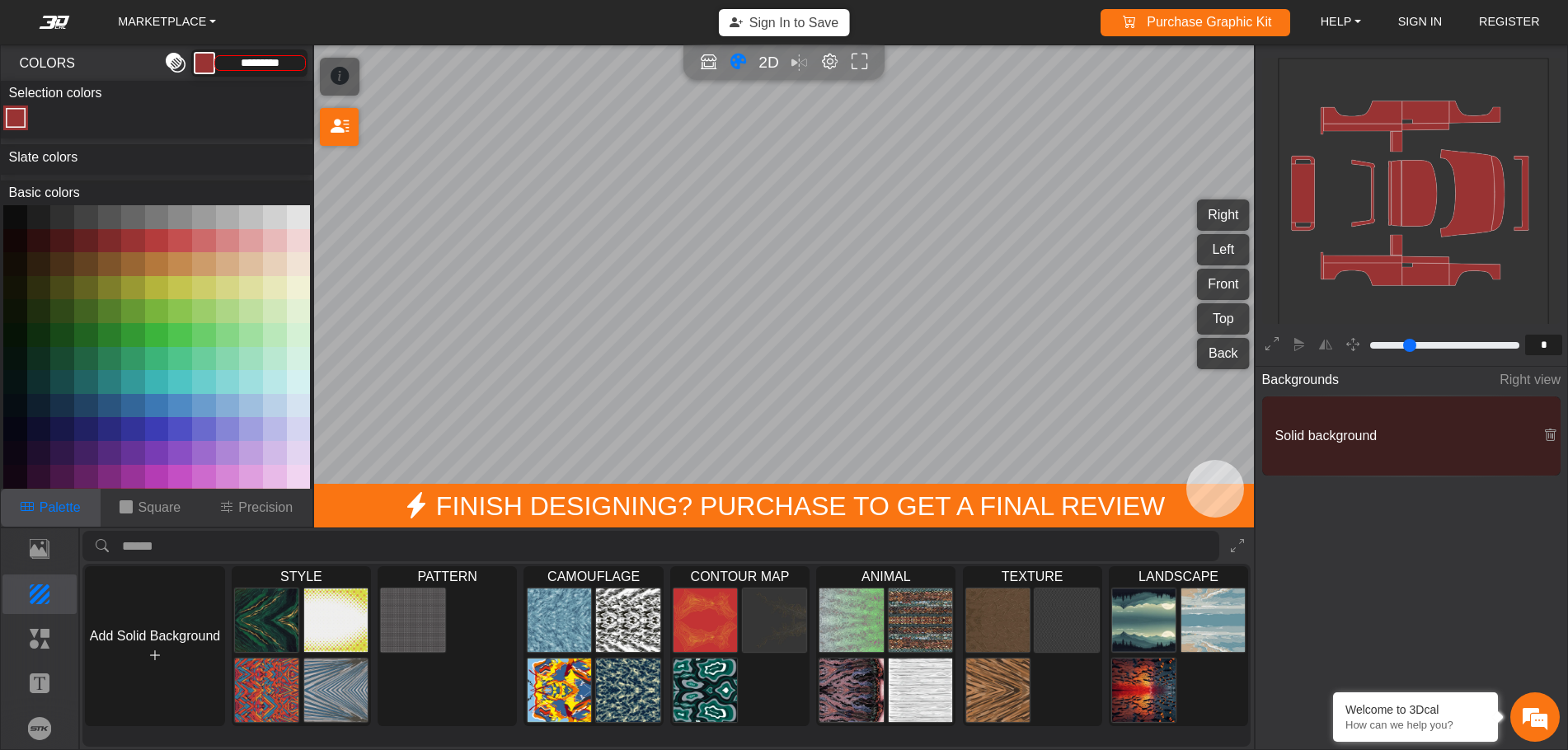
click at [178, 65] on em at bounding box center [175, 63] width 20 height 29
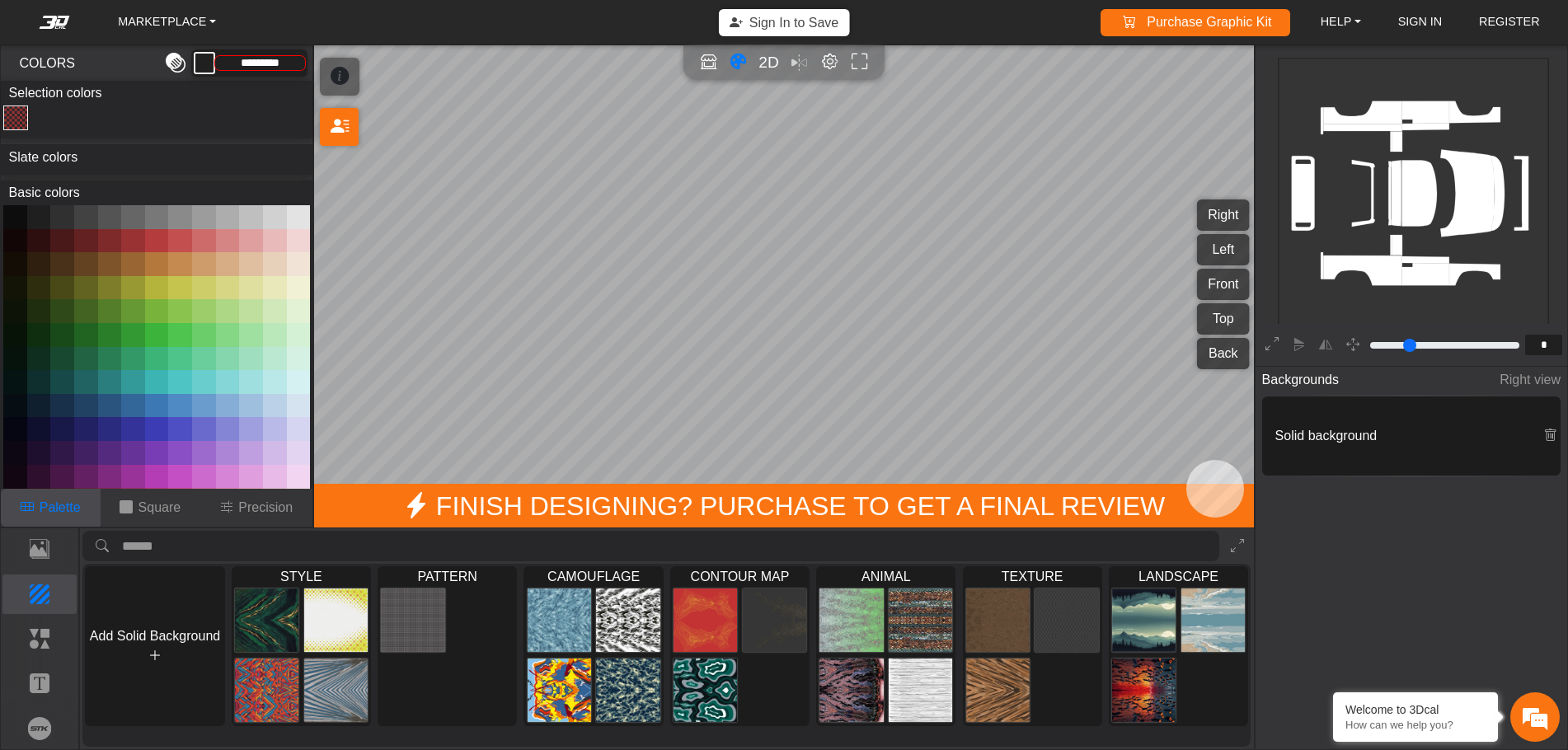
click at [178, 65] on em at bounding box center [175, 63] width 20 height 29
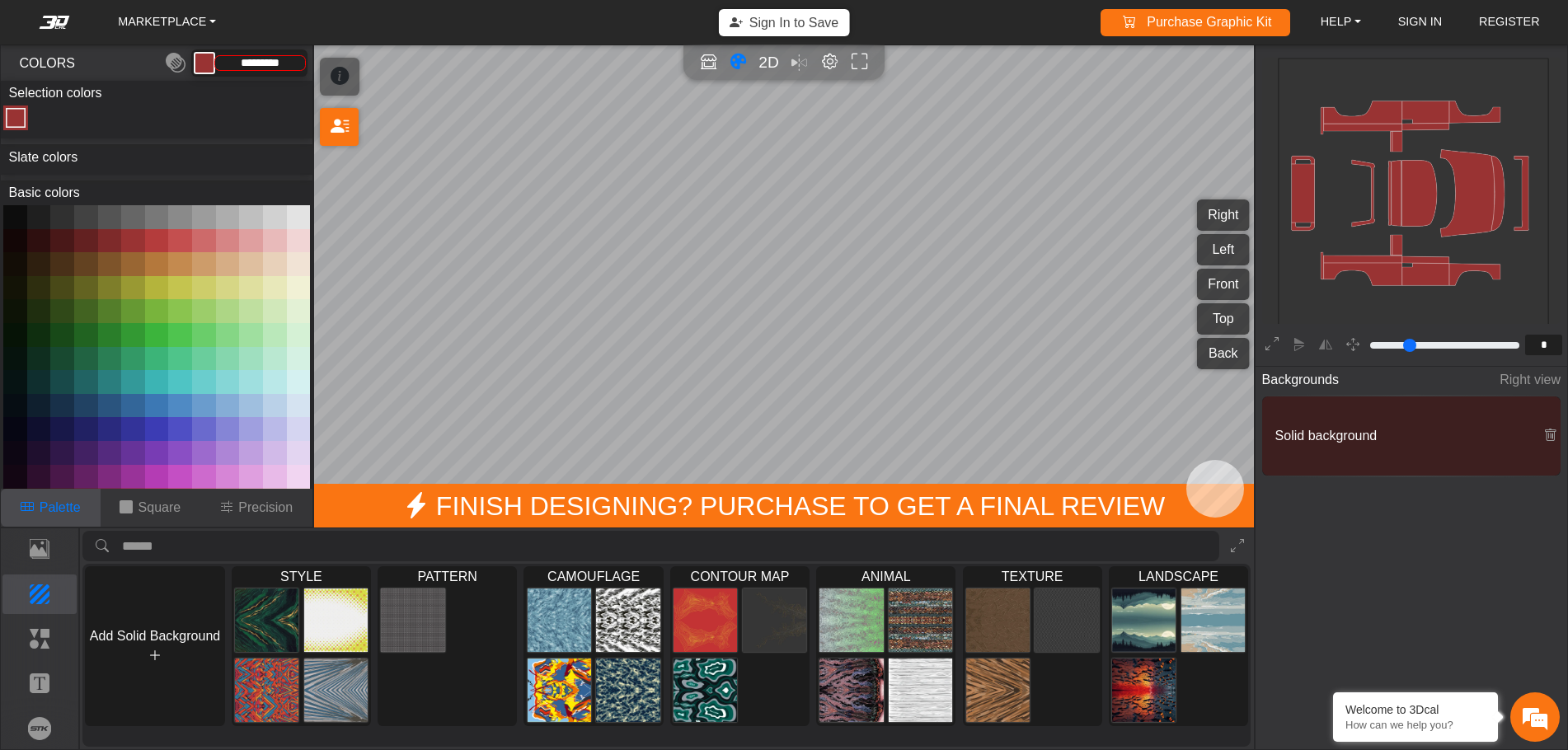
click at [199, 64] on button at bounding box center [205, 63] width 22 height 22
click at [150, 233] on button at bounding box center [157, 241] width 23 height 23
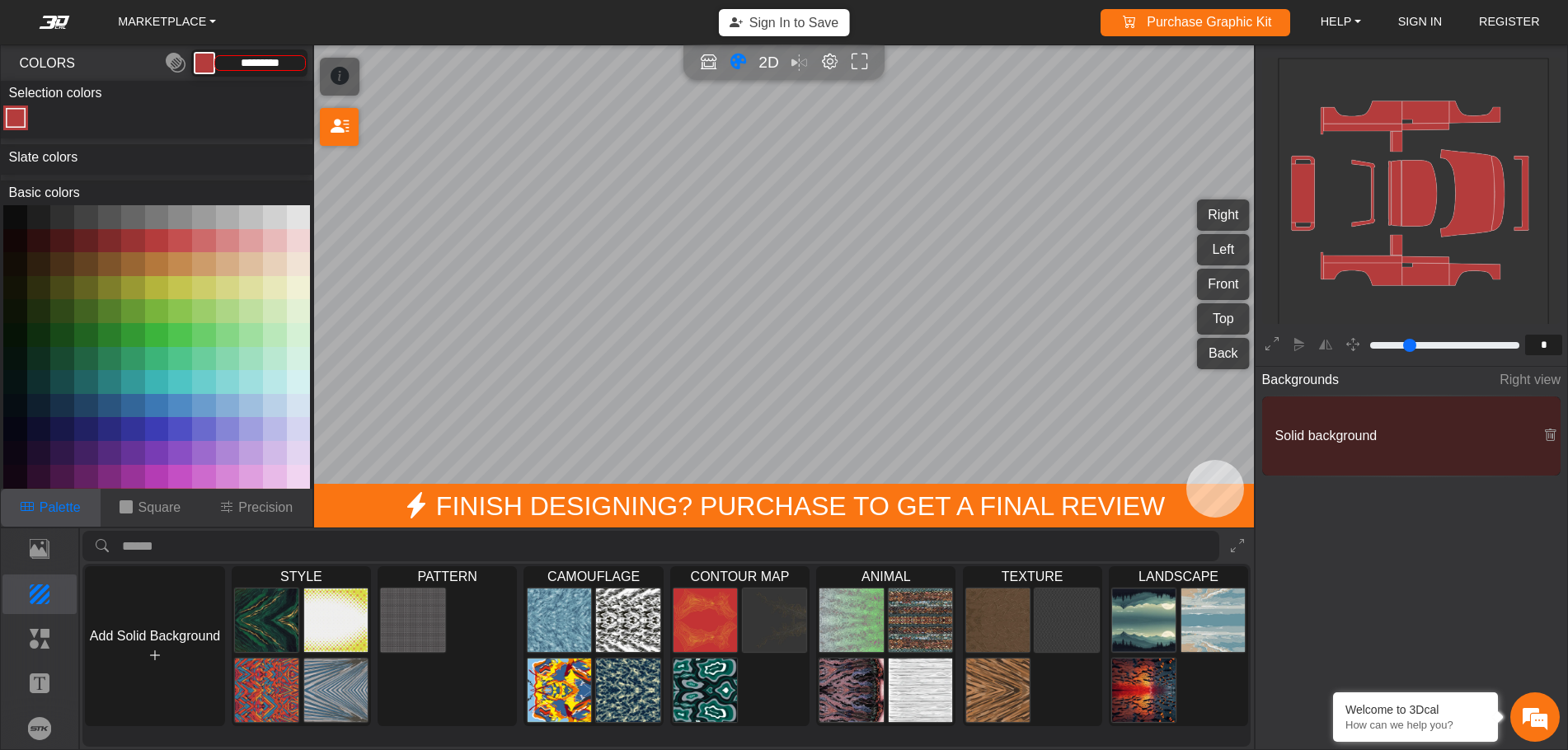
click at [133, 241] on button at bounding box center [133, 241] width 23 height 23
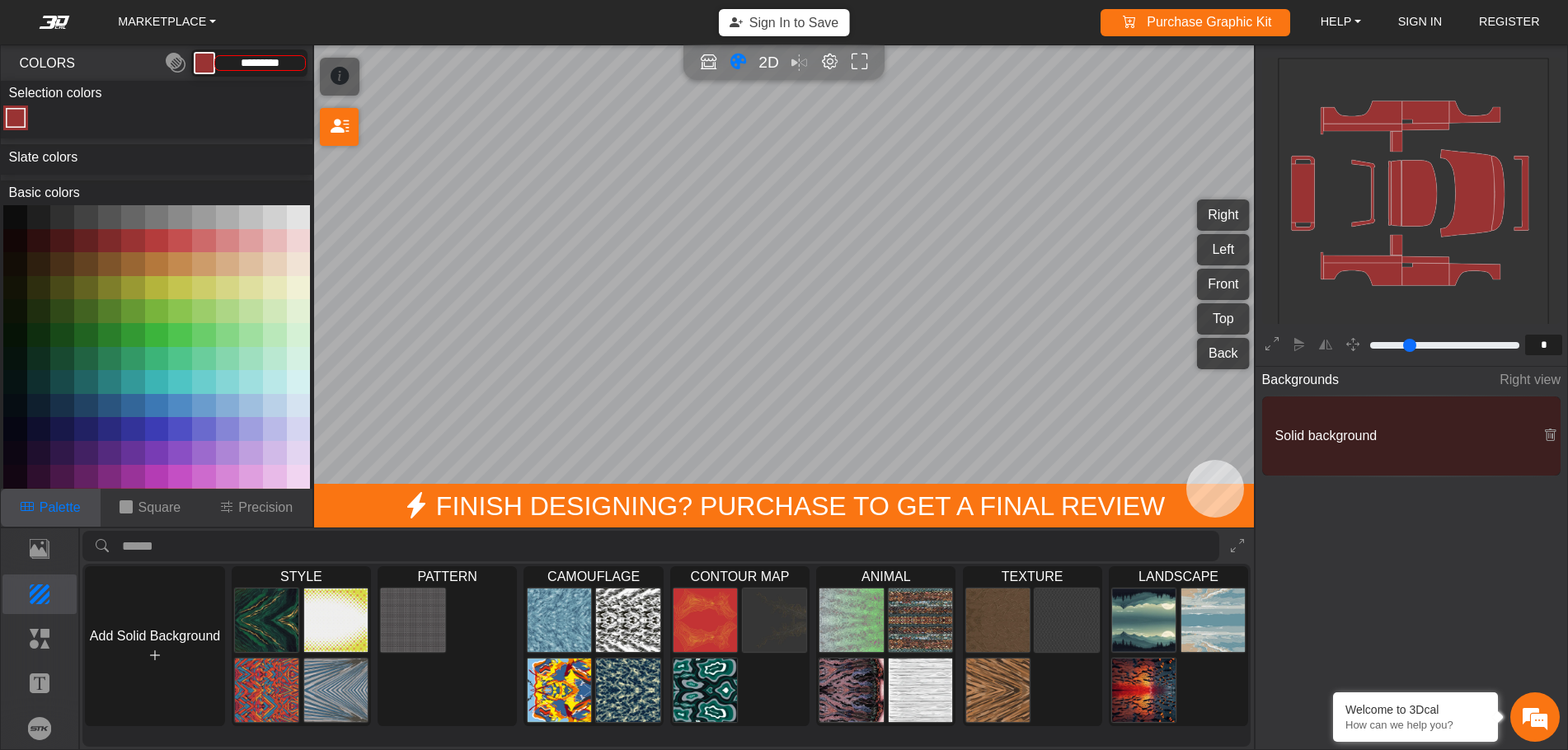
click at [147, 237] on button at bounding box center [157, 241] width 23 height 23
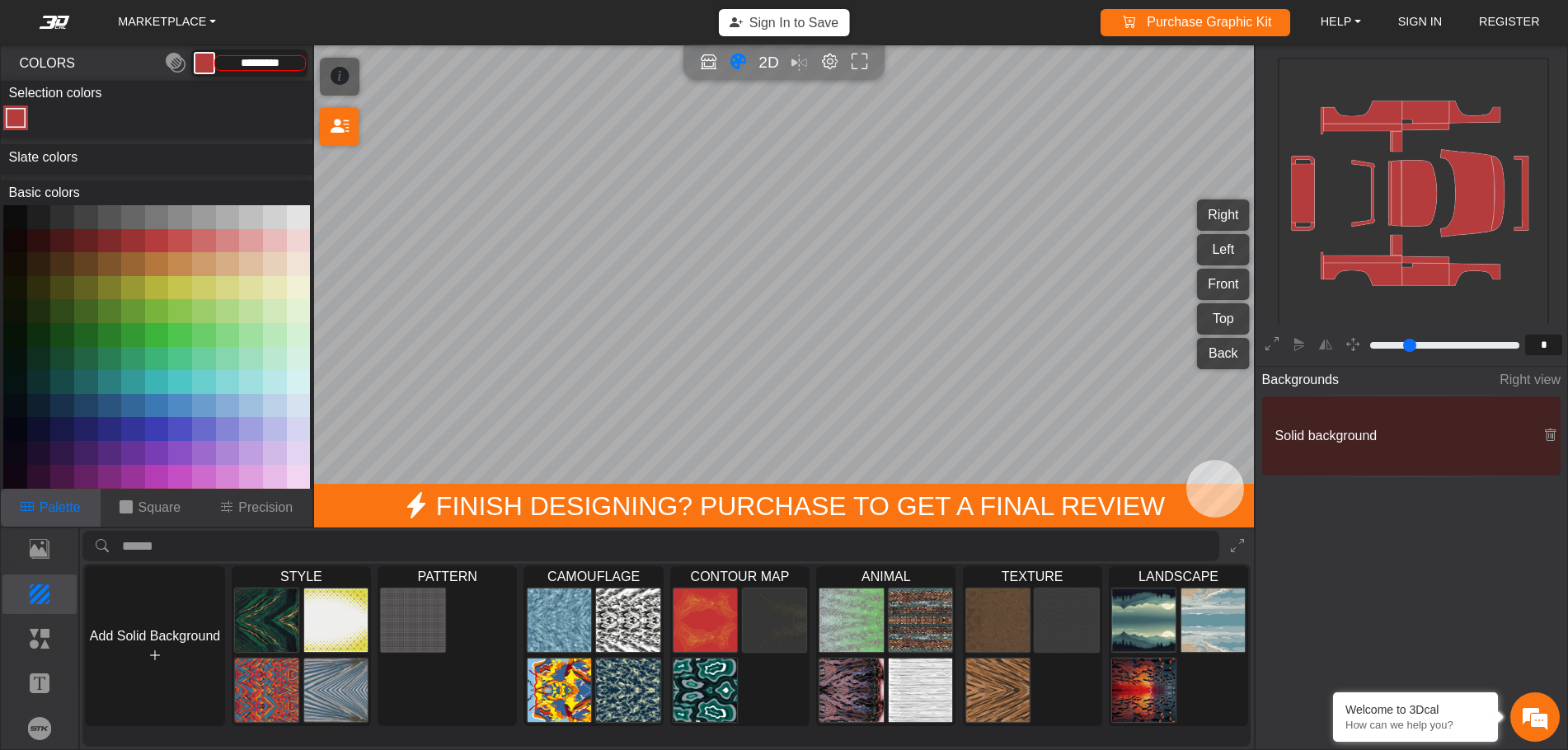
click at [136, 240] on button at bounding box center [133, 241] width 23 height 23
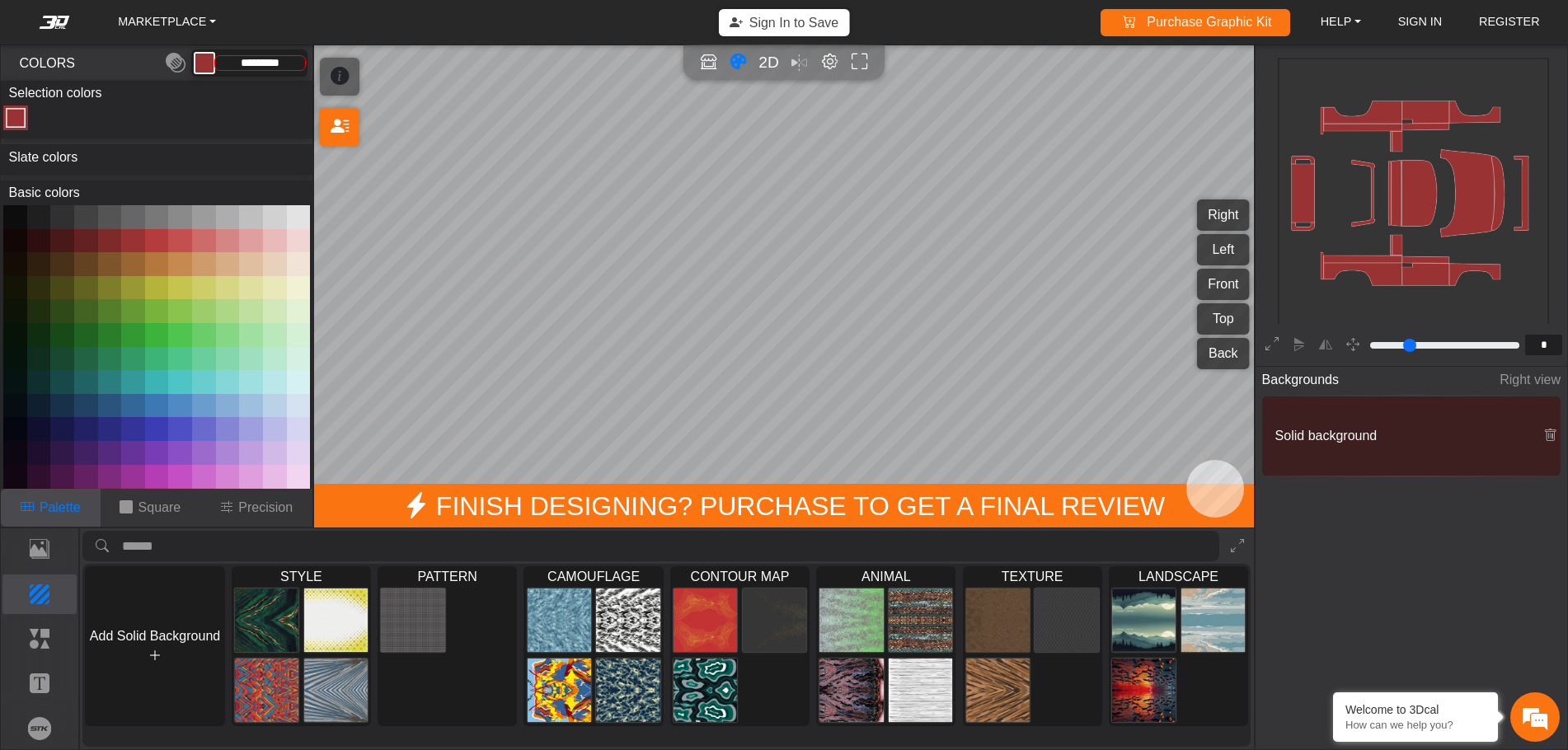
click at [152, 332] on button at bounding box center [157, 335] width 23 height 23
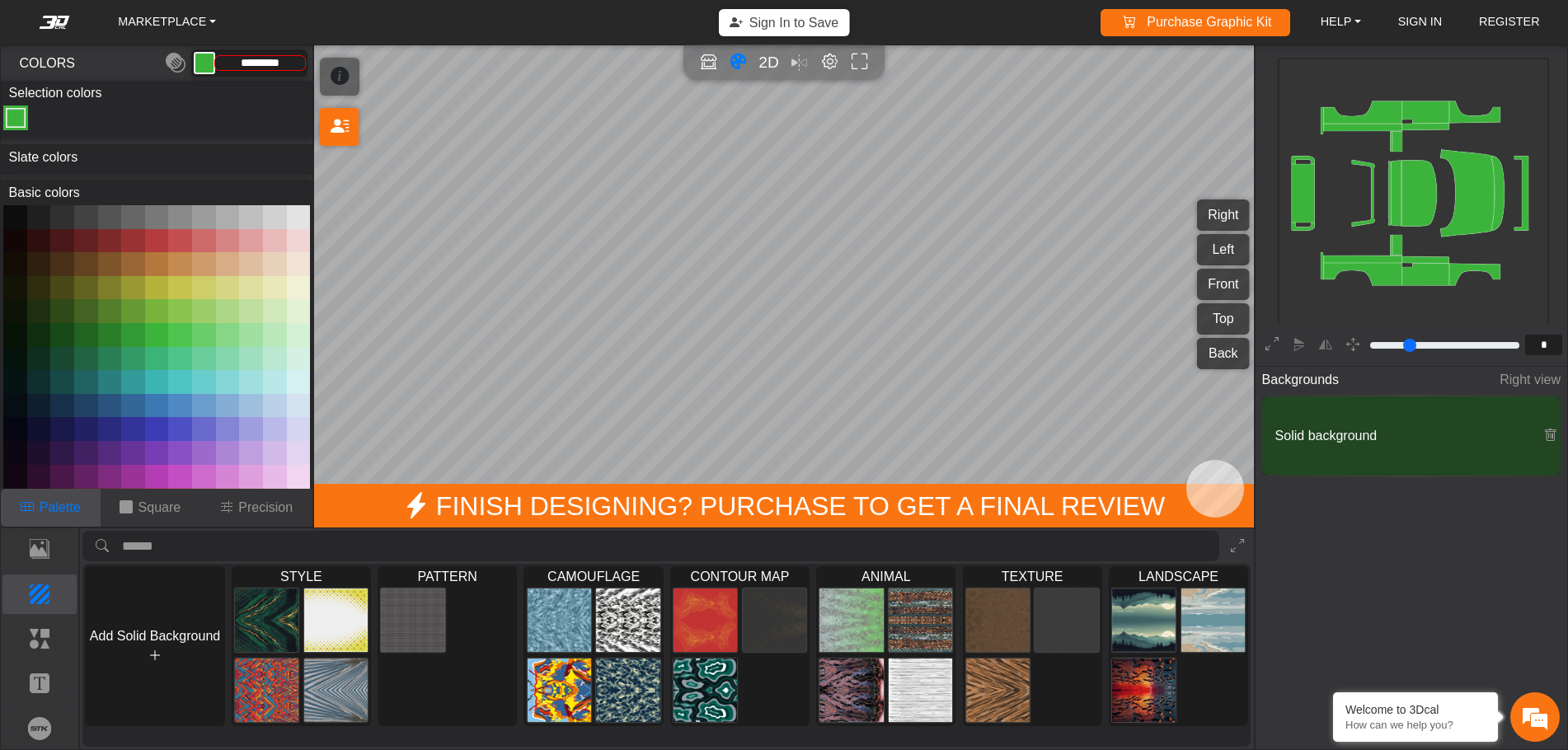
click at [136, 334] on button at bounding box center [133, 335] width 23 height 23
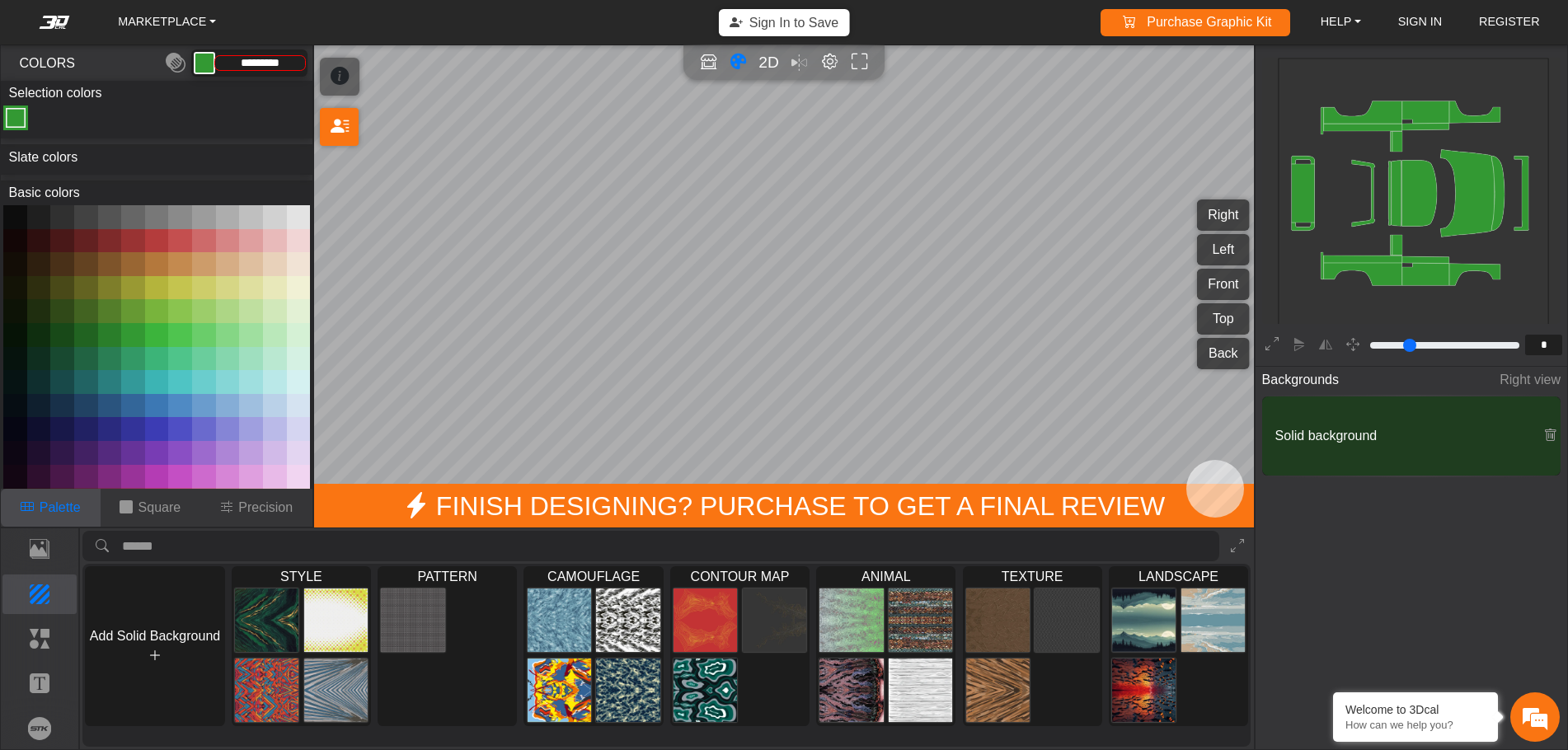
click at [108, 331] on button at bounding box center [110, 335] width 23 height 23
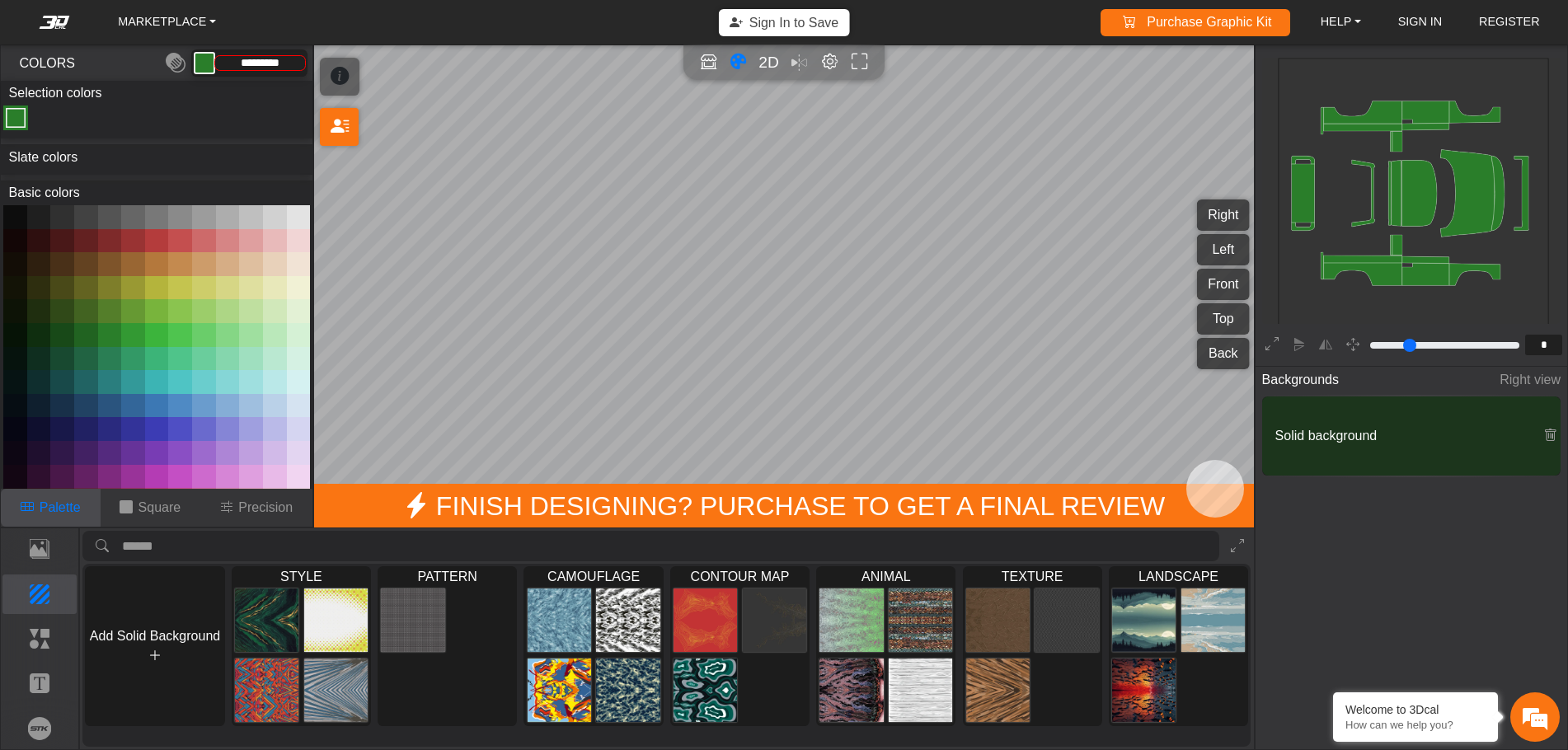
click at [85, 331] on button at bounding box center [86, 335] width 23 height 23
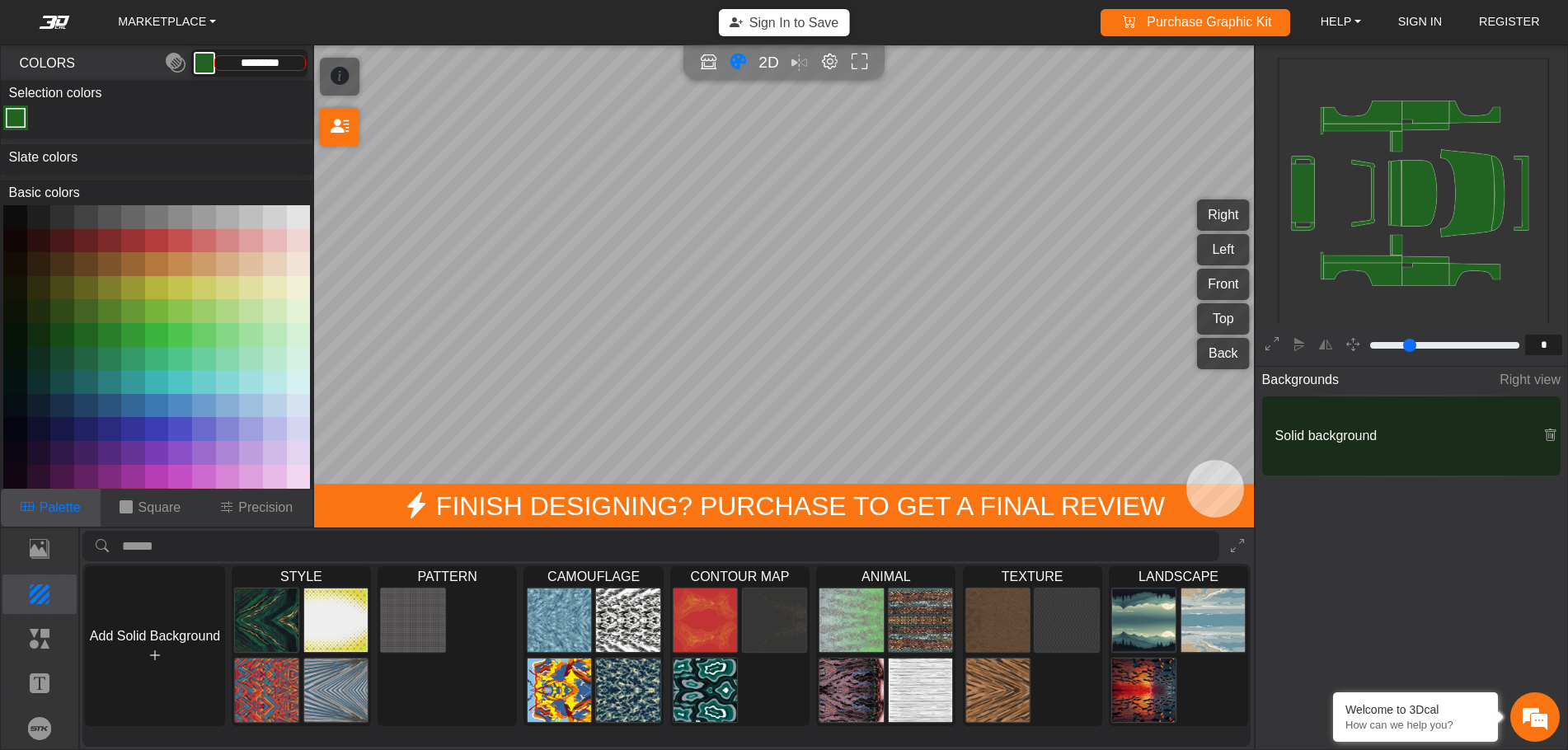
click at [98, 329] on button at bounding box center [110, 335] width 23 height 23
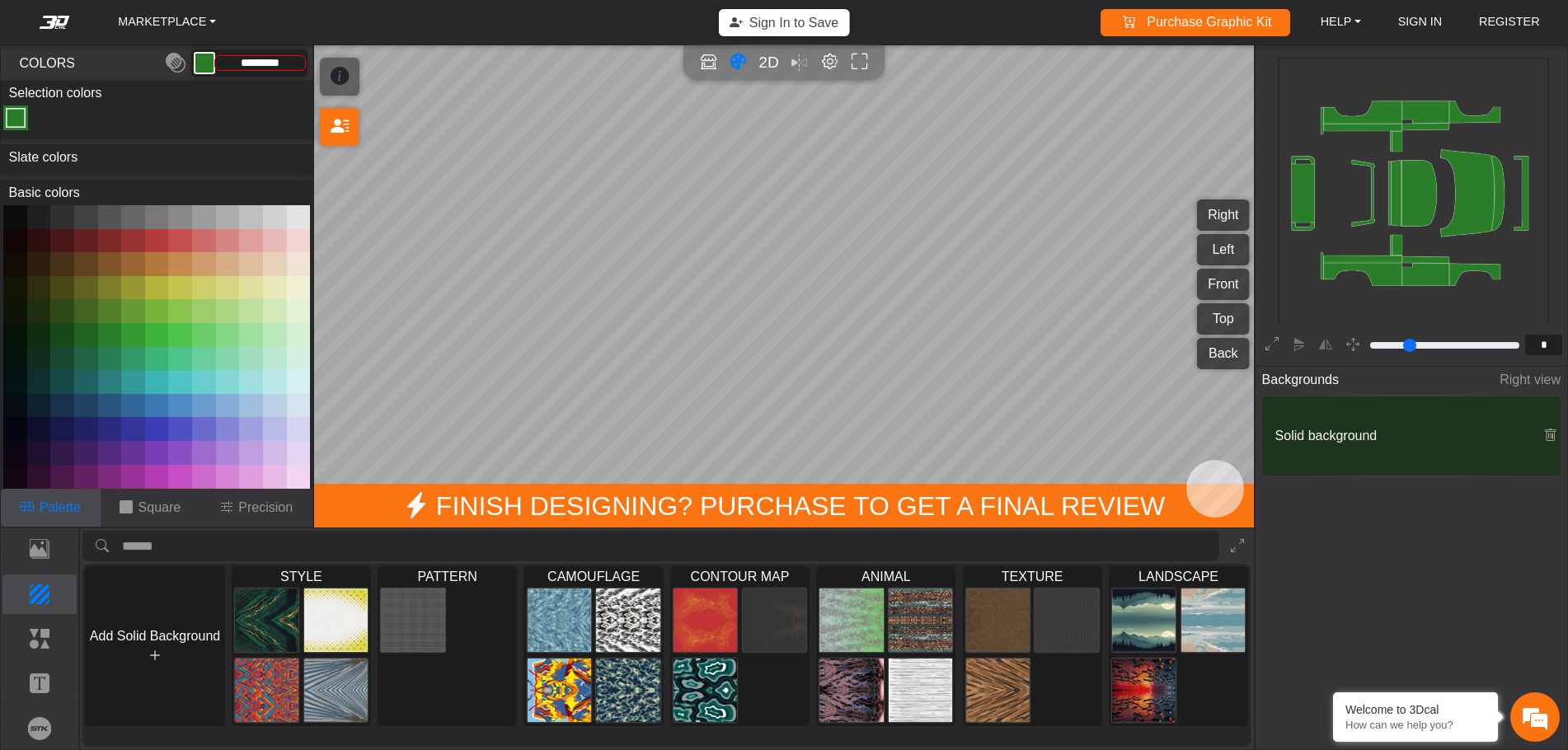
click at [102, 424] on button at bounding box center [110, 429] width 23 height 23
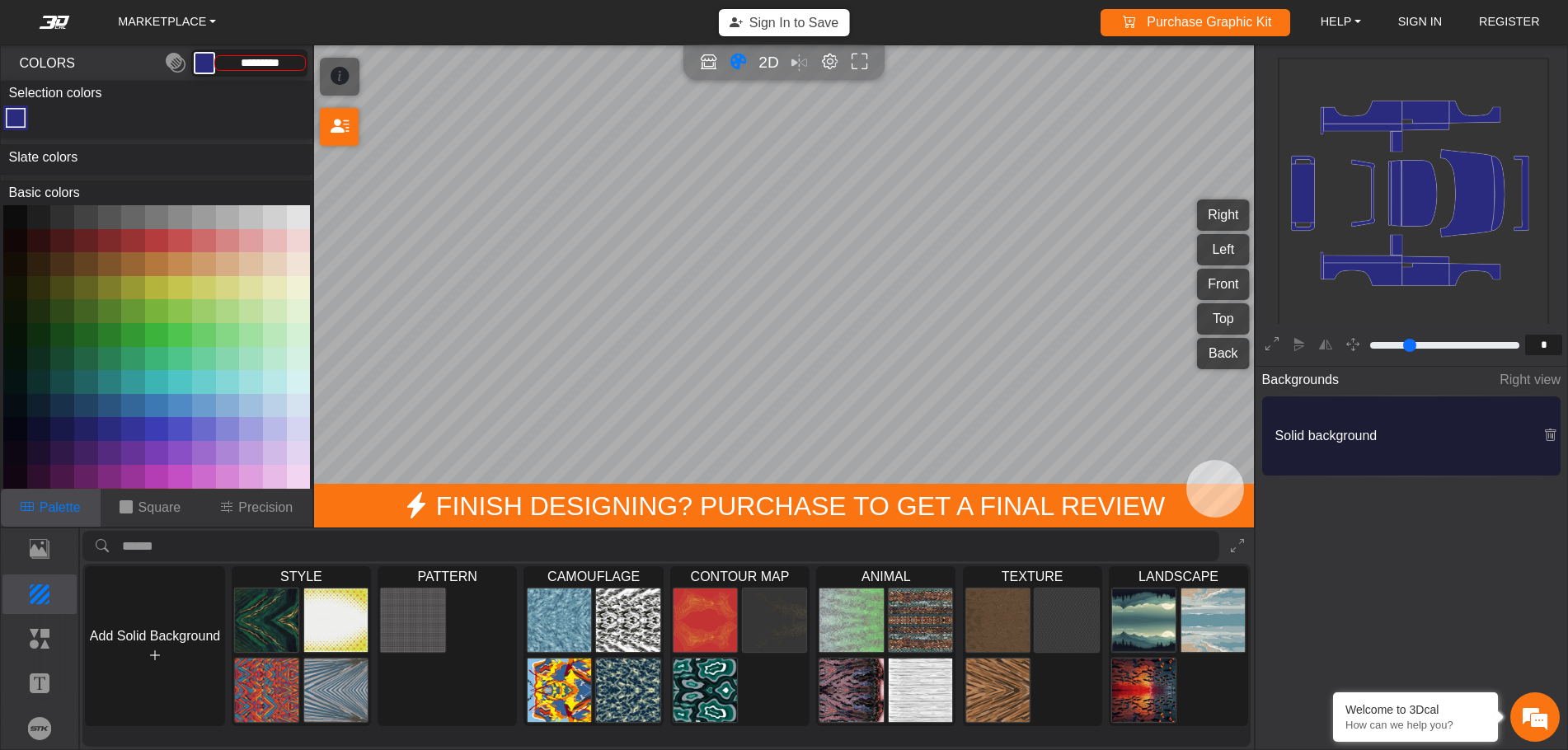
click at [110, 445] on button at bounding box center [110, 453] width 23 height 23
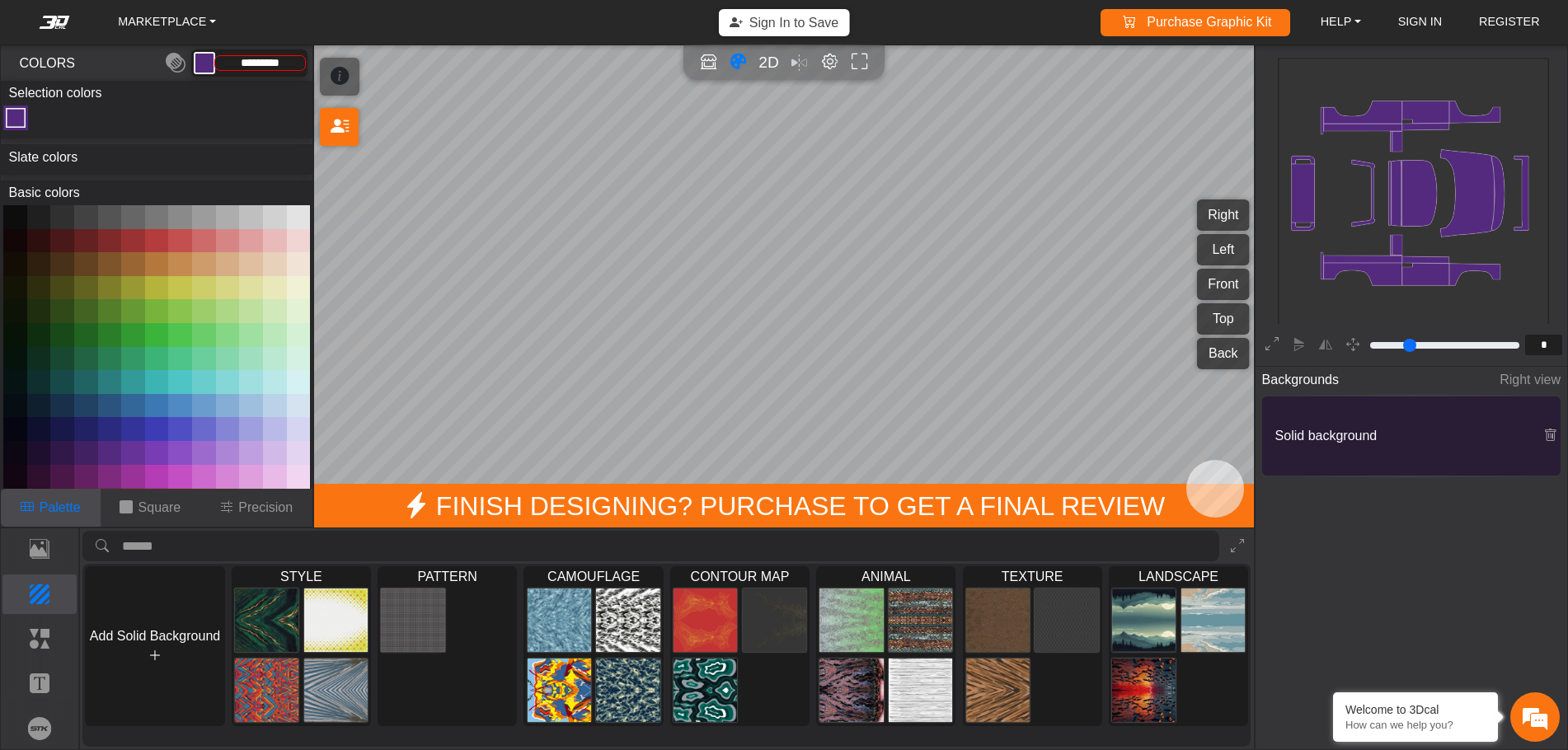
click at [110, 476] on button at bounding box center [110, 477] width 23 height 23
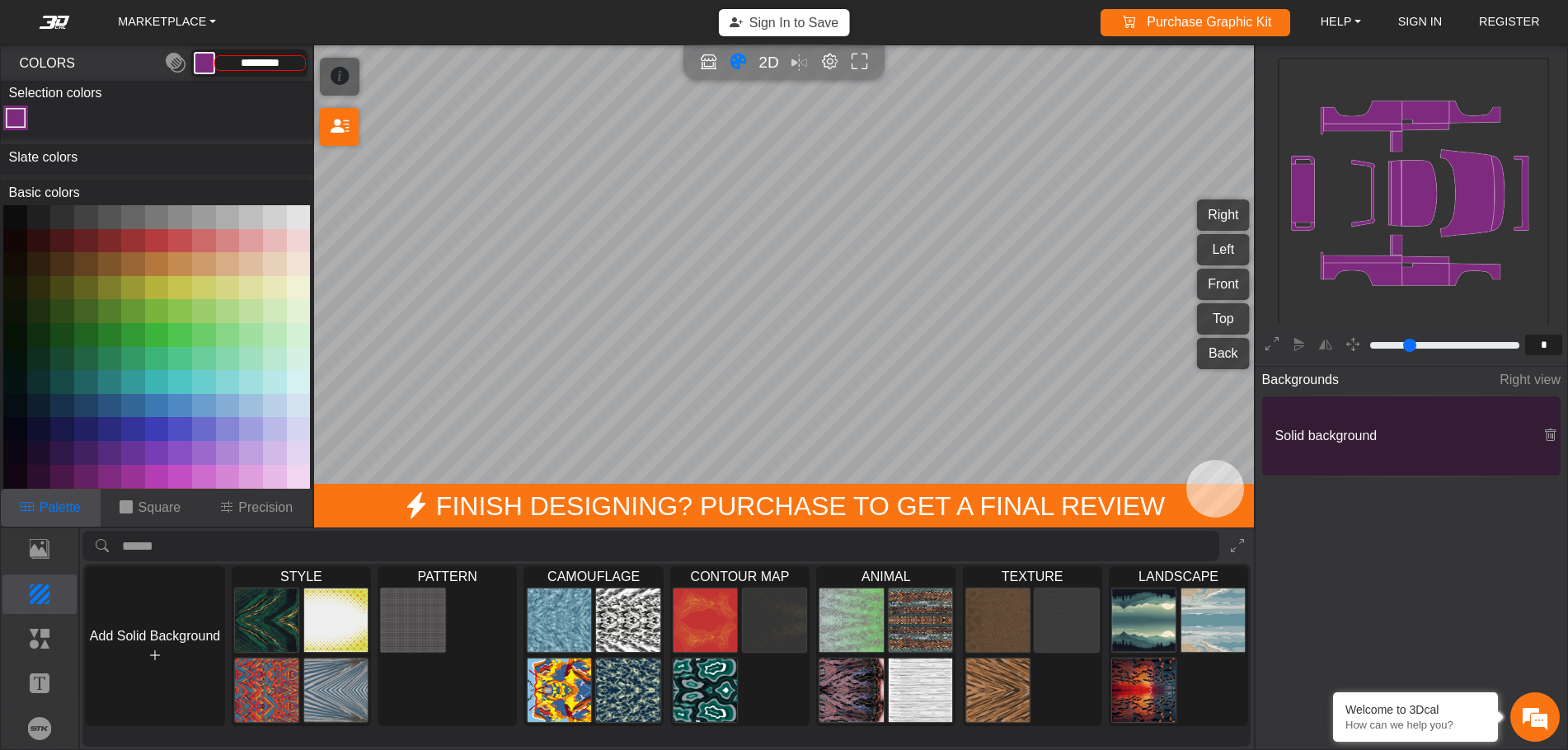
click at [111, 333] on button at bounding box center [110, 335] width 23 height 23
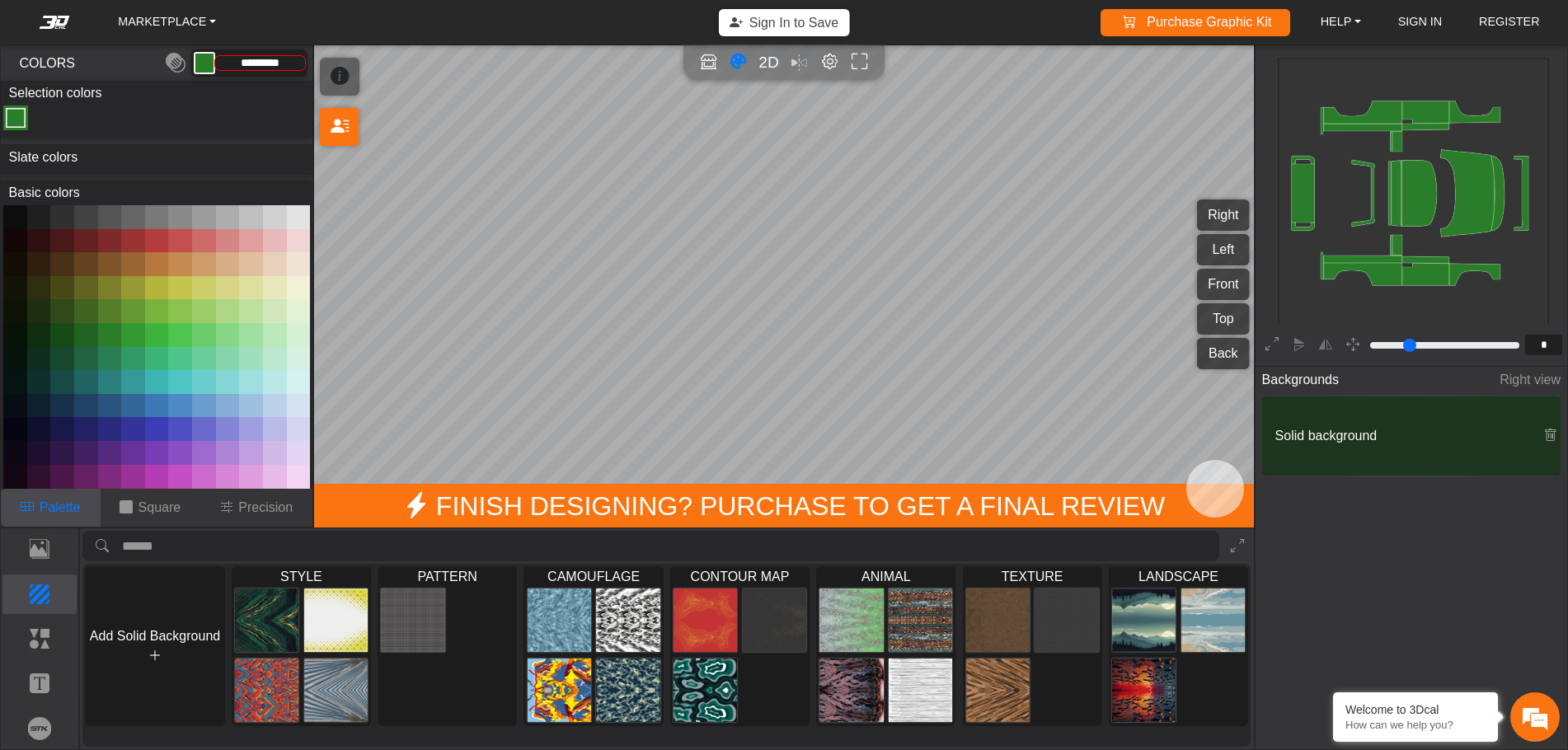
click at [91, 333] on button at bounding box center [86, 335] width 23 height 23
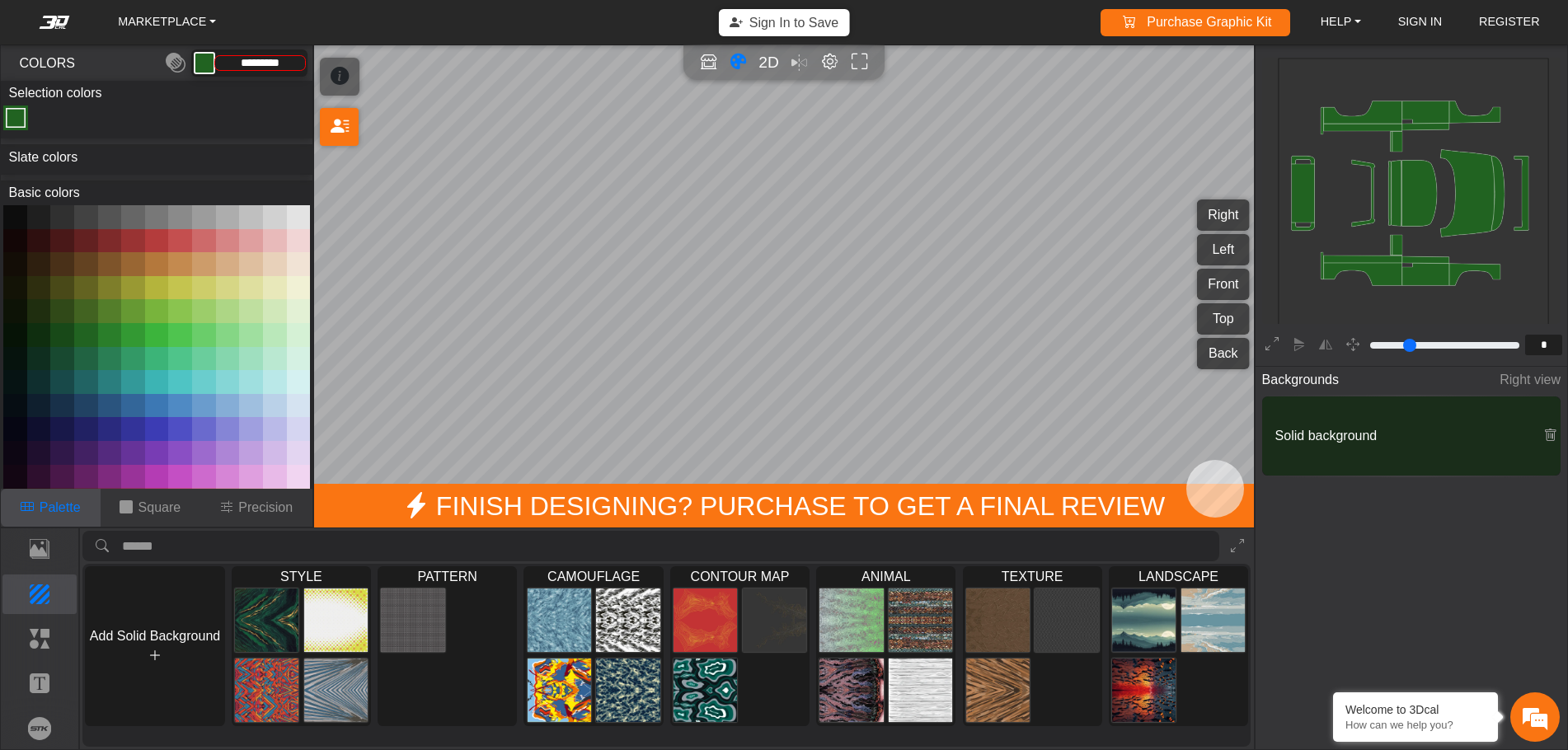
click at [66, 332] on button at bounding box center [62, 335] width 23 height 23
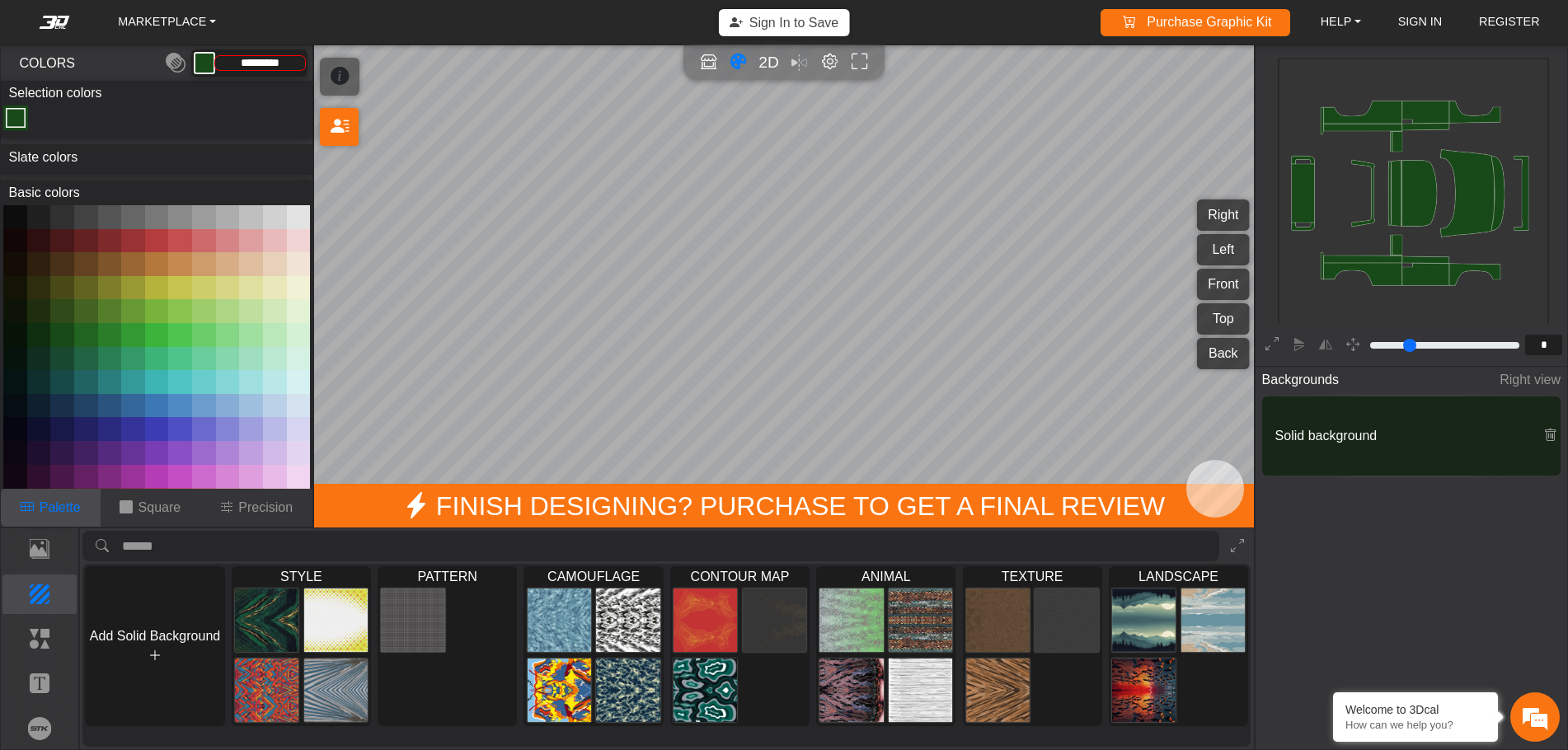
click at [42, 333] on button at bounding box center [39, 335] width 23 height 23
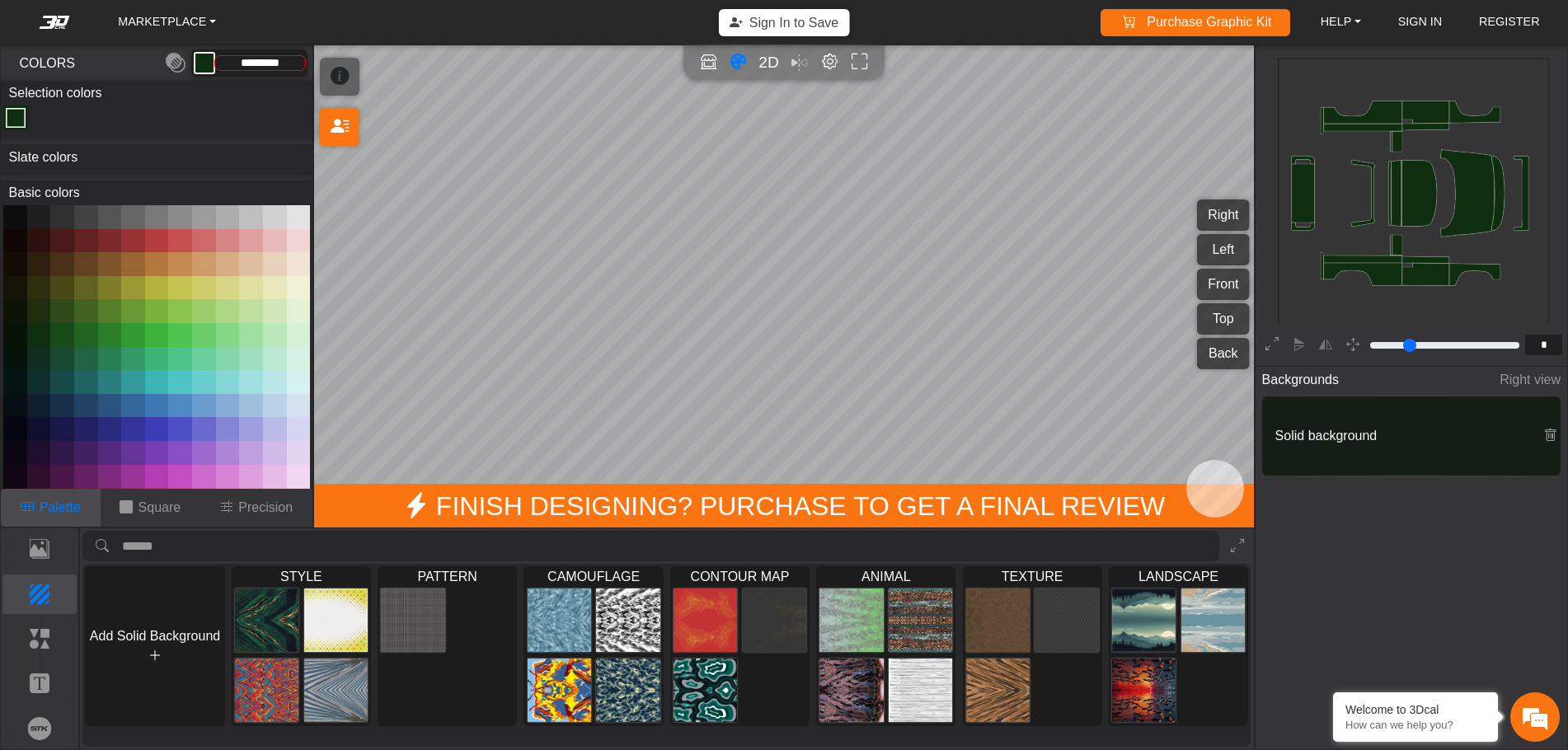
click at [16, 331] on button at bounding box center [15, 335] width 23 height 23
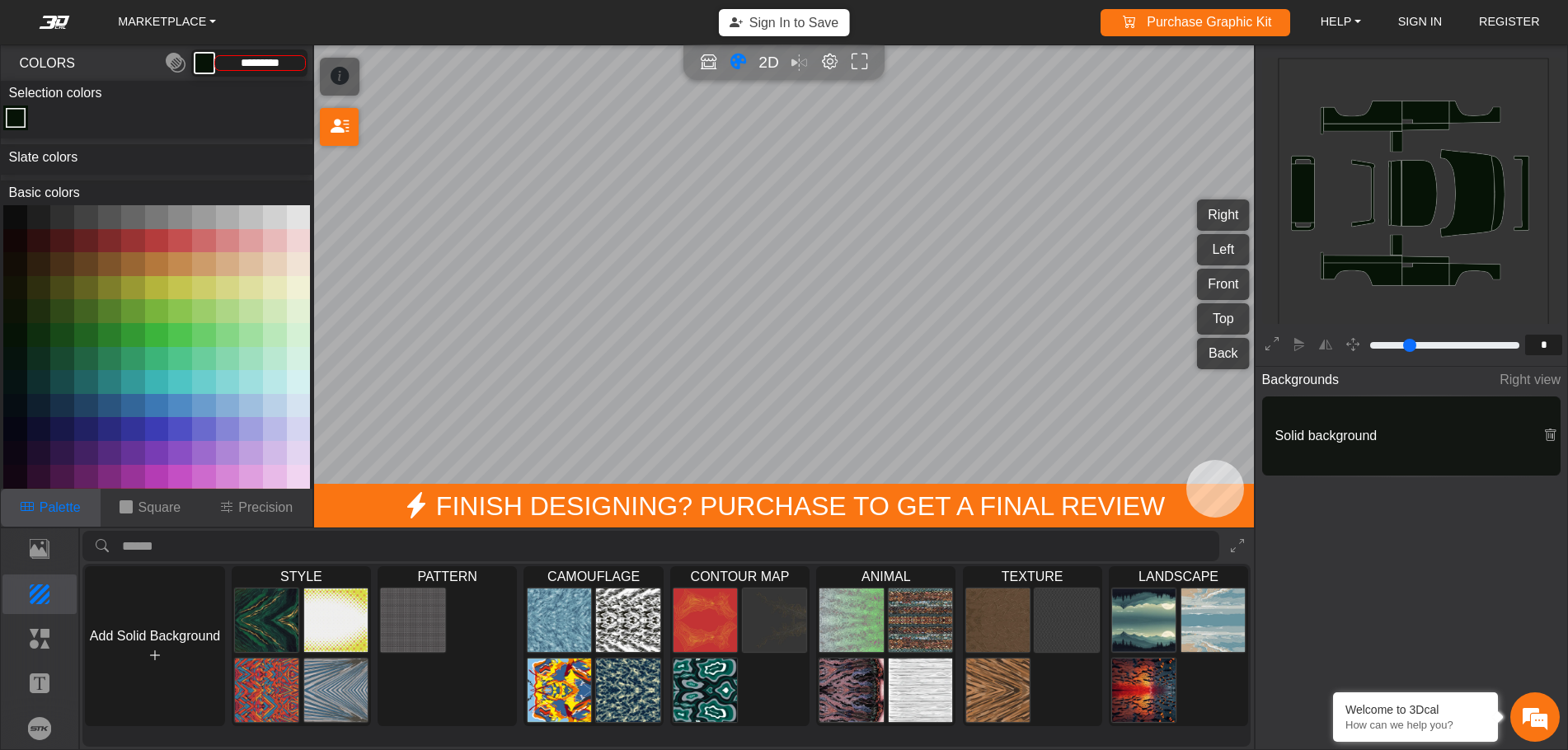
click at [62, 328] on button at bounding box center [62, 335] width 23 height 23
type input "*********"
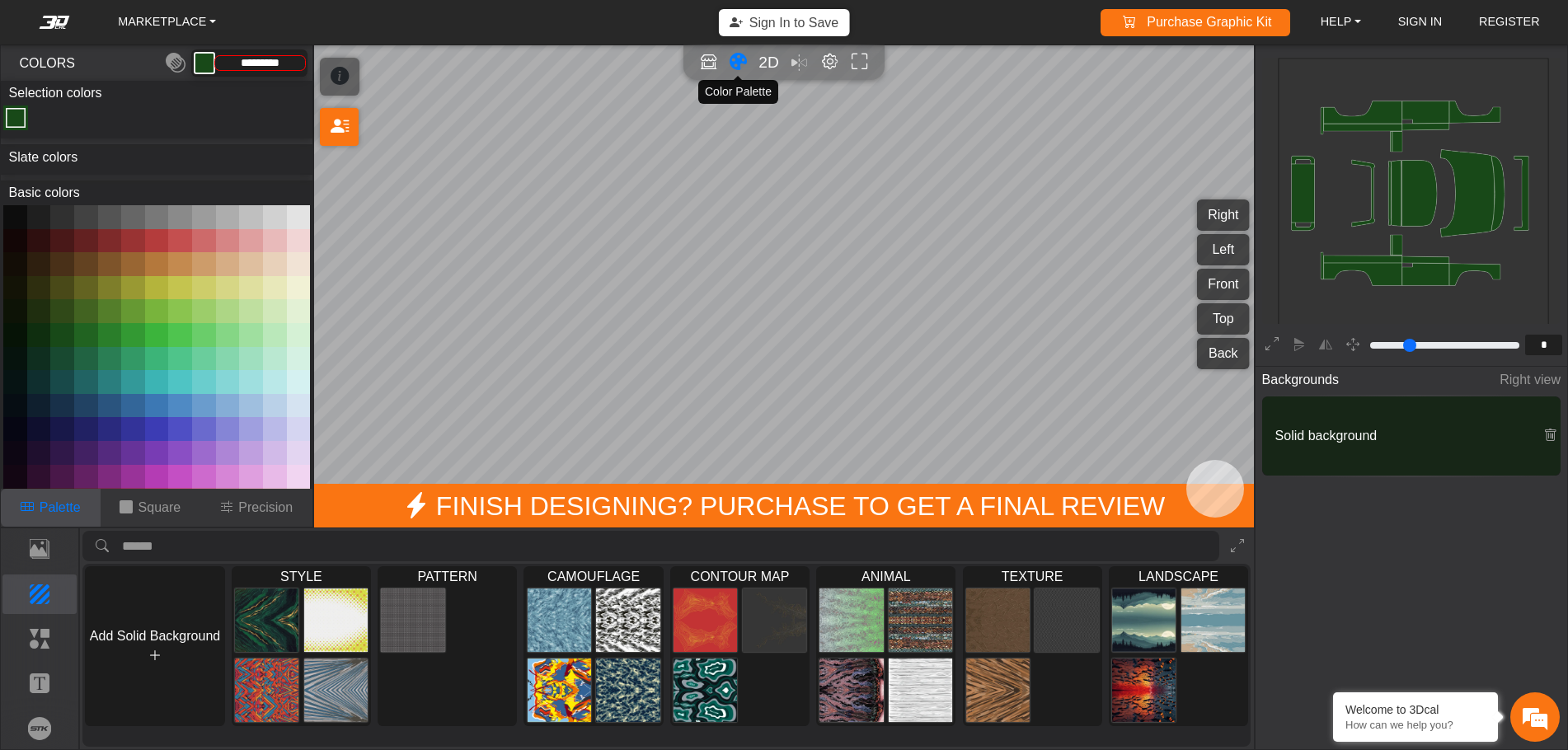
click at [739, 60] on icon "Color tool" at bounding box center [738, 62] width 18 height 19
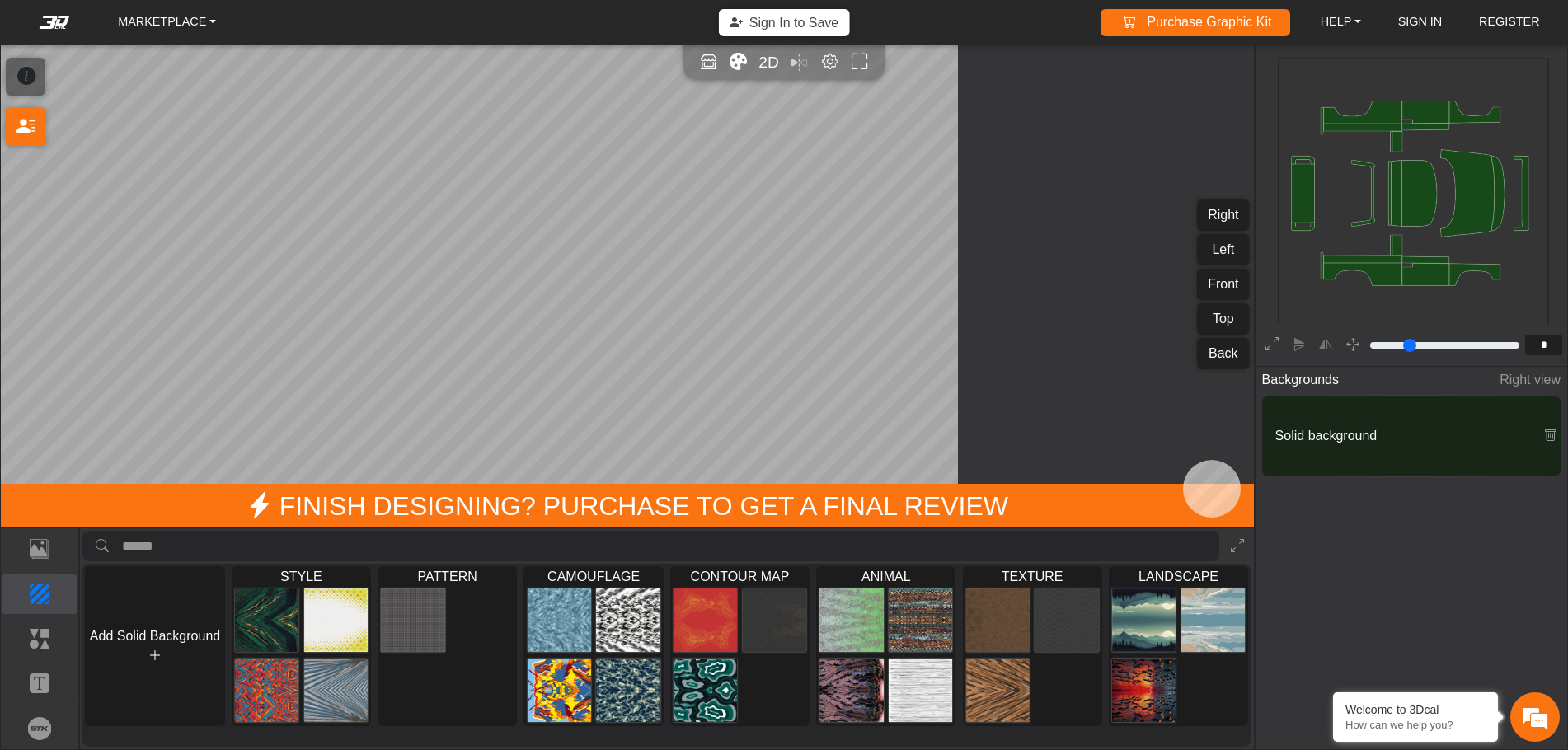
type input "*"
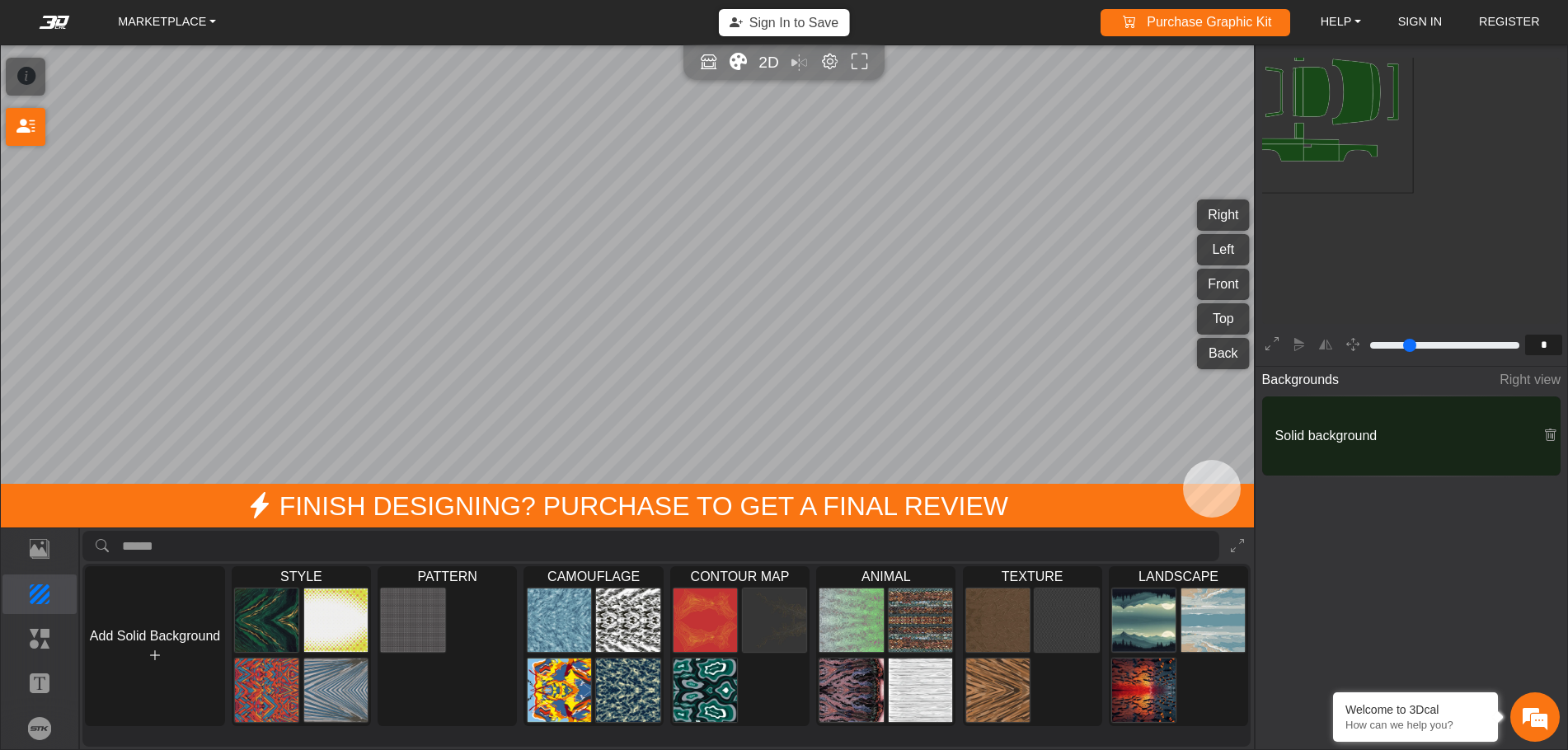
scroll to position [172, 156]
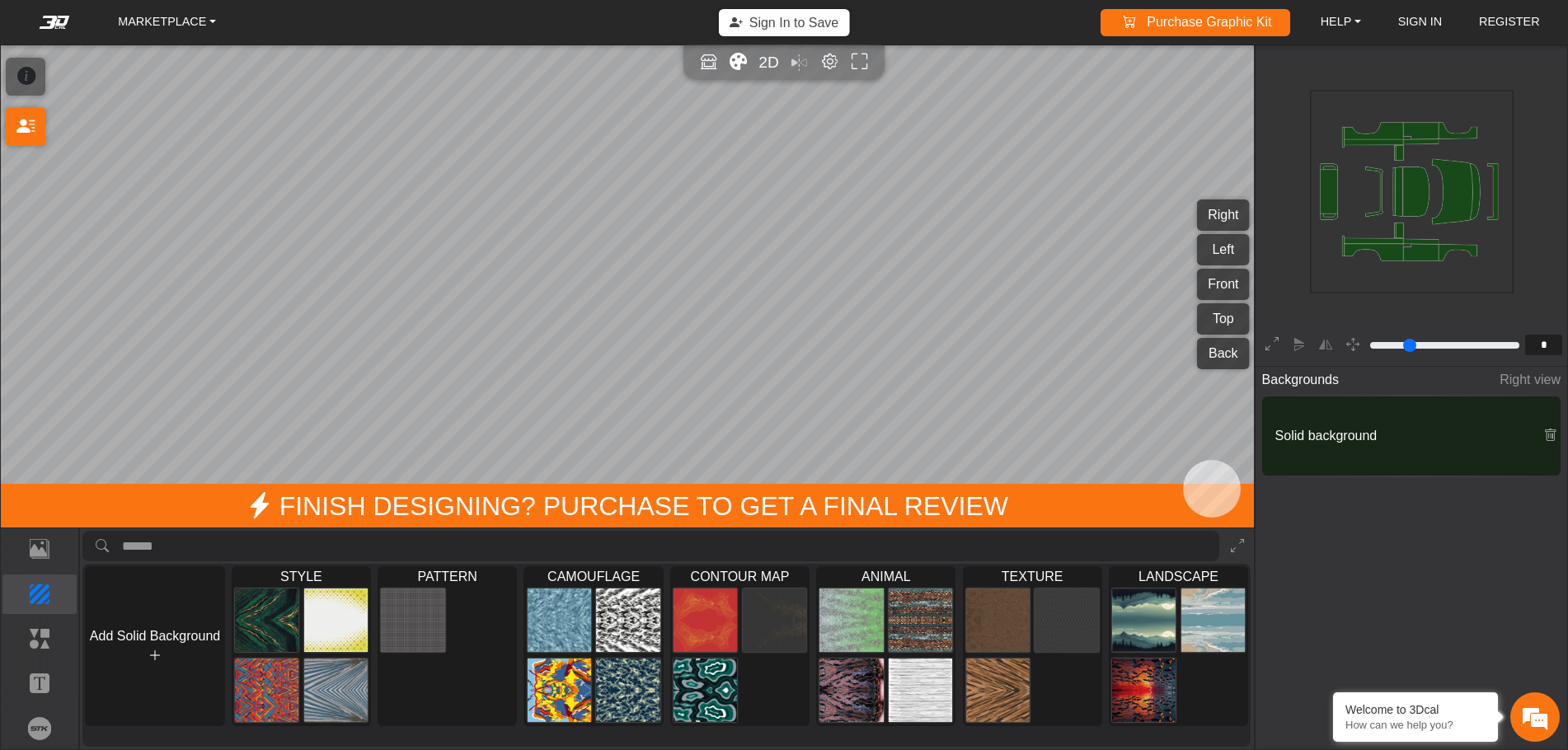
click at [738, 61] on icon "Color tool" at bounding box center [738, 62] width 18 height 19
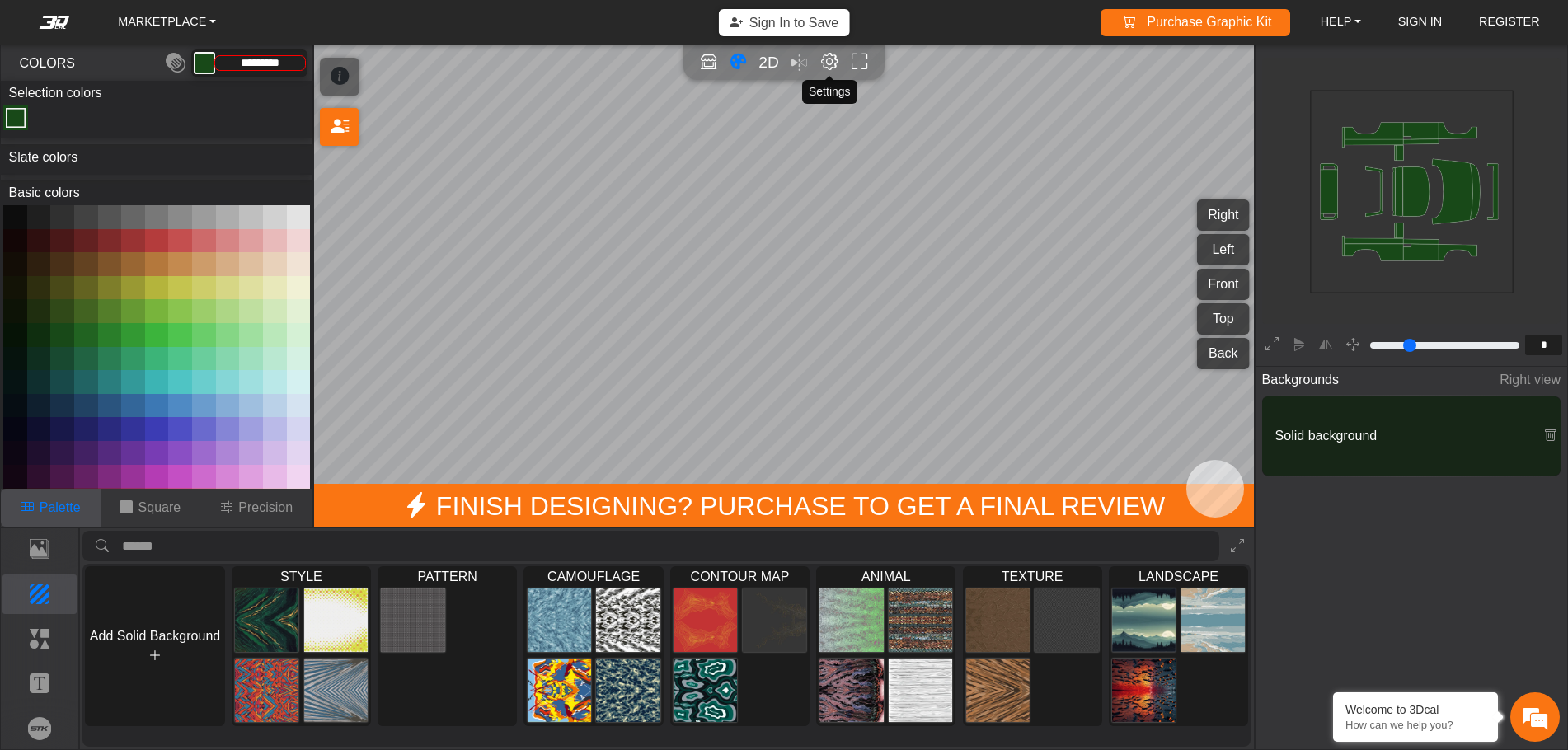
click at [831, 60] on em "Editor settings" at bounding box center [830, 62] width 18 height 19
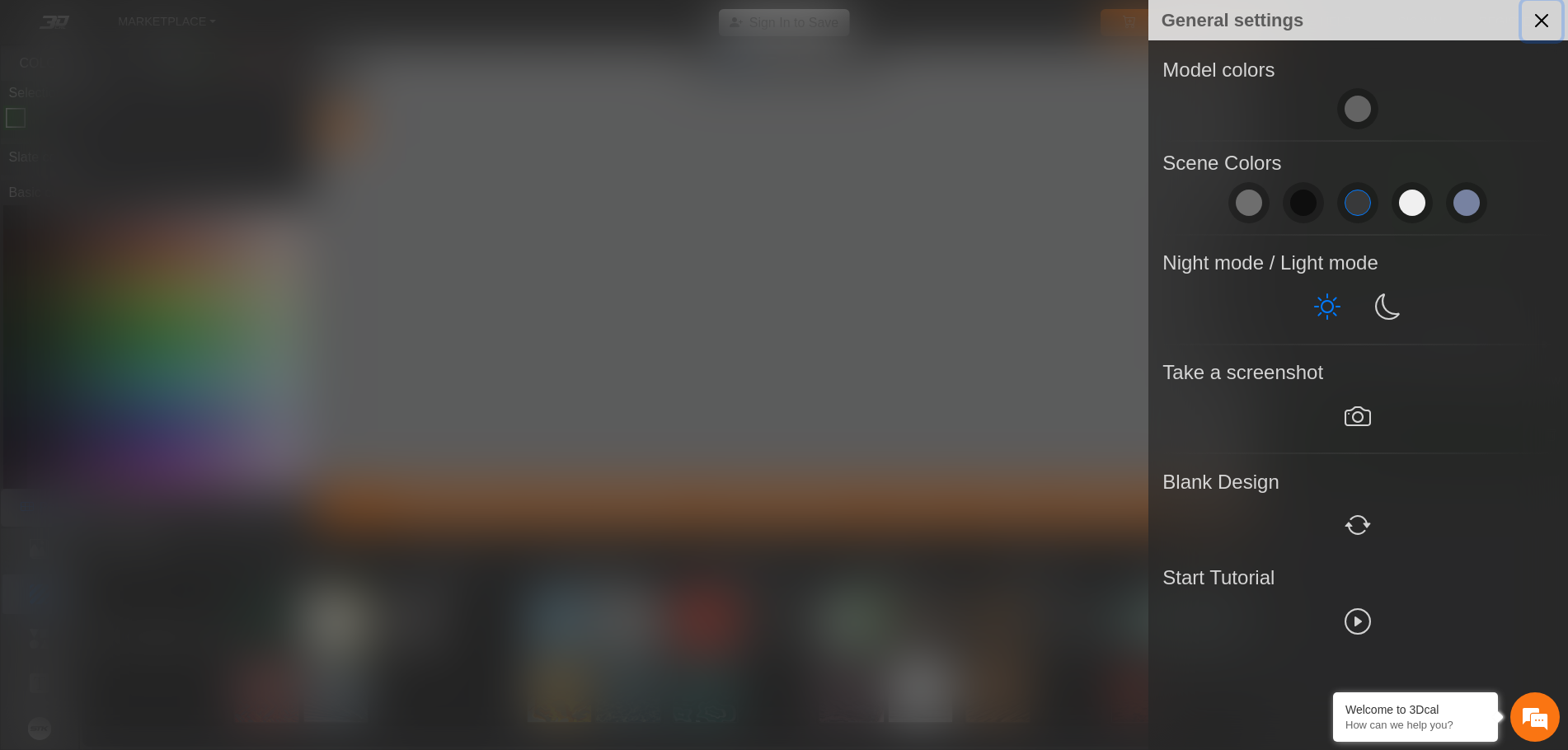
click at [1539, 28] on button "Close" at bounding box center [1541, 20] width 39 height 39
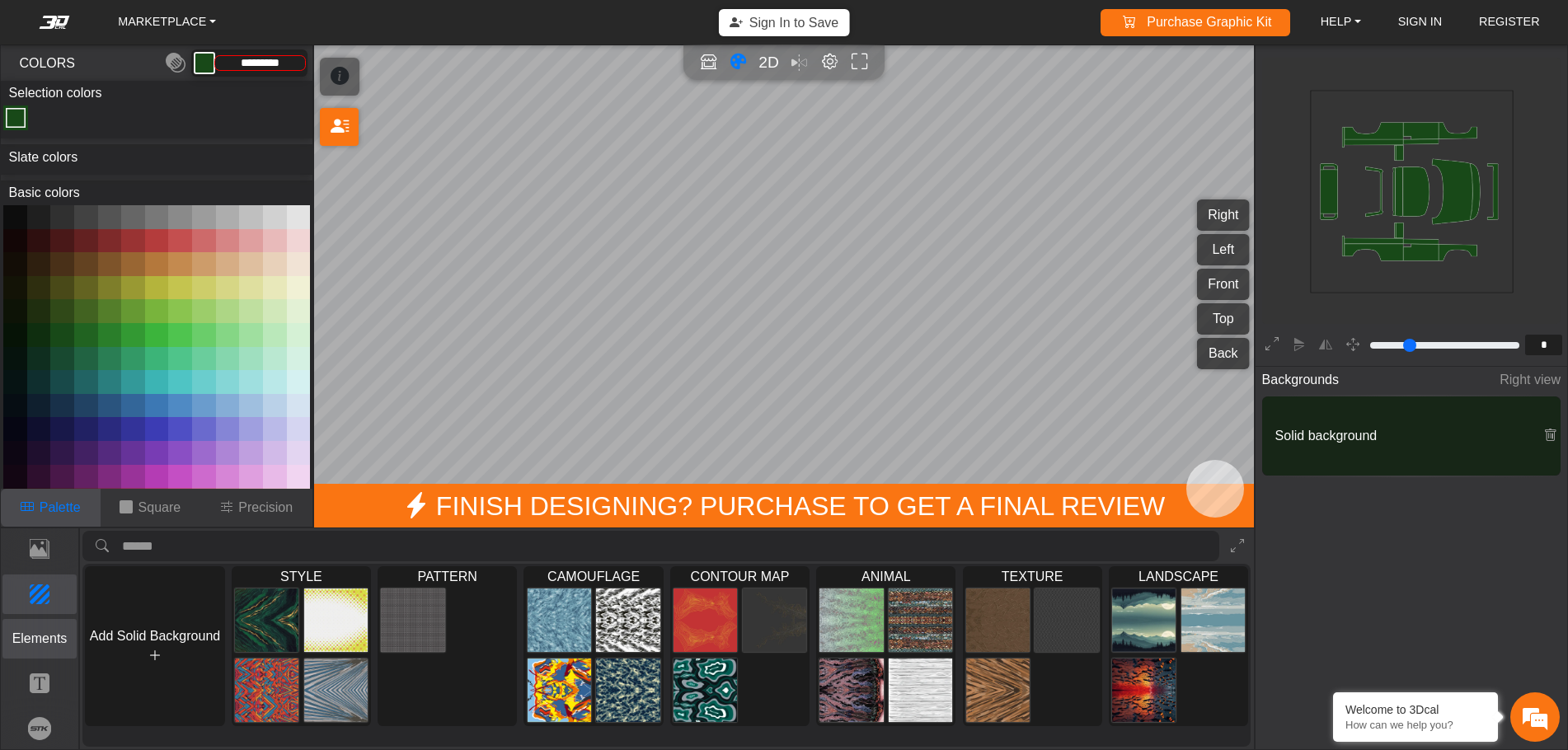
click at [29, 637] on p "Elements" at bounding box center [39, 639] width 73 height 20
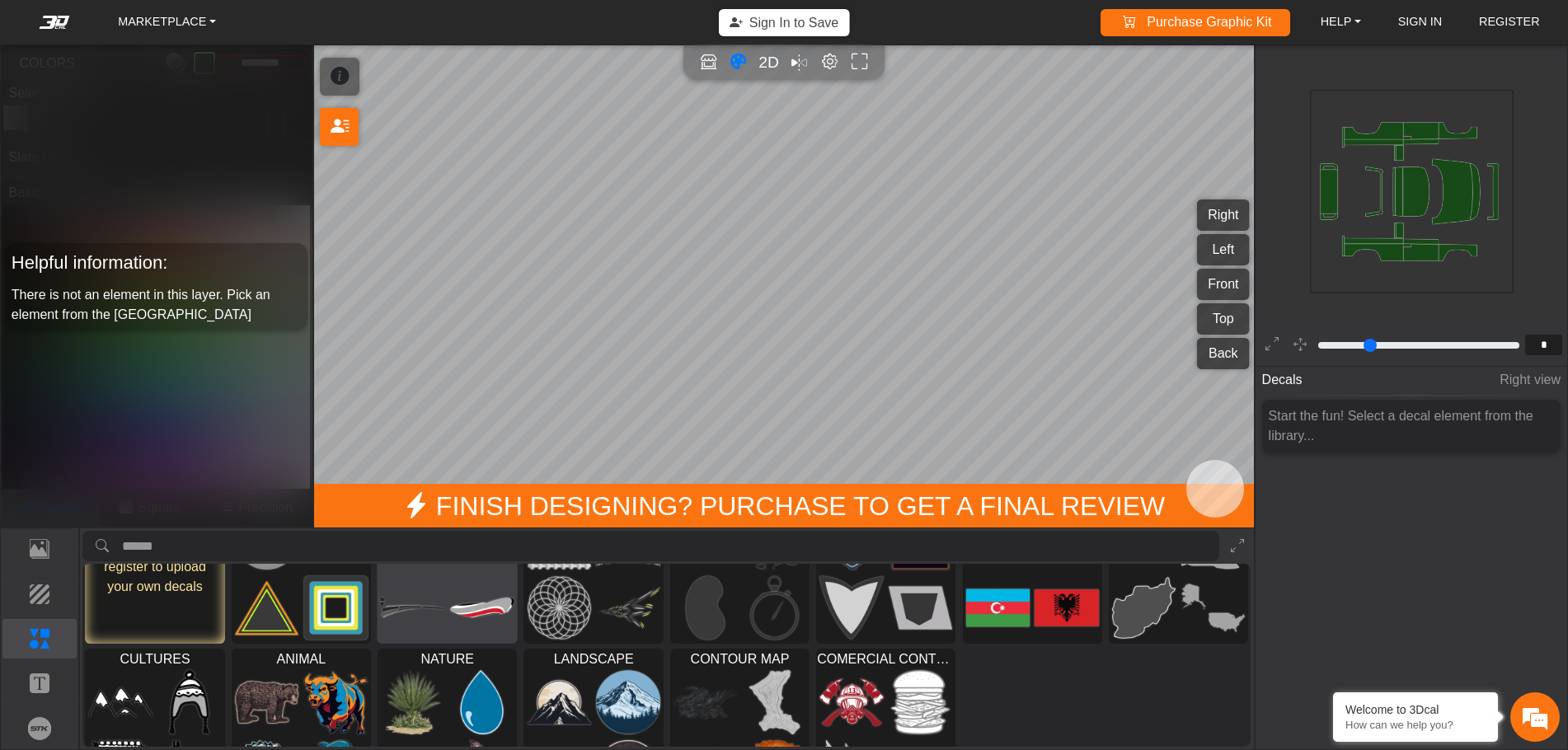
scroll to position [148, 0]
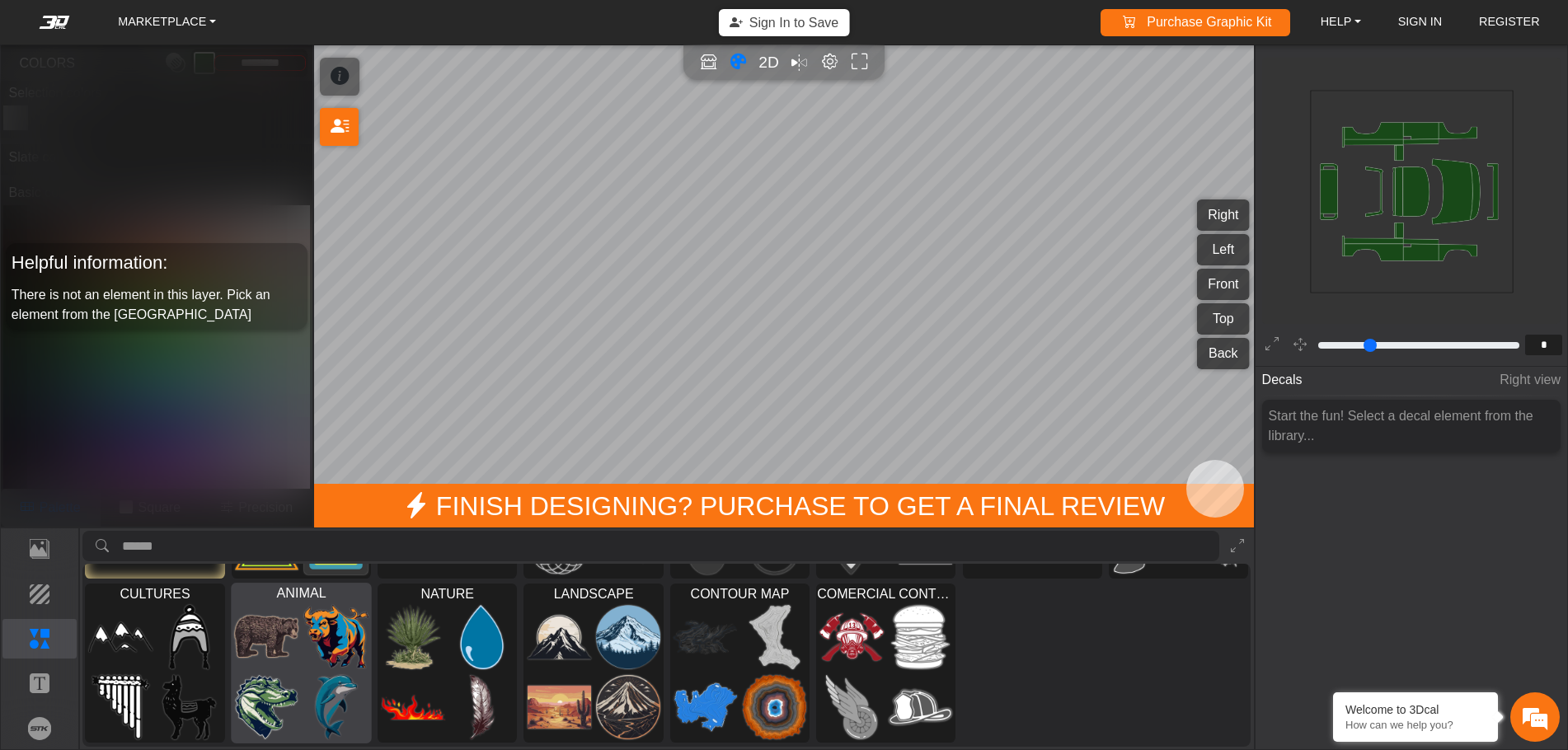
click at [309, 654] on img at bounding box center [336, 637] width 65 height 65
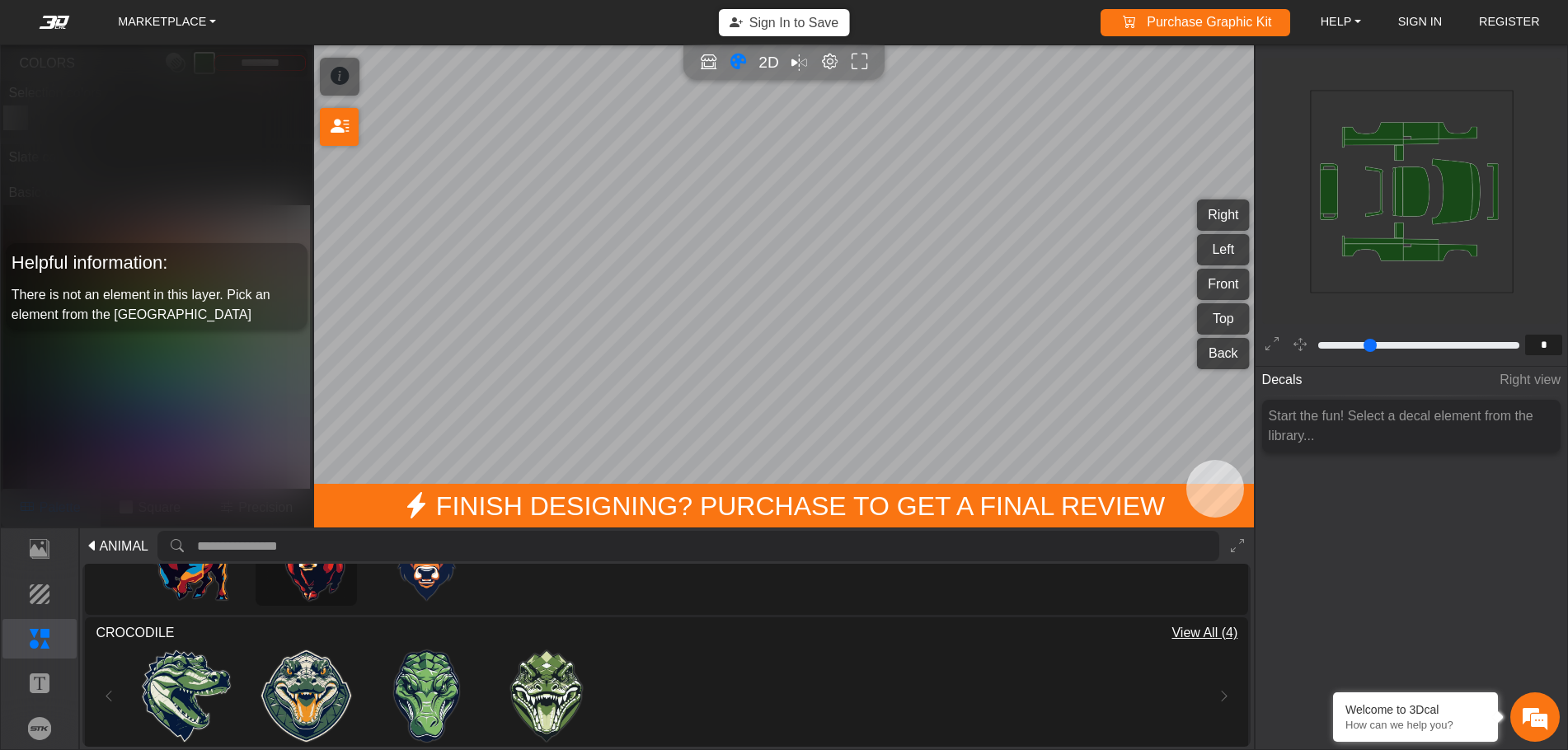
scroll to position [0, 0]
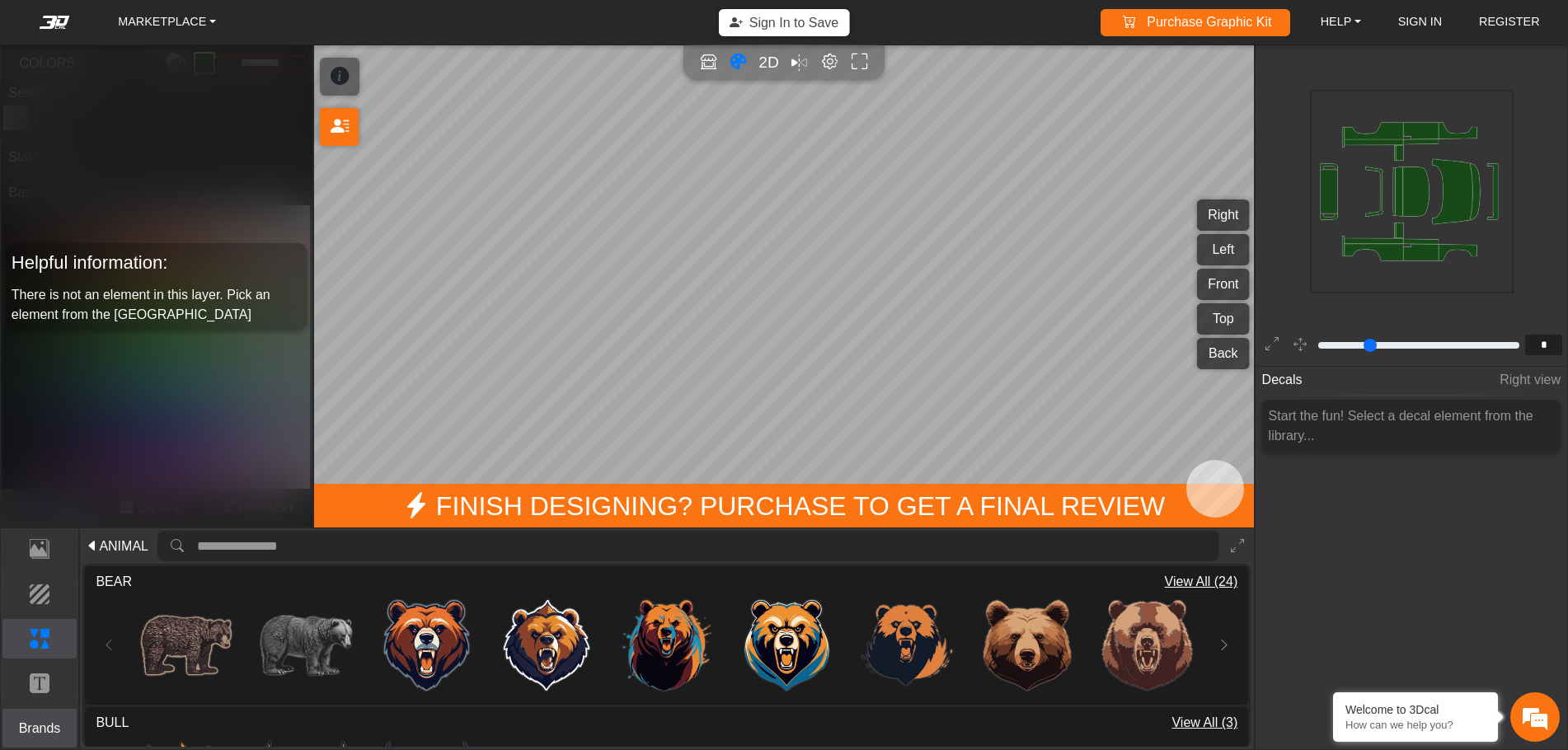
click at [33, 722] on p "Brands" at bounding box center [39, 729] width 73 height 20
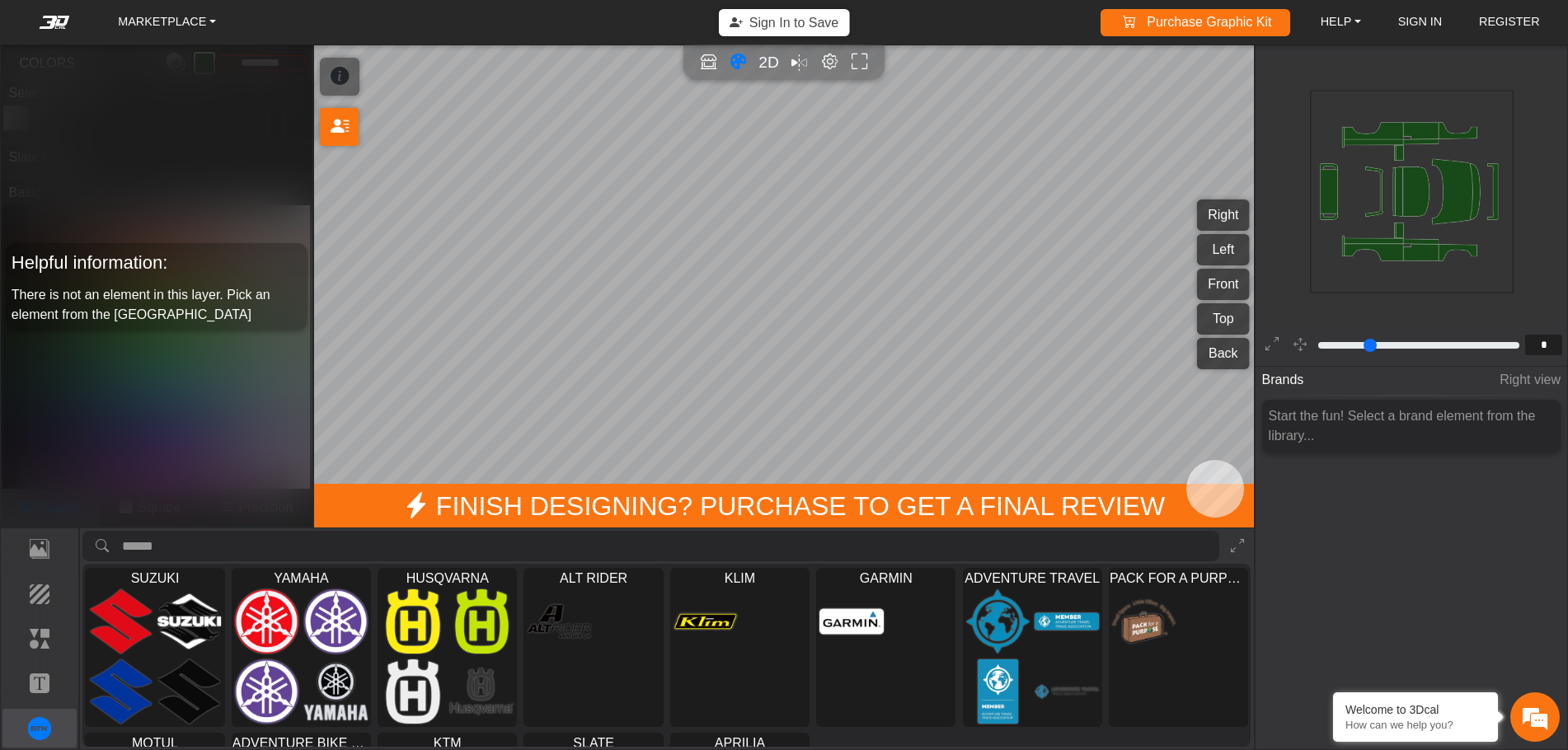
scroll to position [311, 0]
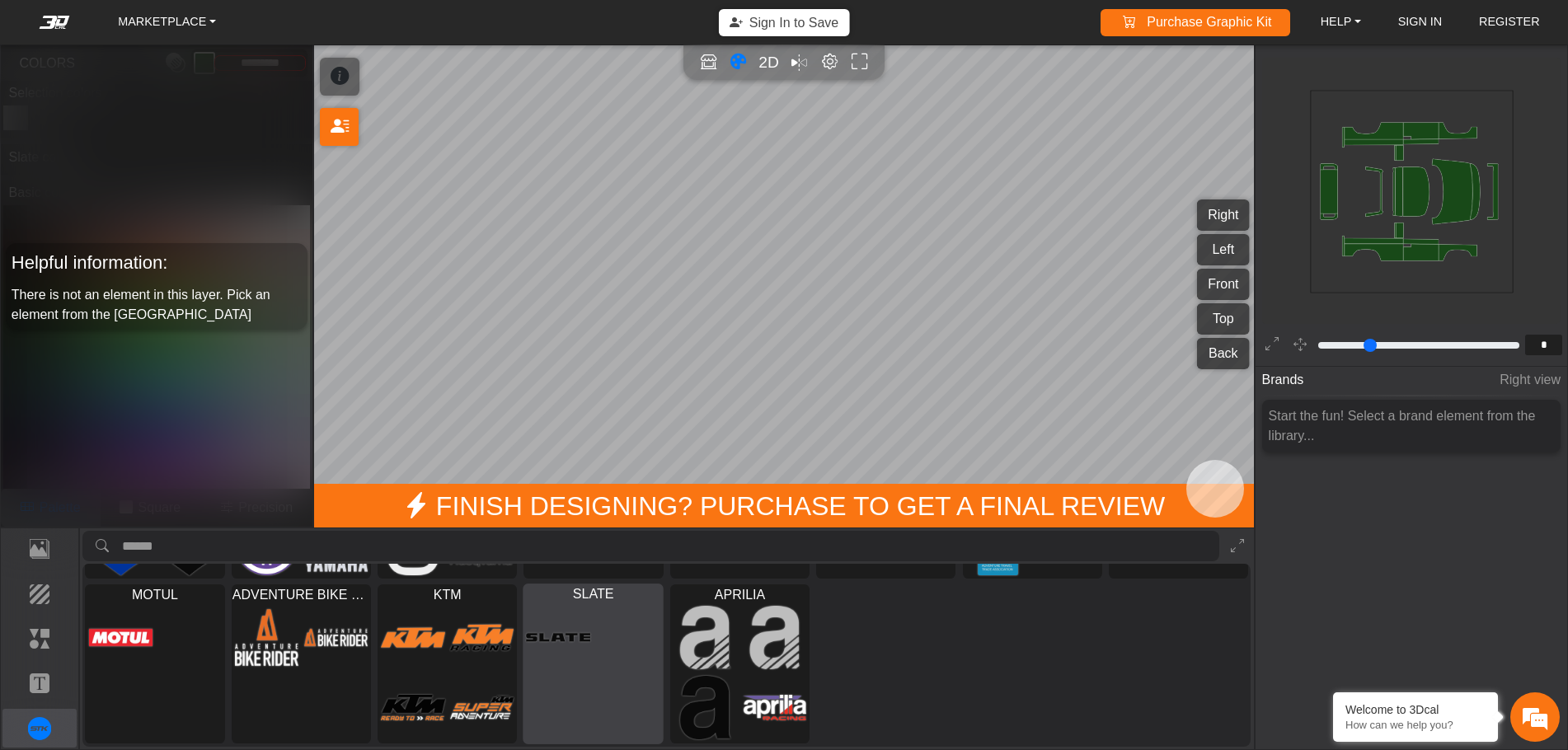
click at [567, 643] on img at bounding box center [559, 638] width 65 height 65
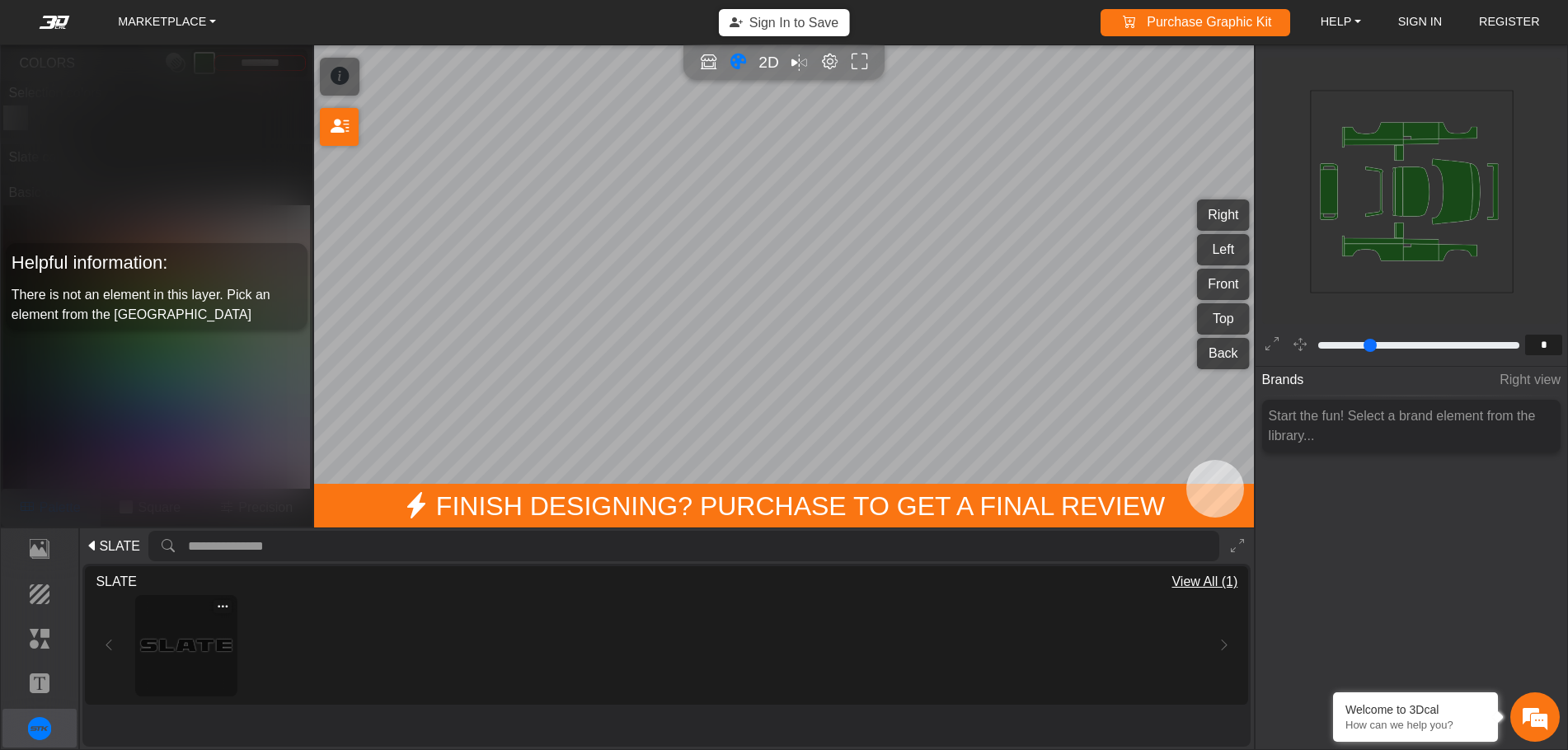
click at [201, 643] on img at bounding box center [186, 645] width 91 height 91
type input "**"
type input "*********"
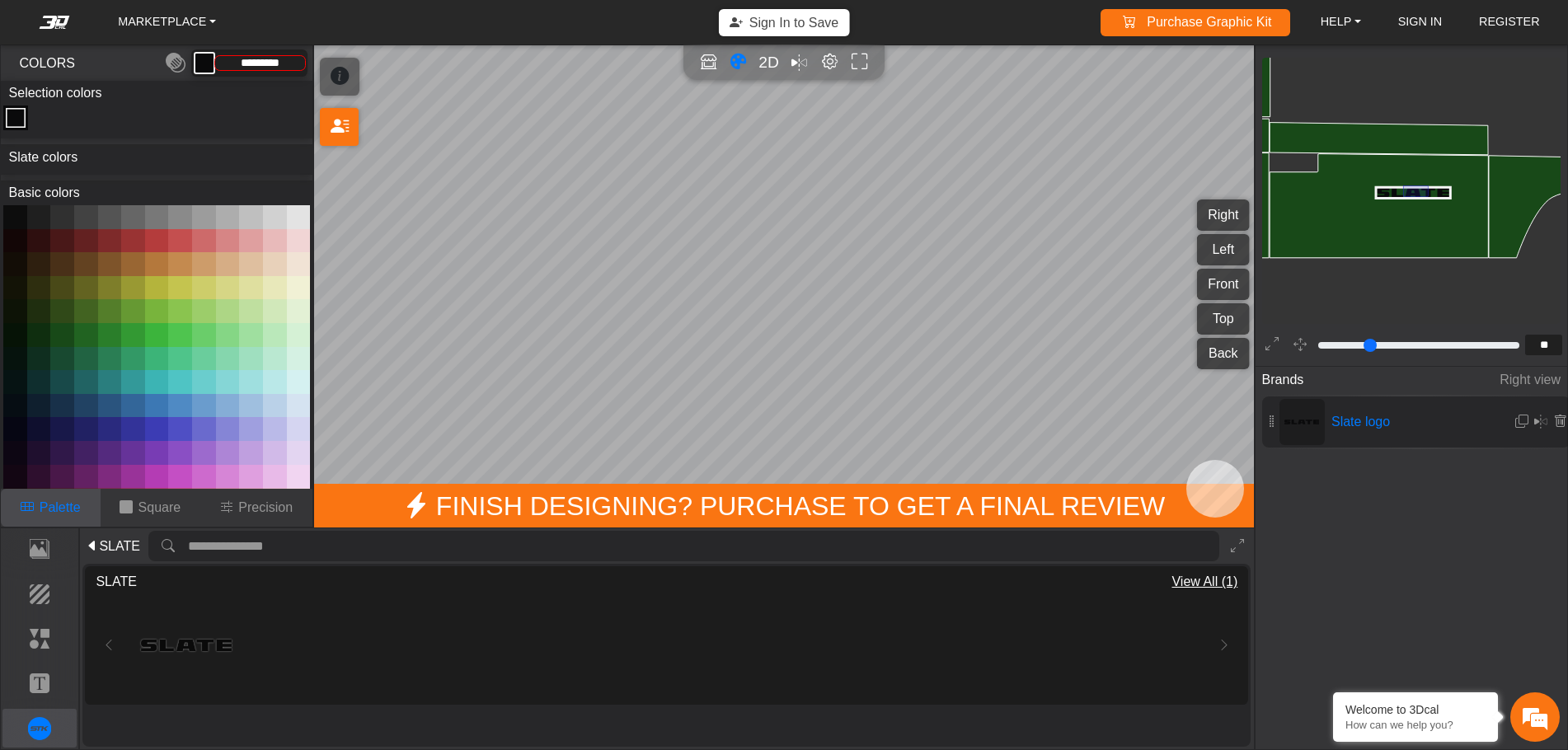
drag, startPoint x: 1428, startPoint y: 185, endPoint x: 1402, endPoint y: 196, distance: 28.2
drag, startPoint x: 1371, startPoint y: 201, endPoint x: 1336, endPoint y: 222, distance: 40.8
drag, startPoint x: 1396, startPoint y: 201, endPoint x: 1393, endPoint y: 215, distance: 14.3
drag, startPoint x: 1342, startPoint y: 201, endPoint x: 1326, endPoint y: 201, distance: 16.0
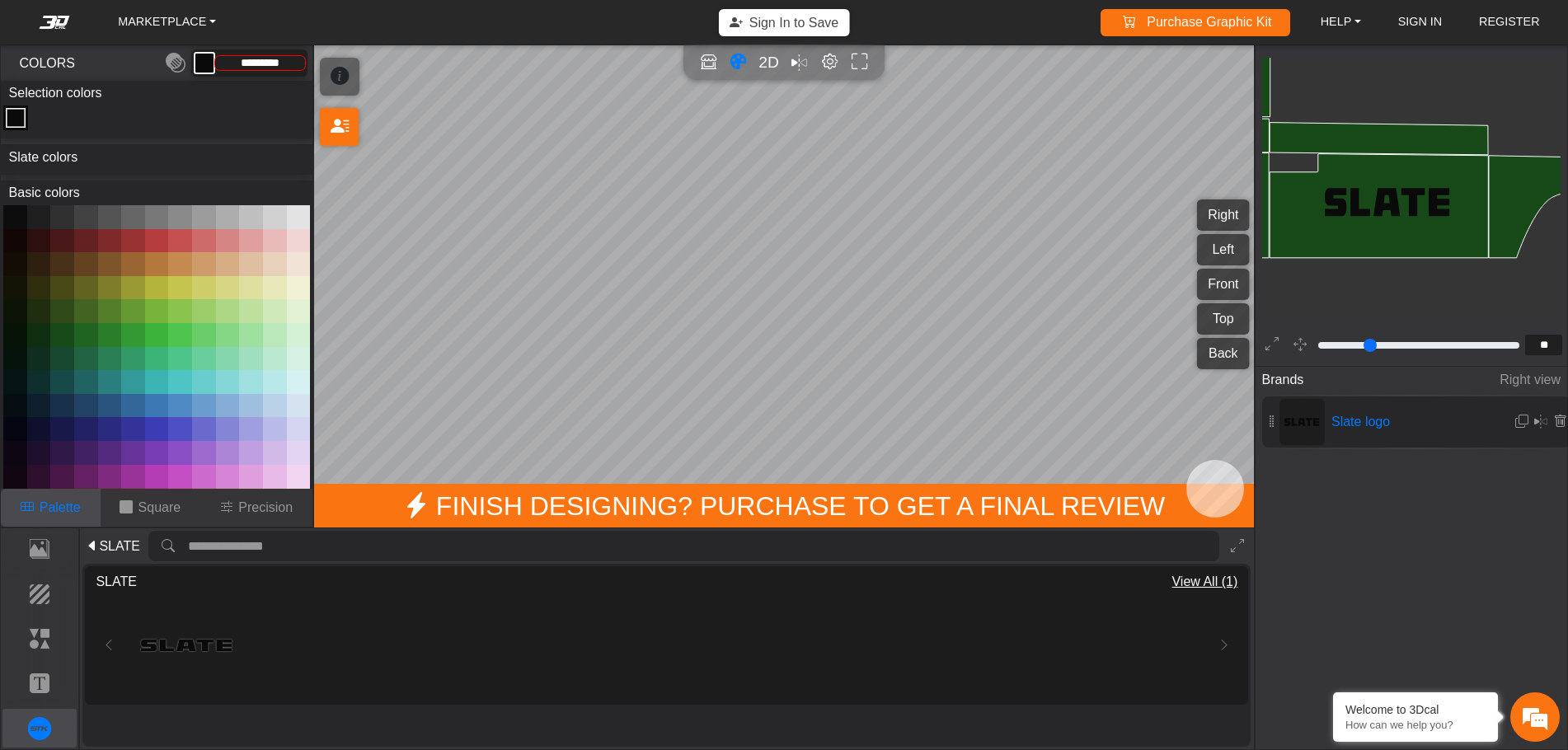
click at [1554, 419] on icon at bounding box center [1560, 421] width 13 height 14
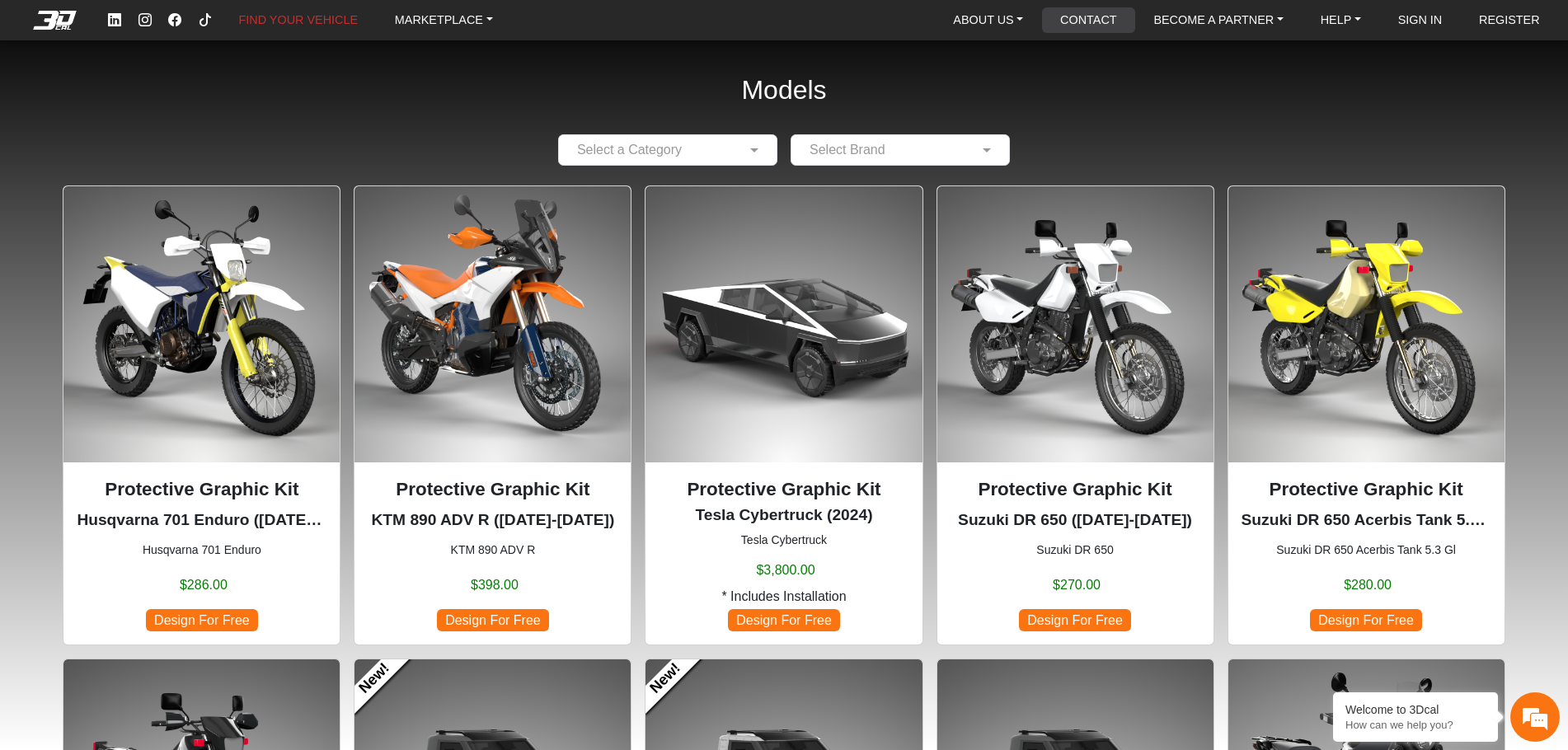
click at [1095, 19] on link "CONTACT" at bounding box center [1088, 20] width 70 height 25
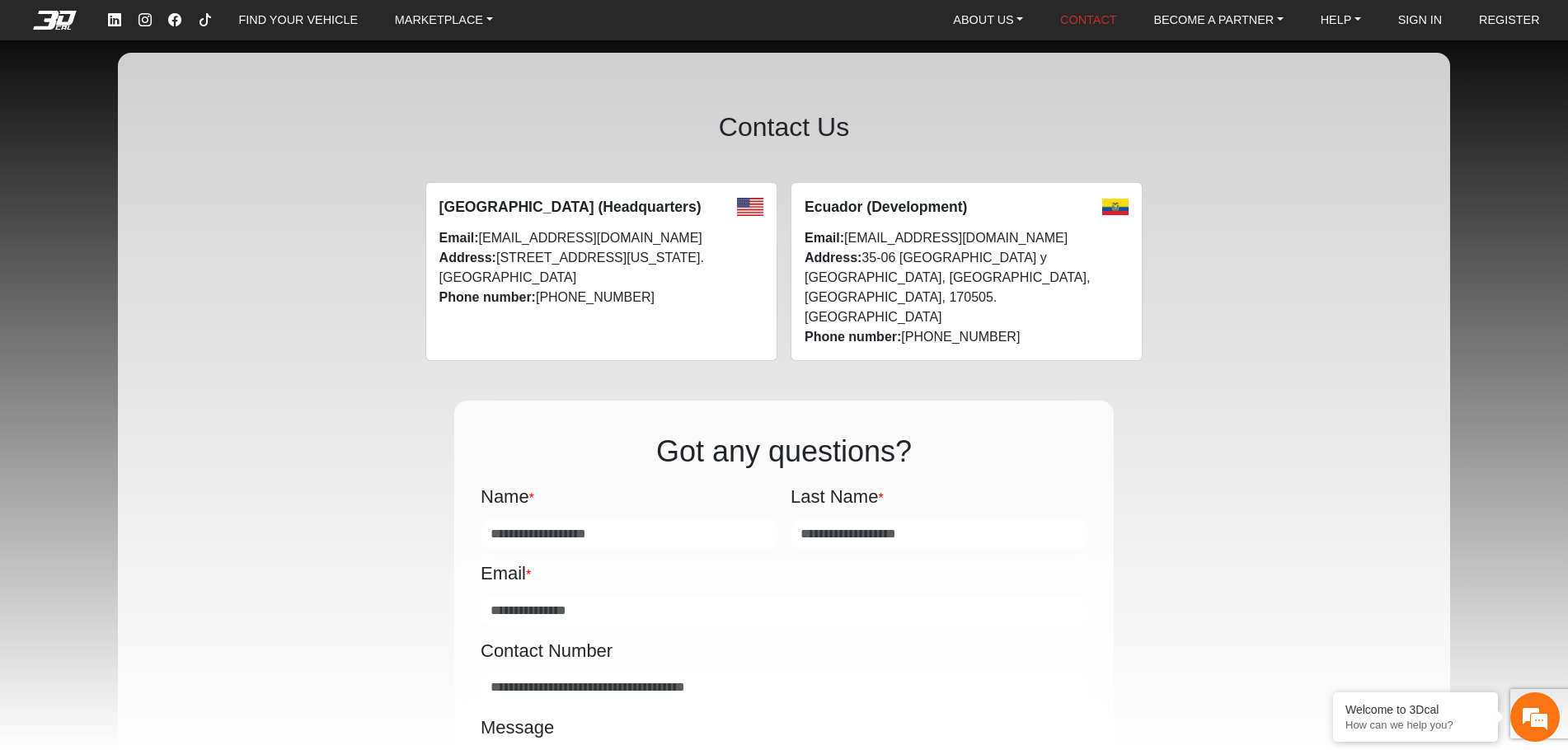
drag, startPoint x: 494, startPoint y: 242, endPoint x: 619, endPoint y: 229, distance: 125.7
click at [619, 229] on div "[GEOGRAPHIC_DATA] (Headquarters) Email: [EMAIL_ADDRESS][DOMAIN_NAME] Address: […" at bounding box center [602, 271] width 352 height 179
drag, startPoint x: 619, startPoint y: 237, endPoint x: 482, endPoint y: 238, distance: 137.0
click at [482, 238] on div "[GEOGRAPHIC_DATA] (Headquarters) Email: [EMAIL_ADDRESS][DOMAIN_NAME] Address: […" at bounding box center [602, 271] width 352 height 179
copy span "[EMAIL_ADDRESS][DOMAIN_NAME]"
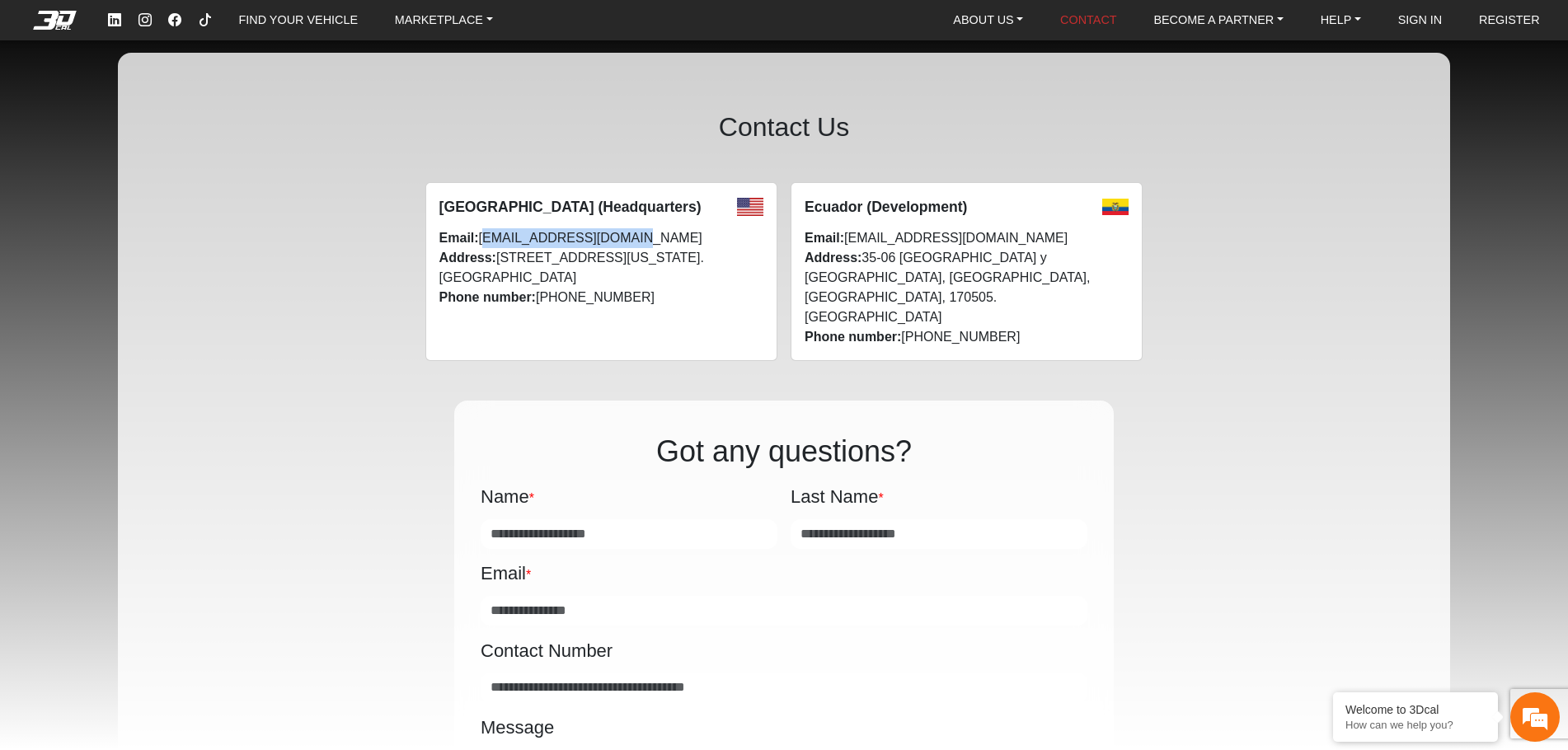
click at [56, 15] on em at bounding box center [55, 20] width 66 height 18
